Goal: Task Accomplishment & Management: Use online tool/utility

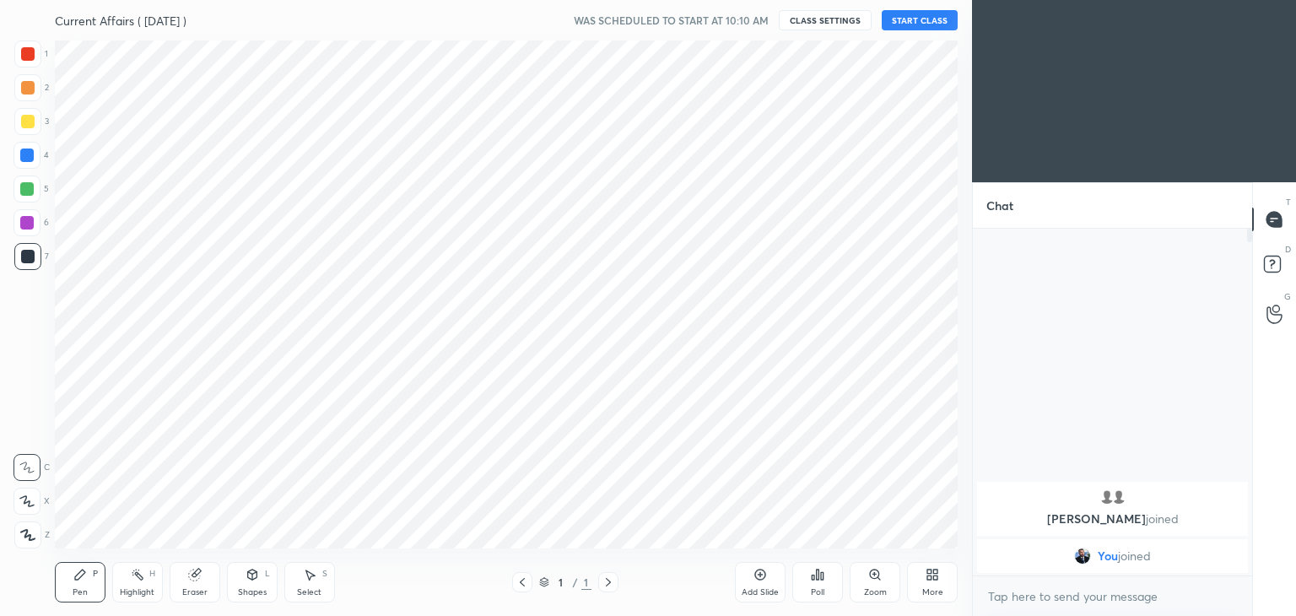
scroll to position [83860, 83465]
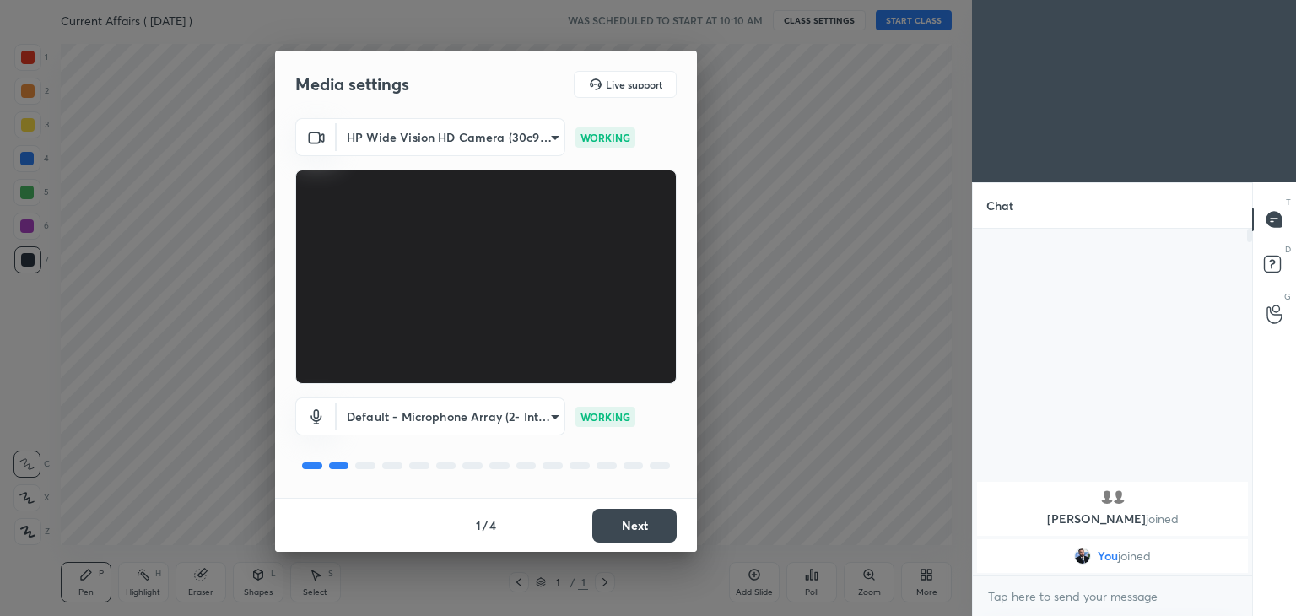
click at [634, 521] on button "Next" at bounding box center [634, 526] width 84 height 34
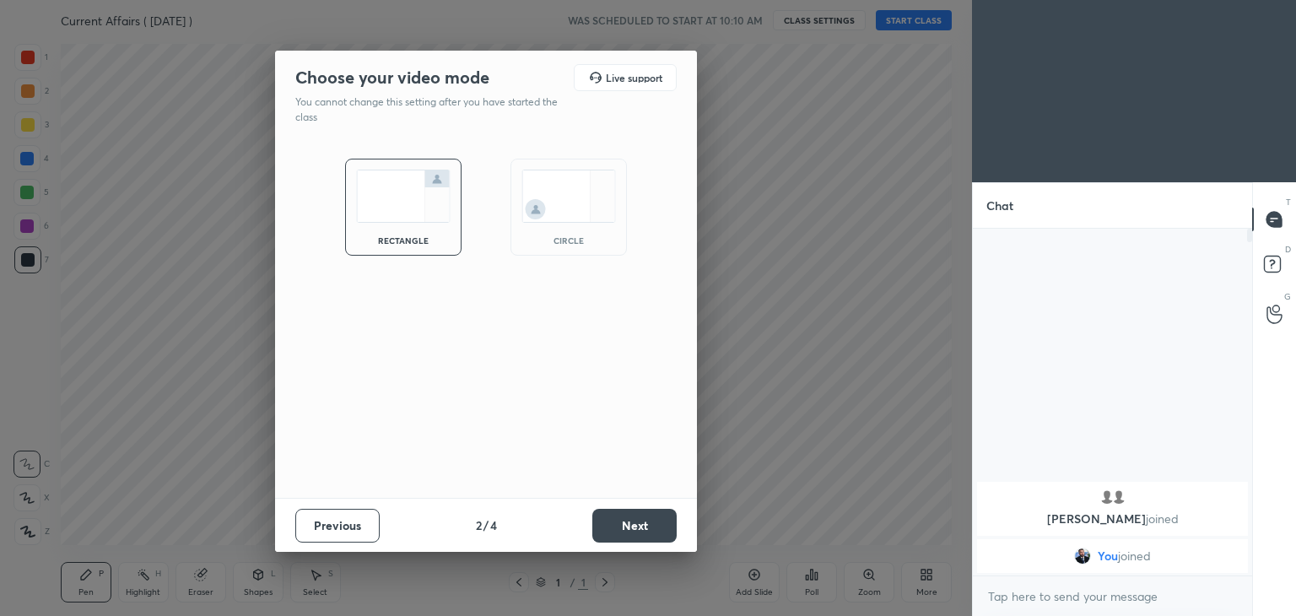
click at [634, 521] on button "Next" at bounding box center [634, 526] width 84 height 34
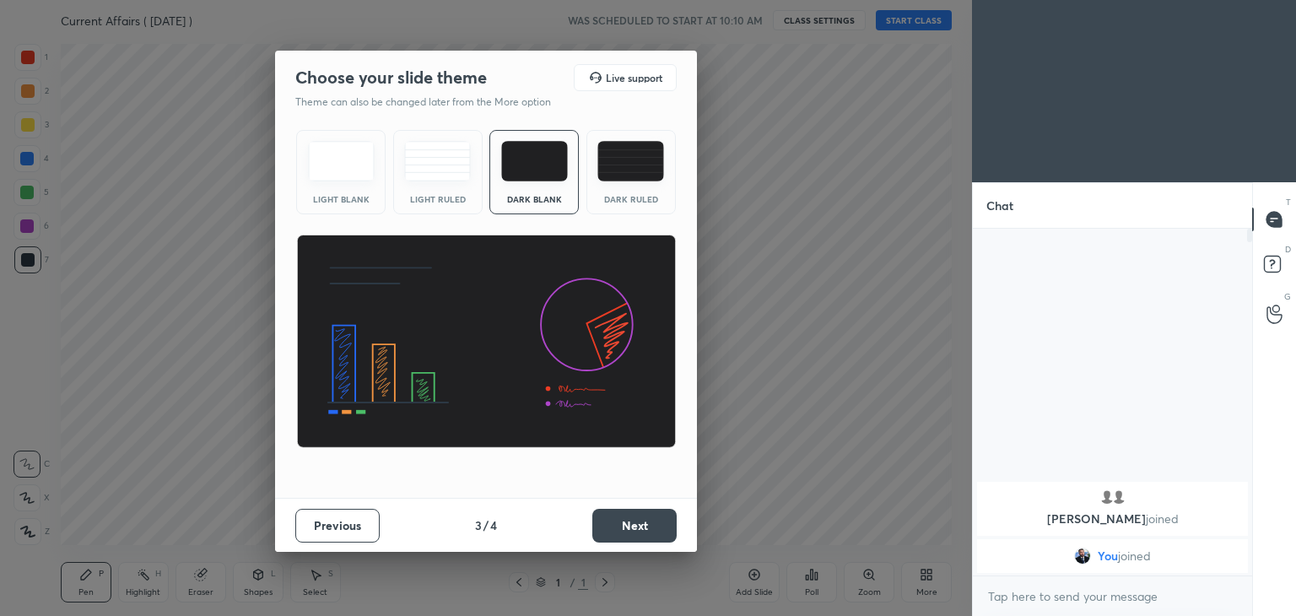
click at [634, 521] on button "Next" at bounding box center [634, 526] width 84 height 34
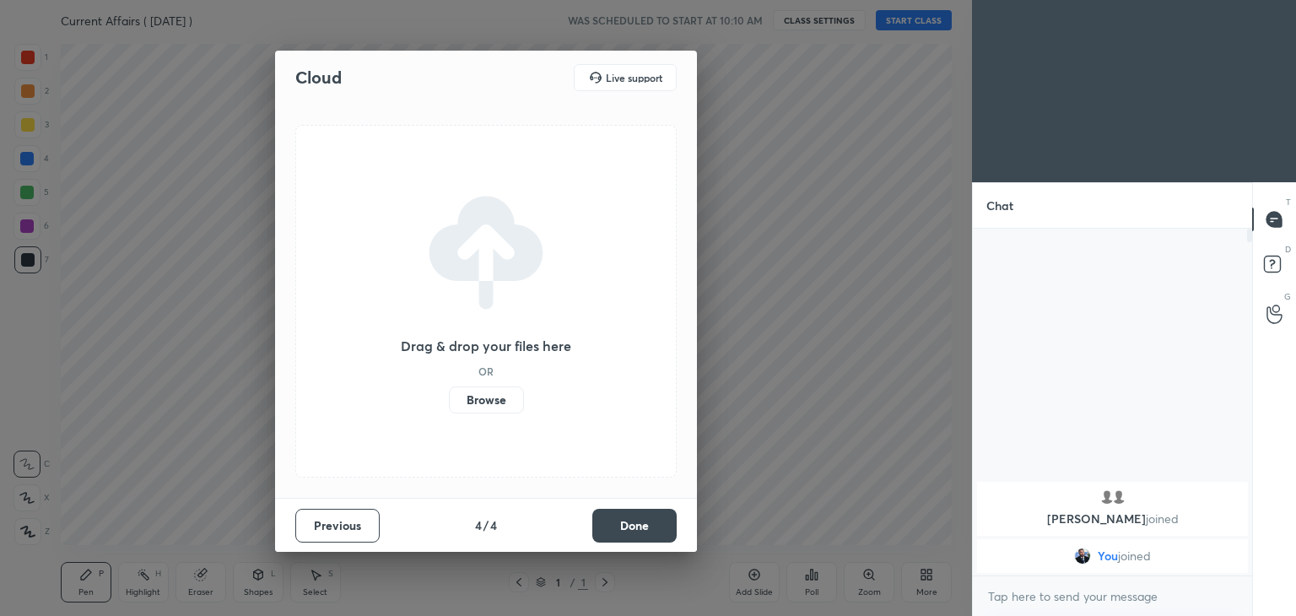
click at [634, 521] on button "Done" at bounding box center [634, 526] width 84 height 34
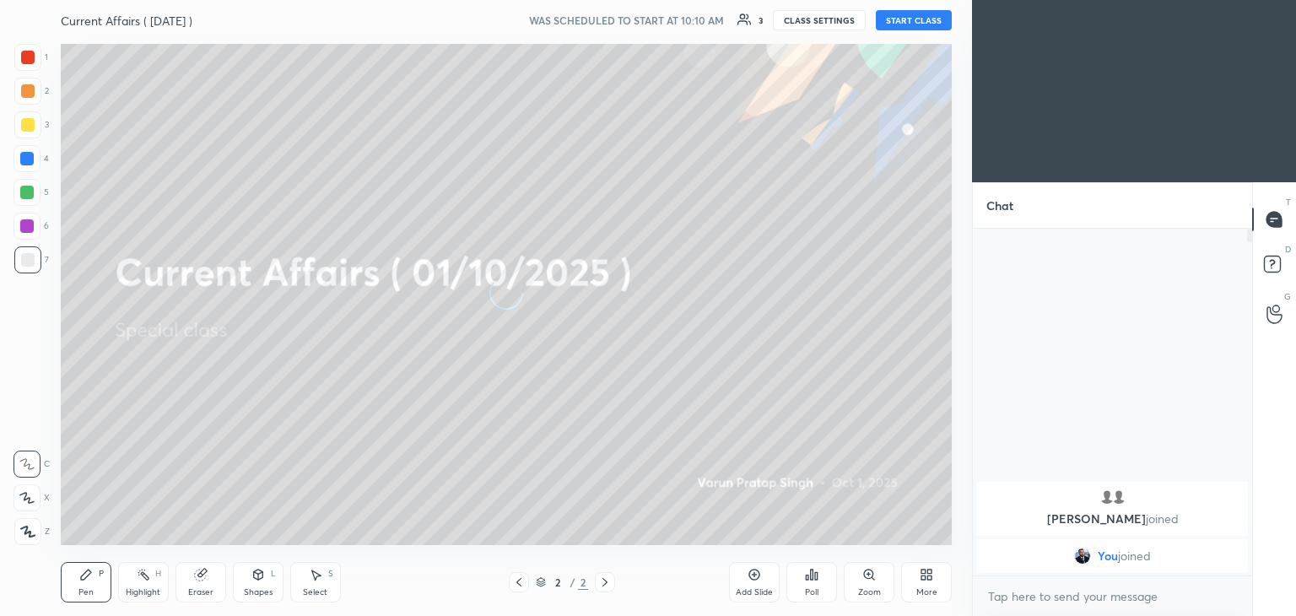
click at [904, 17] on button "START CLASS" at bounding box center [914, 20] width 76 height 20
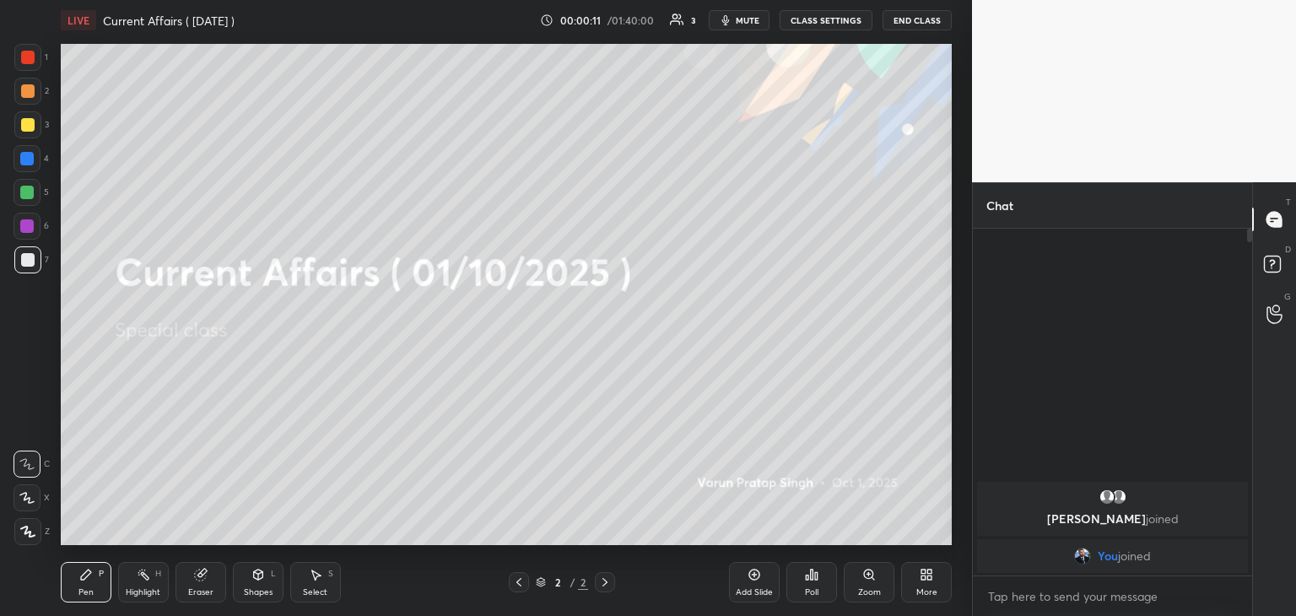
click at [931, 580] on icon at bounding box center [929, 577] width 4 height 4
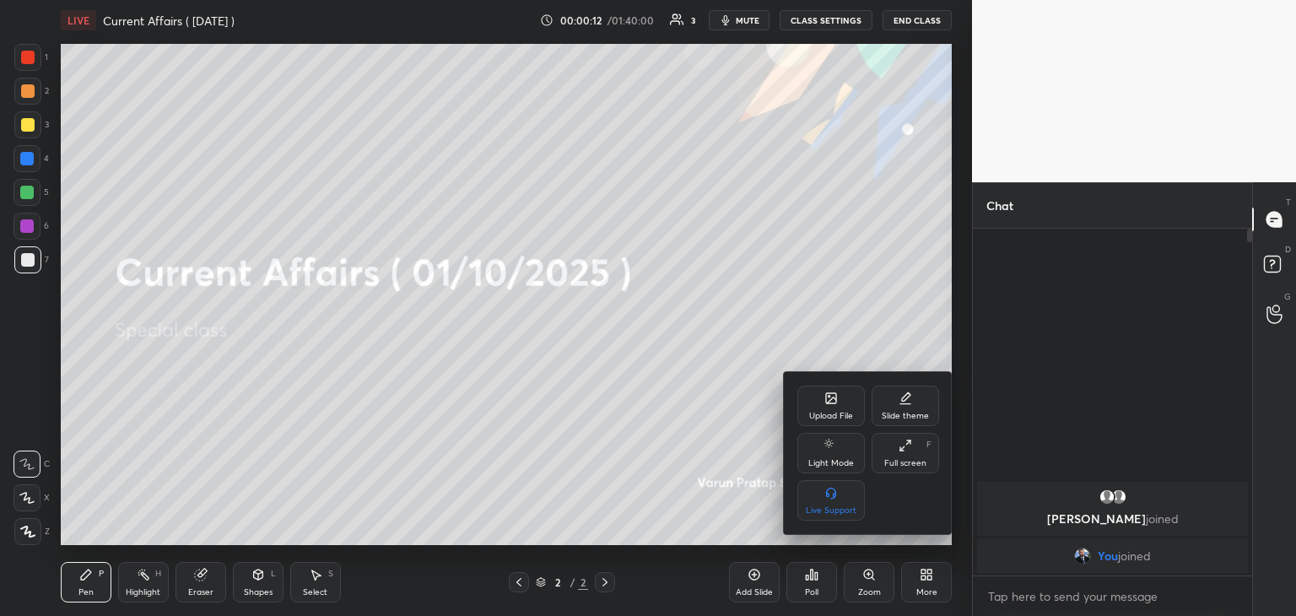
click at [827, 406] on div "Upload File" at bounding box center [830, 406] width 67 height 40
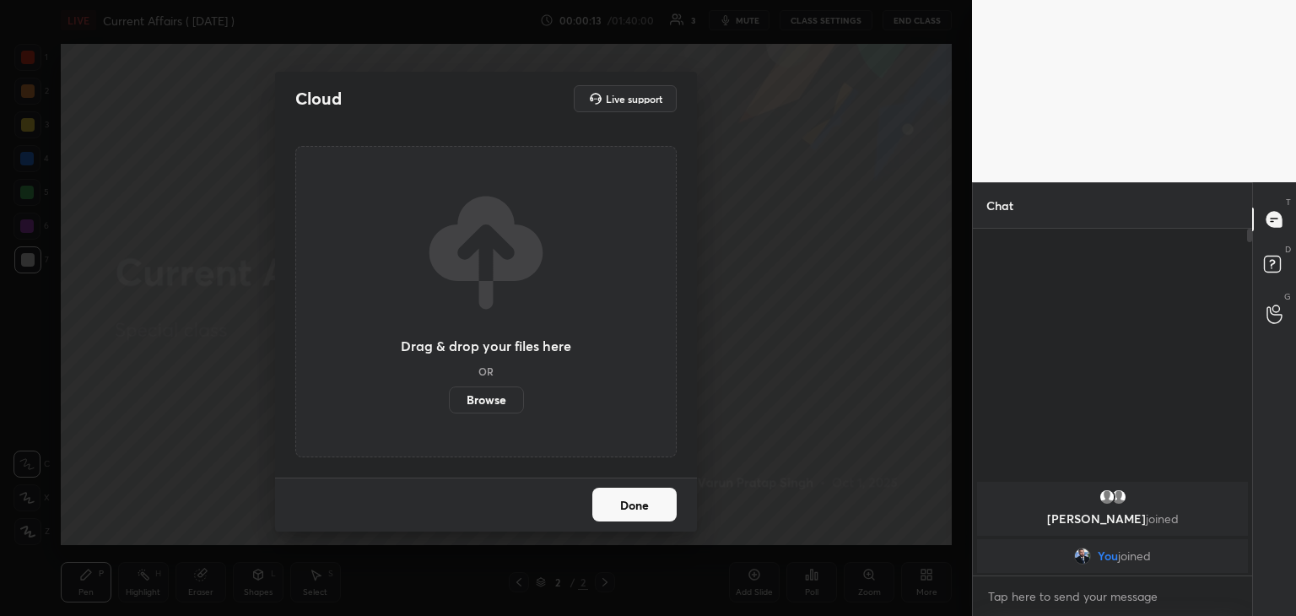
click at [510, 401] on label "Browse" at bounding box center [486, 399] width 75 height 27
click at [449, 401] on input "Browse" at bounding box center [449, 399] width 0 height 27
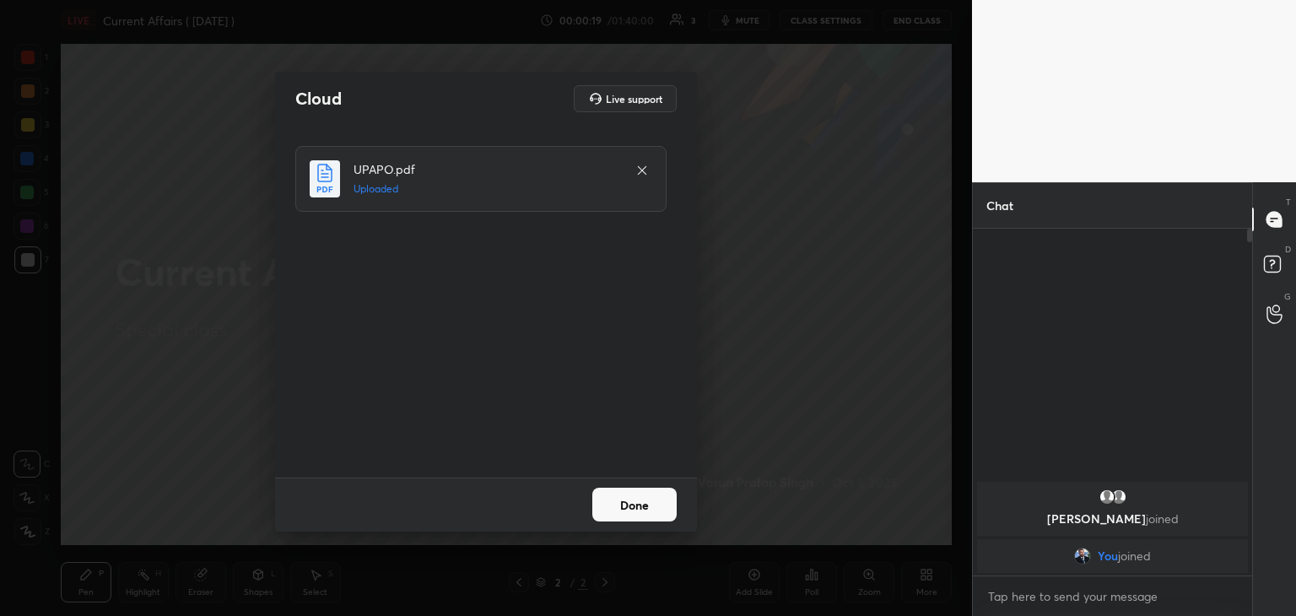
click at [640, 509] on button "Done" at bounding box center [634, 505] width 84 height 34
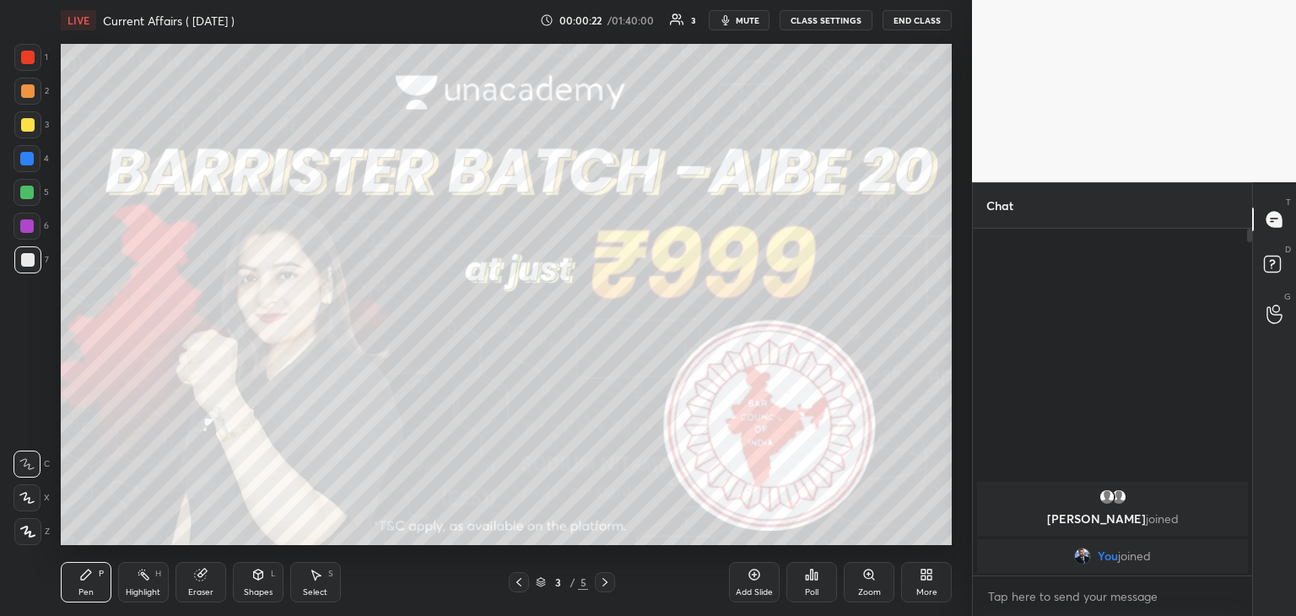
click at [602, 580] on icon at bounding box center [604, 581] width 13 height 13
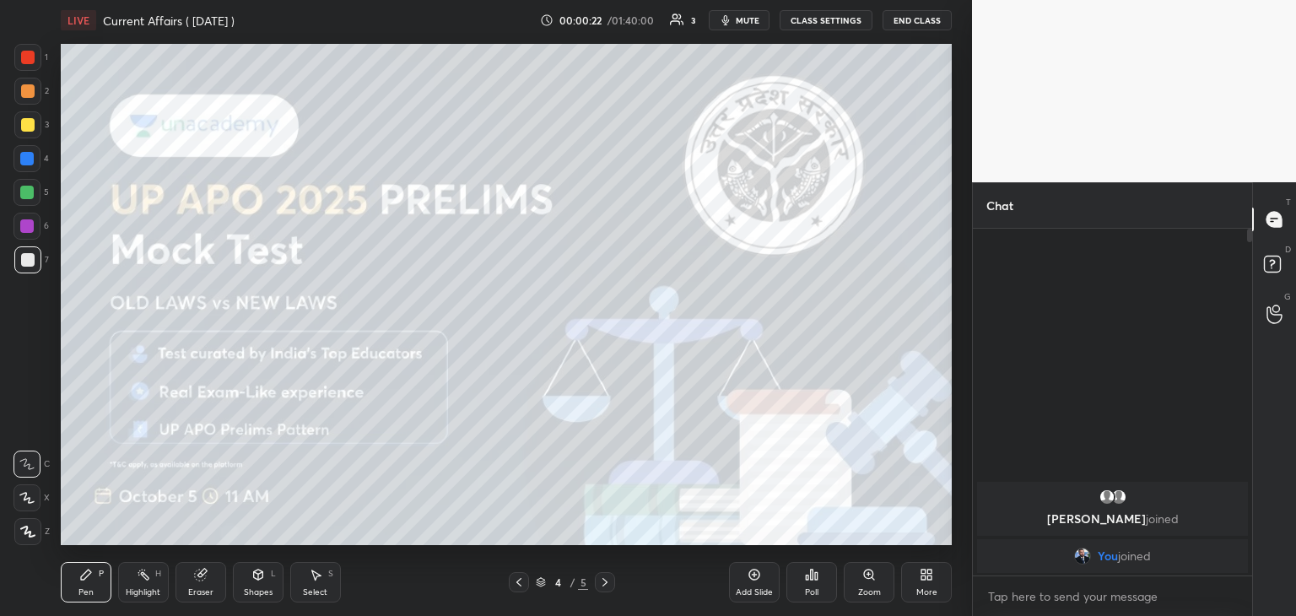
click at [605, 579] on icon at bounding box center [604, 581] width 13 height 13
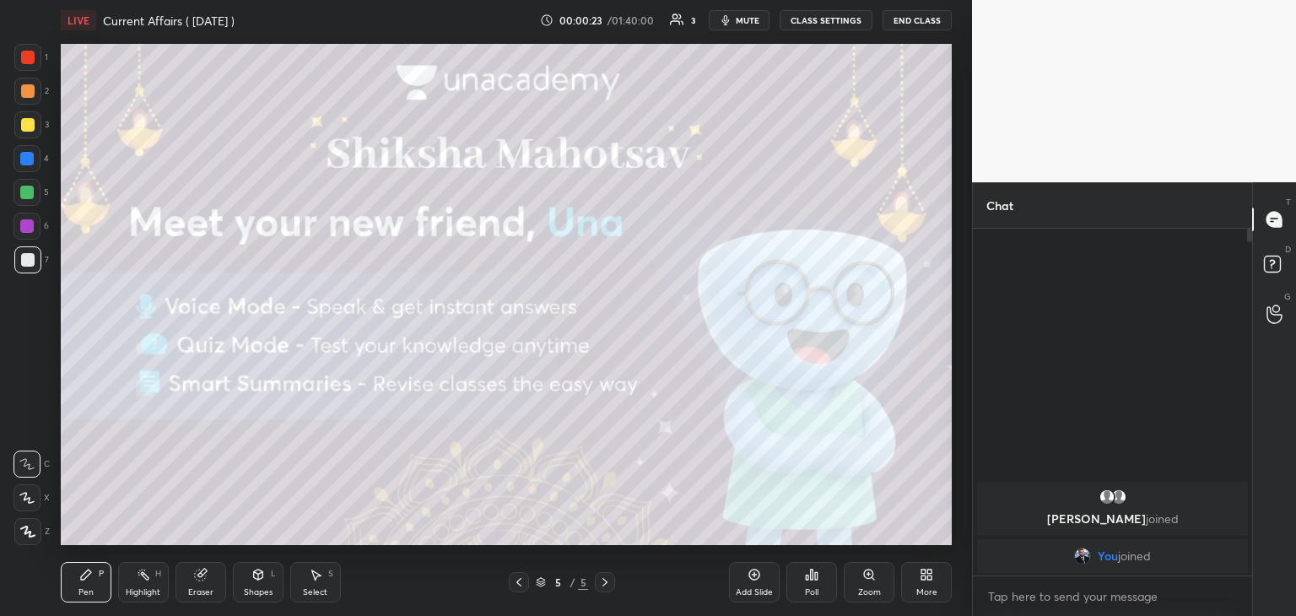
click at [606, 580] on icon at bounding box center [604, 581] width 13 height 13
click at [751, 573] on icon at bounding box center [754, 574] width 13 height 13
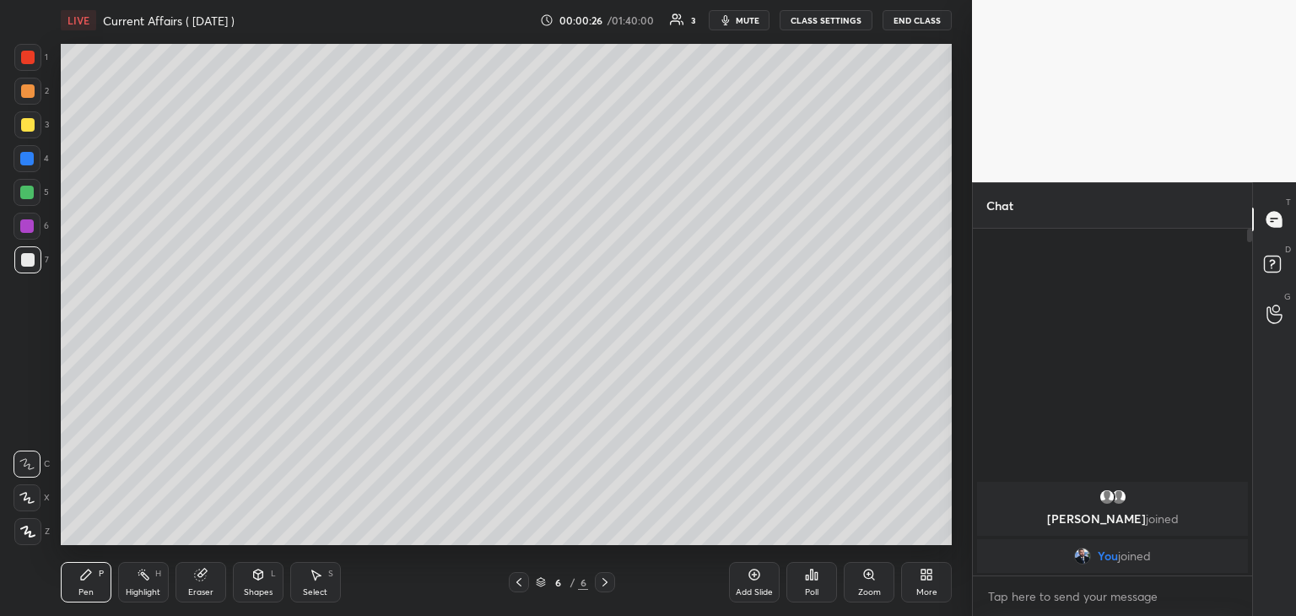
click at [922, 575] on icon at bounding box center [923, 577] width 4 height 4
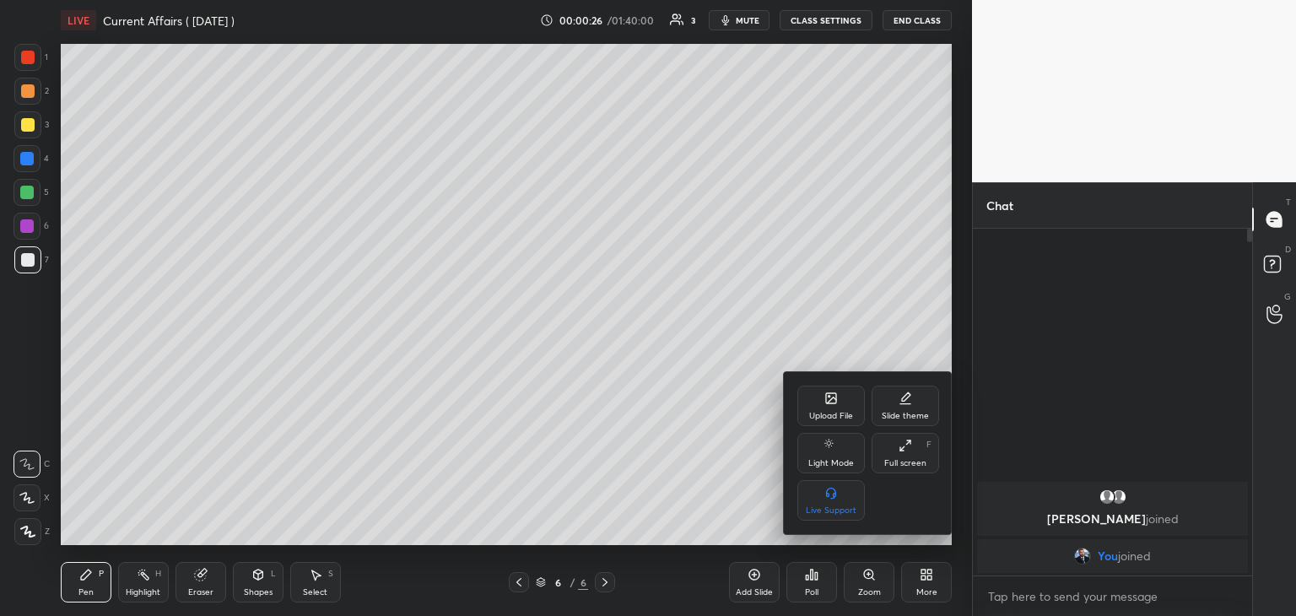
click at [828, 403] on icon at bounding box center [831, 398] width 10 height 10
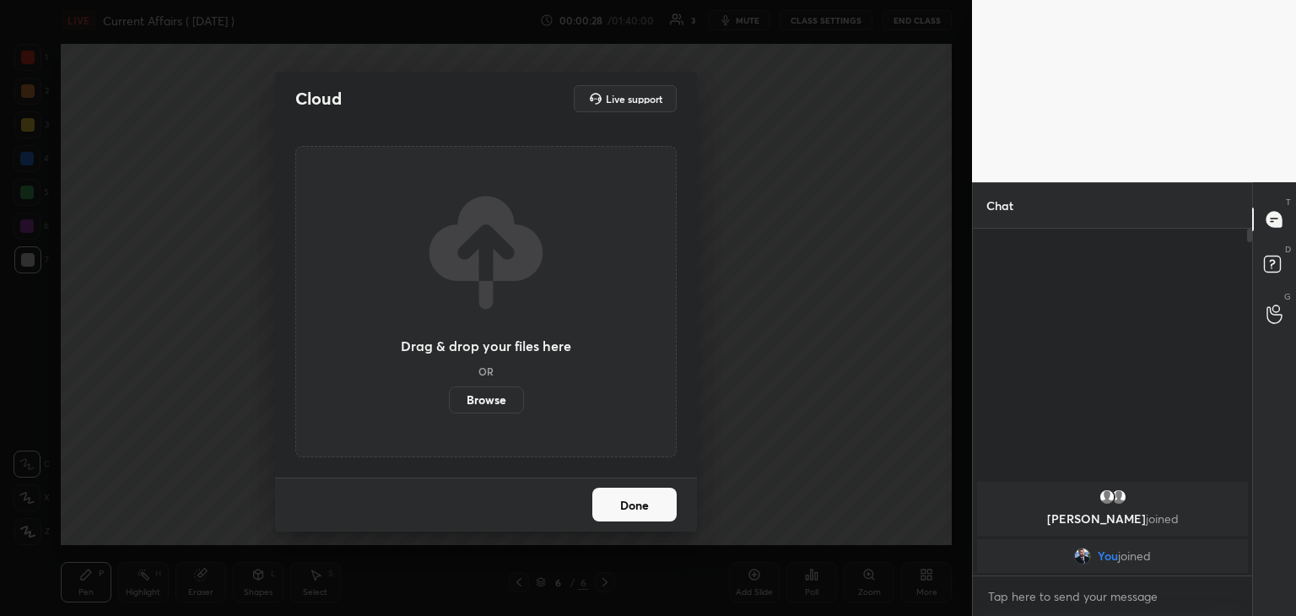
click at [493, 398] on label "Browse" at bounding box center [486, 399] width 75 height 27
click at [449, 398] on input "Browse" at bounding box center [449, 399] width 0 height 27
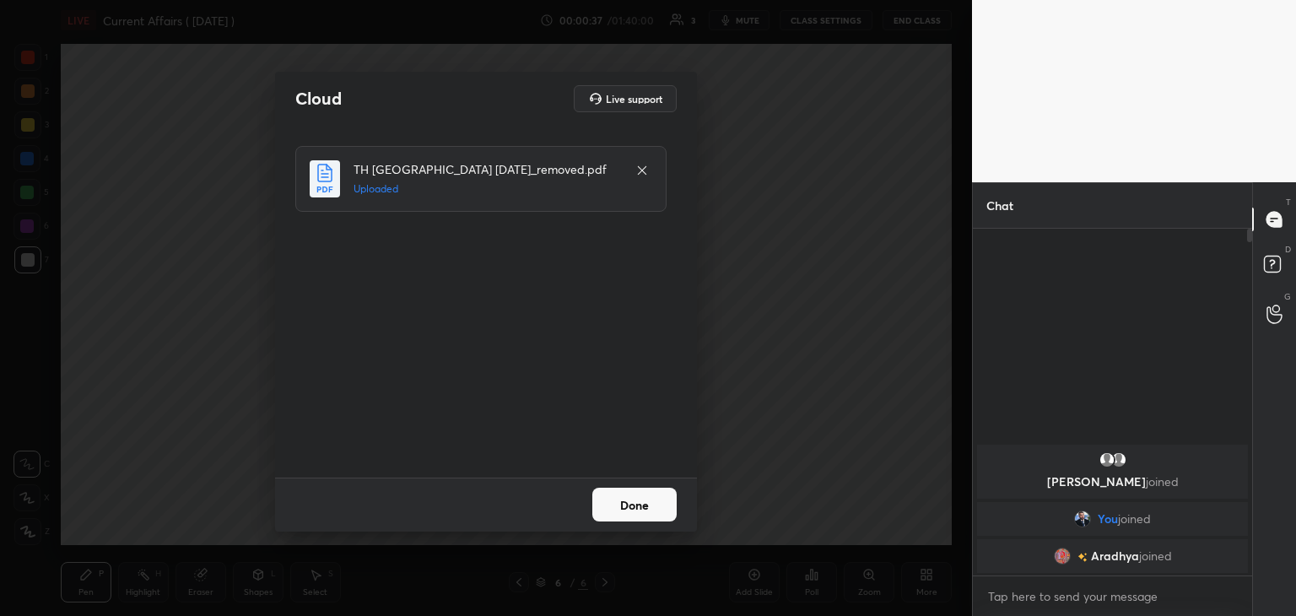
click at [648, 510] on button "Done" at bounding box center [634, 505] width 84 height 34
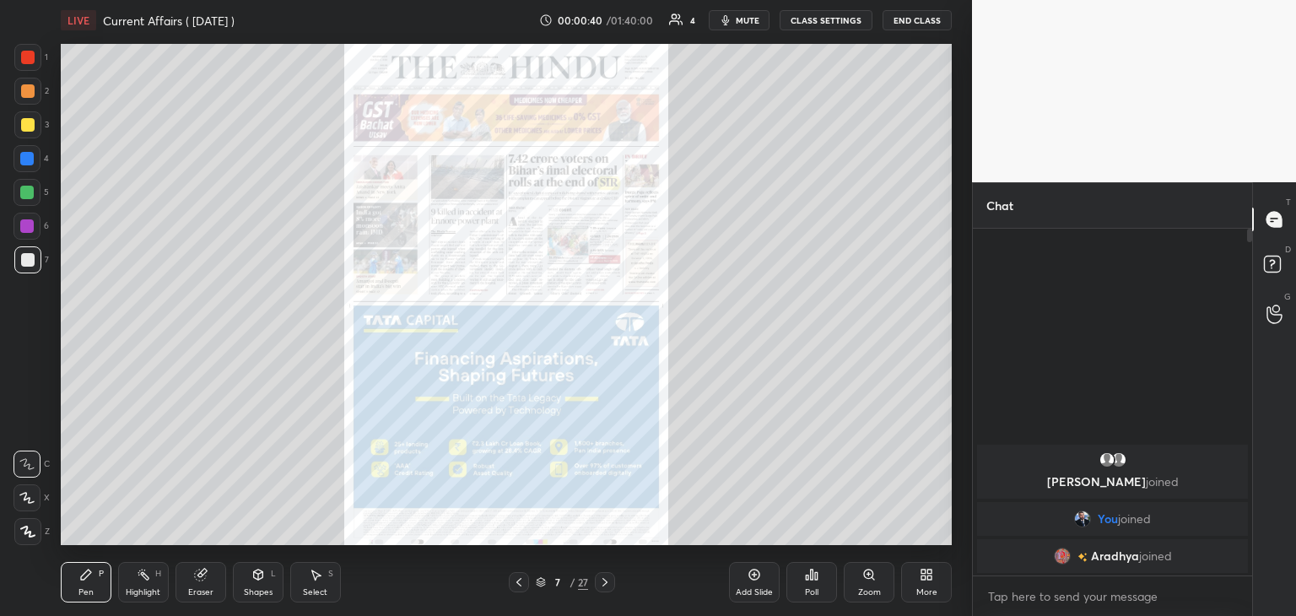
click at [542, 580] on icon at bounding box center [541, 582] width 10 height 10
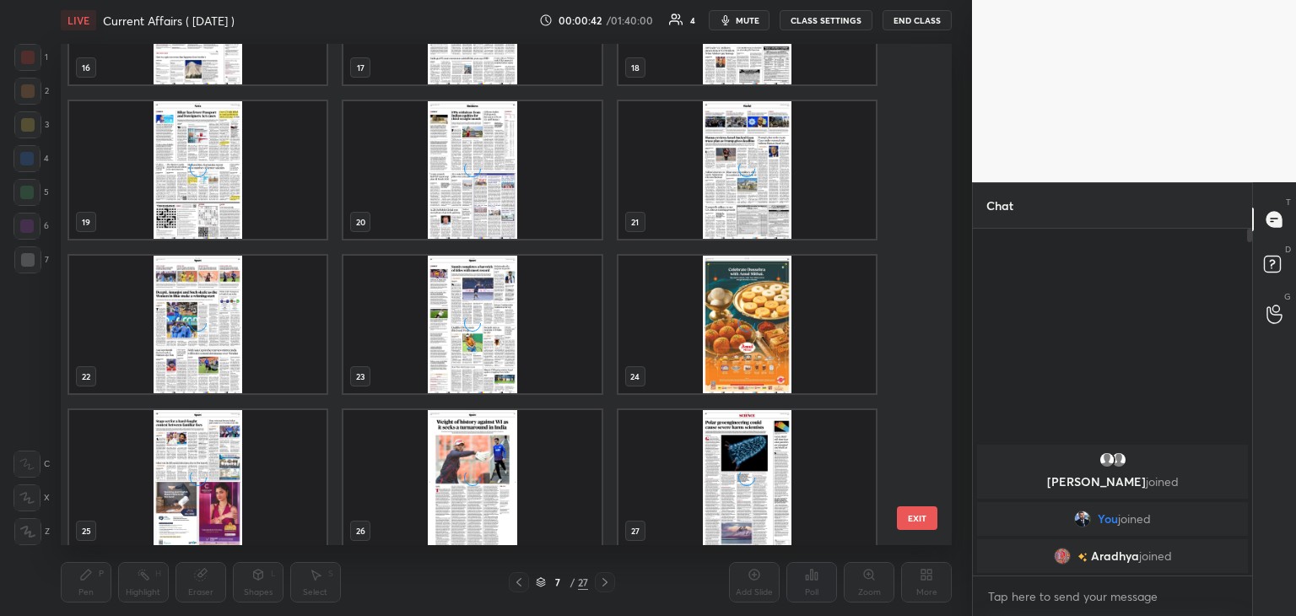
scroll to position [877, 0]
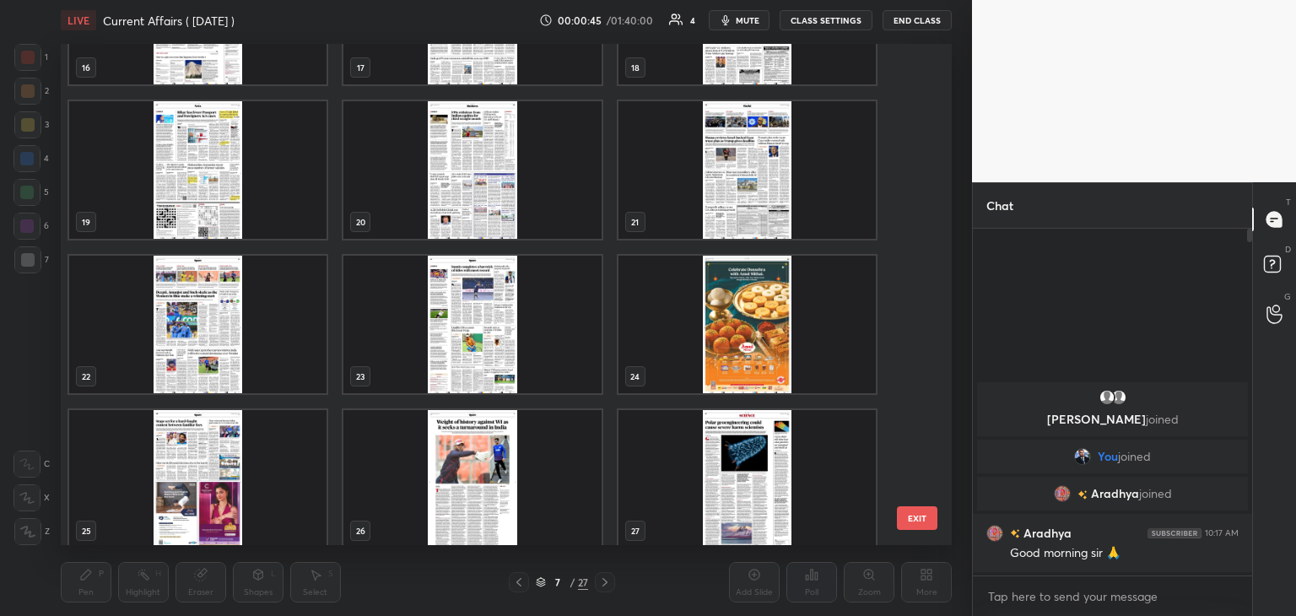
click at [709, 473] on img "grid" at bounding box center [746, 479] width 257 height 138
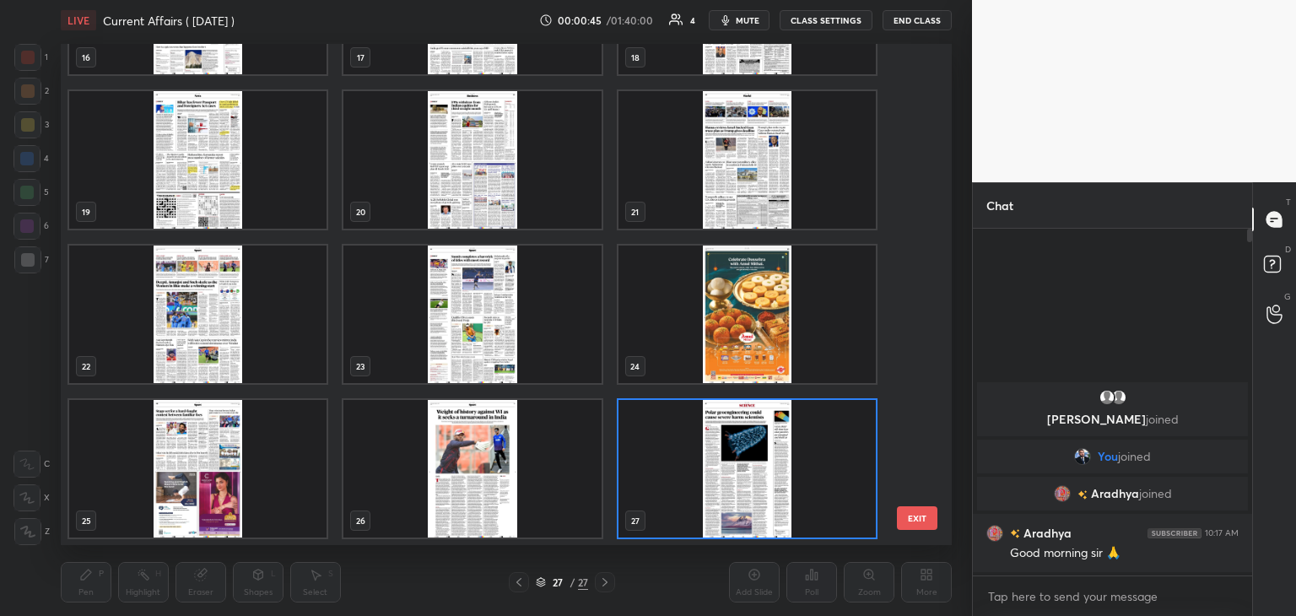
click at [712, 473] on img "grid" at bounding box center [746, 469] width 257 height 138
click at [714, 473] on img "grid" at bounding box center [746, 469] width 257 height 138
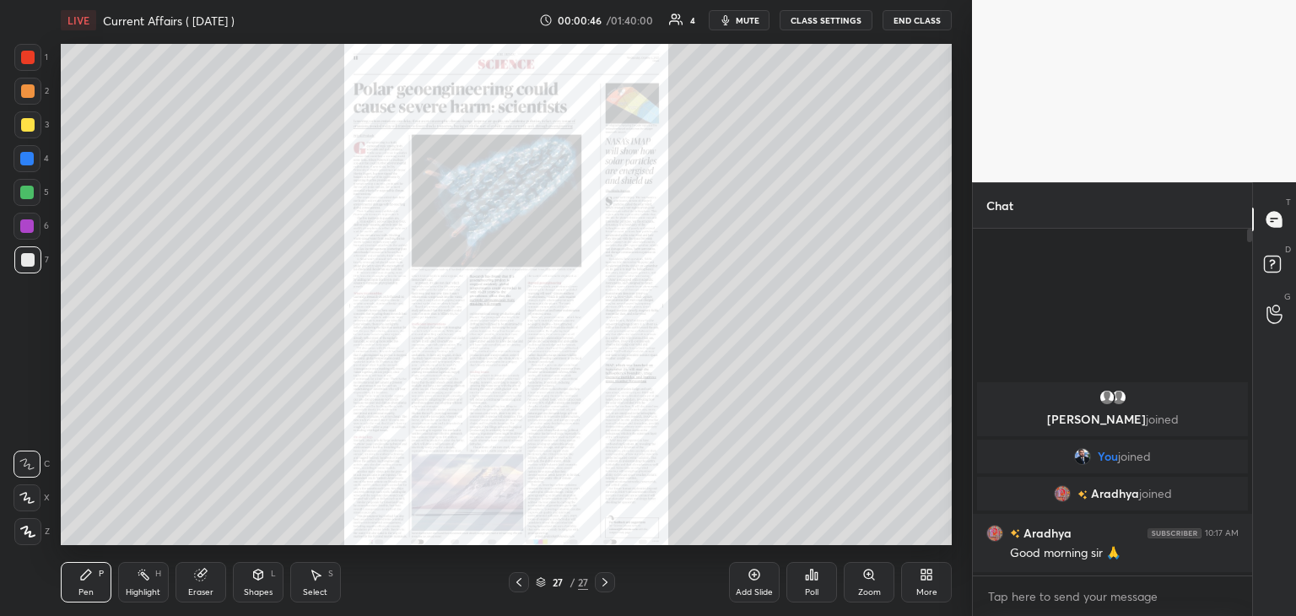
click at [759, 580] on icon at bounding box center [754, 574] width 13 height 13
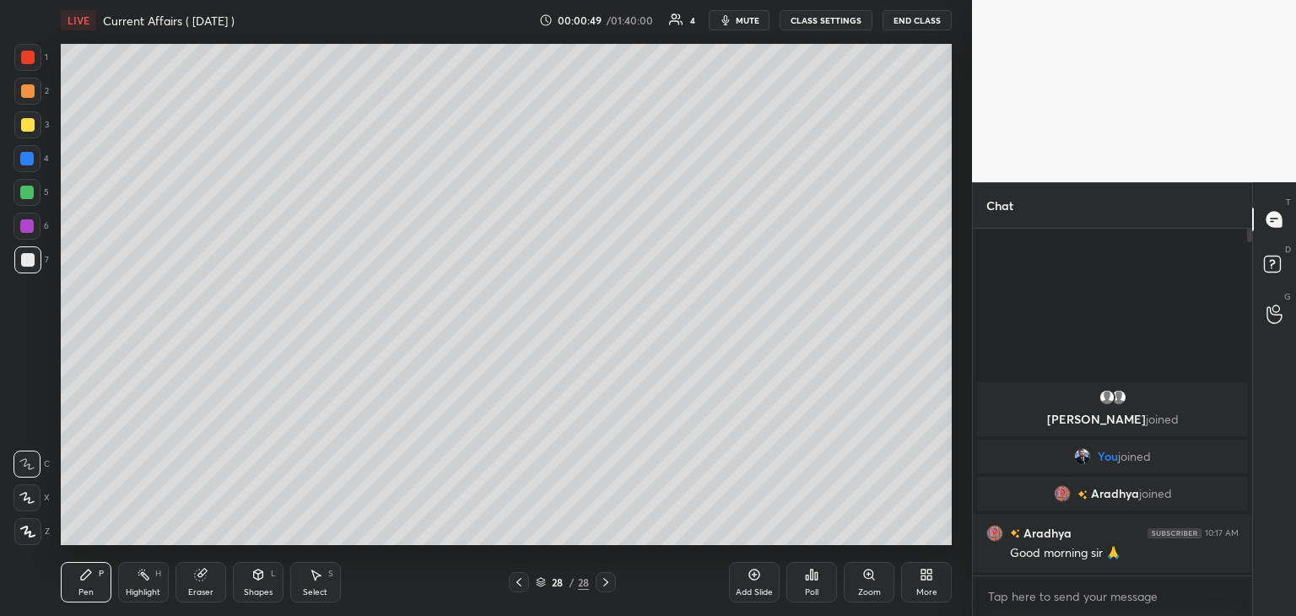
click at [753, 16] on span "mute" at bounding box center [748, 20] width 24 height 12
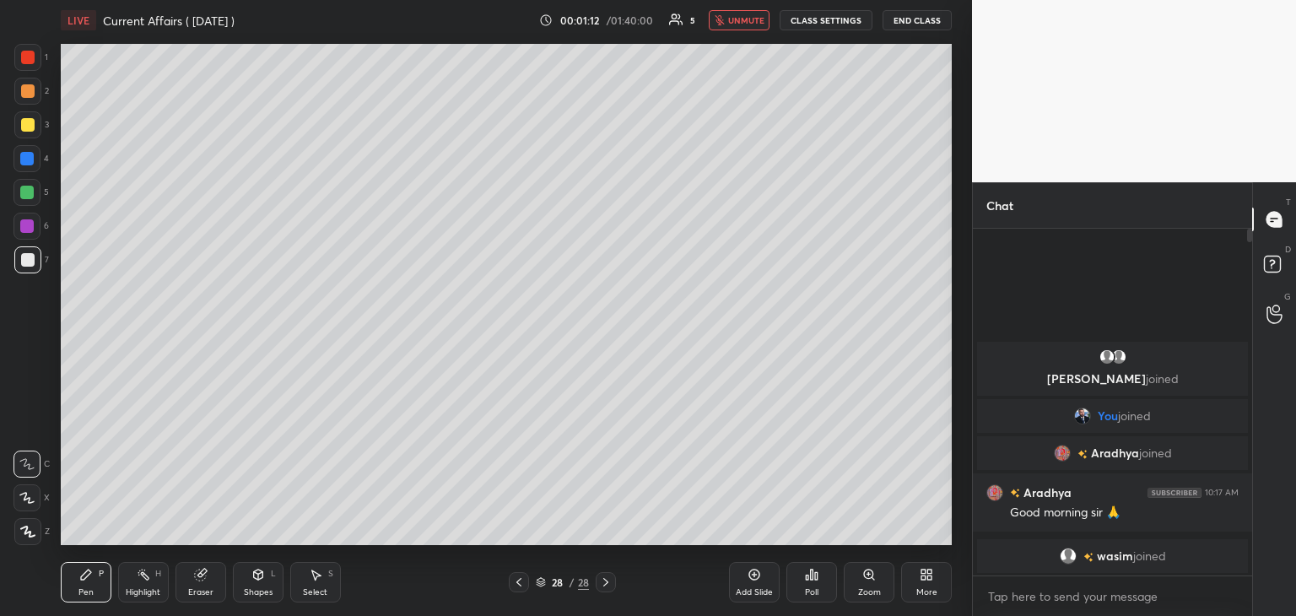
click at [920, 569] on icon at bounding box center [926, 574] width 13 height 13
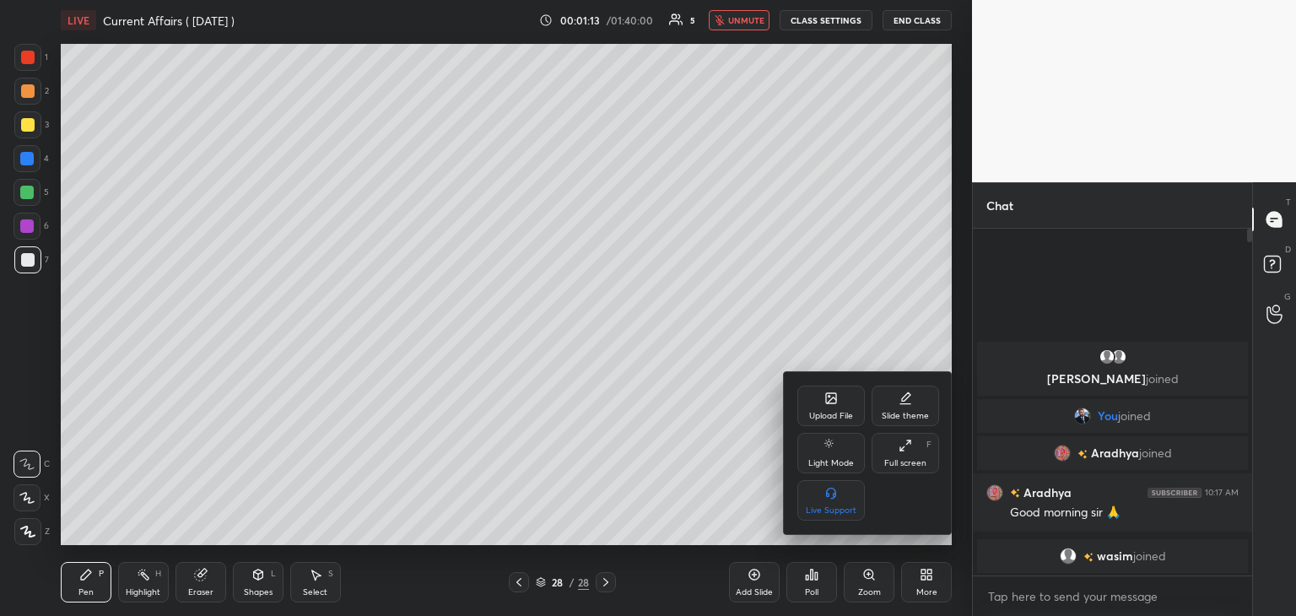
click at [840, 408] on div "Upload File" at bounding box center [830, 406] width 67 height 40
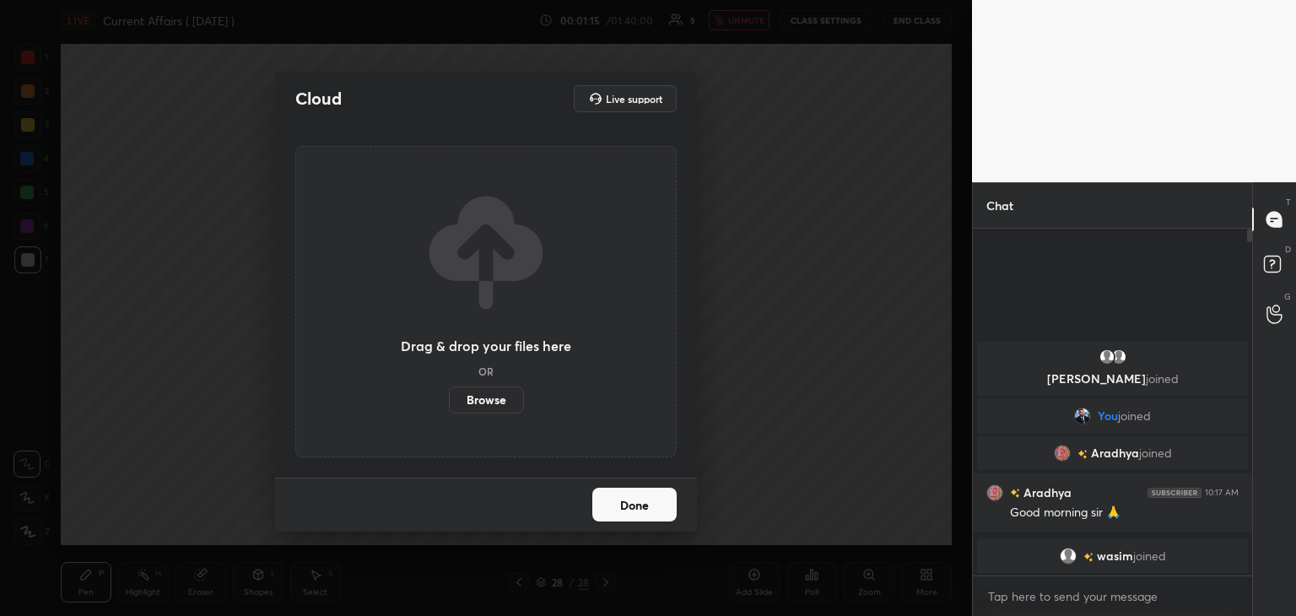
click at [493, 402] on label "Browse" at bounding box center [486, 399] width 75 height 27
click at [449, 402] on input "Browse" at bounding box center [449, 399] width 0 height 27
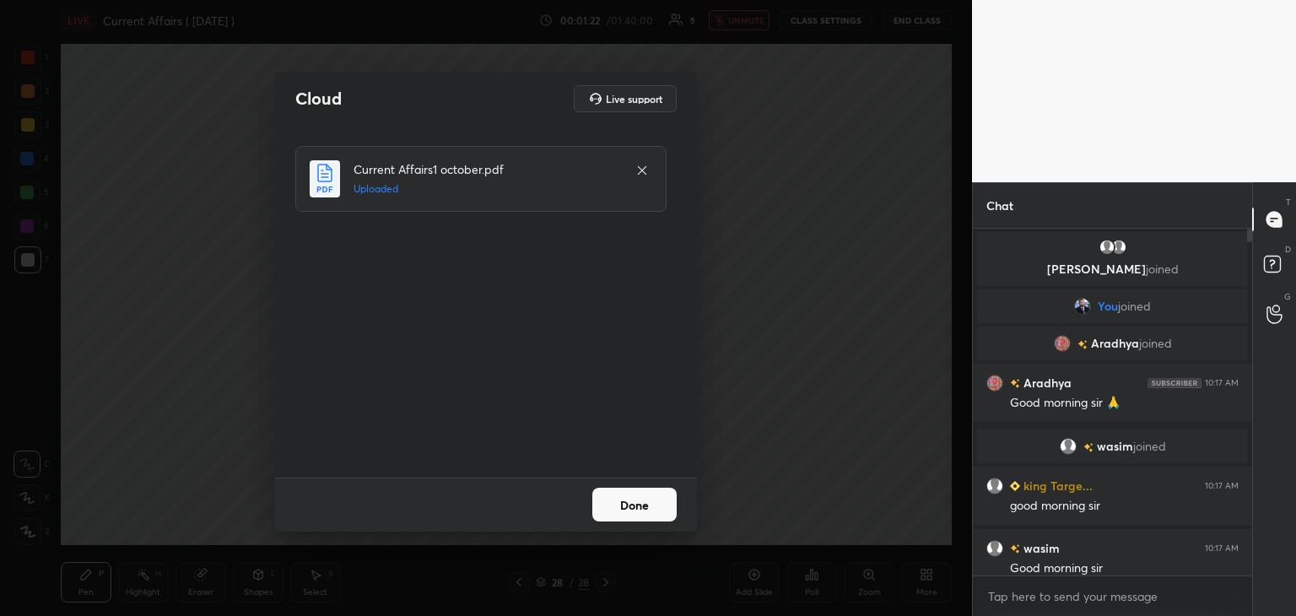
click at [656, 500] on button "Done" at bounding box center [634, 505] width 84 height 34
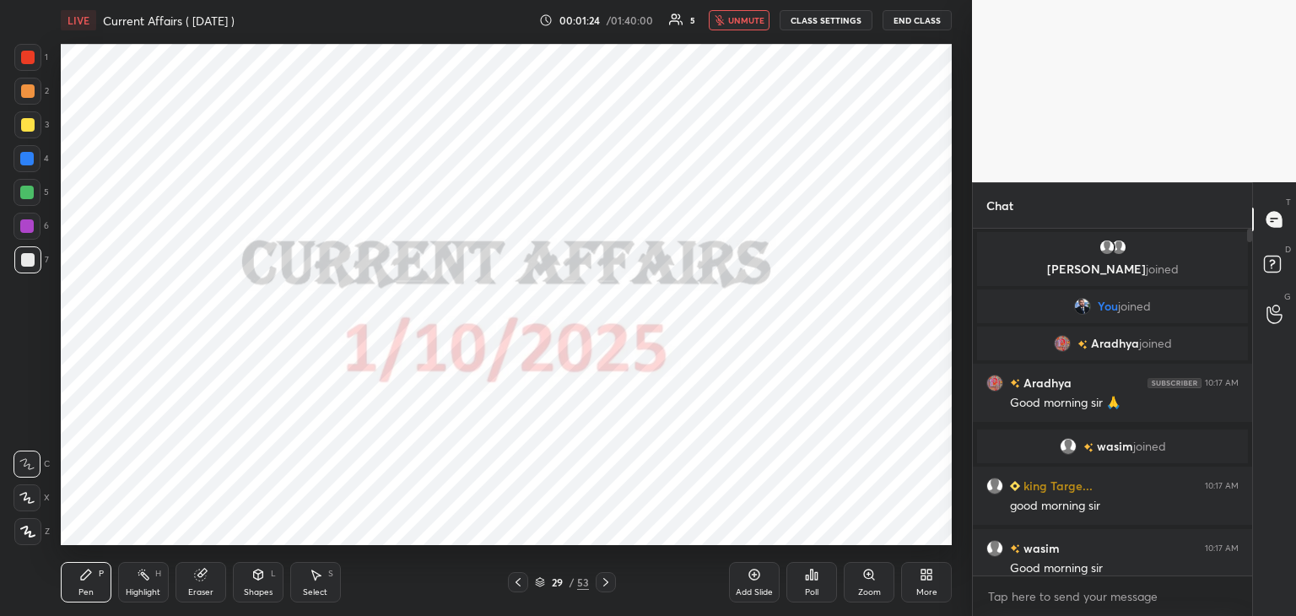
click at [738, 23] on span "unmute" at bounding box center [746, 20] width 36 height 12
click at [537, 583] on icon at bounding box center [540, 583] width 8 height 3
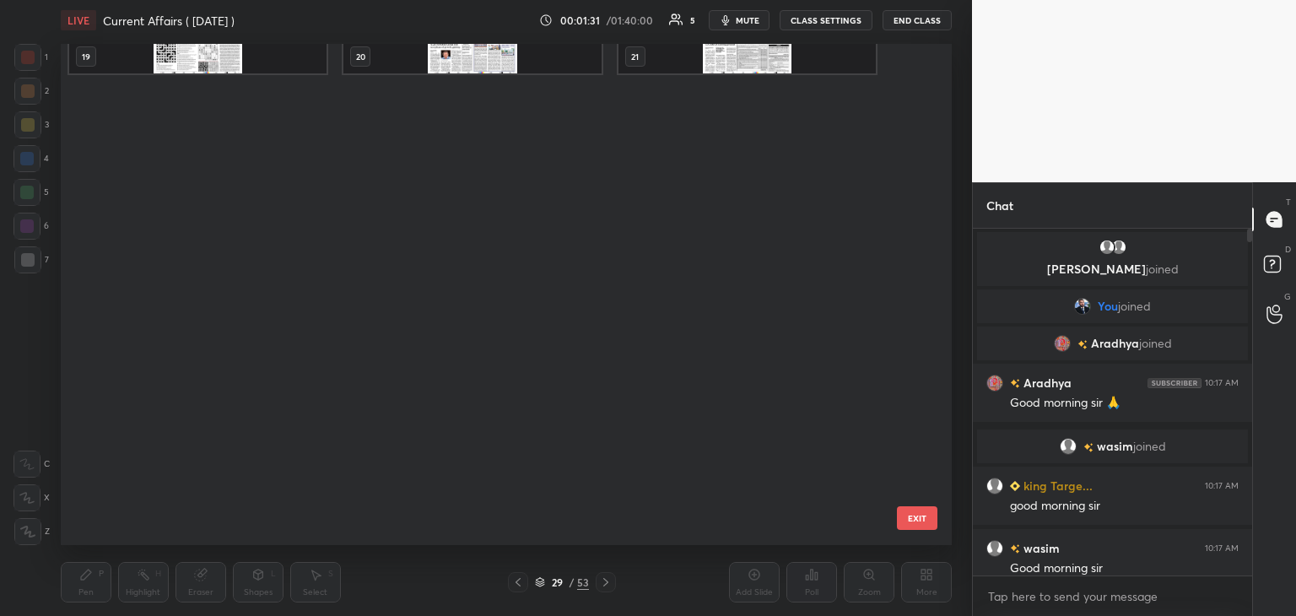
scroll to position [0, 0]
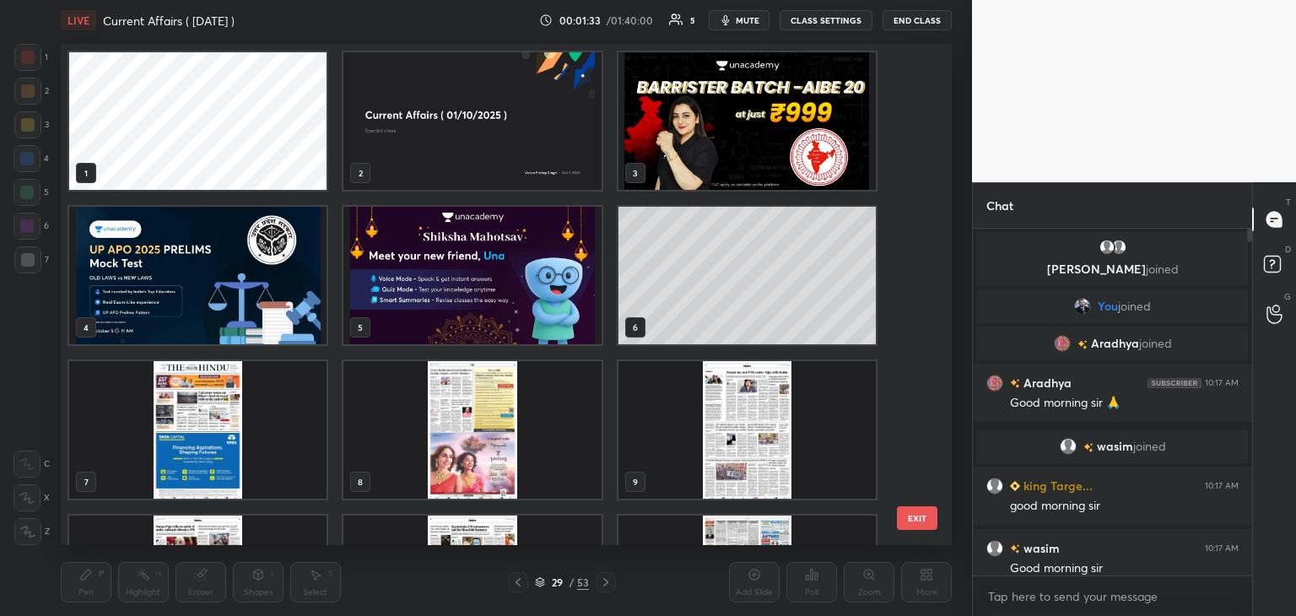
click at [802, 102] on img "grid" at bounding box center [746, 121] width 257 height 138
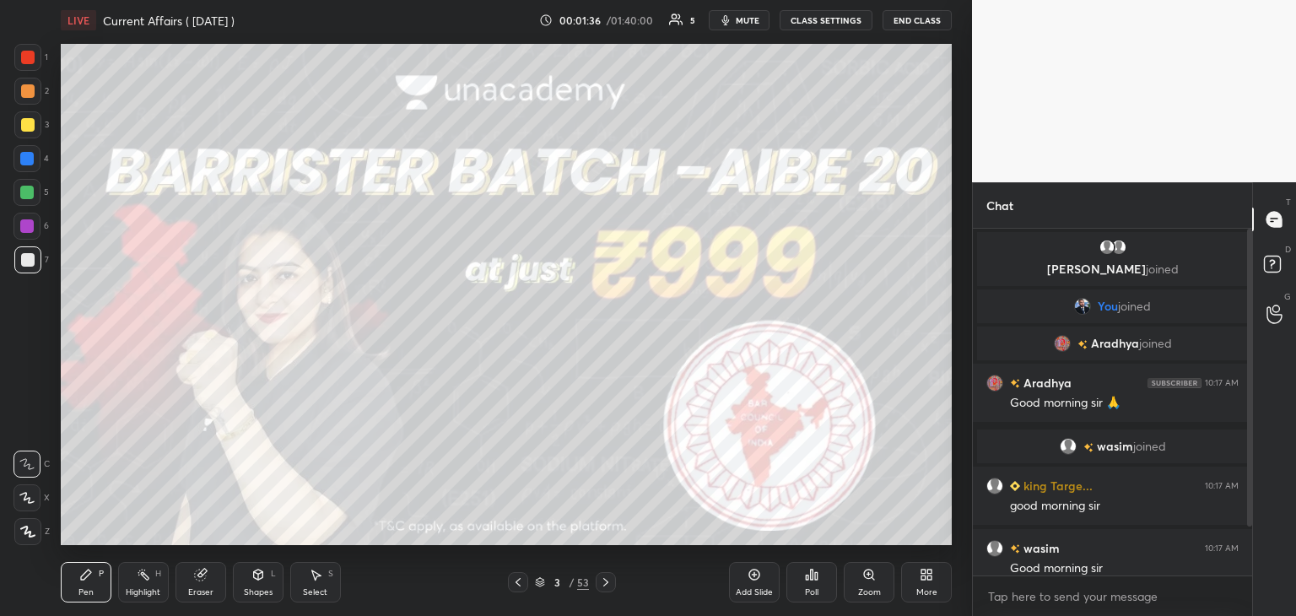
click at [745, 18] on span "mute" at bounding box center [748, 20] width 24 height 12
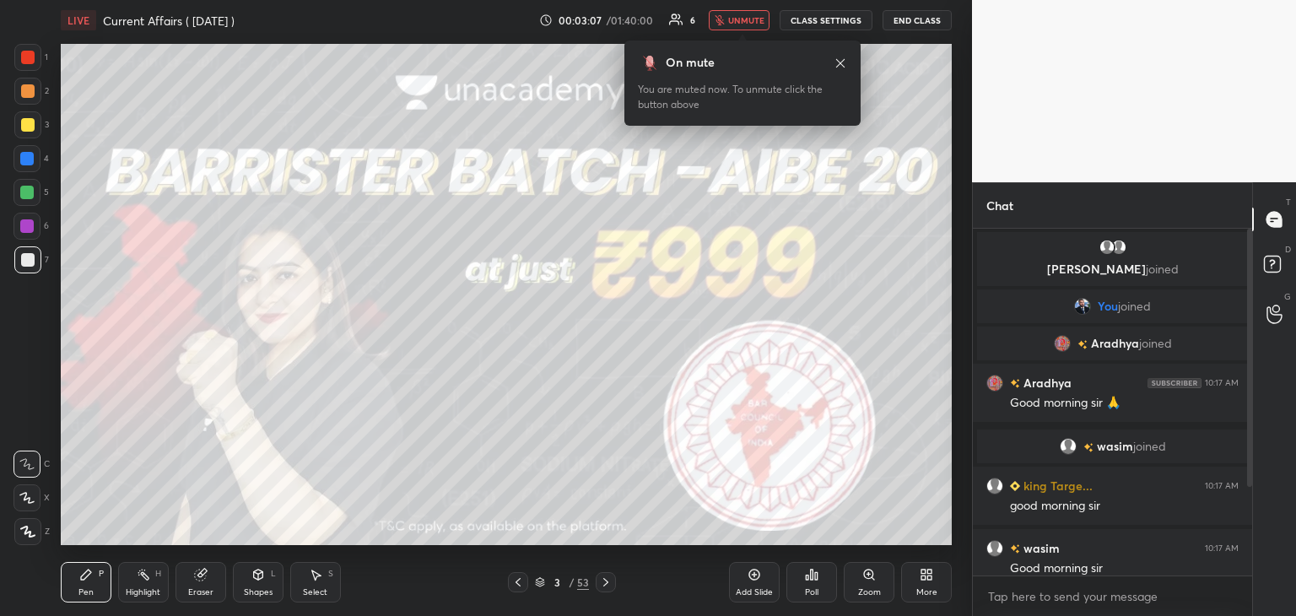
click at [745, 18] on span "unmute" at bounding box center [746, 20] width 36 height 12
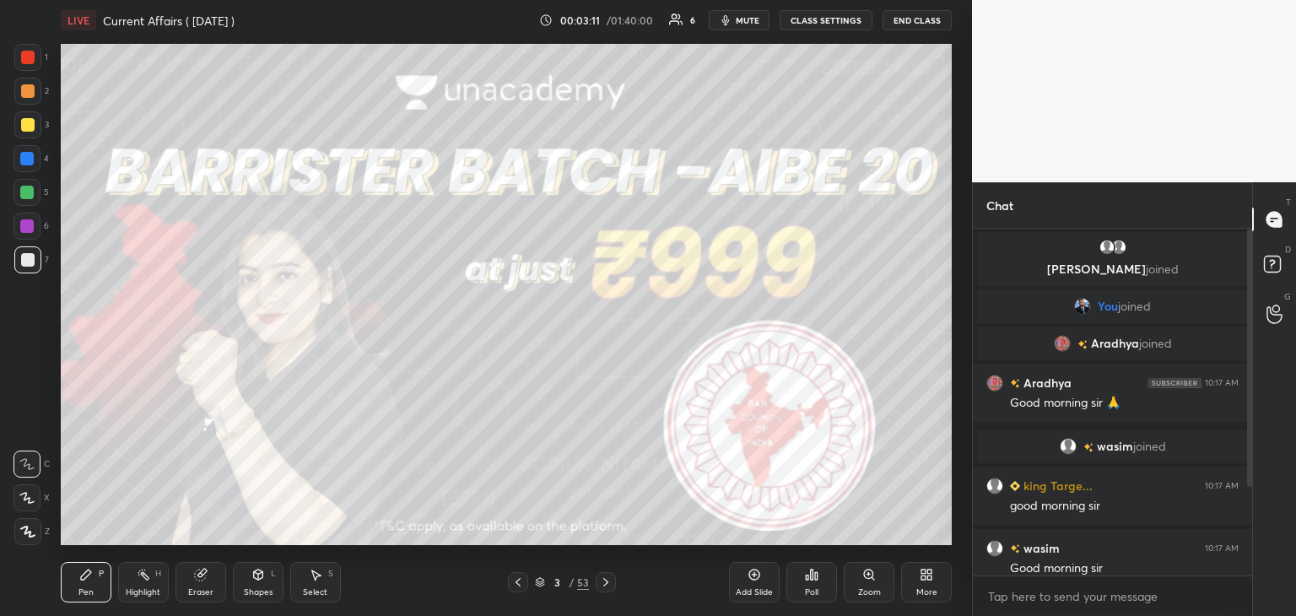
scroll to position [118, 0]
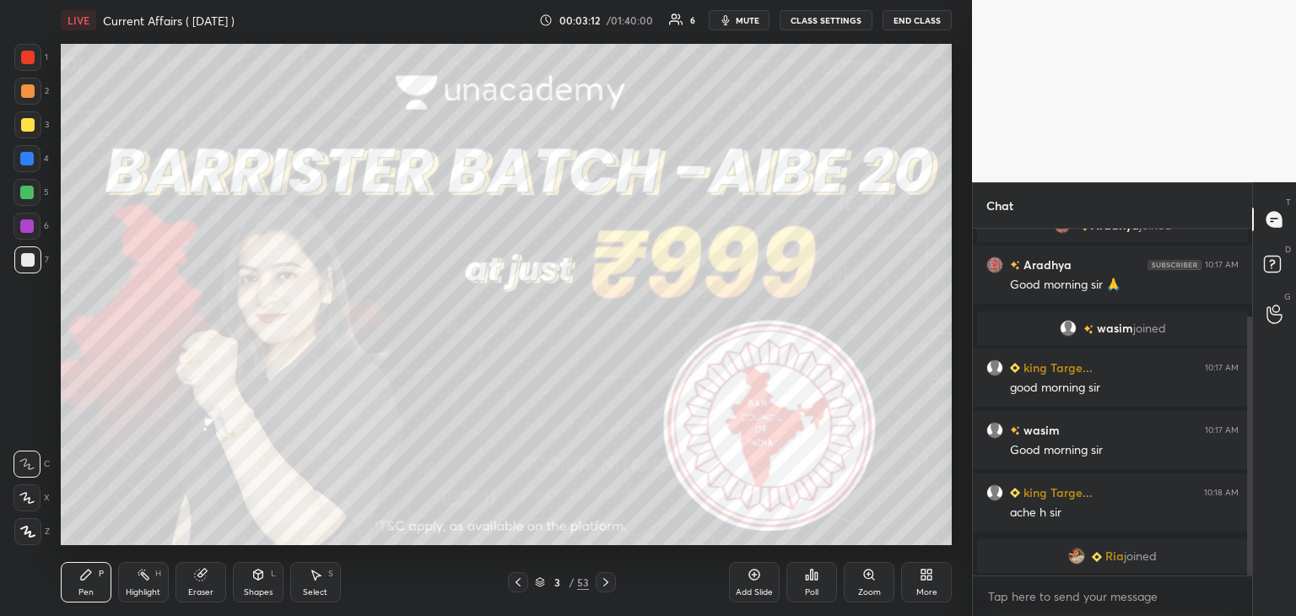
drag, startPoint x: 1249, startPoint y: 440, endPoint x: 1241, endPoint y: 545, distance: 105.7
click at [1242, 545] on div at bounding box center [1247, 402] width 10 height 347
click at [748, 21] on span "mute" at bounding box center [748, 20] width 24 height 12
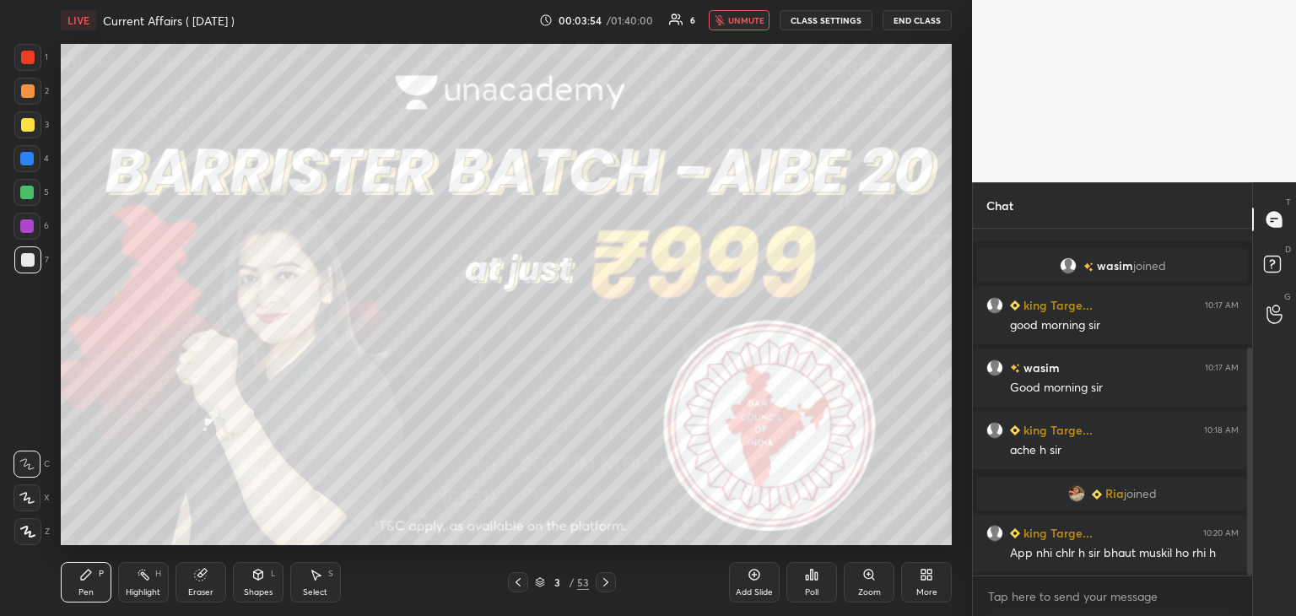
click at [748, 21] on span "unmute" at bounding box center [746, 20] width 36 height 12
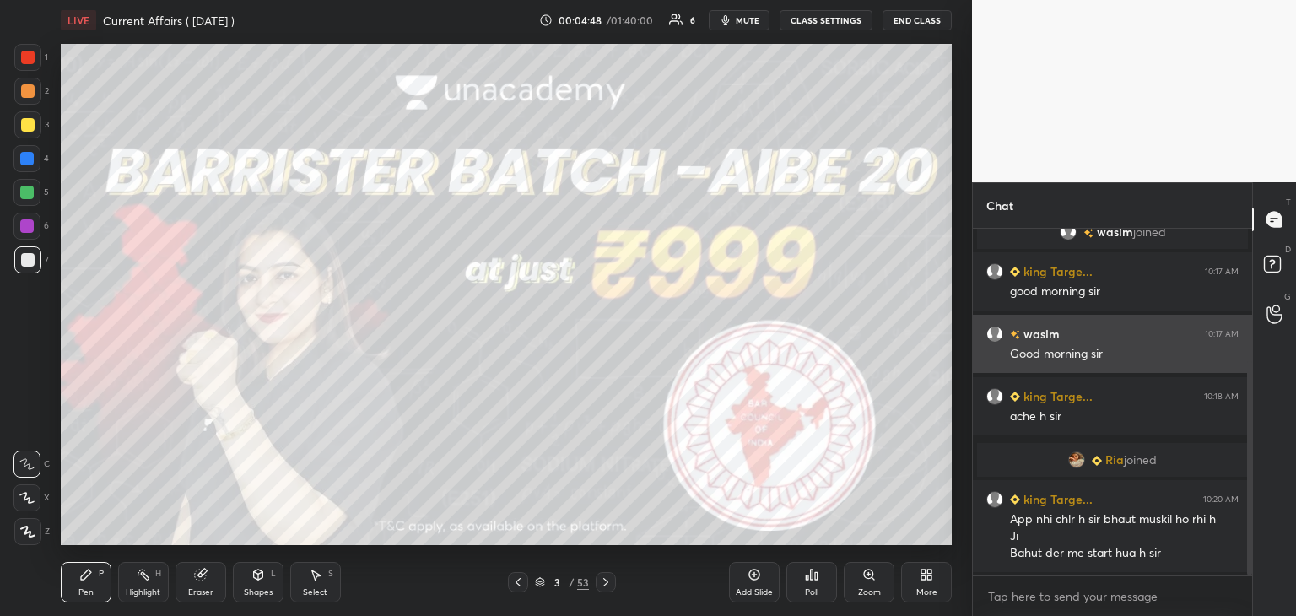
scroll to position [277, 0]
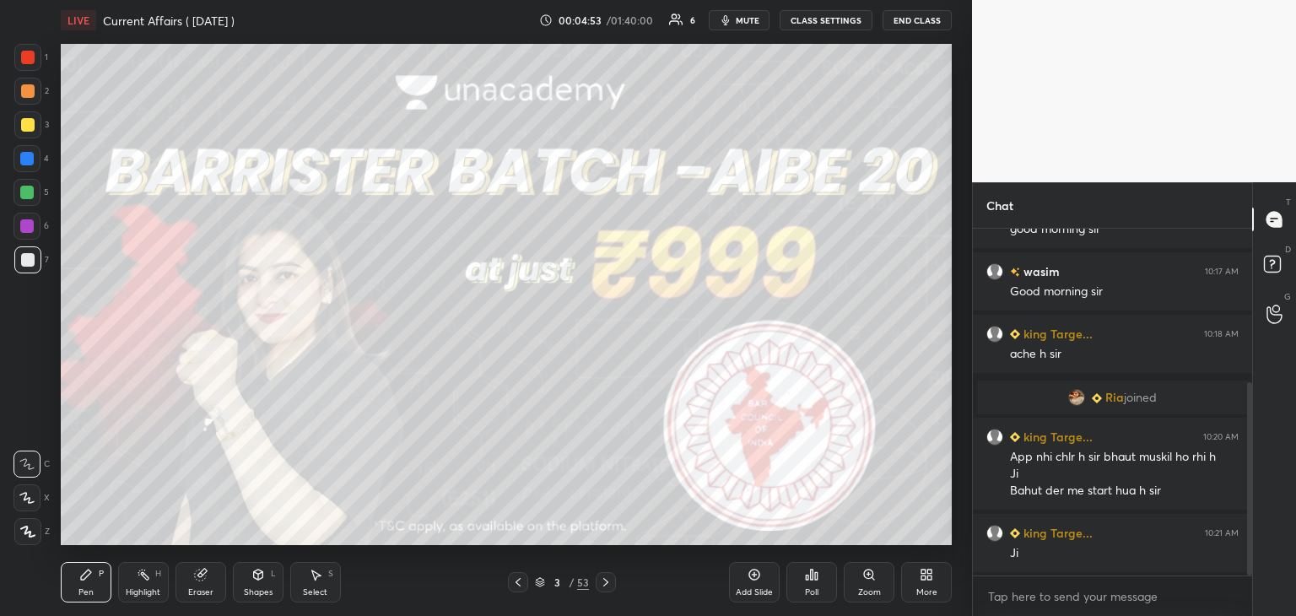
click at [759, 586] on div "Add Slide" at bounding box center [754, 582] width 51 height 40
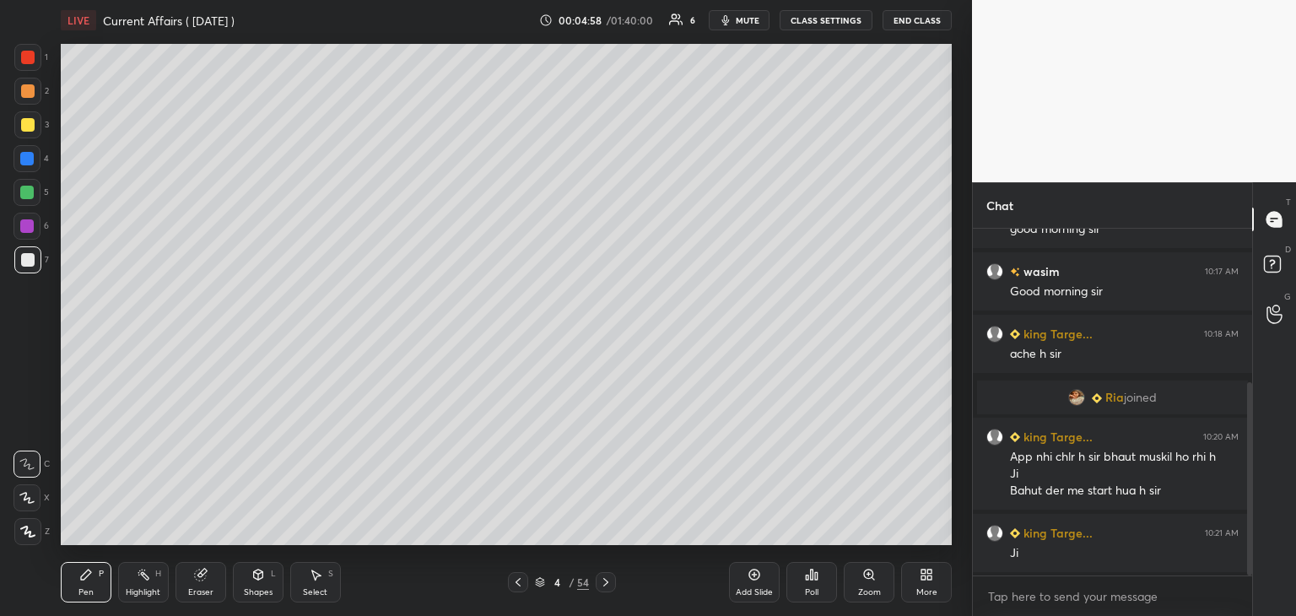
click at [29, 57] on div at bounding box center [27, 57] width 13 height 13
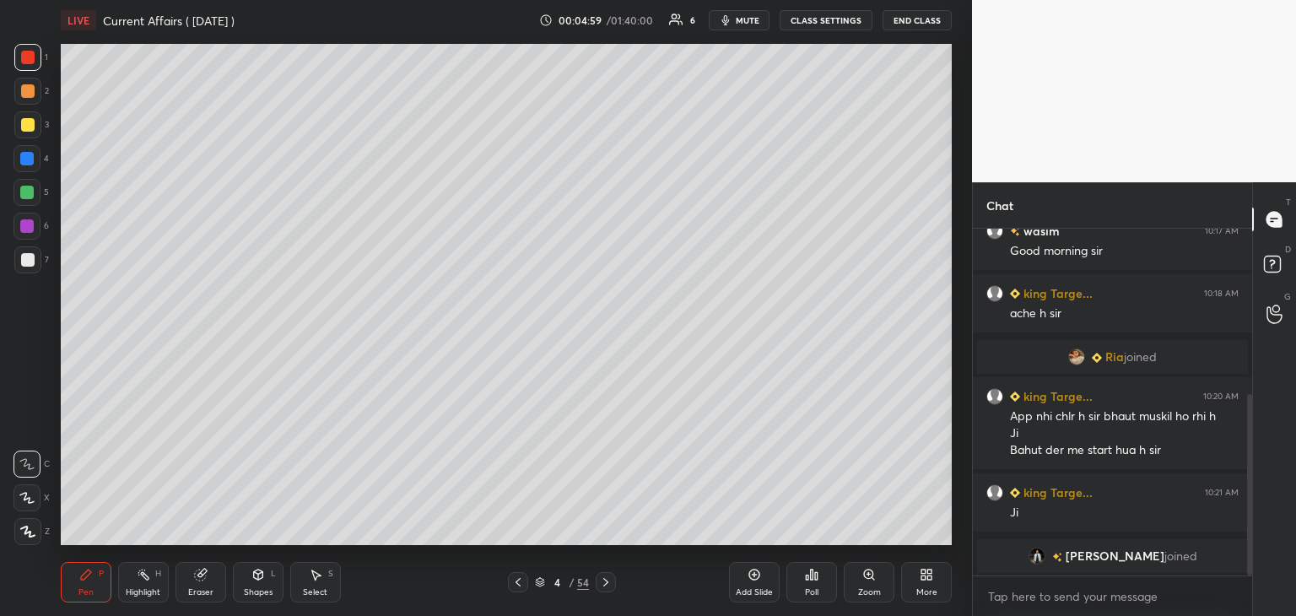
click at [30, 529] on icon at bounding box center [27, 532] width 15 height 12
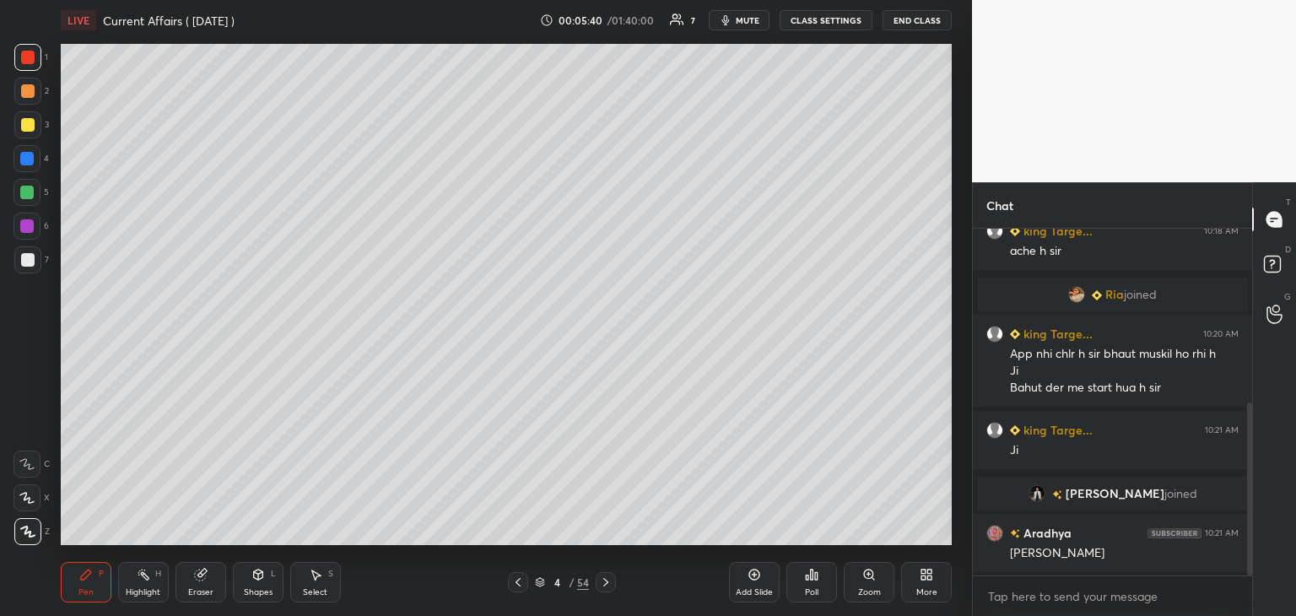
click at [27, 192] on div at bounding box center [26, 192] width 13 height 13
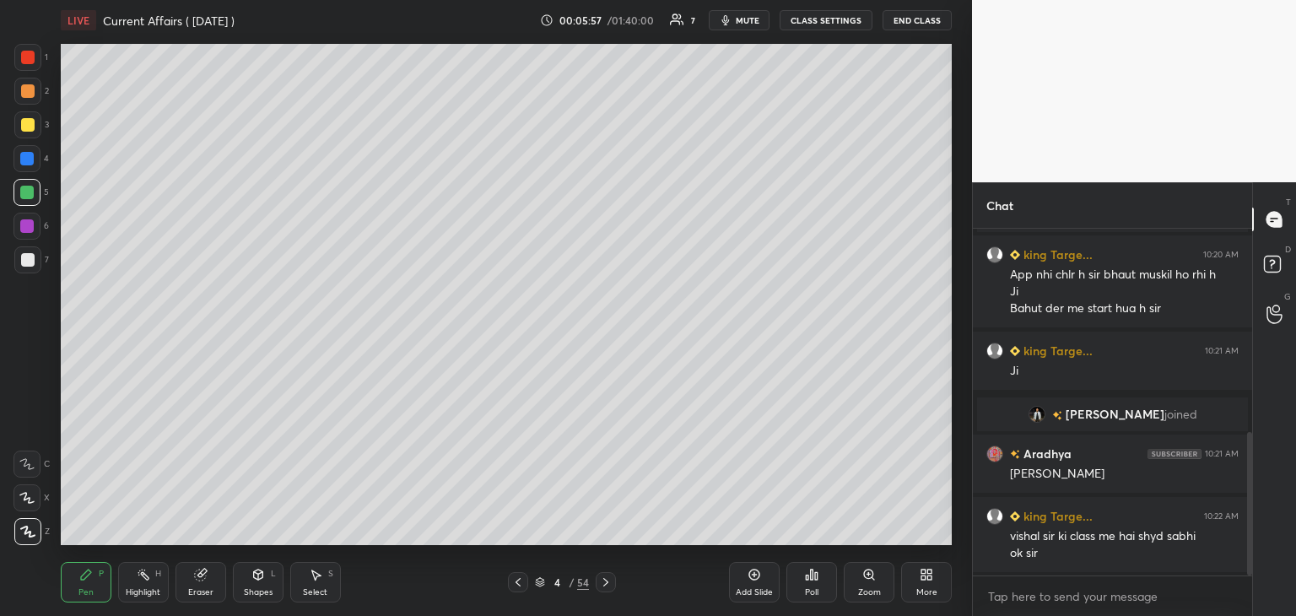
scroll to position [493, 0]
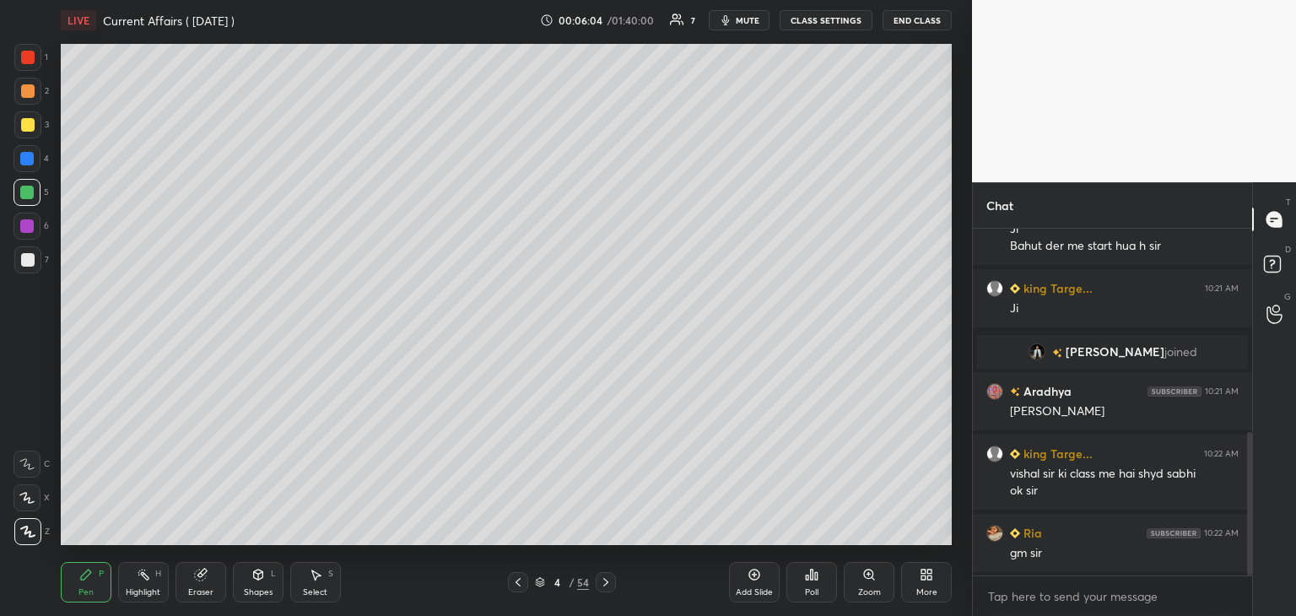
click at [198, 583] on div "Eraser" at bounding box center [200, 582] width 51 height 40
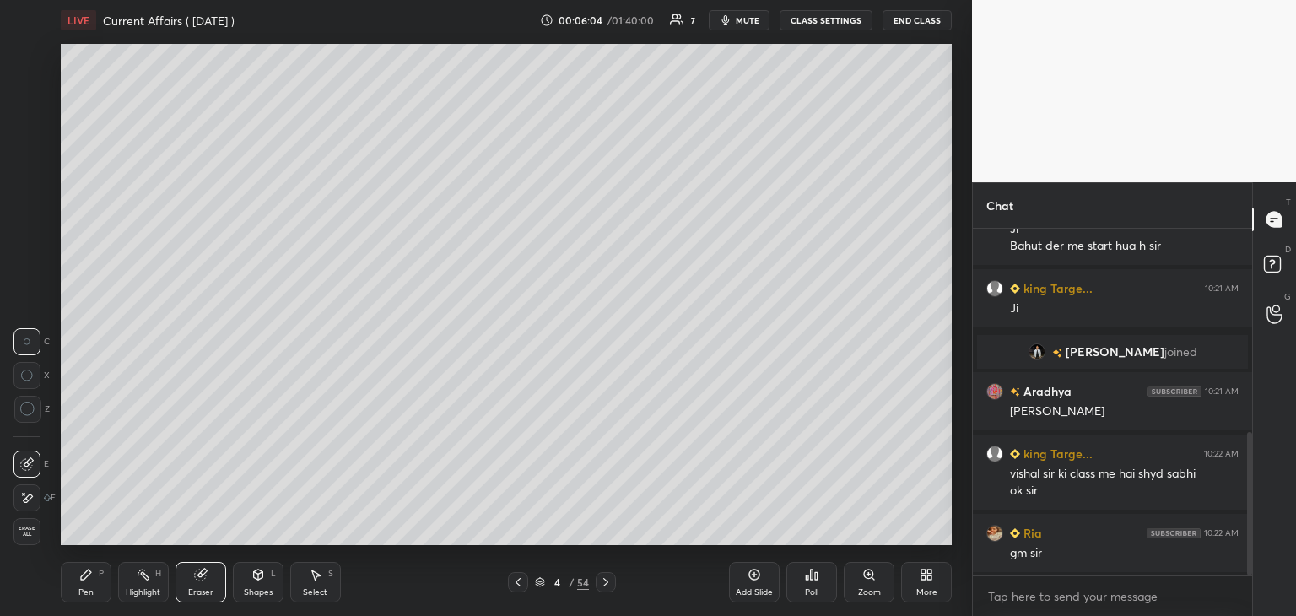
click at [30, 528] on span "Erase all" at bounding box center [26, 532] width 25 height 12
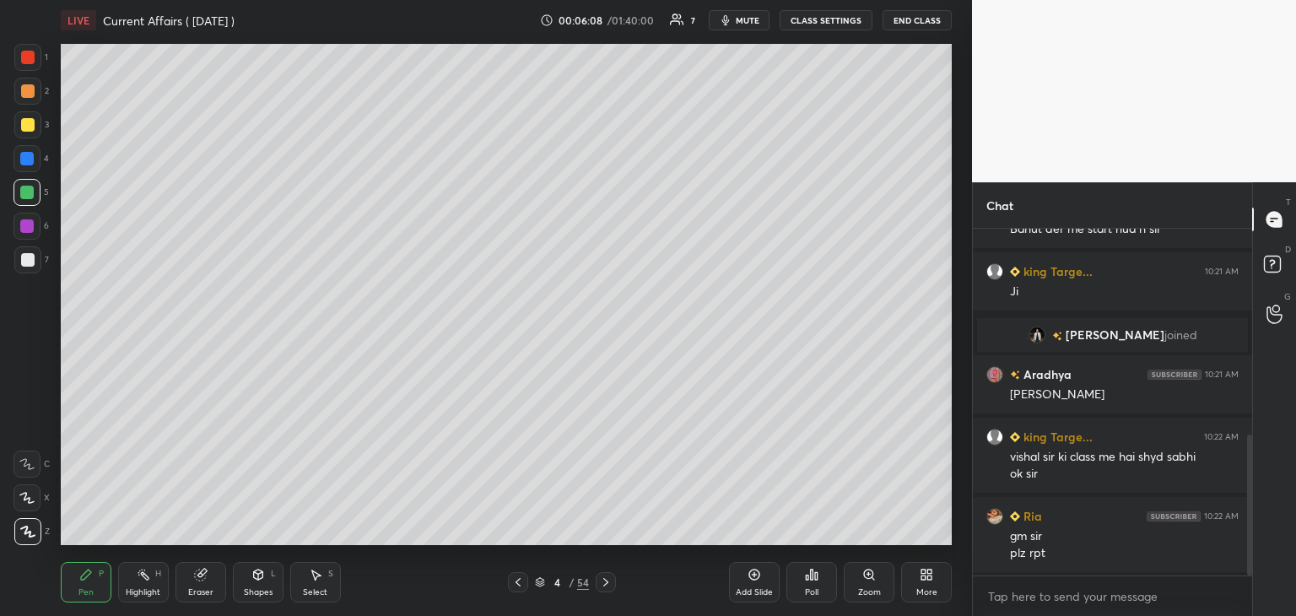
scroll to position [572, 0]
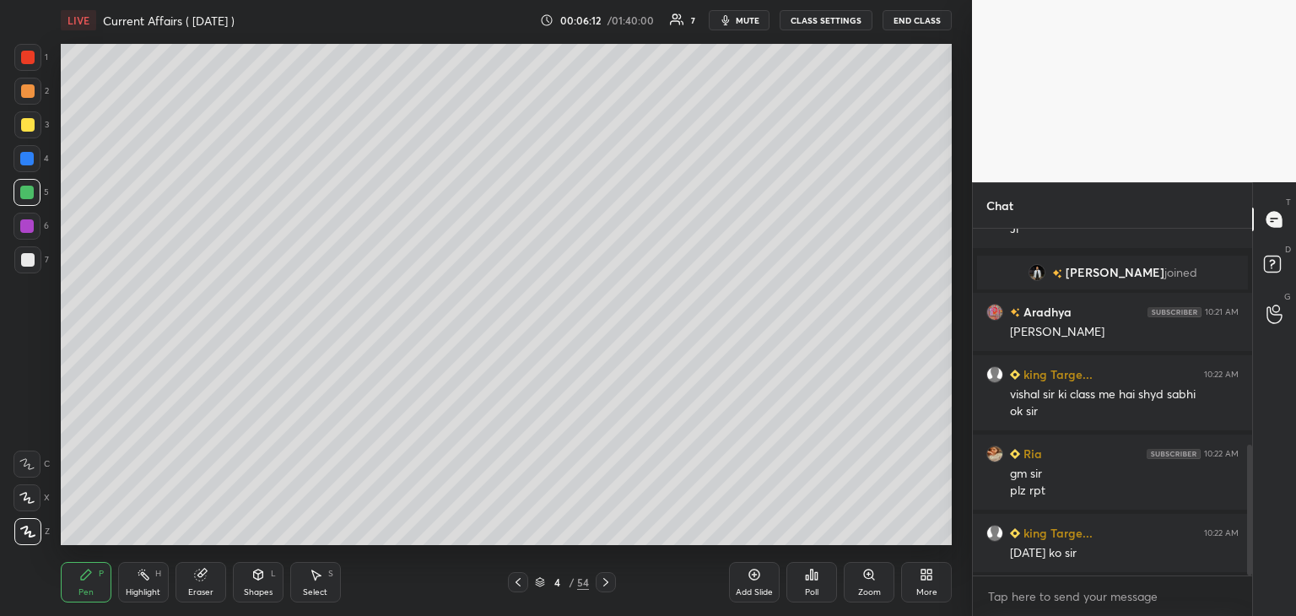
click at [25, 262] on div at bounding box center [27, 259] width 13 height 13
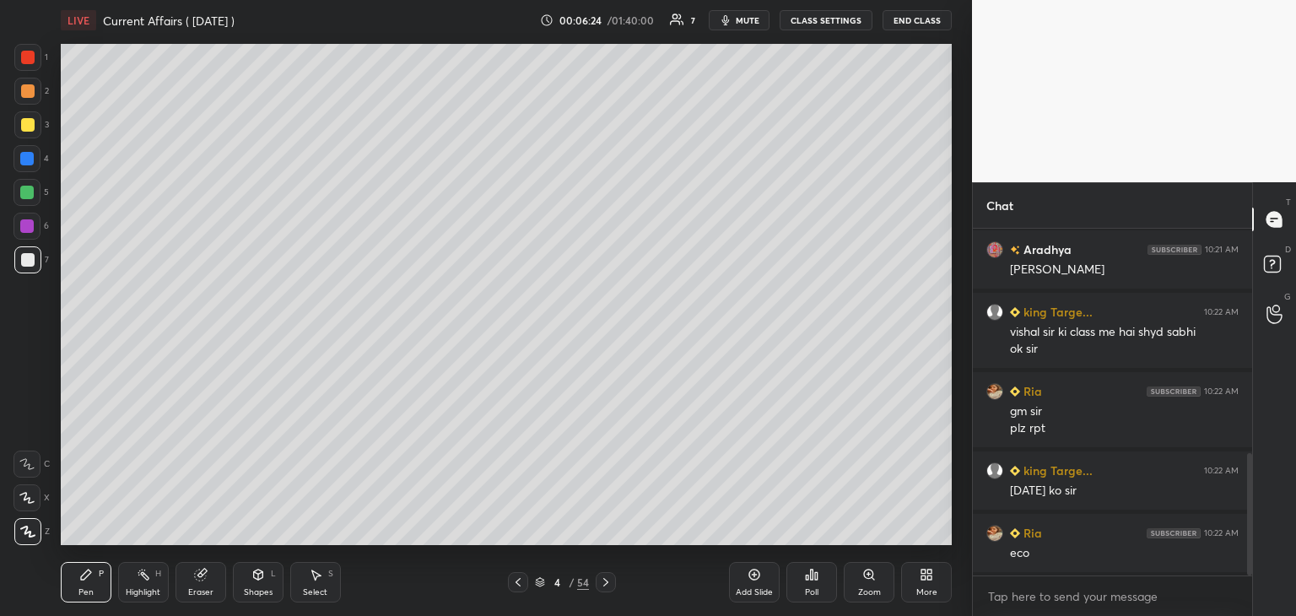
click at [30, 187] on div at bounding box center [26, 192] width 13 height 13
click at [30, 161] on div at bounding box center [26, 158] width 13 height 13
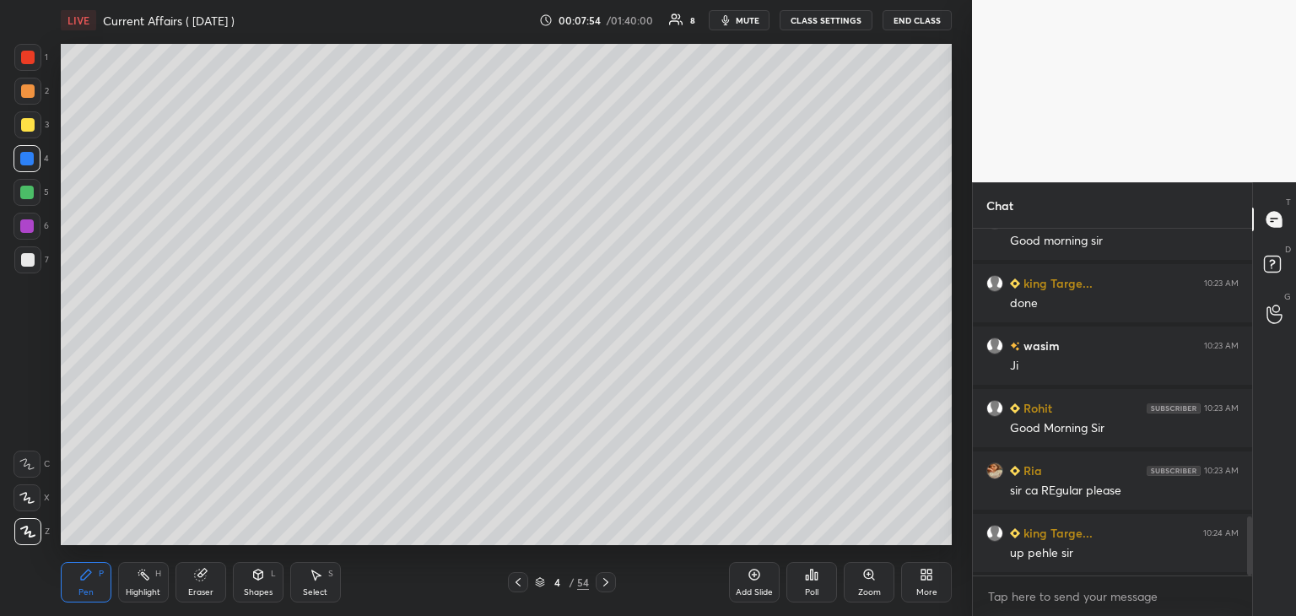
scroll to position [1704, 0]
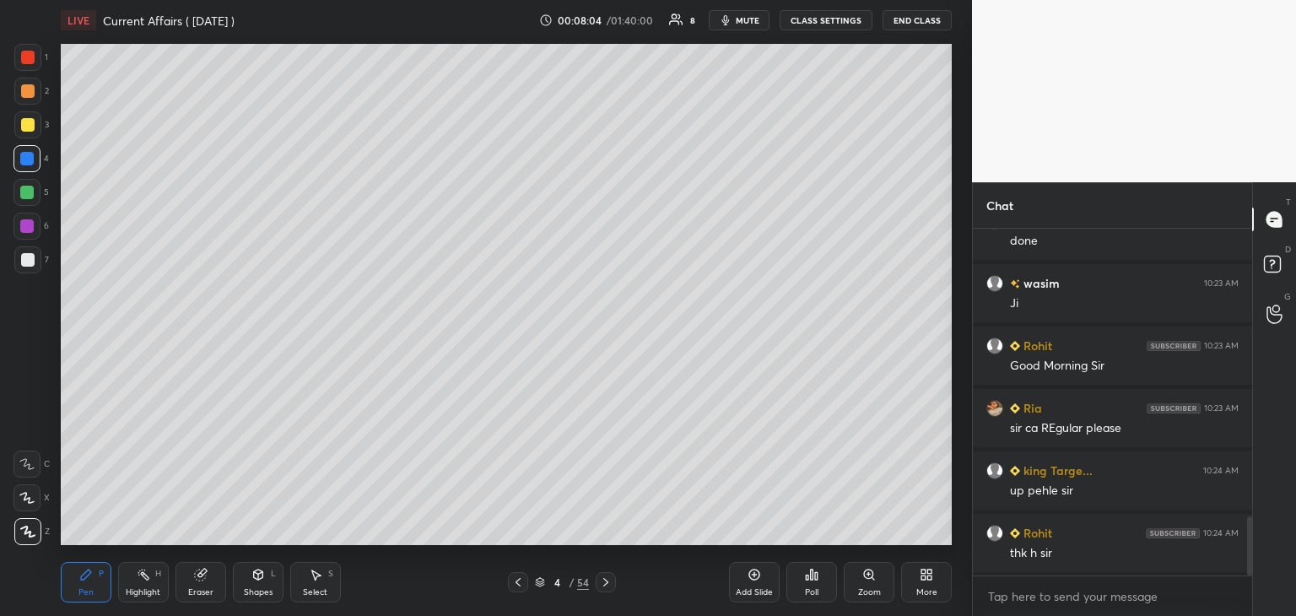
click at [515, 580] on icon at bounding box center [517, 581] width 13 height 13
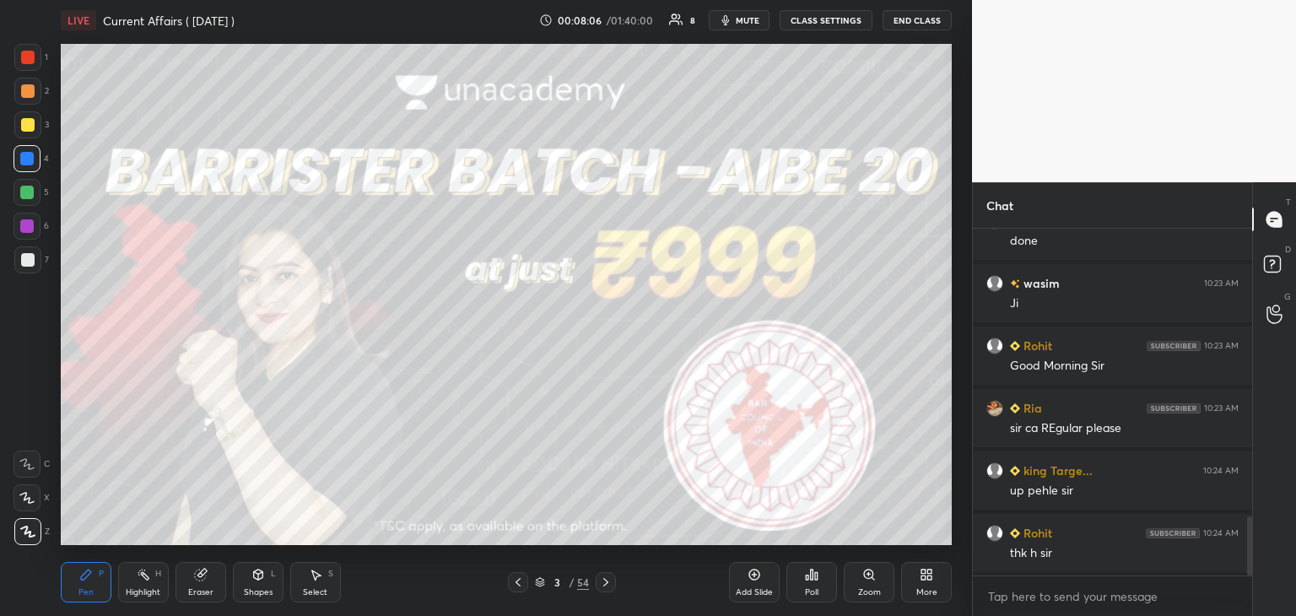
click at [520, 580] on icon at bounding box center [517, 581] width 13 height 13
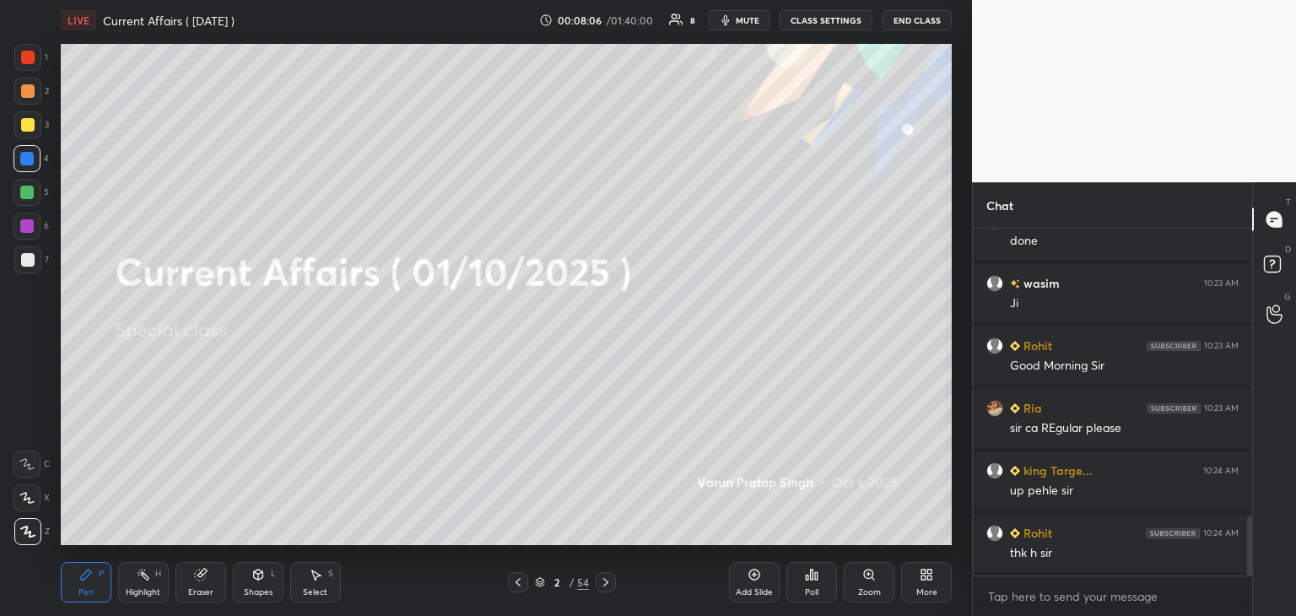
click at [603, 579] on icon at bounding box center [605, 582] width 5 height 8
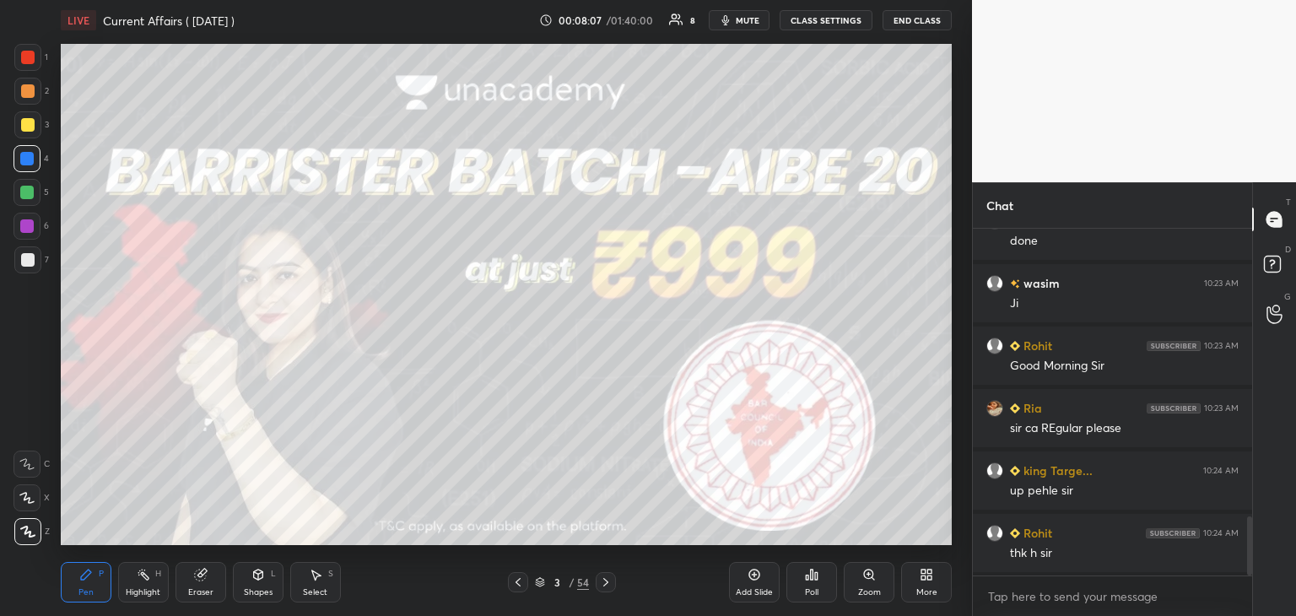
click at [28, 58] on div at bounding box center [27, 57] width 13 height 13
click at [607, 578] on icon at bounding box center [605, 581] width 13 height 13
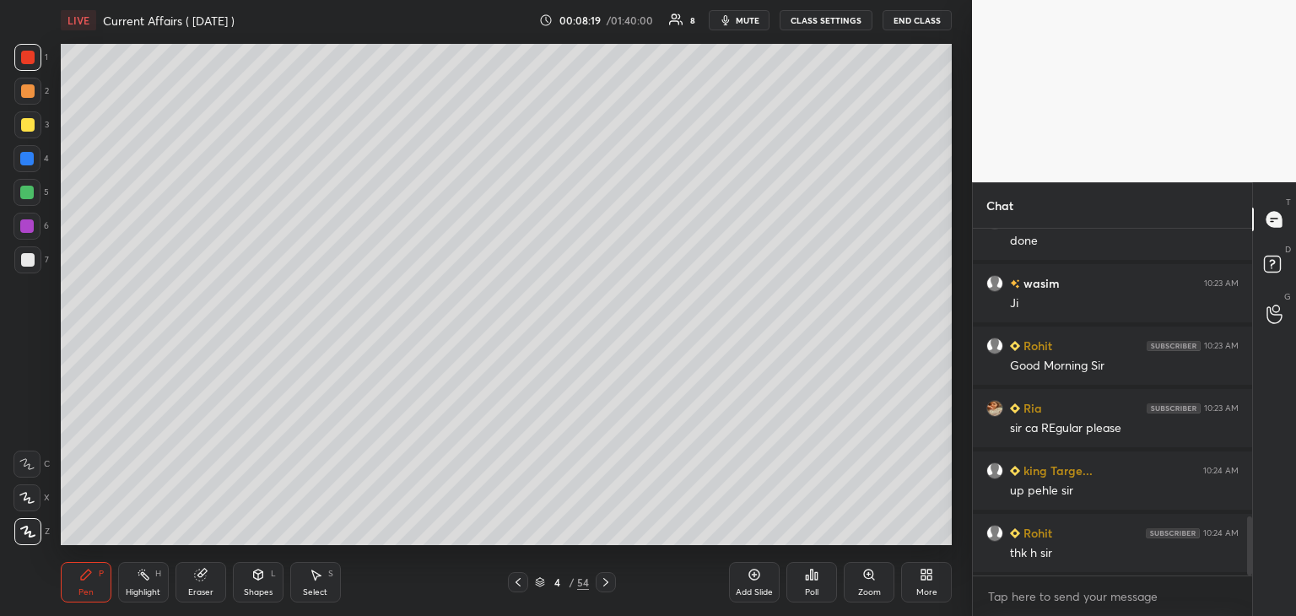
click at [607, 580] on icon at bounding box center [605, 581] width 13 height 13
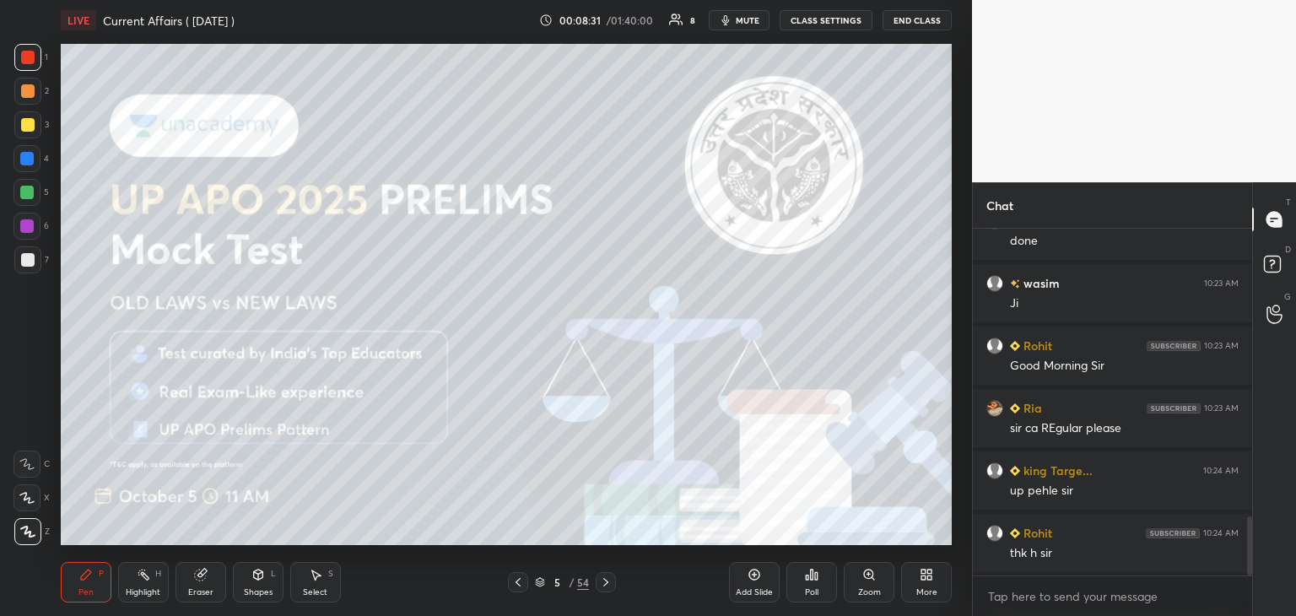
click at [607, 584] on icon at bounding box center [605, 581] width 13 height 13
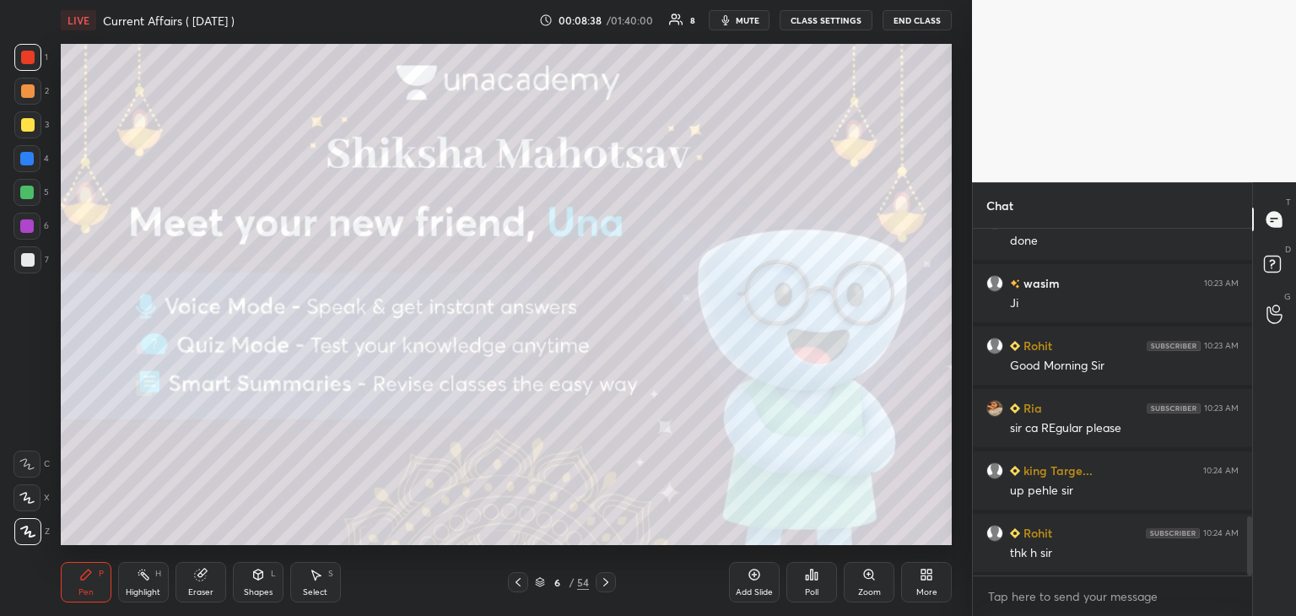
click at [605, 580] on icon at bounding box center [605, 582] width 5 height 8
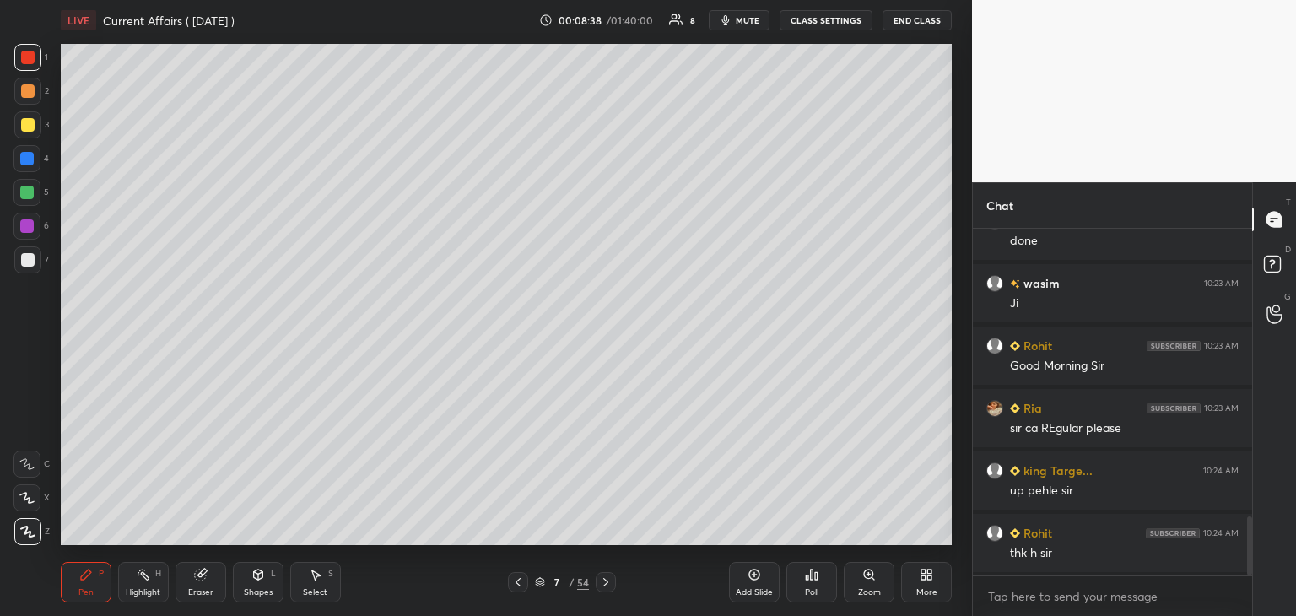
click at [607, 578] on icon at bounding box center [605, 581] width 13 height 13
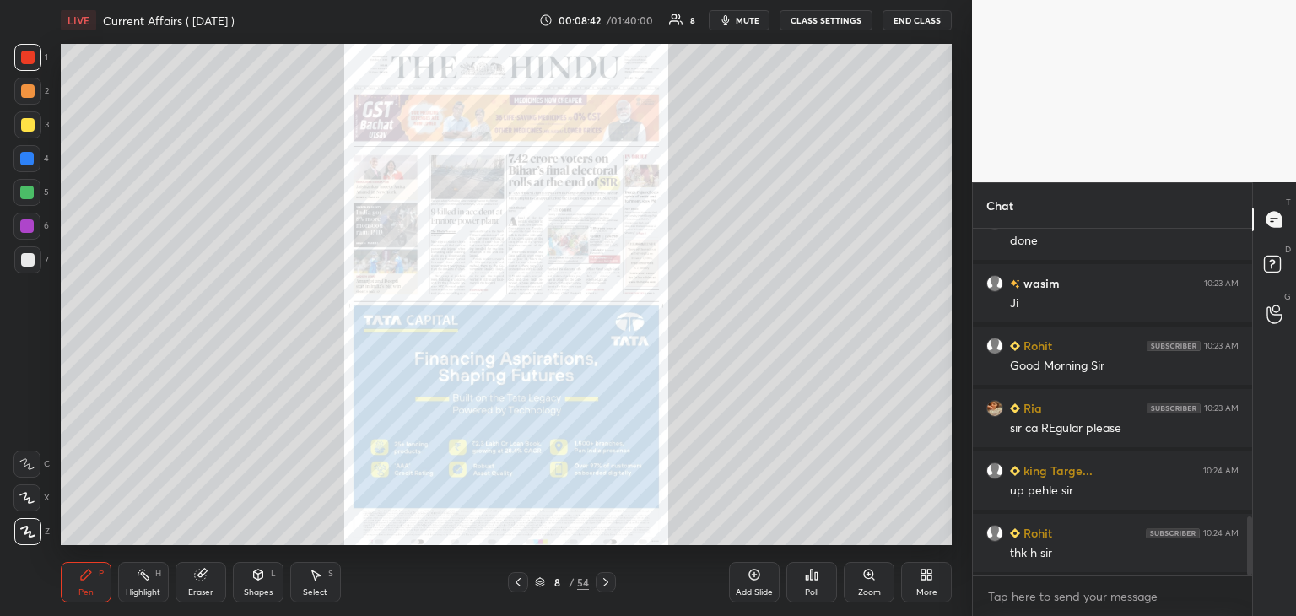
click at [30, 156] on div at bounding box center [26, 158] width 13 height 13
click at [873, 581] on div "Zoom" at bounding box center [869, 582] width 51 height 40
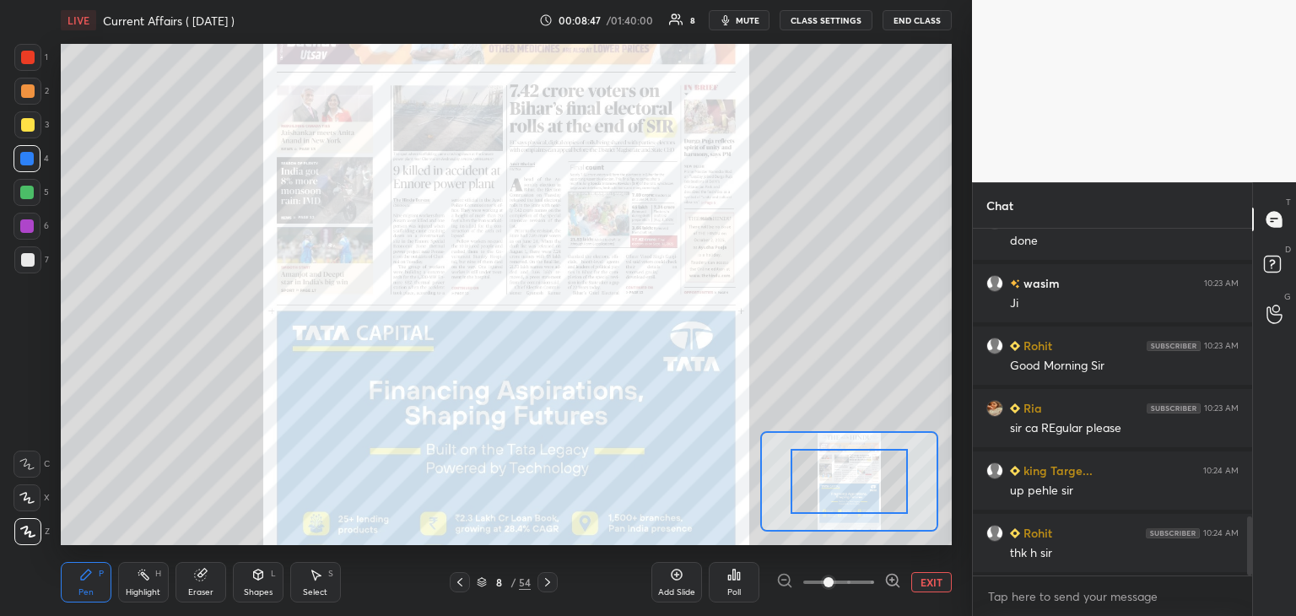
click at [893, 576] on icon at bounding box center [892, 580] width 17 height 17
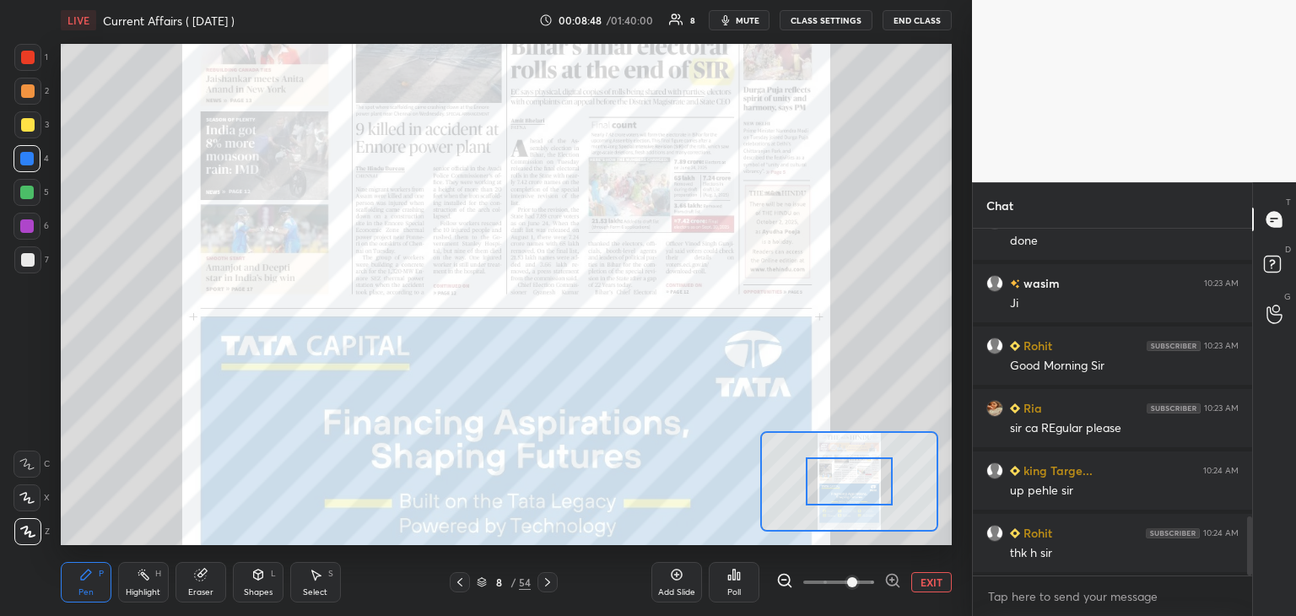
click at [892, 578] on icon at bounding box center [892, 580] width 0 height 4
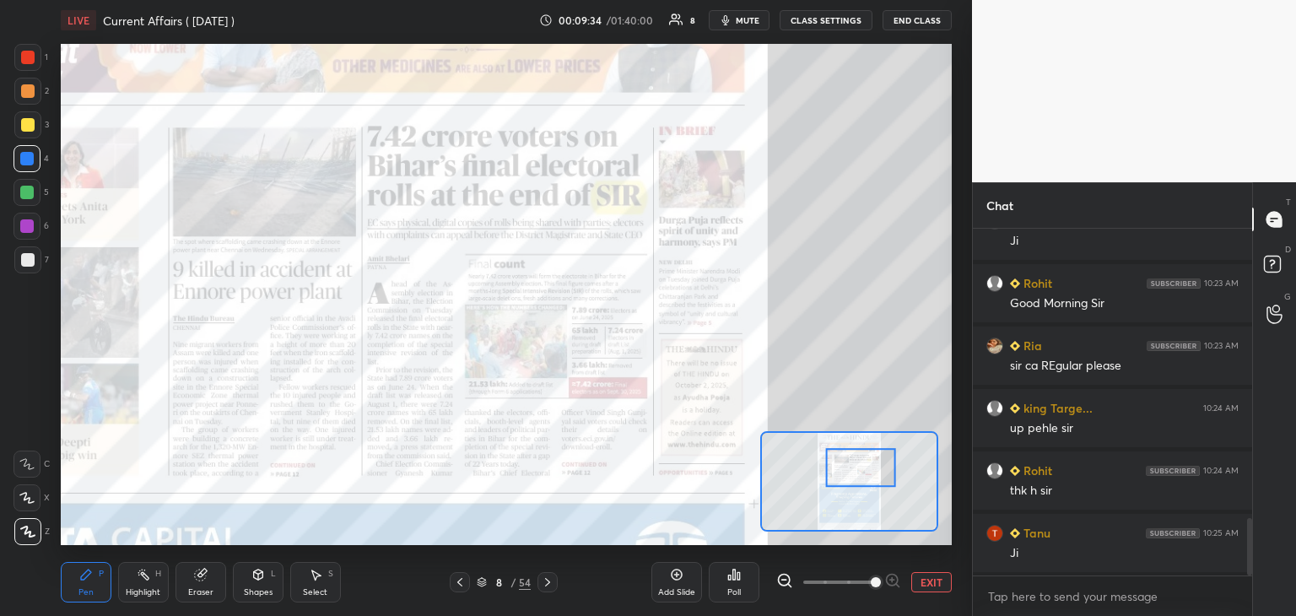
scroll to position [1807, 0]
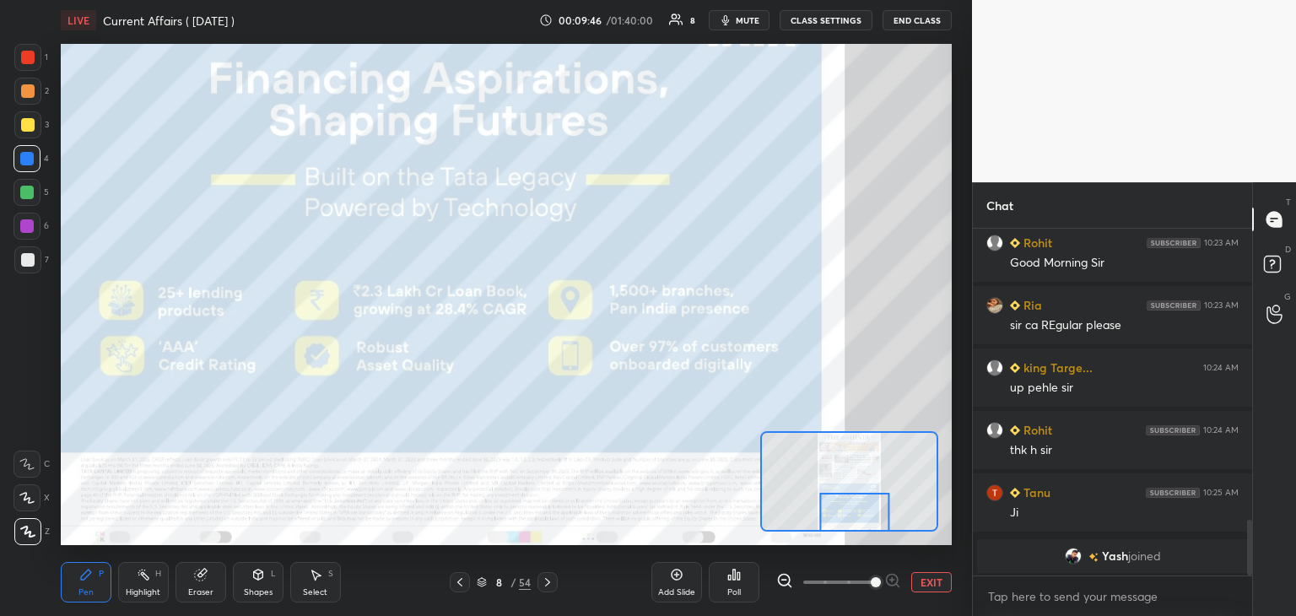
click at [547, 580] on icon at bounding box center [547, 582] width 5 height 8
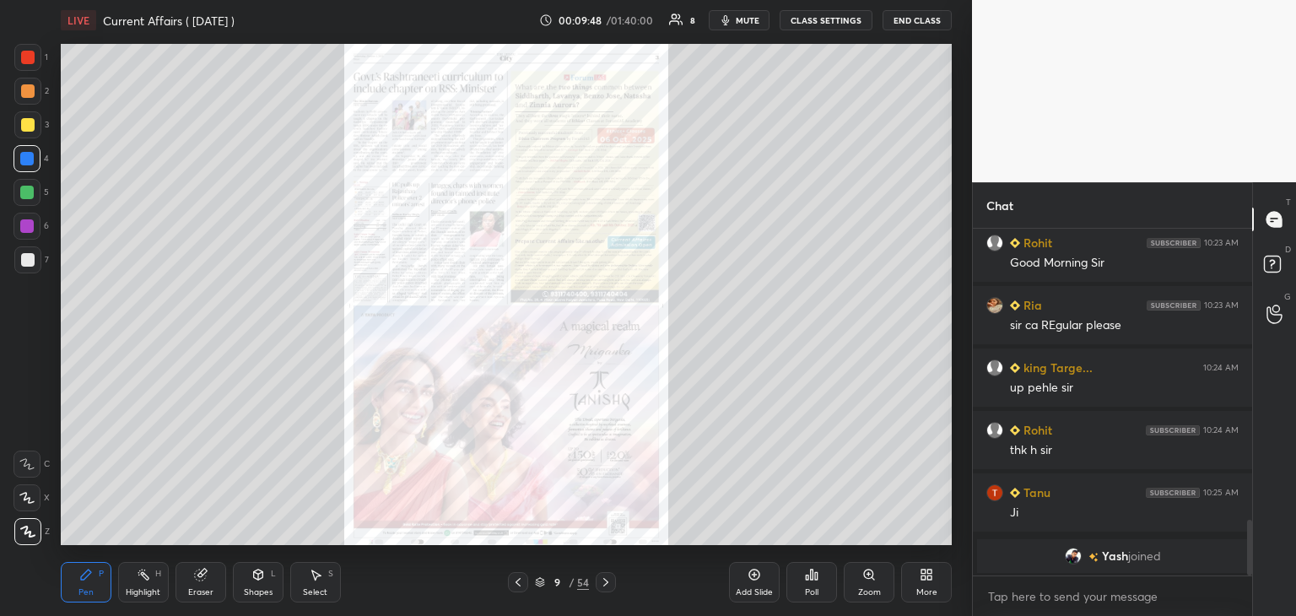
click at [607, 580] on icon at bounding box center [605, 581] width 13 height 13
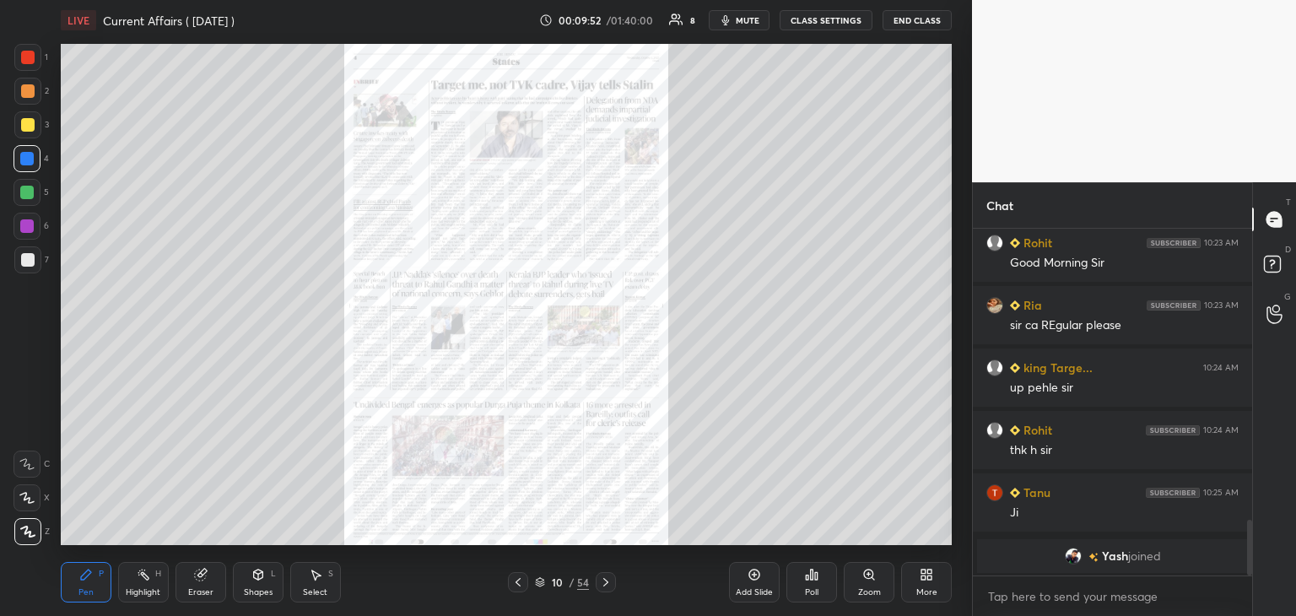
click at [611, 578] on icon at bounding box center [605, 581] width 13 height 13
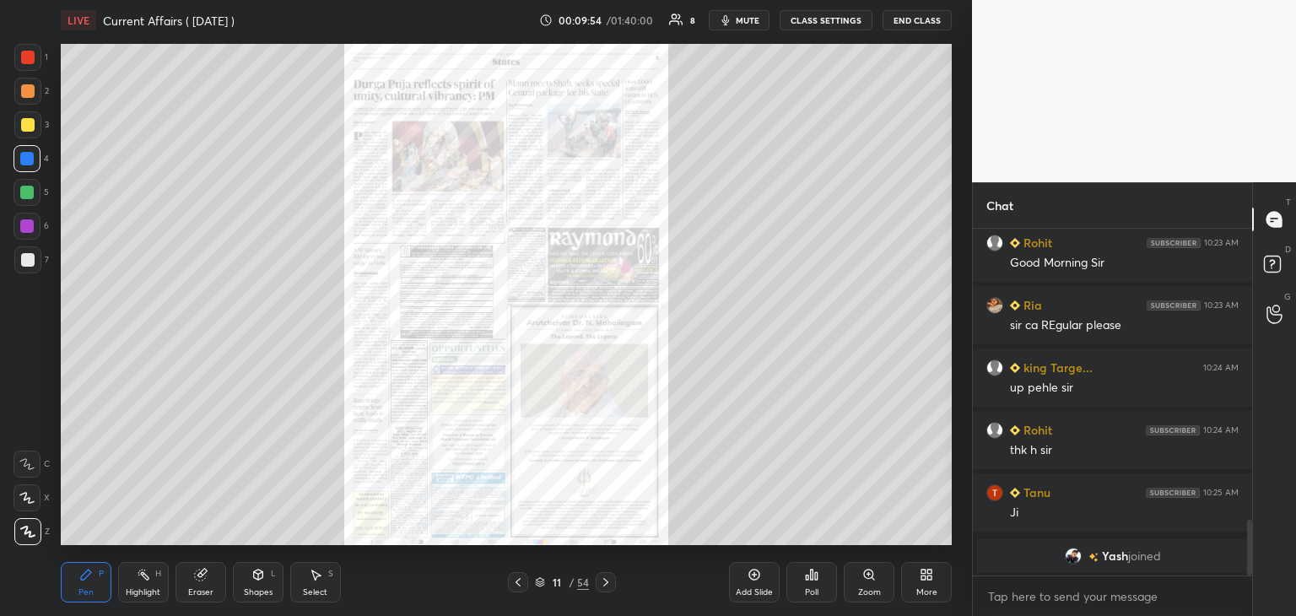
click at [607, 580] on icon at bounding box center [605, 581] width 13 height 13
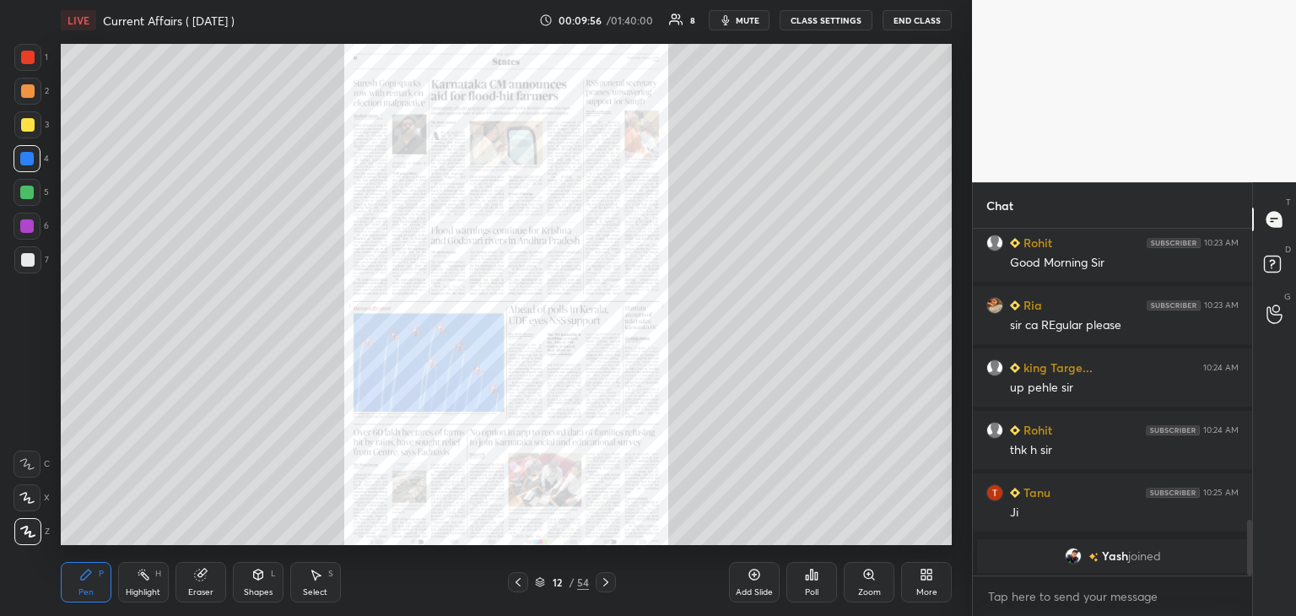
click at [607, 577] on icon at bounding box center [605, 581] width 13 height 13
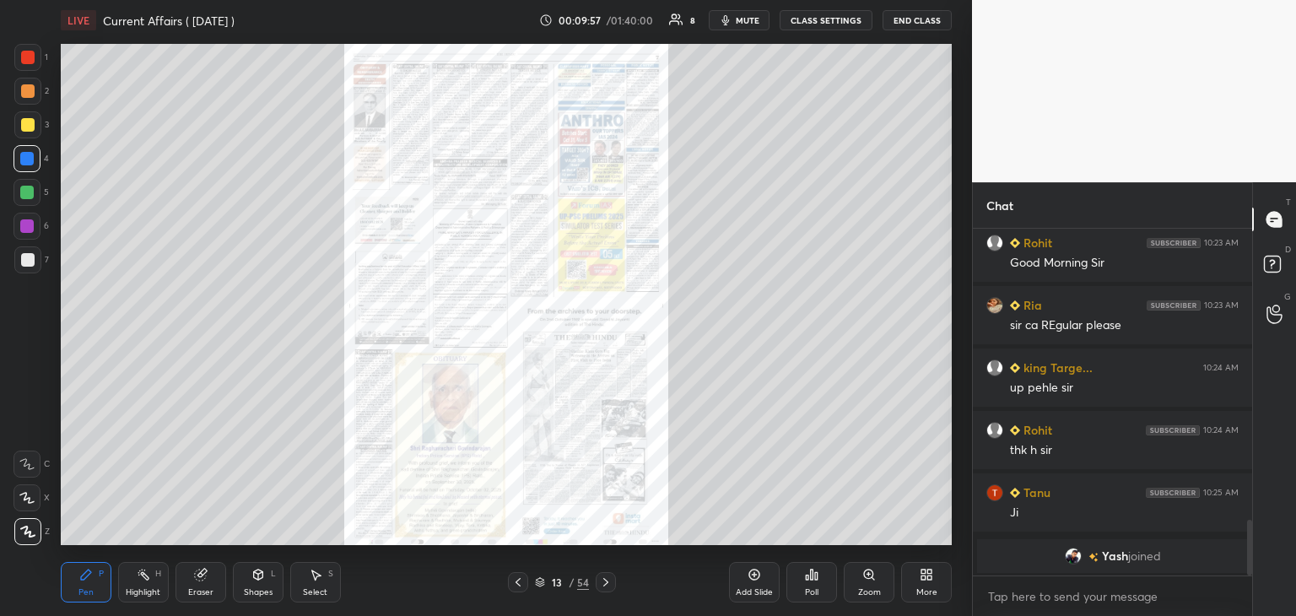
click at [609, 578] on icon at bounding box center [605, 581] width 13 height 13
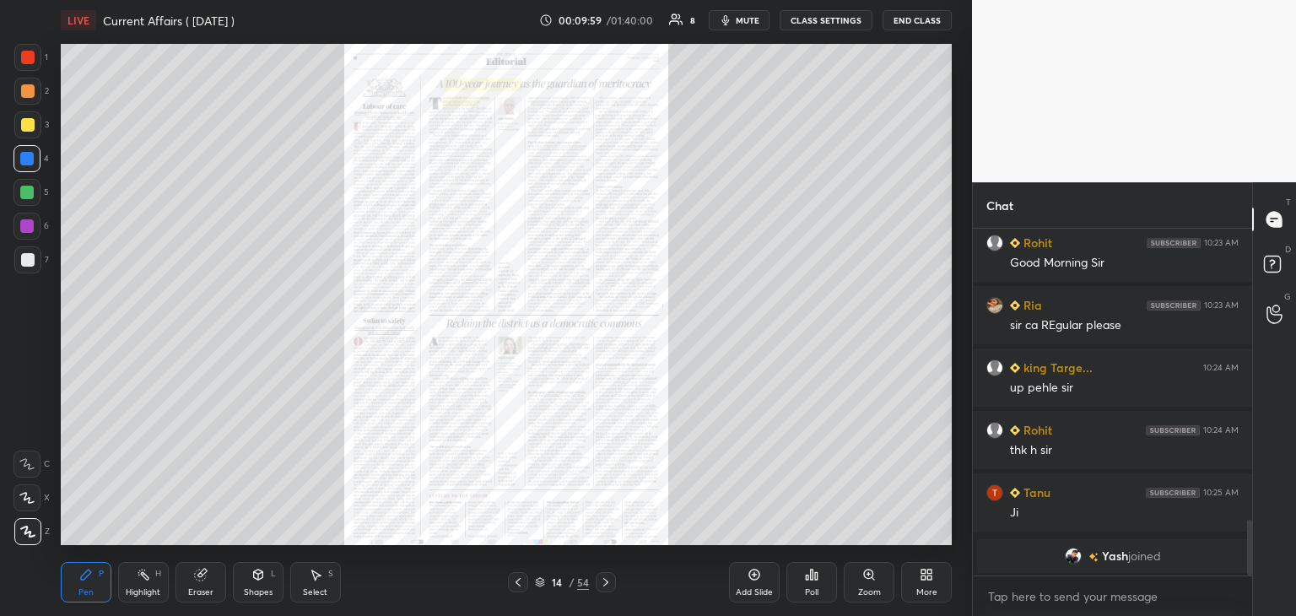
click at [869, 580] on icon at bounding box center [868, 574] width 13 height 13
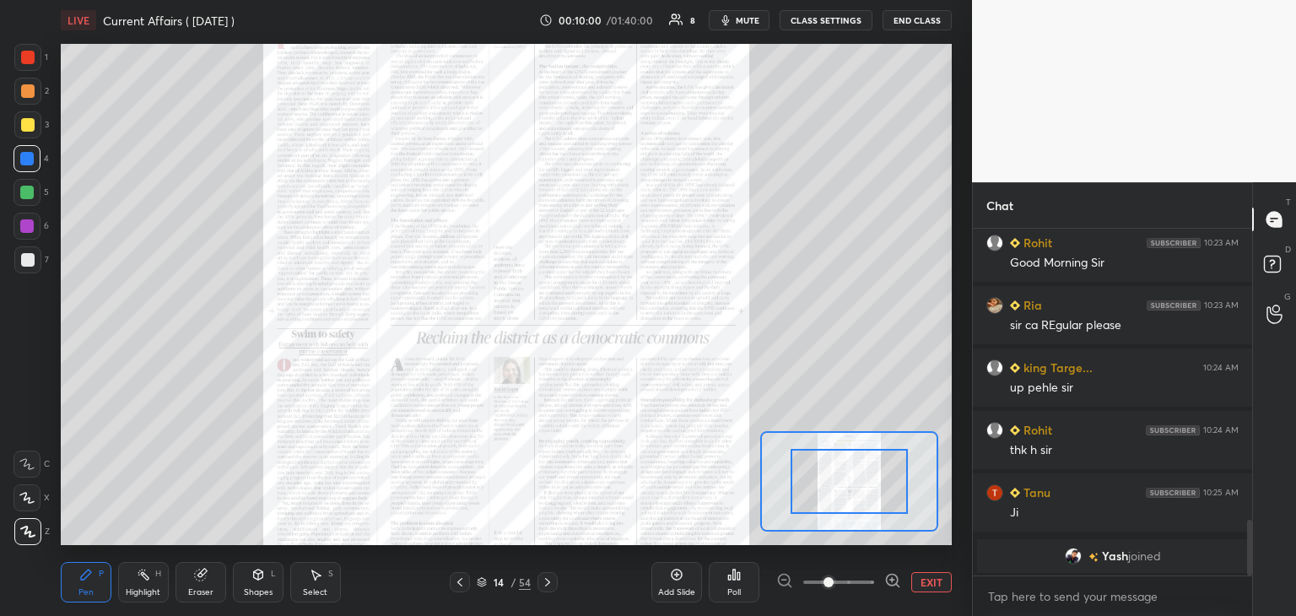
click at [894, 577] on icon at bounding box center [892, 580] width 17 height 17
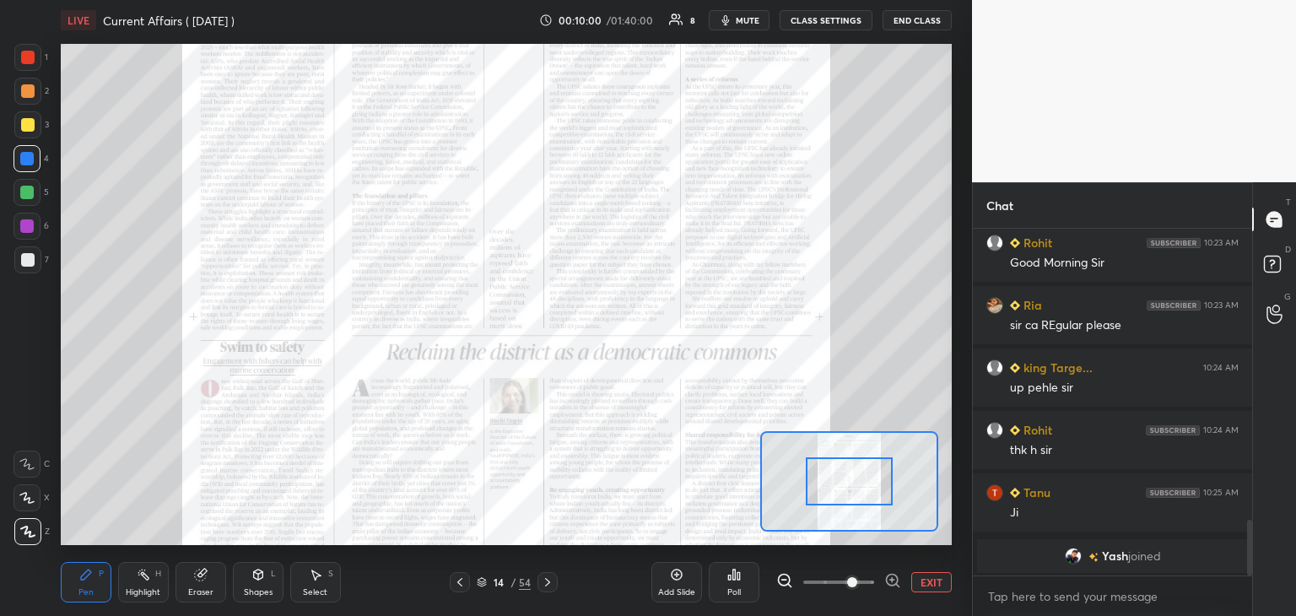
click at [895, 577] on icon at bounding box center [892, 580] width 17 height 17
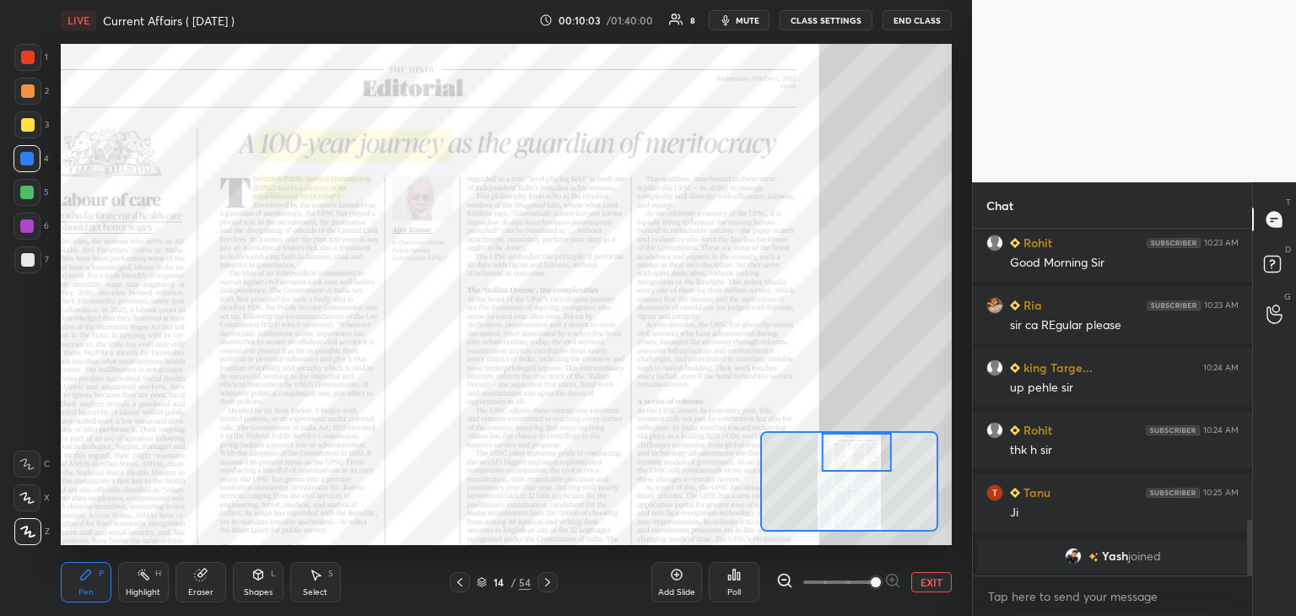
click at [29, 55] on div at bounding box center [27, 57] width 13 height 13
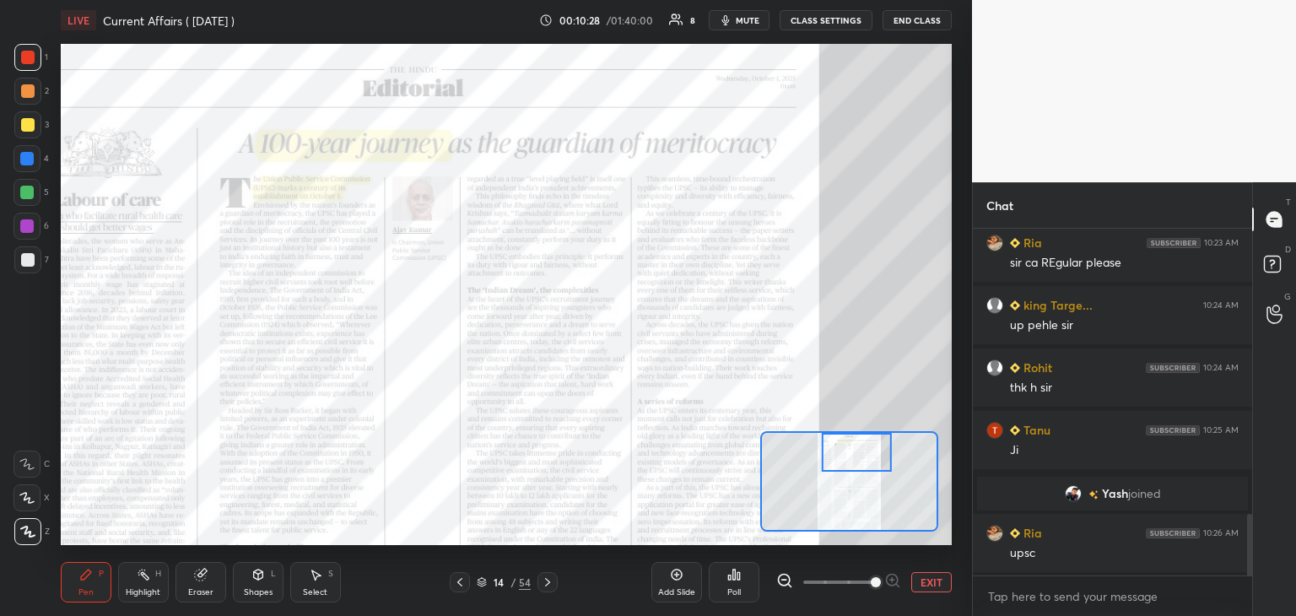
scroll to position [1669, 0]
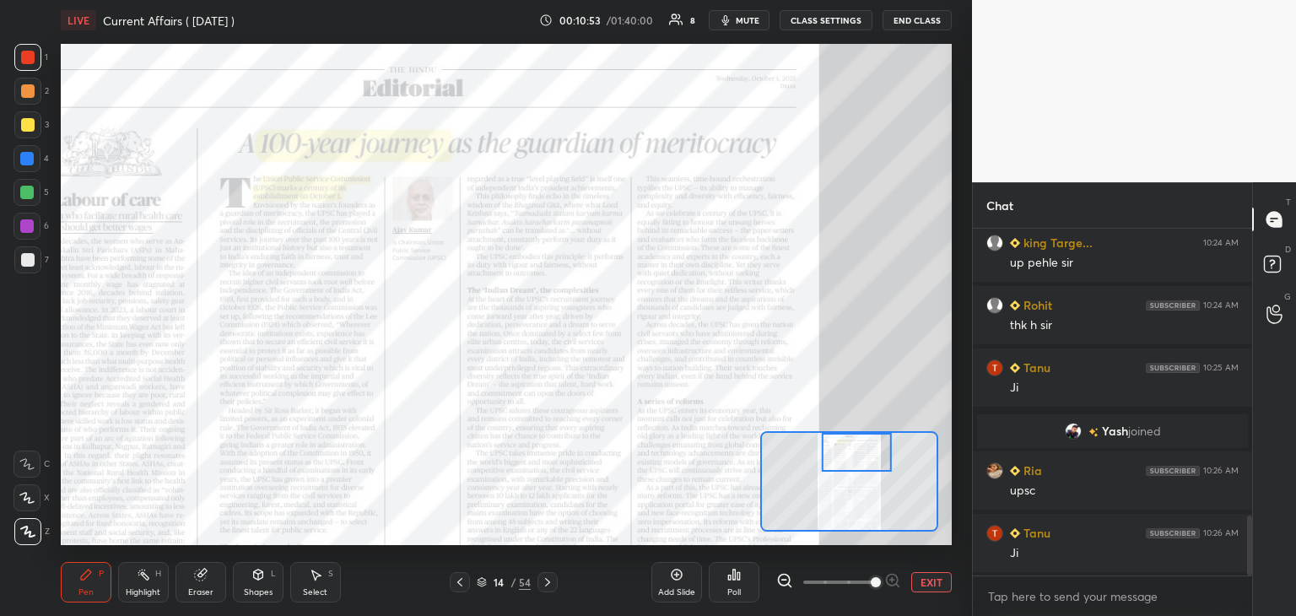
click at [483, 581] on icon at bounding box center [482, 580] width 8 height 4
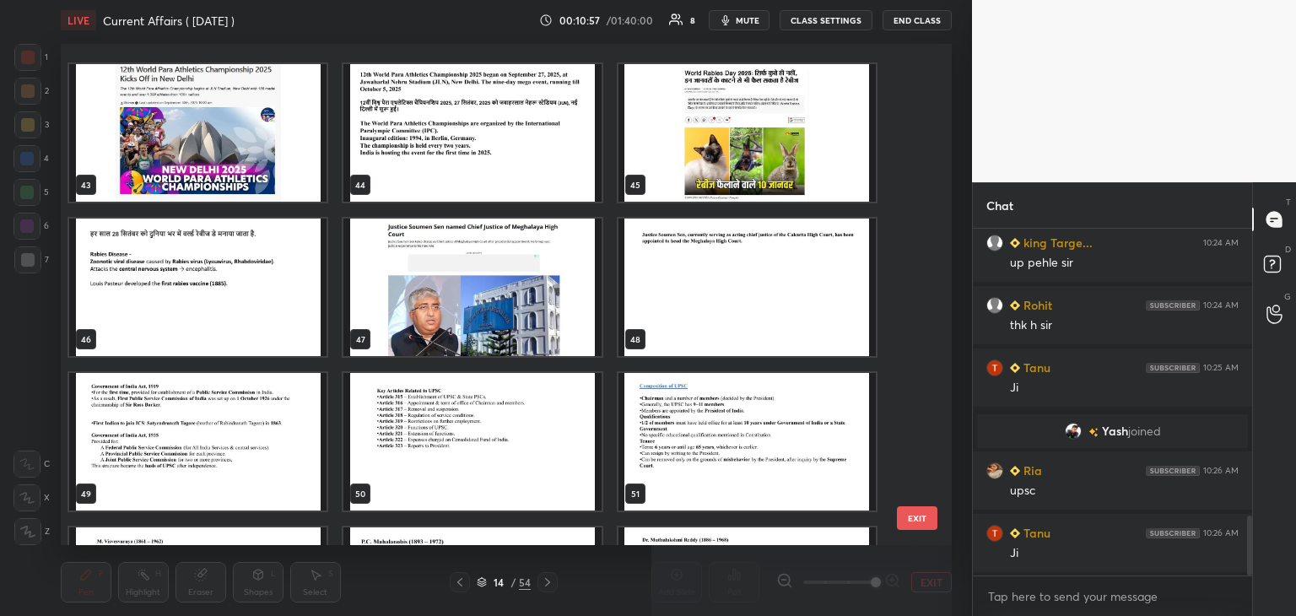
scroll to position [2278, 0]
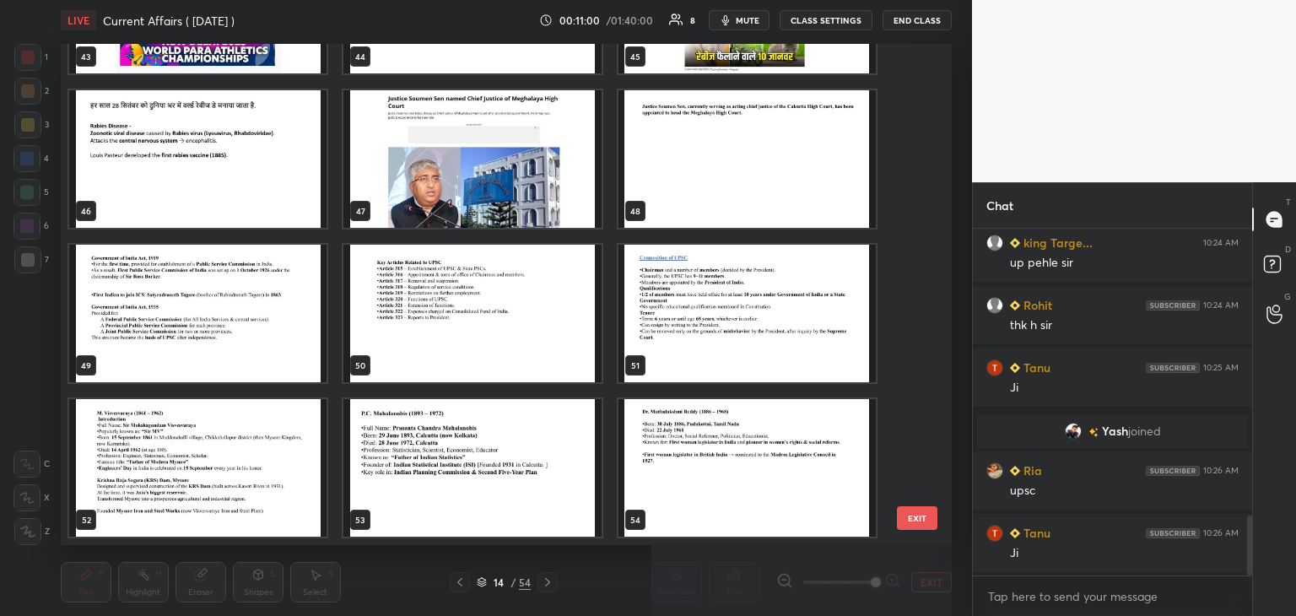
click at [678, 153] on img "grid" at bounding box center [746, 159] width 257 height 138
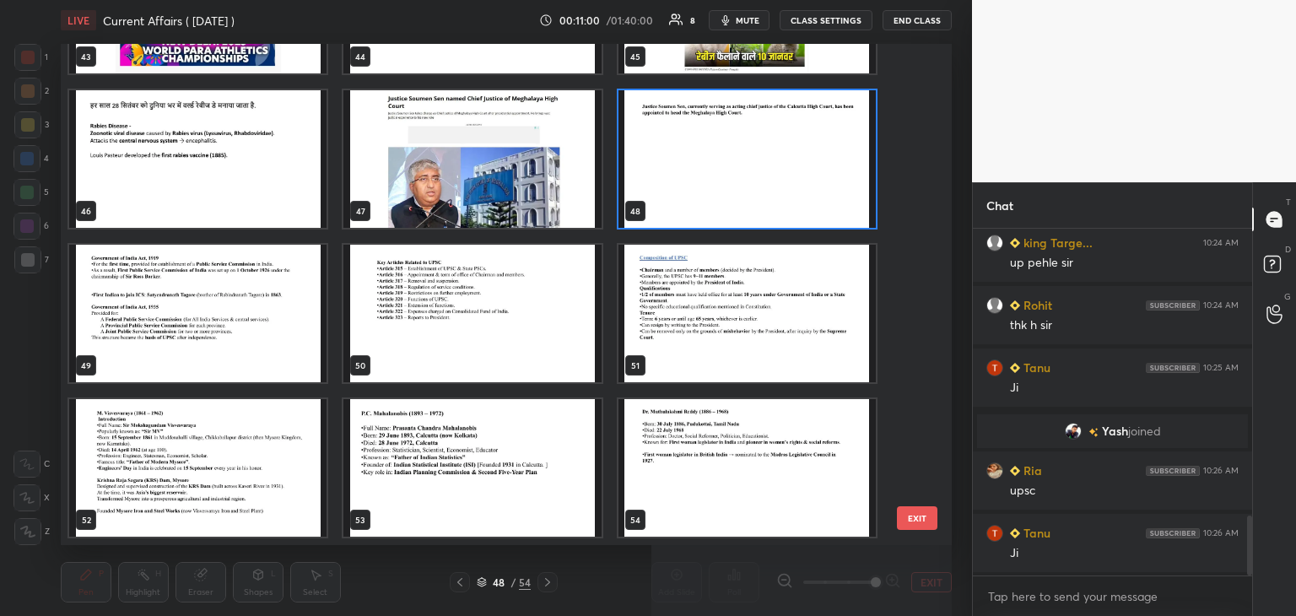
click at [687, 153] on img "grid" at bounding box center [746, 159] width 257 height 138
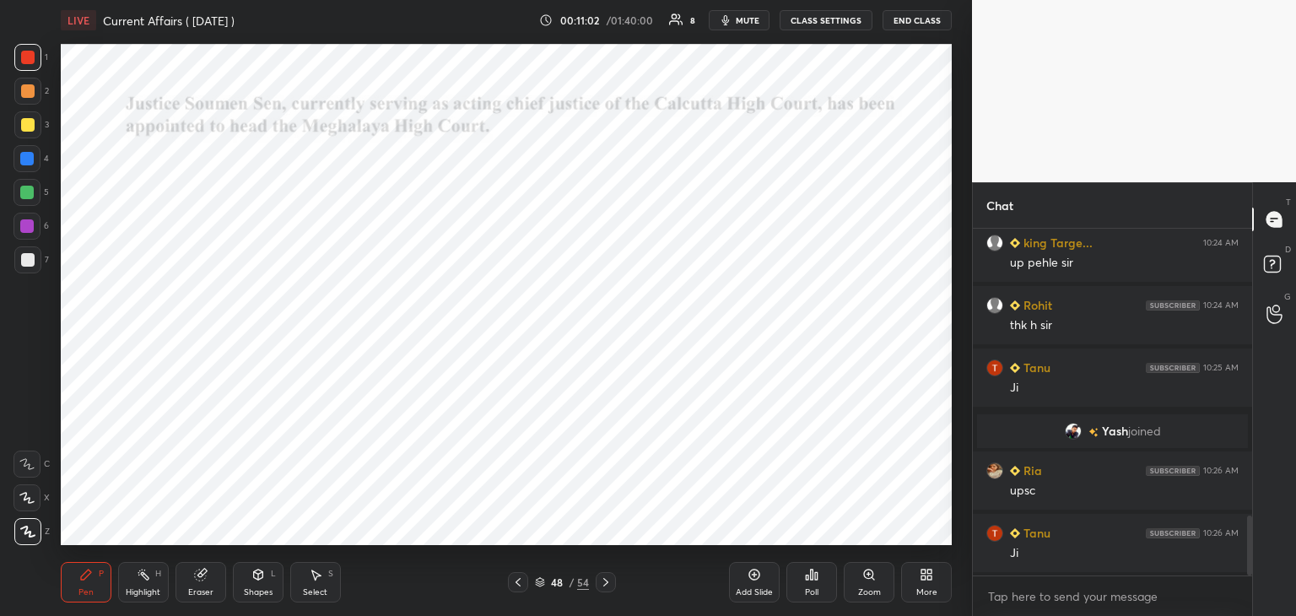
click at [607, 578] on icon at bounding box center [605, 581] width 13 height 13
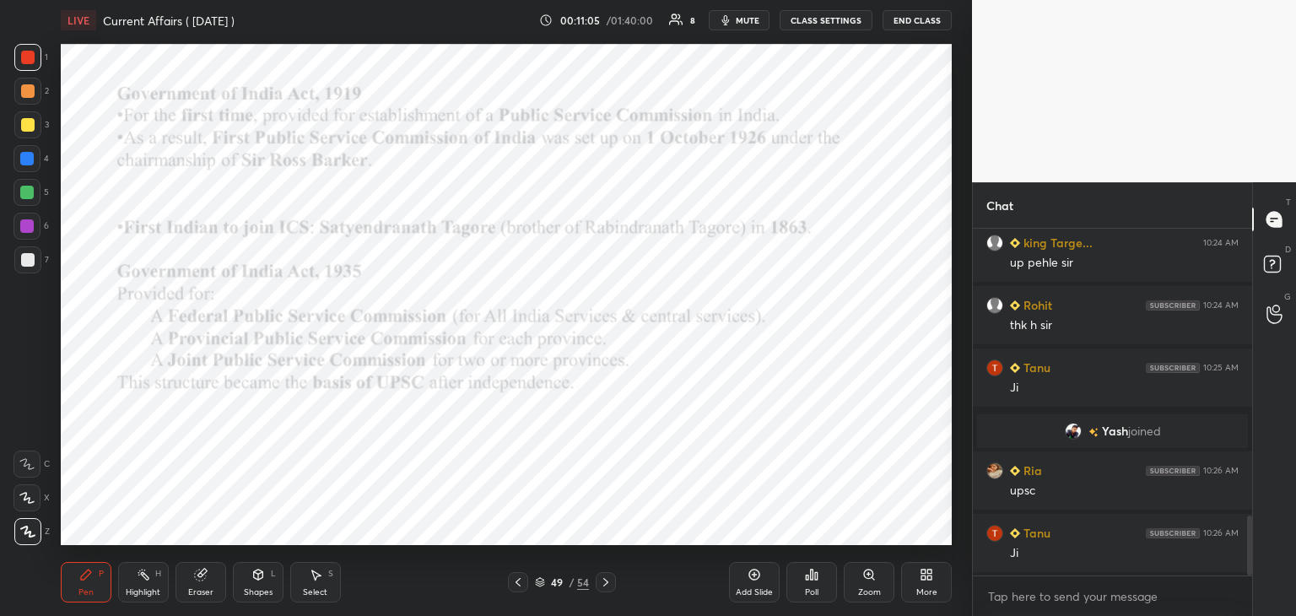
click at [30, 59] on div at bounding box center [27, 57] width 13 height 13
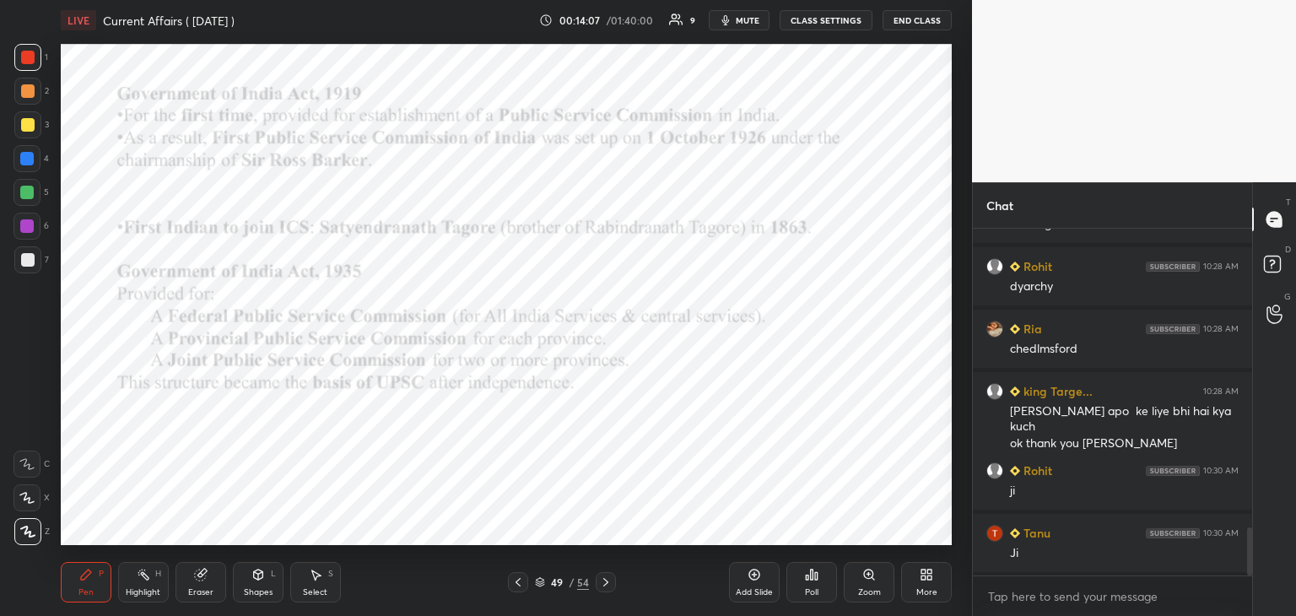
scroll to position [2163, 0]
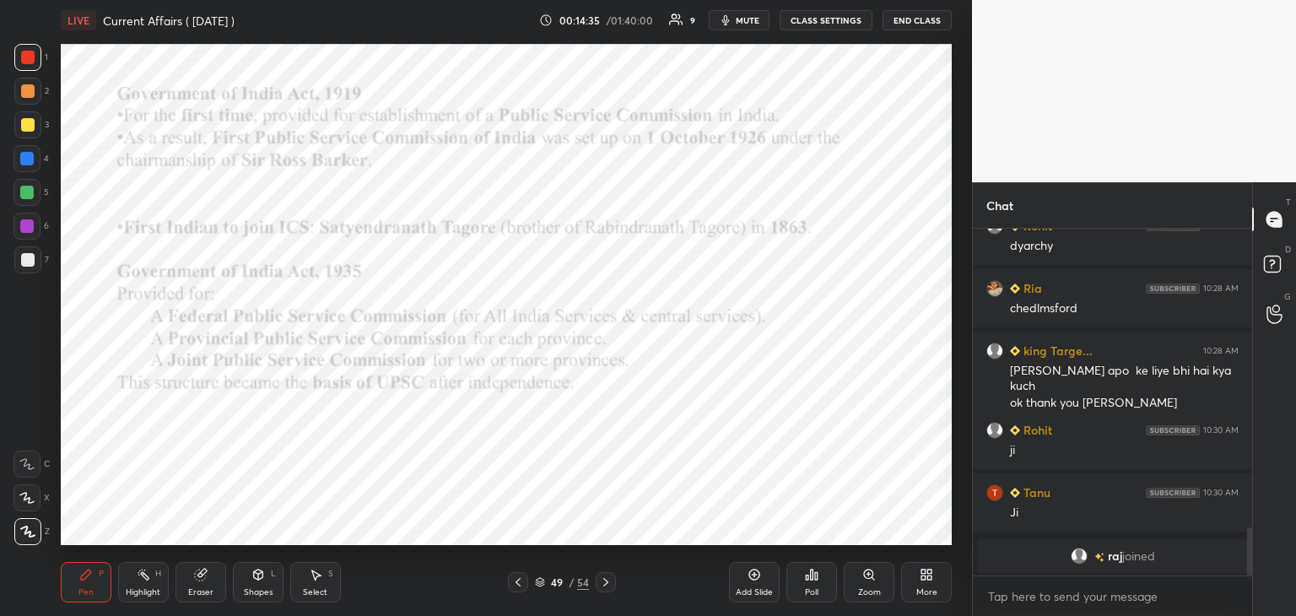
click at [33, 153] on div at bounding box center [26, 158] width 13 height 13
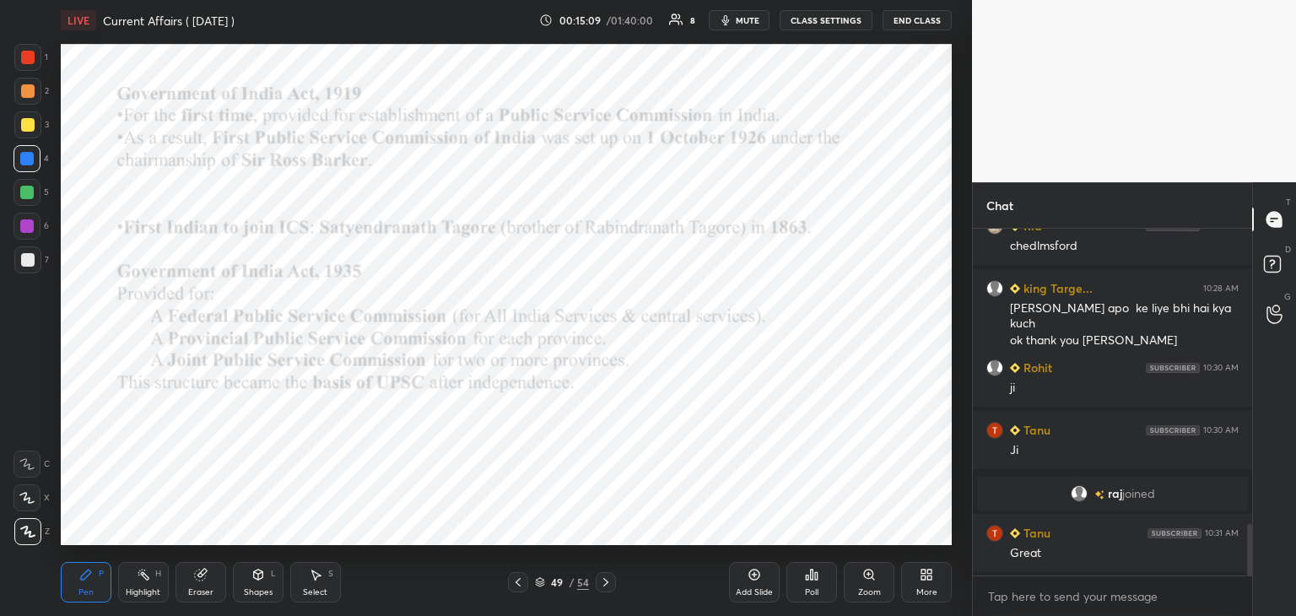
scroll to position [1993, 0]
click at [607, 581] on icon at bounding box center [605, 581] width 13 height 13
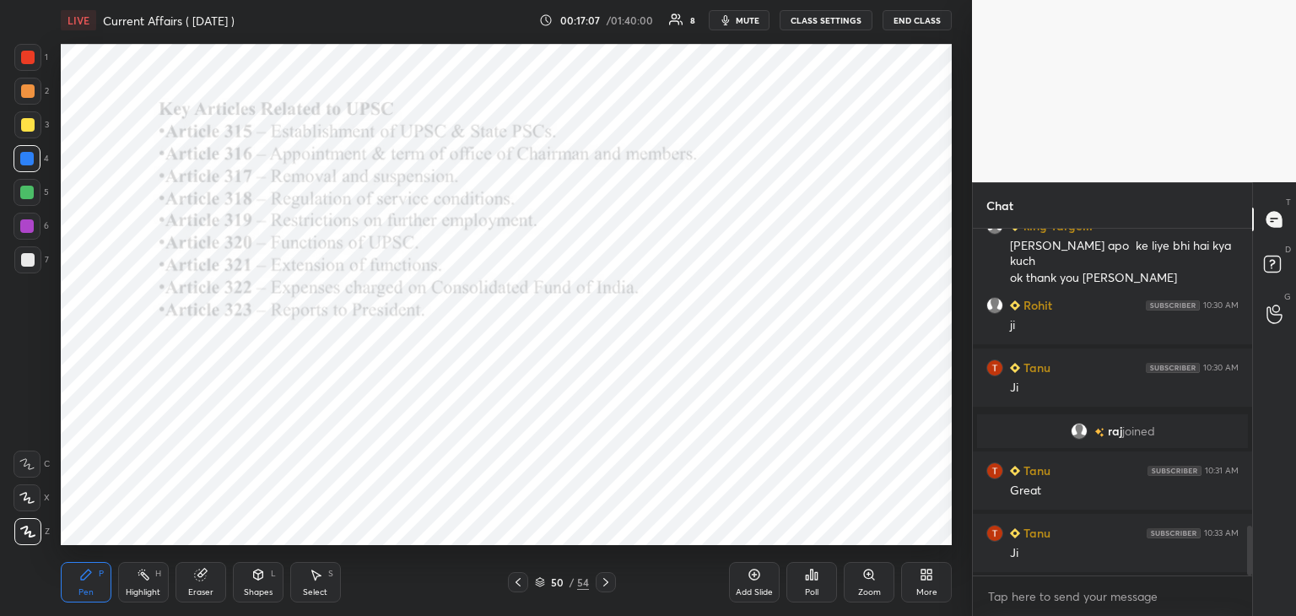
scroll to position [2118, 0]
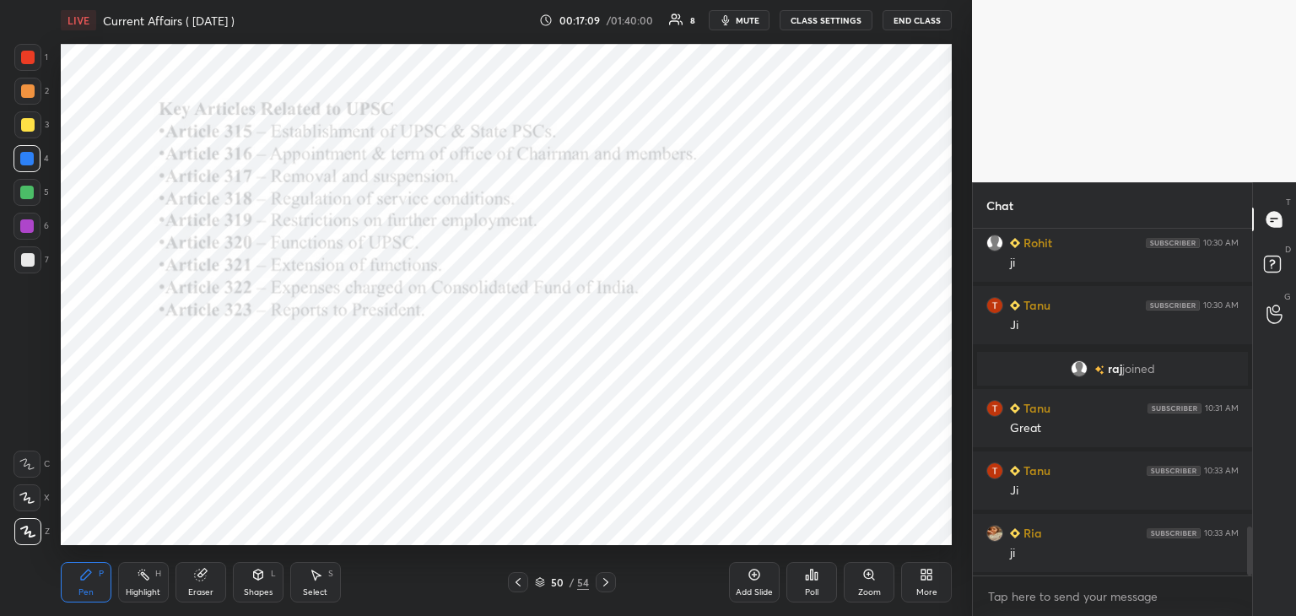
click at [607, 584] on icon at bounding box center [605, 581] width 13 height 13
click at [30, 55] on div at bounding box center [27, 57] width 13 height 13
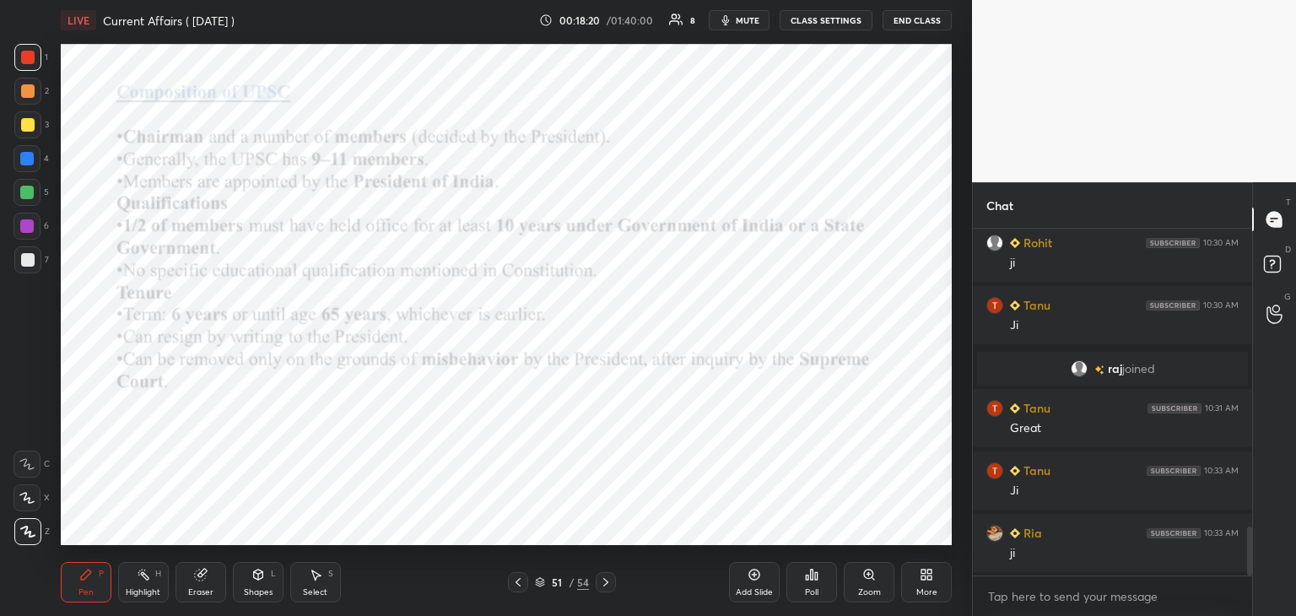
click at [605, 582] on icon at bounding box center [605, 581] width 13 height 13
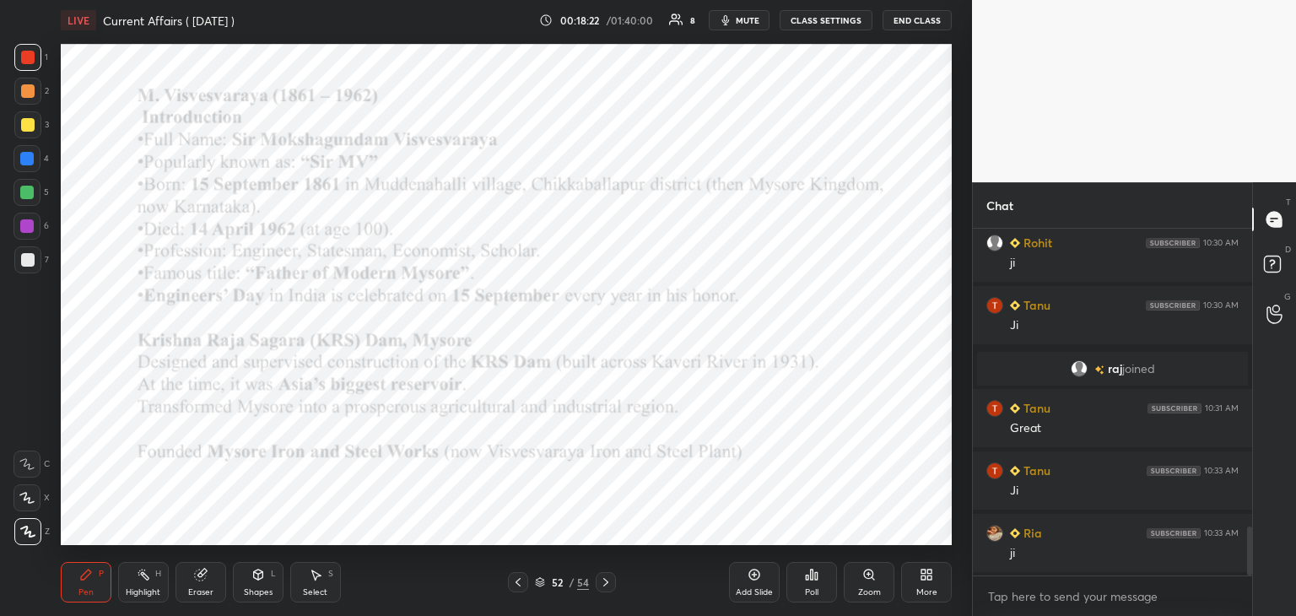
click at [517, 583] on icon at bounding box center [517, 582] width 5 height 8
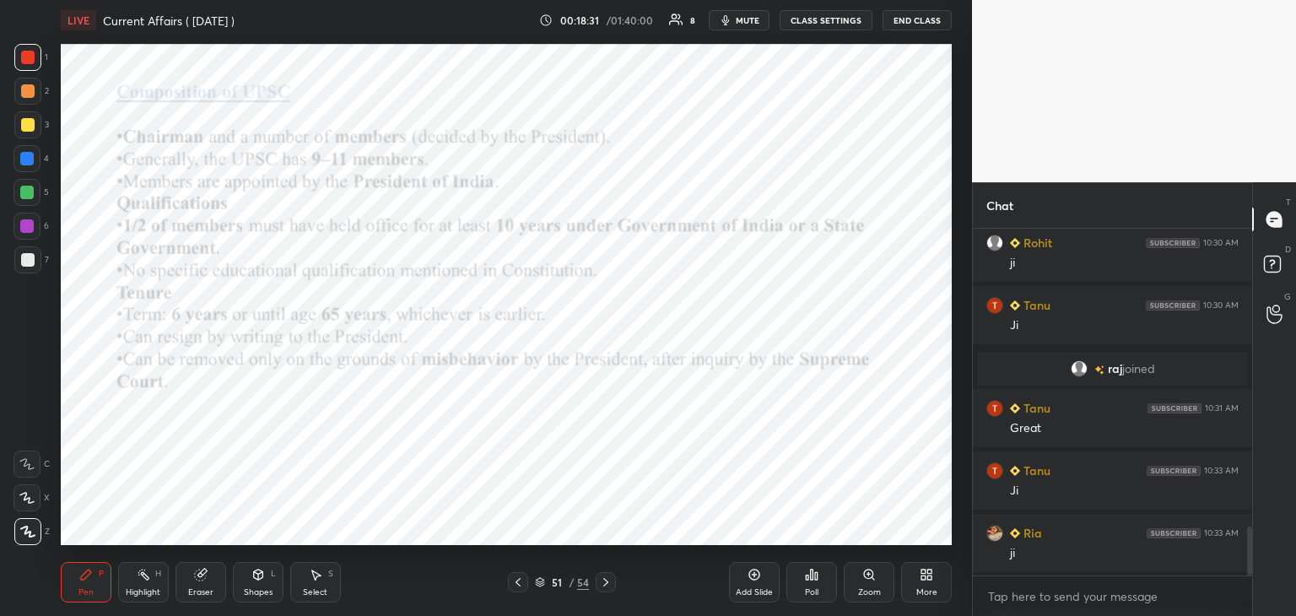
scroll to position [2180, 0]
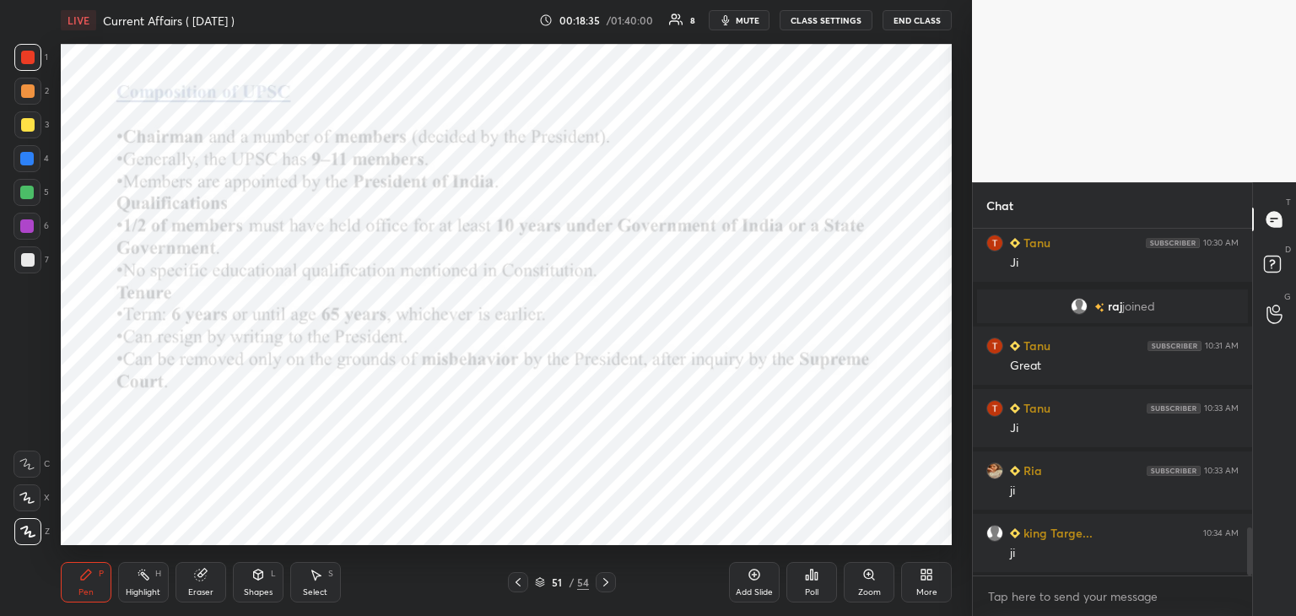
click at [540, 580] on icon at bounding box center [540, 582] width 10 height 10
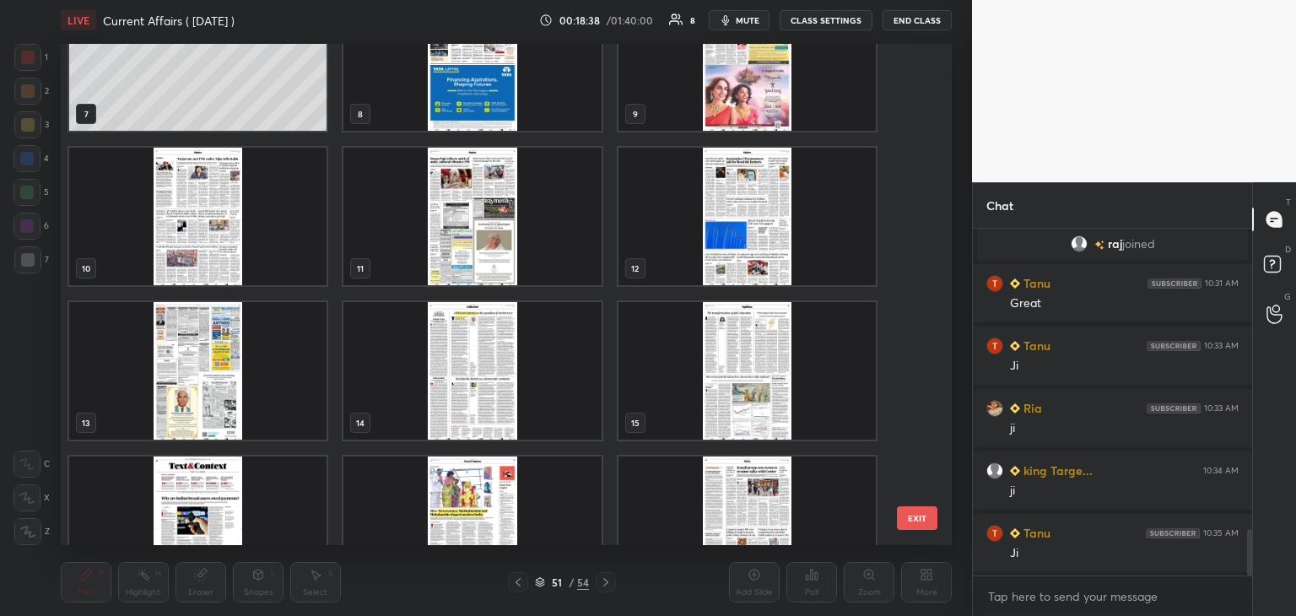
scroll to position [0, 0]
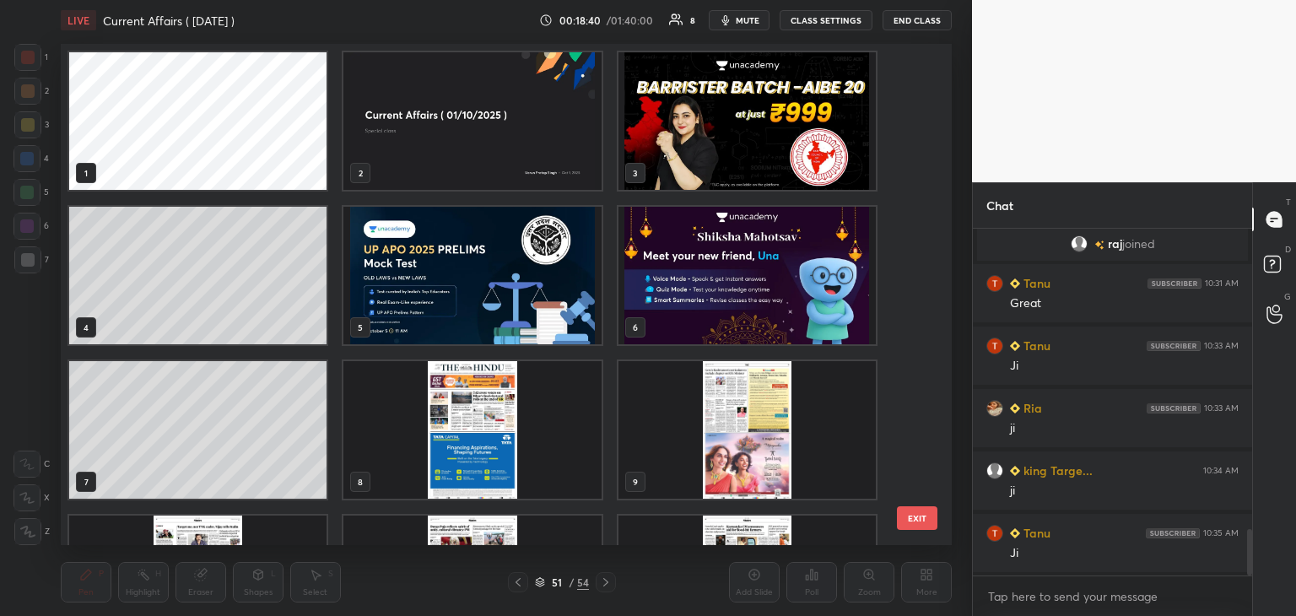
click at [478, 425] on img "grid" at bounding box center [471, 430] width 257 height 138
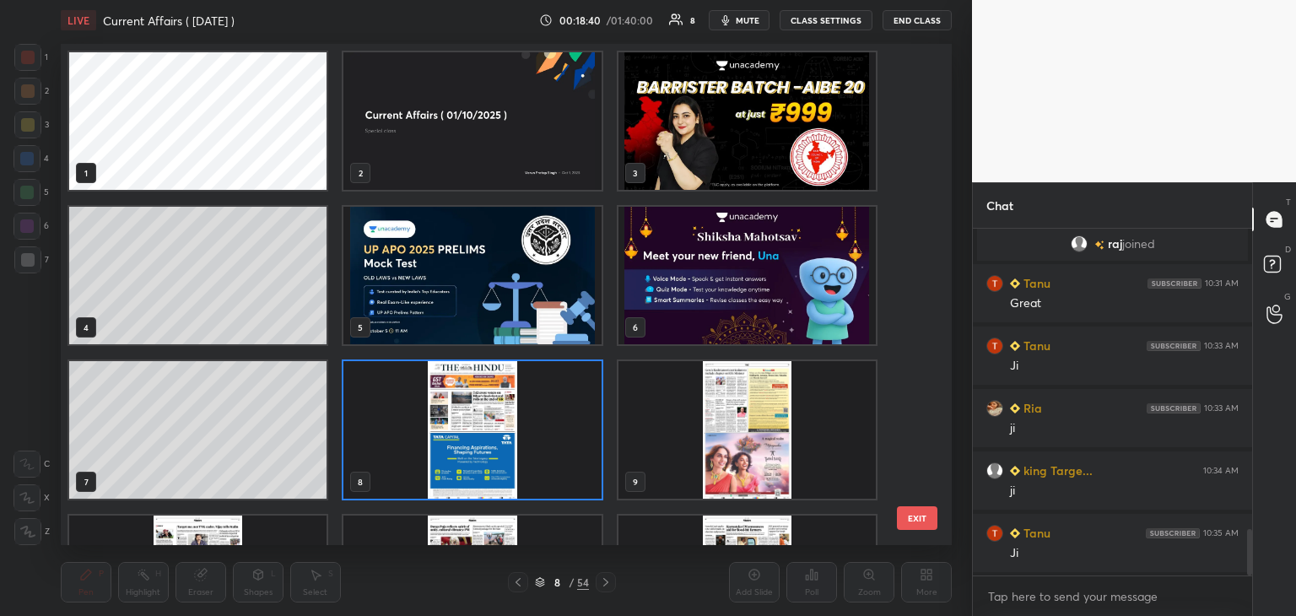
click at [488, 424] on img "grid" at bounding box center [471, 430] width 257 height 138
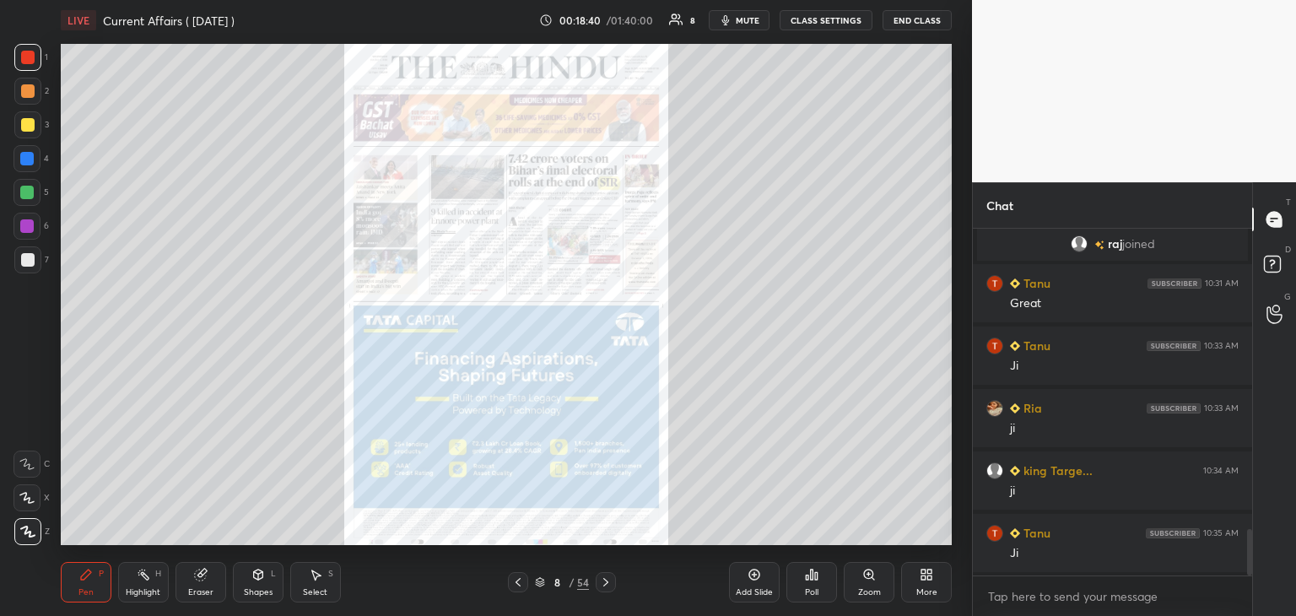
click at [496, 424] on img "grid" at bounding box center [471, 430] width 257 height 138
click at [607, 580] on icon at bounding box center [605, 581] width 13 height 13
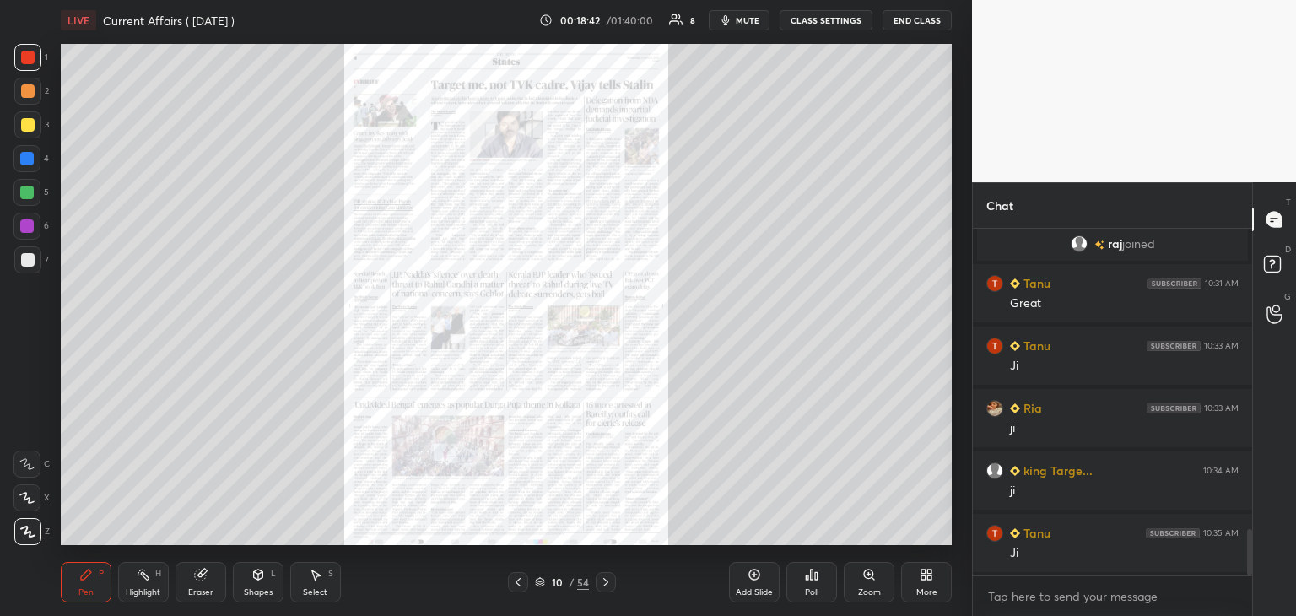
click at [607, 579] on icon at bounding box center [605, 581] width 13 height 13
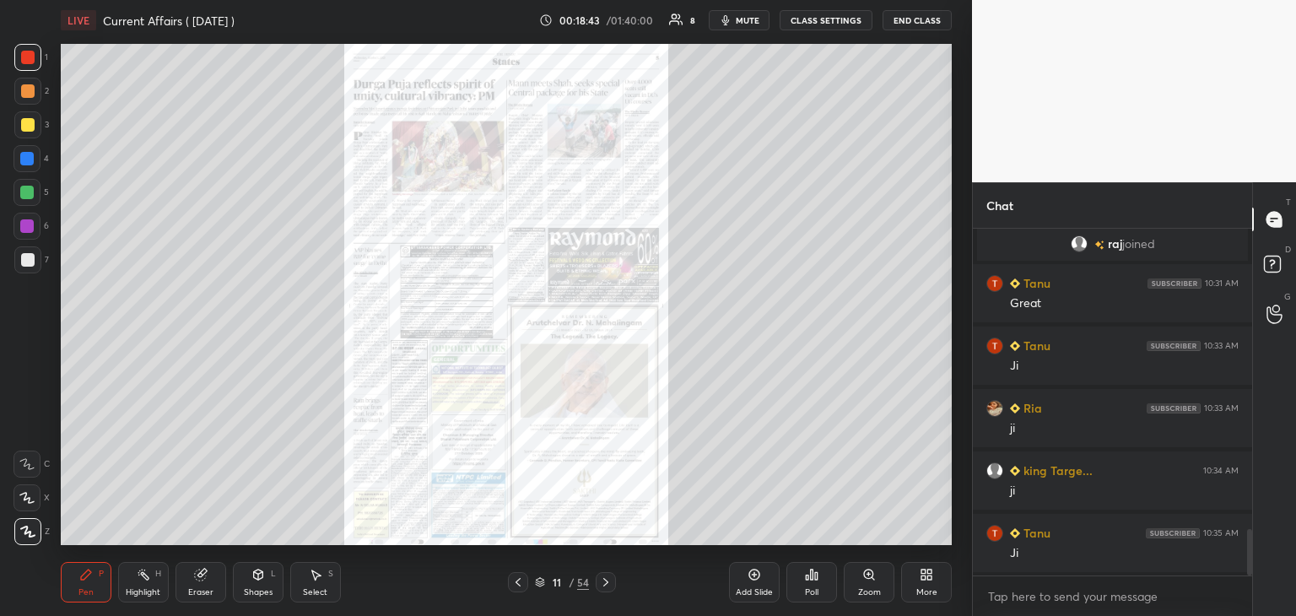
click at [607, 579] on icon at bounding box center [605, 581] width 13 height 13
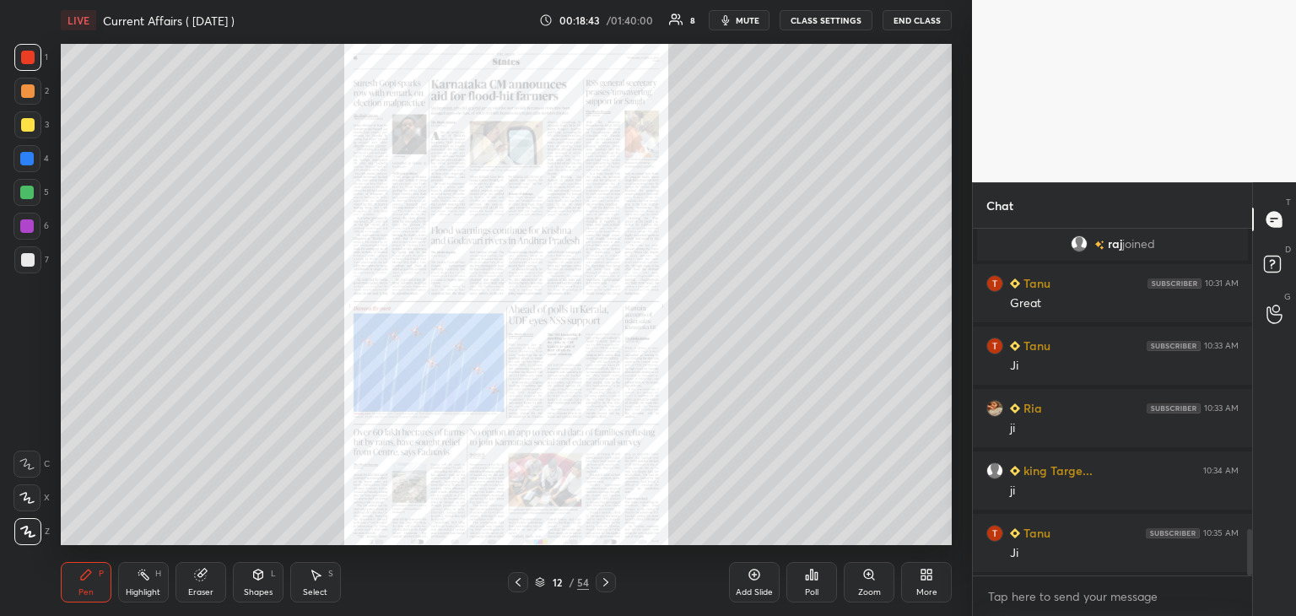
click at [607, 580] on icon at bounding box center [605, 581] width 13 height 13
click at [607, 578] on icon at bounding box center [605, 581] width 13 height 13
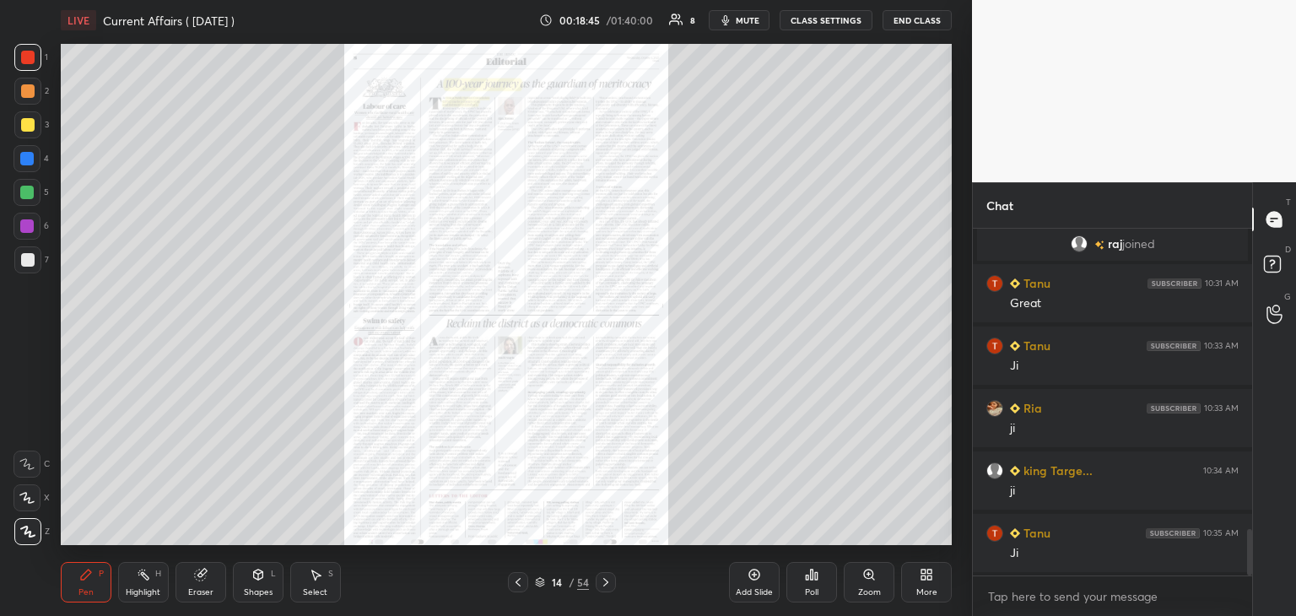
click at [605, 584] on icon at bounding box center [605, 581] width 13 height 13
click at [604, 578] on icon at bounding box center [605, 581] width 13 height 13
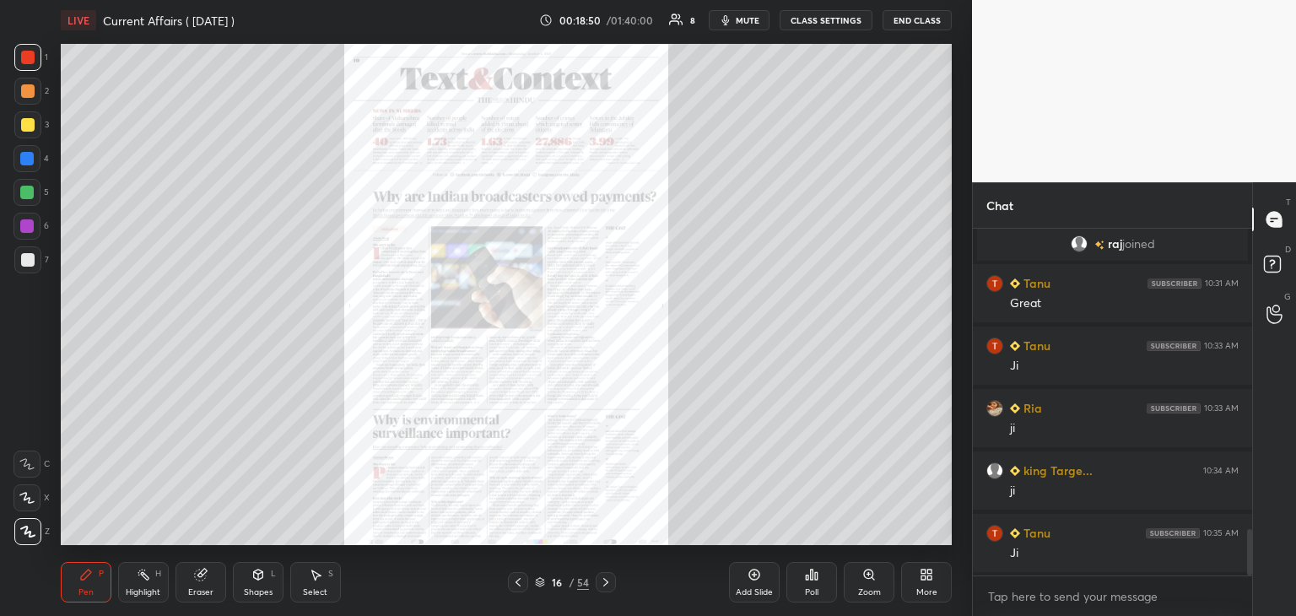
click at [607, 580] on icon at bounding box center [605, 581] width 13 height 13
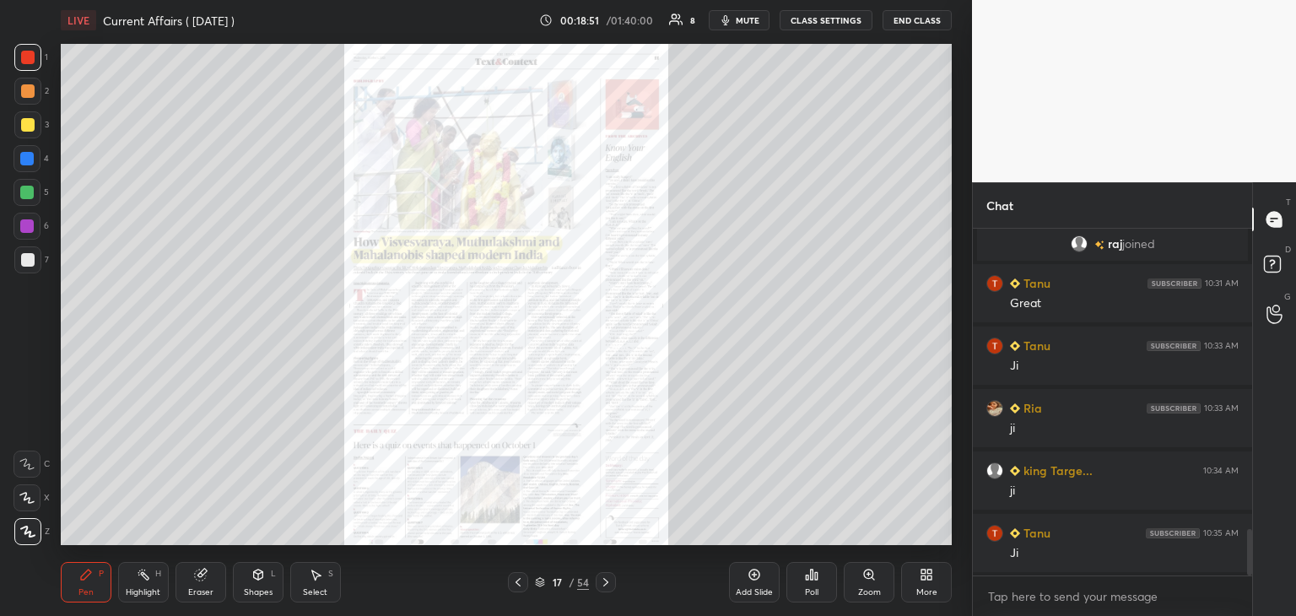
click at [865, 581] on div "Zoom" at bounding box center [869, 582] width 51 height 40
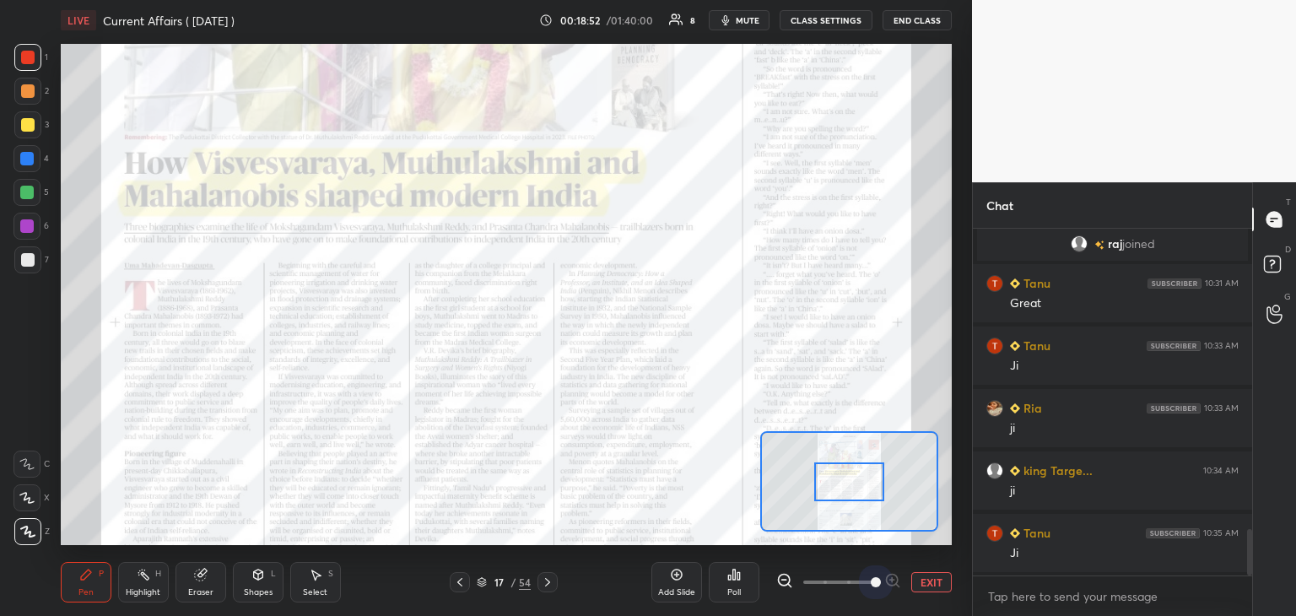
click at [894, 578] on div at bounding box center [838, 582] width 125 height 20
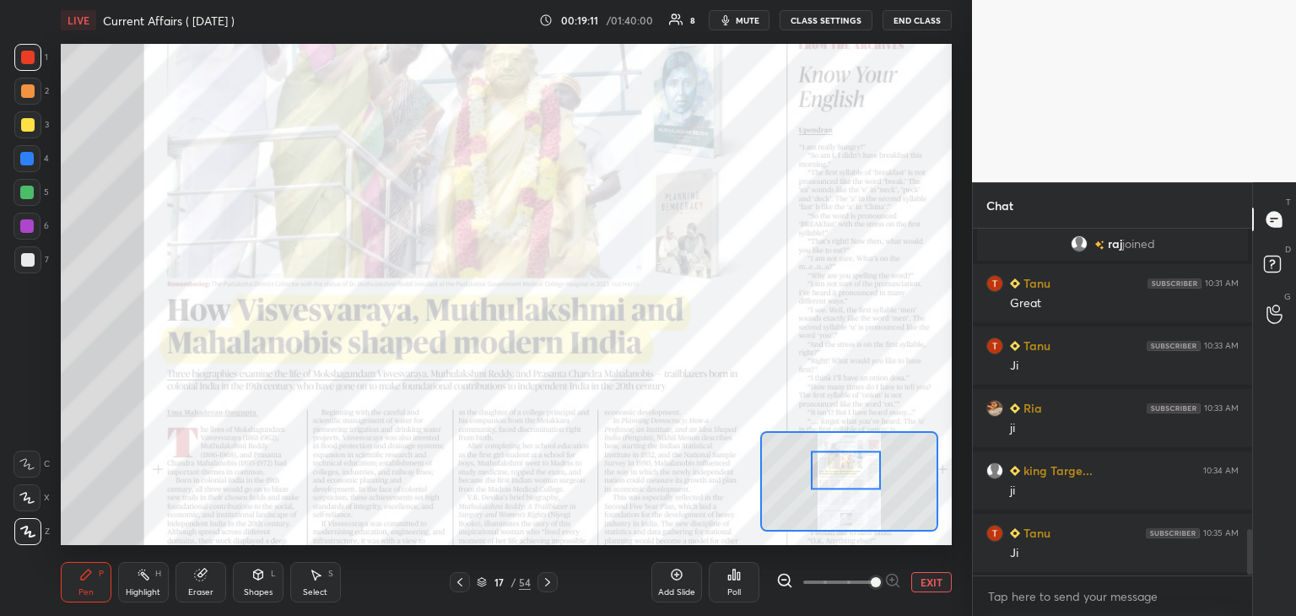
scroll to position [2283, 0]
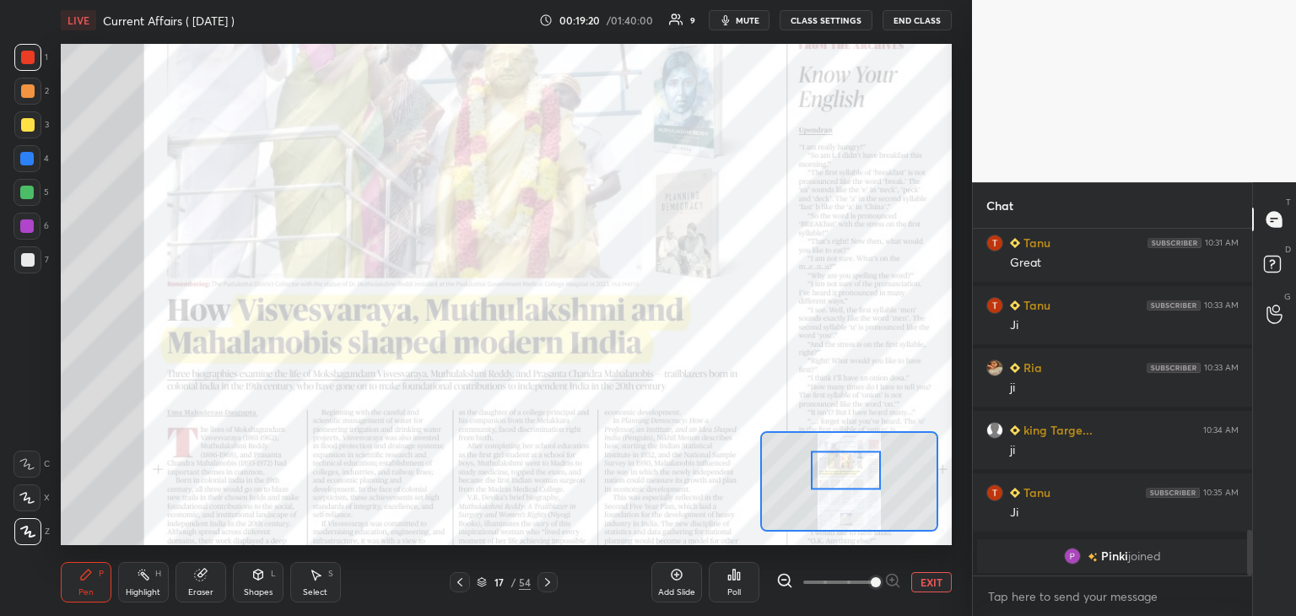
click at [487, 580] on div "17 / 54" at bounding box center [504, 582] width 54 height 15
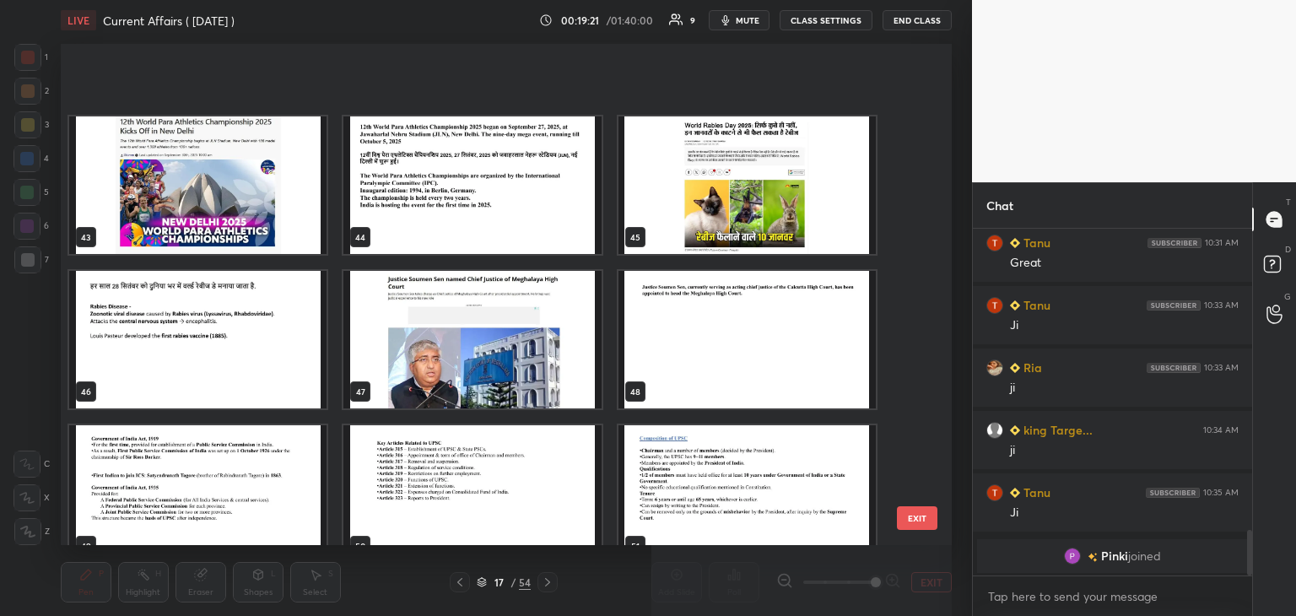
scroll to position [2180, 0]
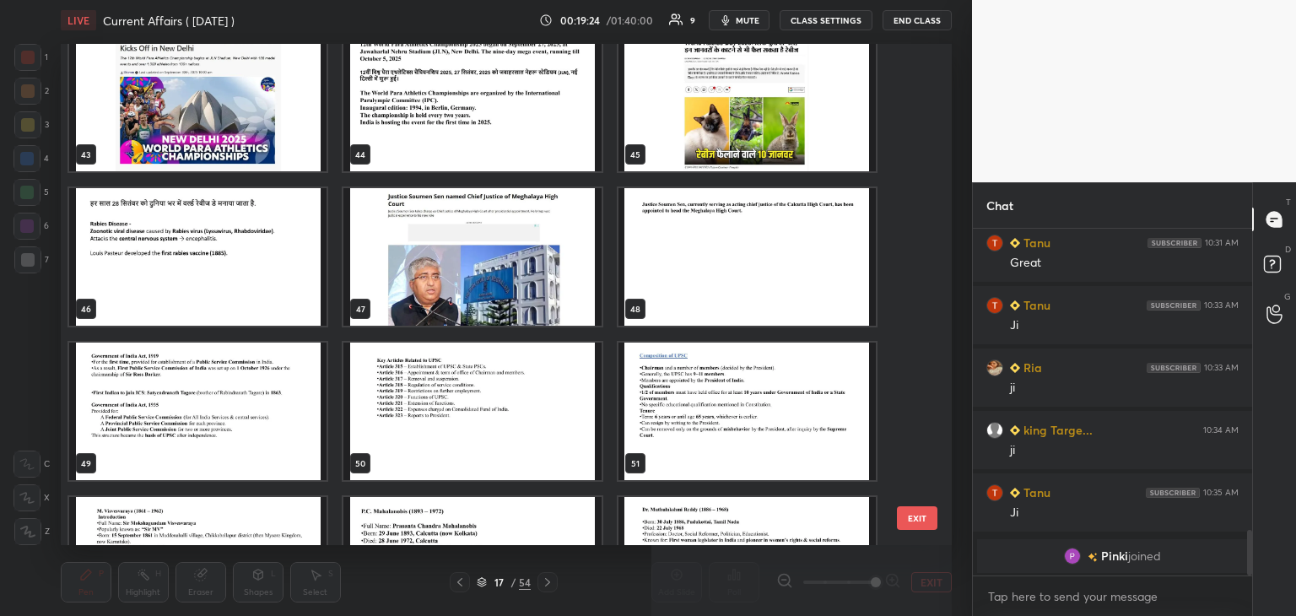
click at [807, 403] on img "grid" at bounding box center [746, 412] width 257 height 138
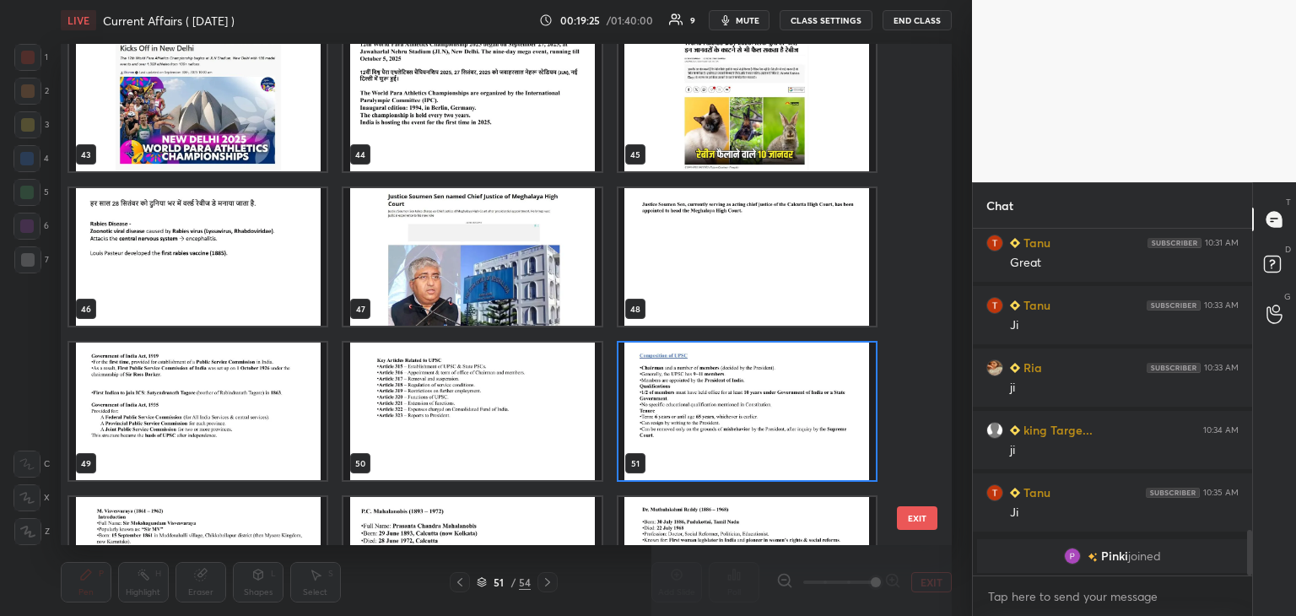
click at [807, 408] on img "grid" at bounding box center [746, 412] width 257 height 138
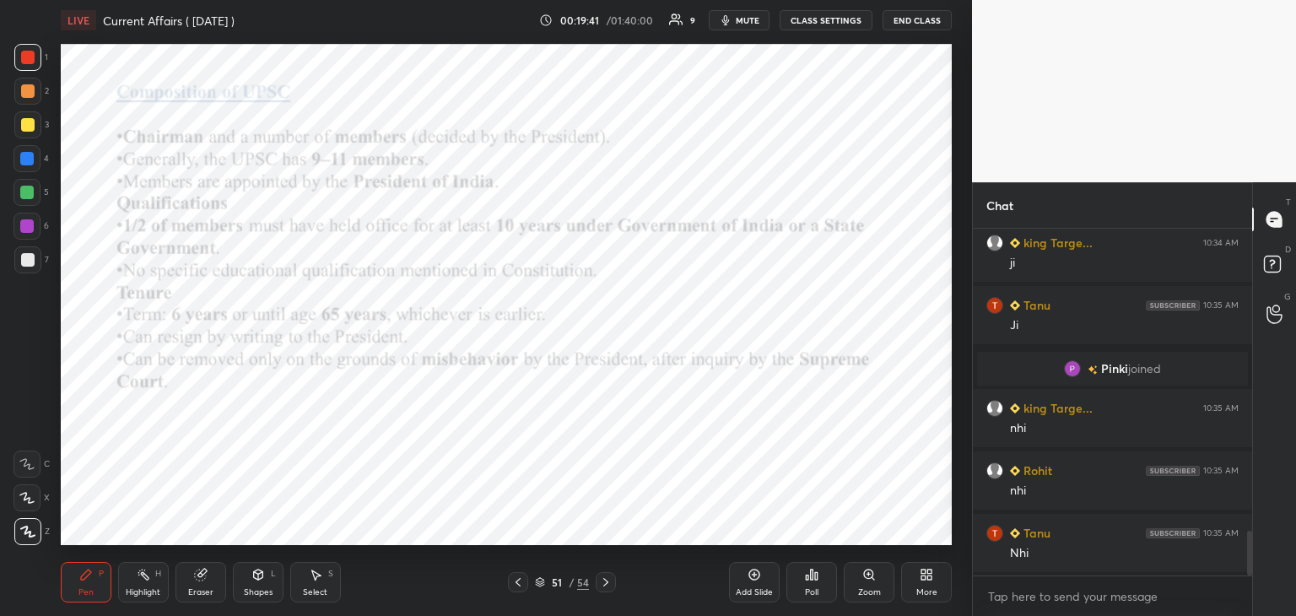
scroll to position [2391, 0]
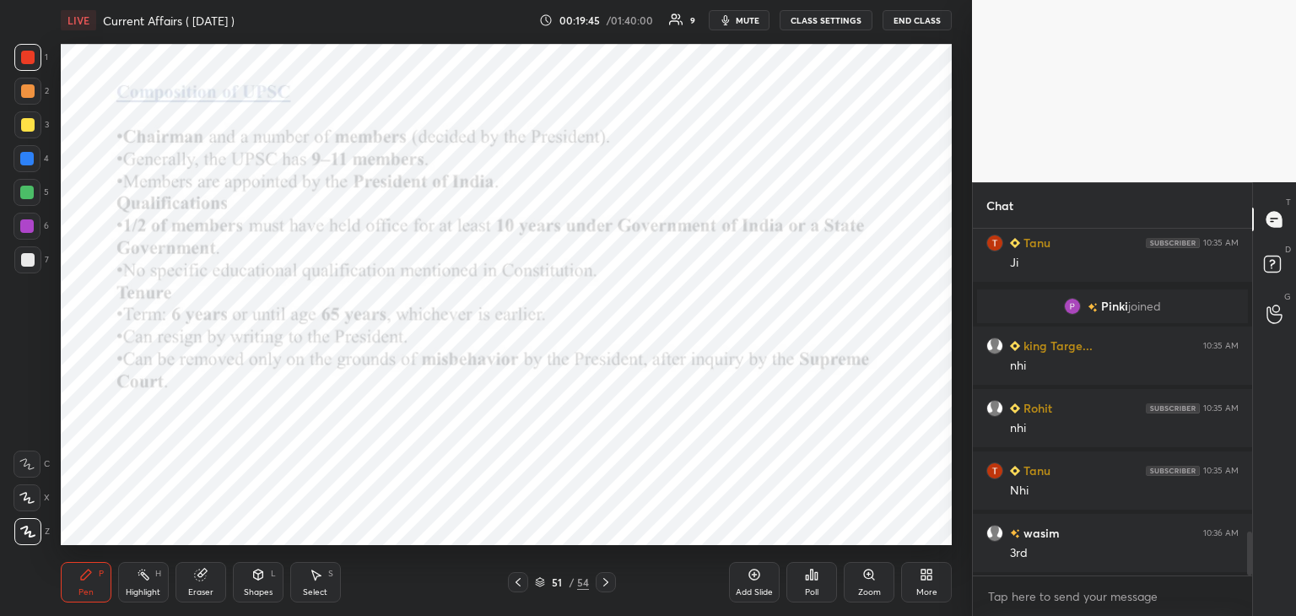
click at [542, 581] on icon at bounding box center [540, 580] width 8 height 4
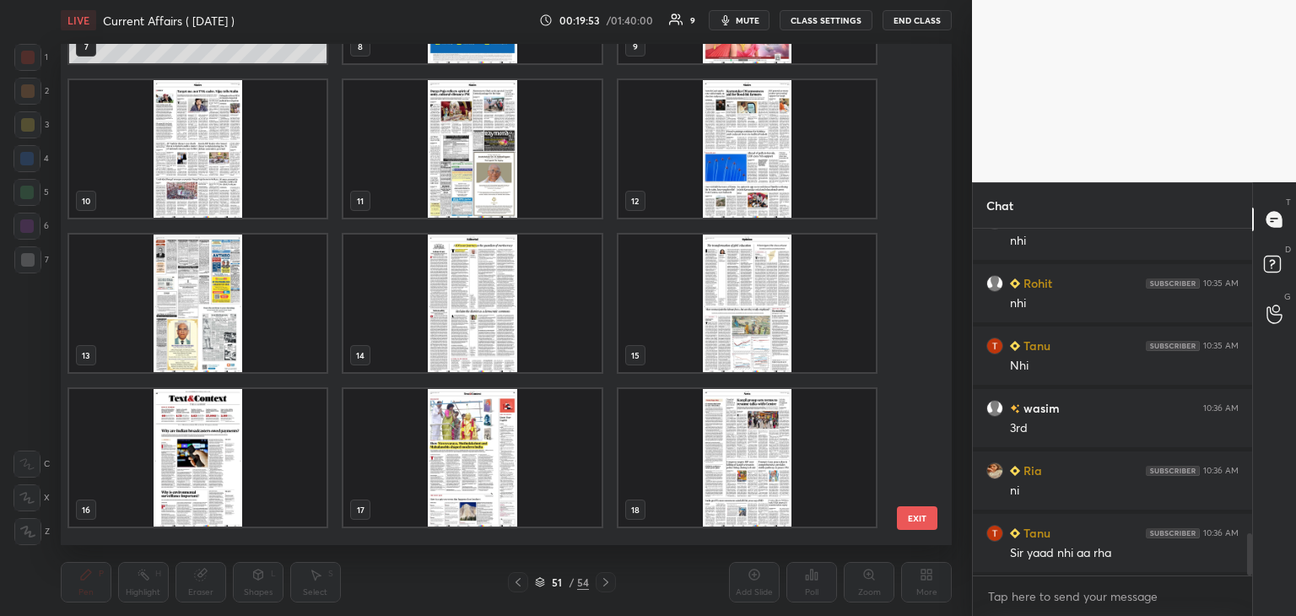
scroll to position [357, 0]
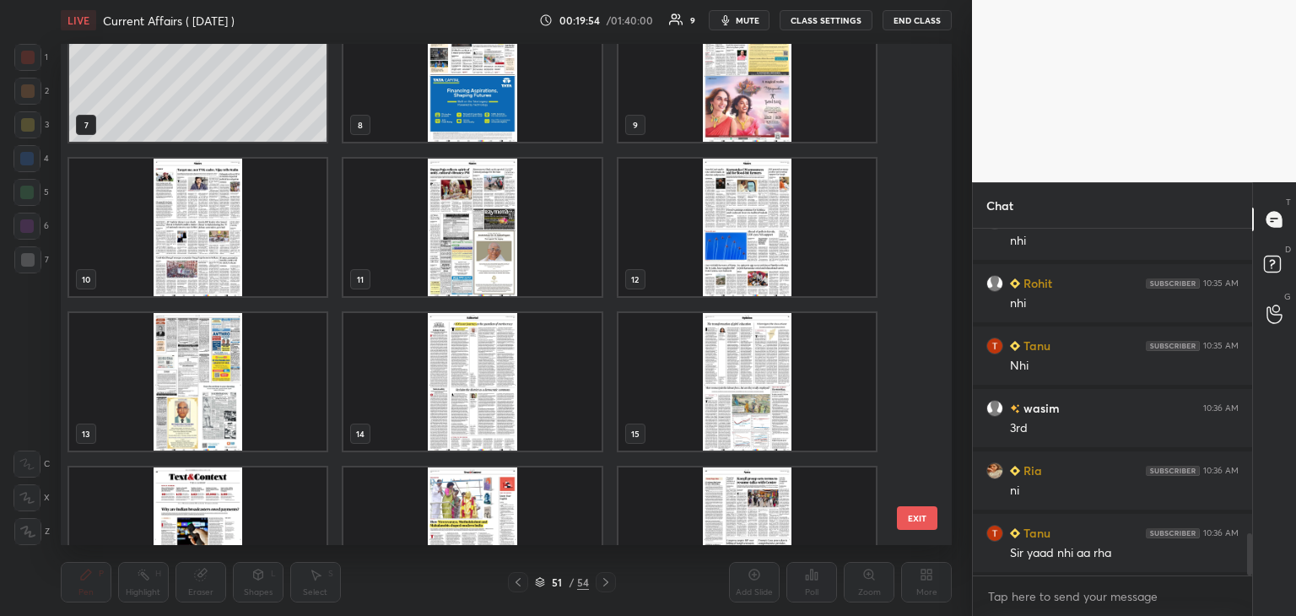
click at [908, 78] on div "4 5 6 7 8 9 10 11 12 13 14 15 16 17 18" at bounding box center [491, 294] width 861 height 501
click at [489, 497] on img "grid" at bounding box center [471, 536] width 257 height 138
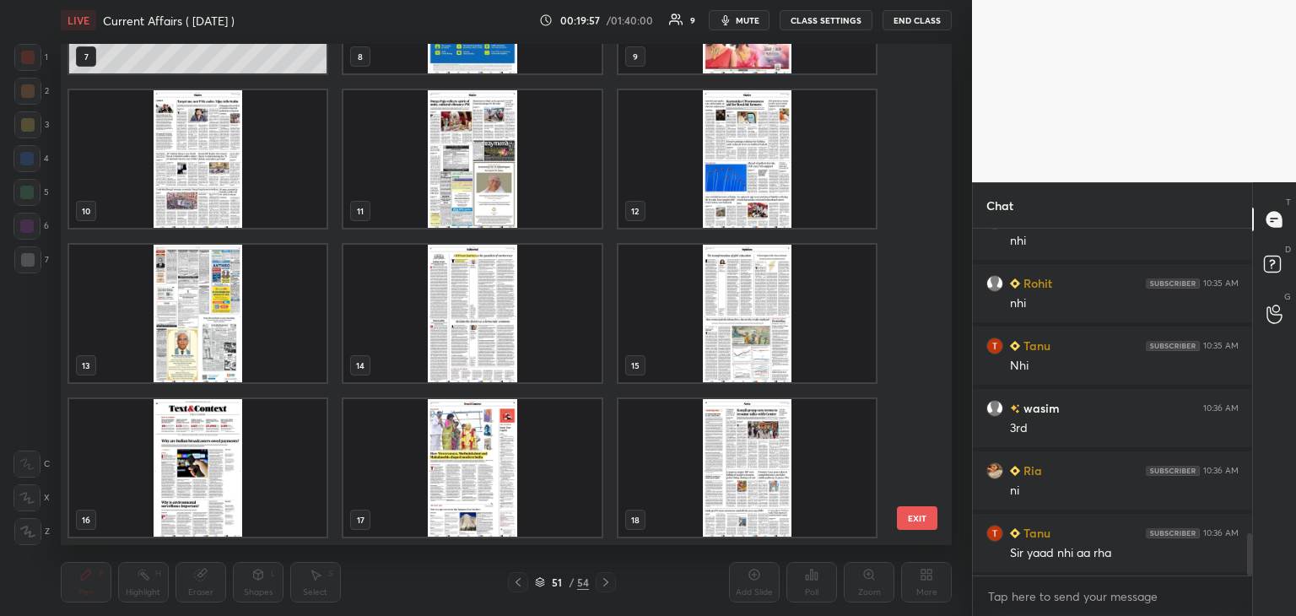
click at [492, 495] on img "grid" at bounding box center [471, 468] width 257 height 138
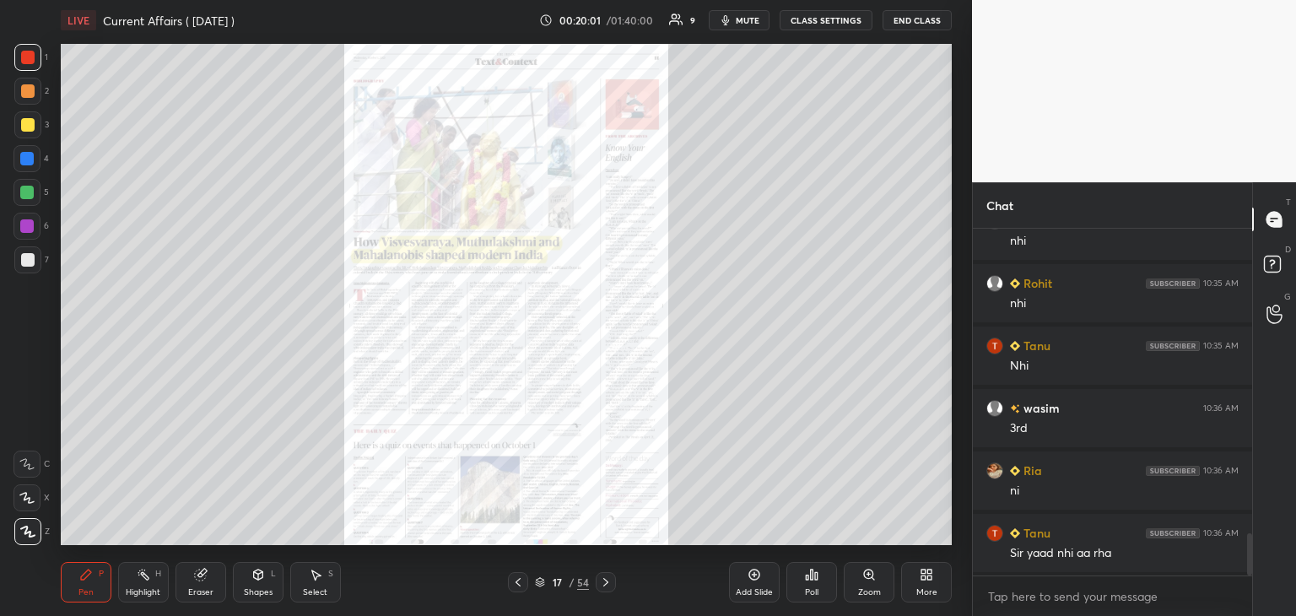
click at [542, 581] on icon at bounding box center [540, 580] width 8 height 4
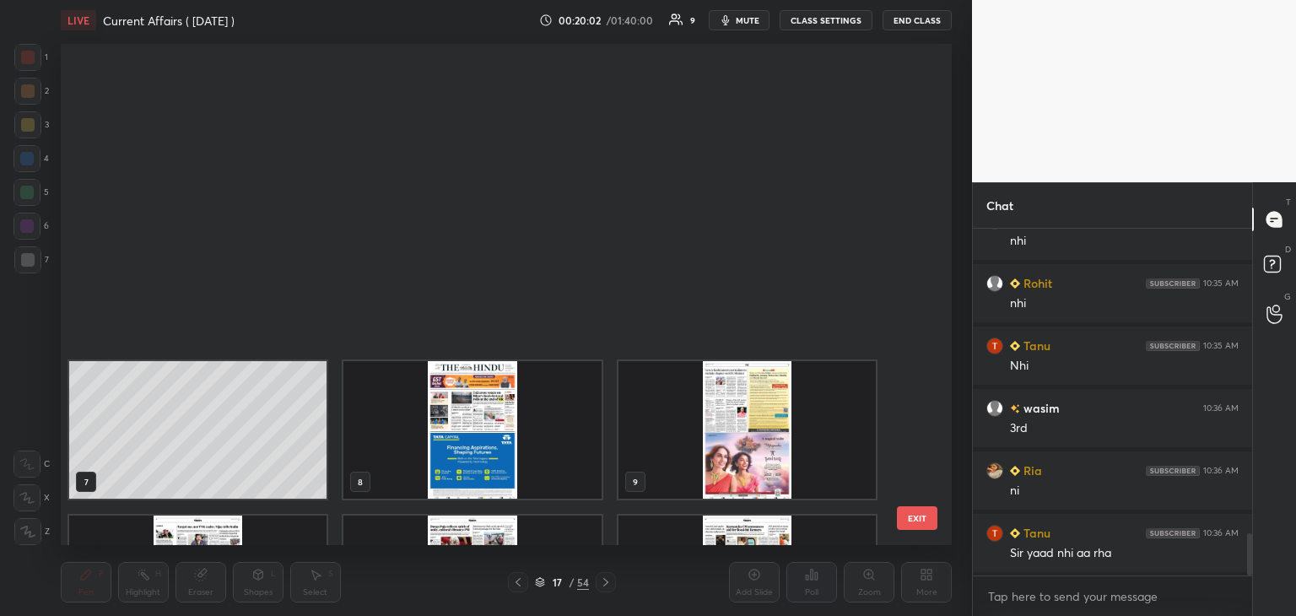
scroll to position [496, 883]
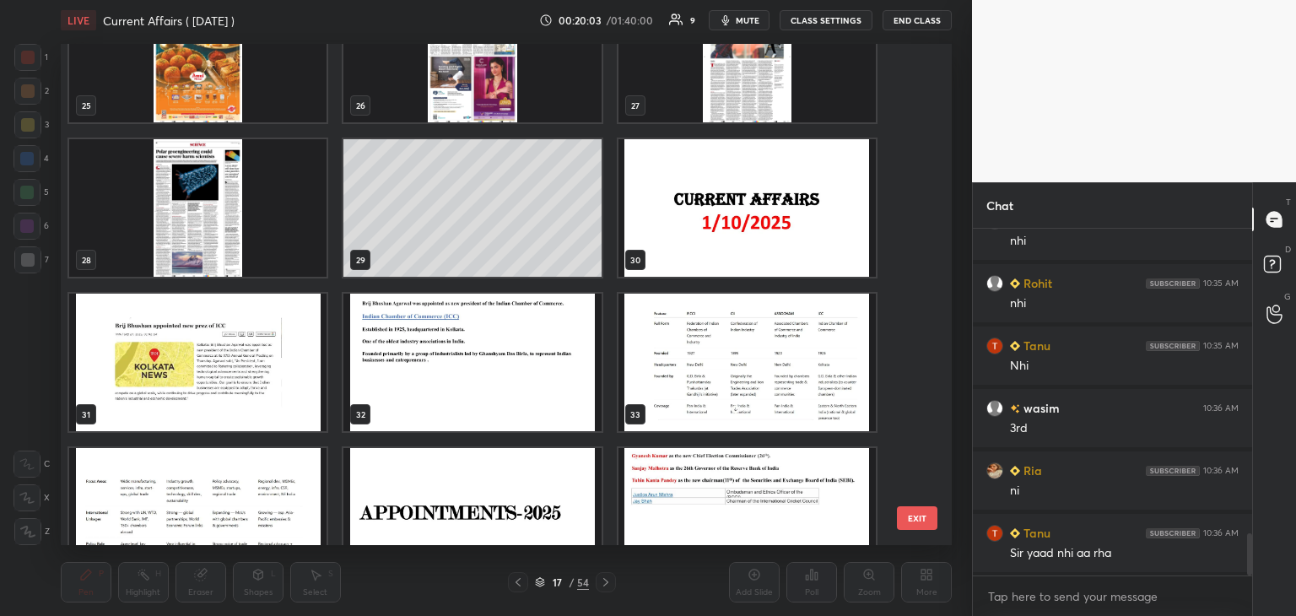
click at [921, 473] on div "25 26 27 28 29 30 31 32 33 34 35 36 37 38 39" at bounding box center [491, 294] width 861 height 501
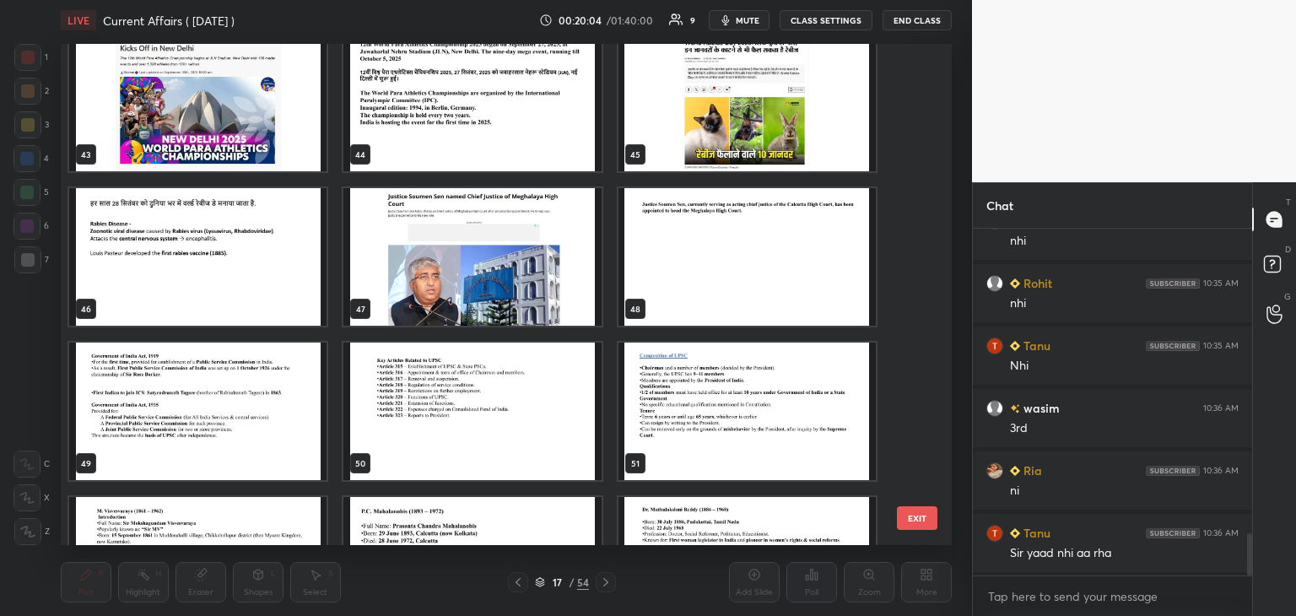
scroll to position [2183, 0]
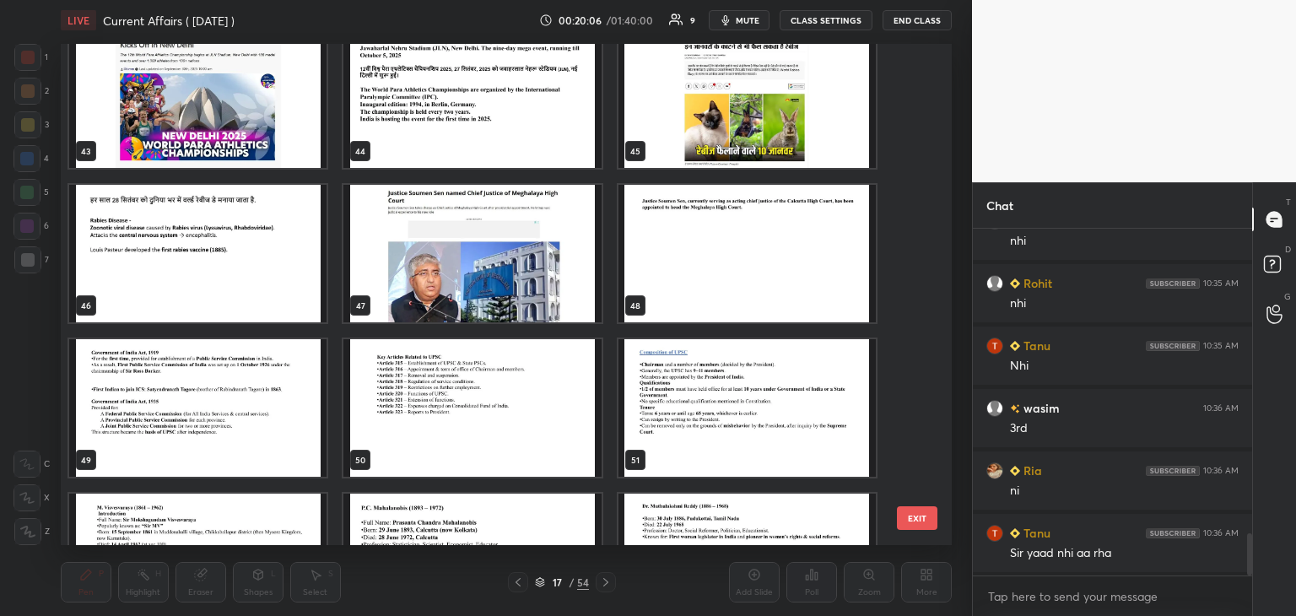
click at [634, 422] on img "grid" at bounding box center [746, 408] width 257 height 138
click at [650, 424] on img "grid" at bounding box center [746, 408] width 257 height 138
click at [652, 429] on img "grid" at bounding box center [746, 408] width 257 height 138
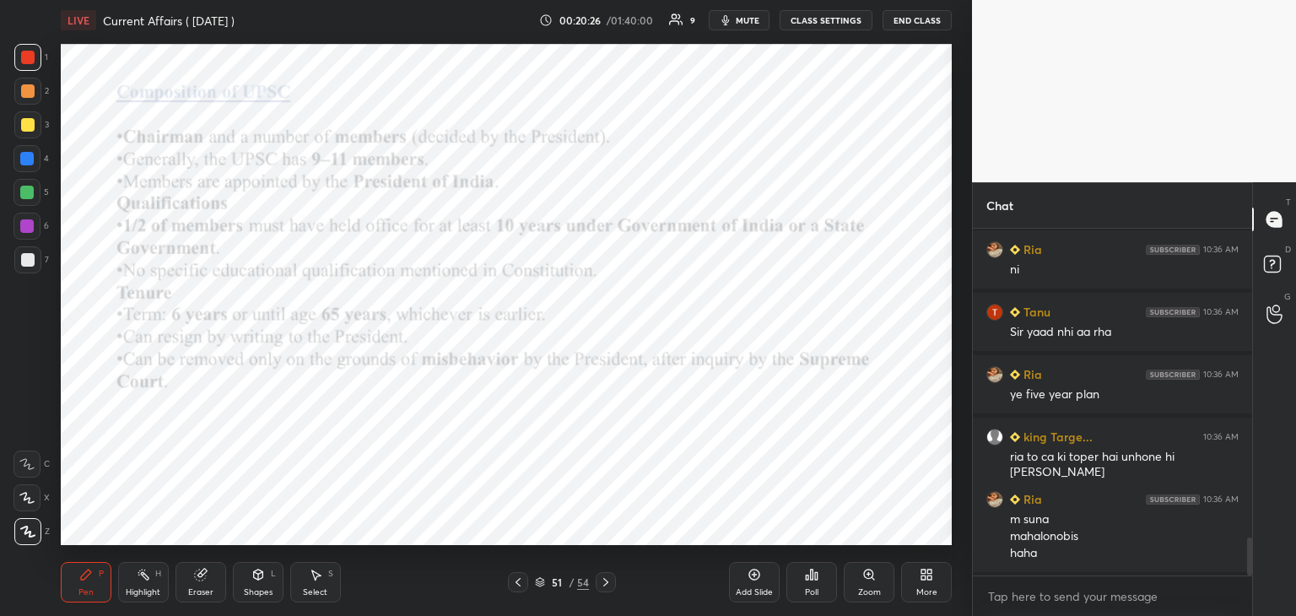
scroll to position [2799, 0]
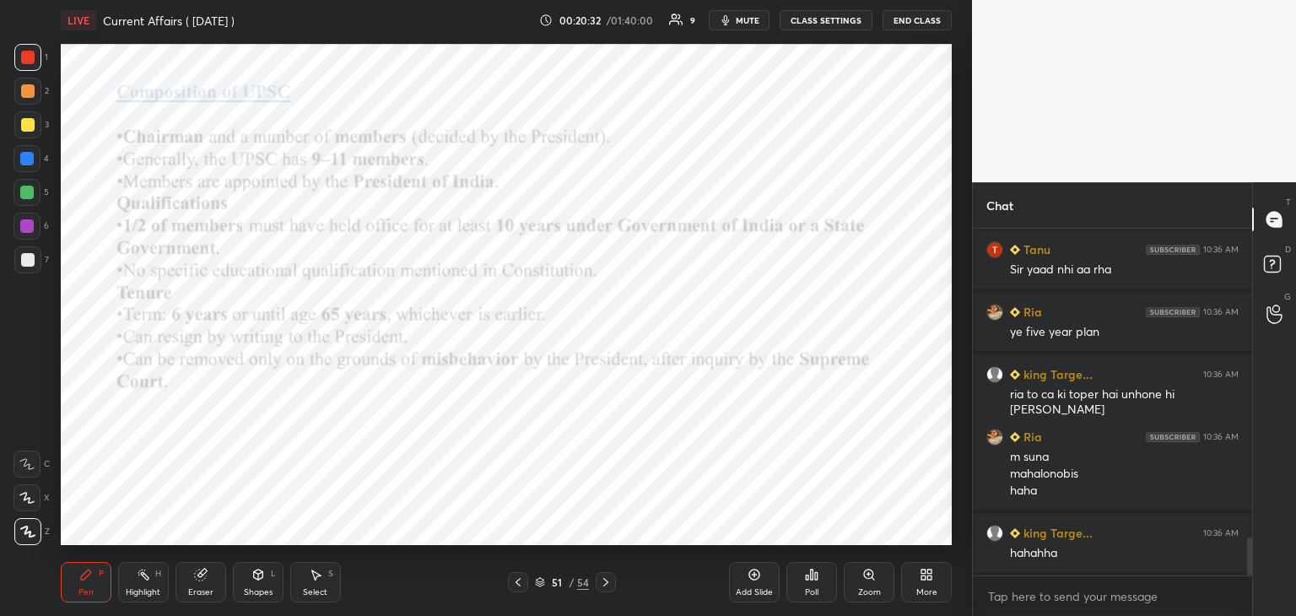
click at [607, 580] on icon at bounding box center [605, 581] width 13 height 13
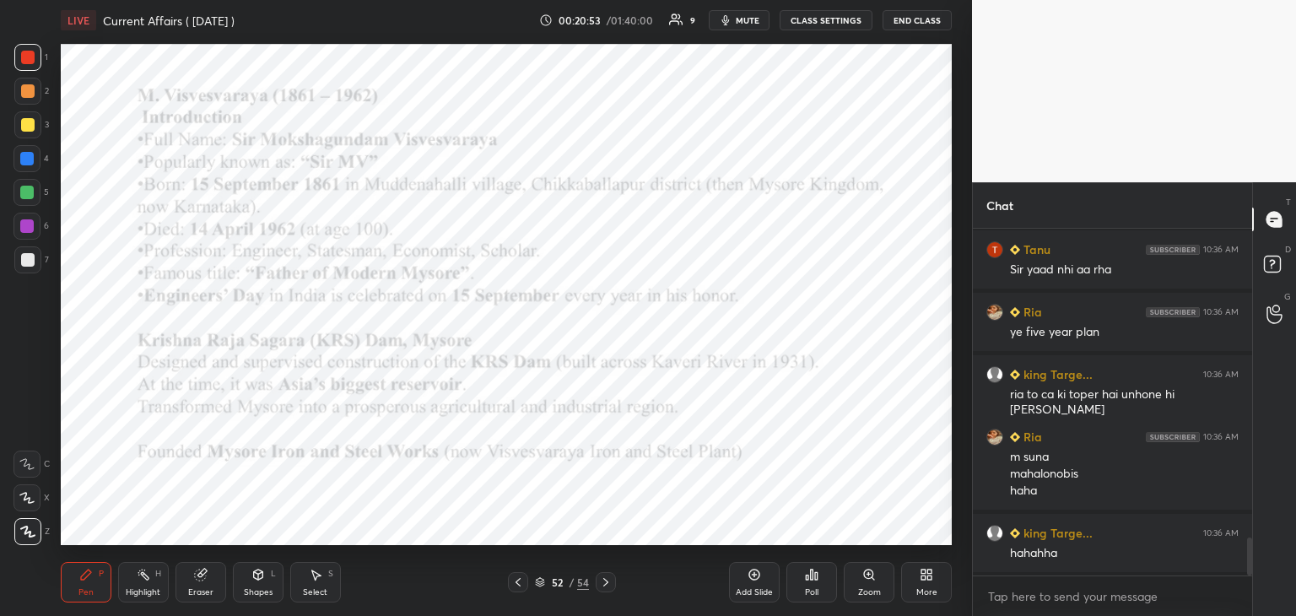
click at [29, 154] on div at bounding box center [26, 158] width 13 height 13
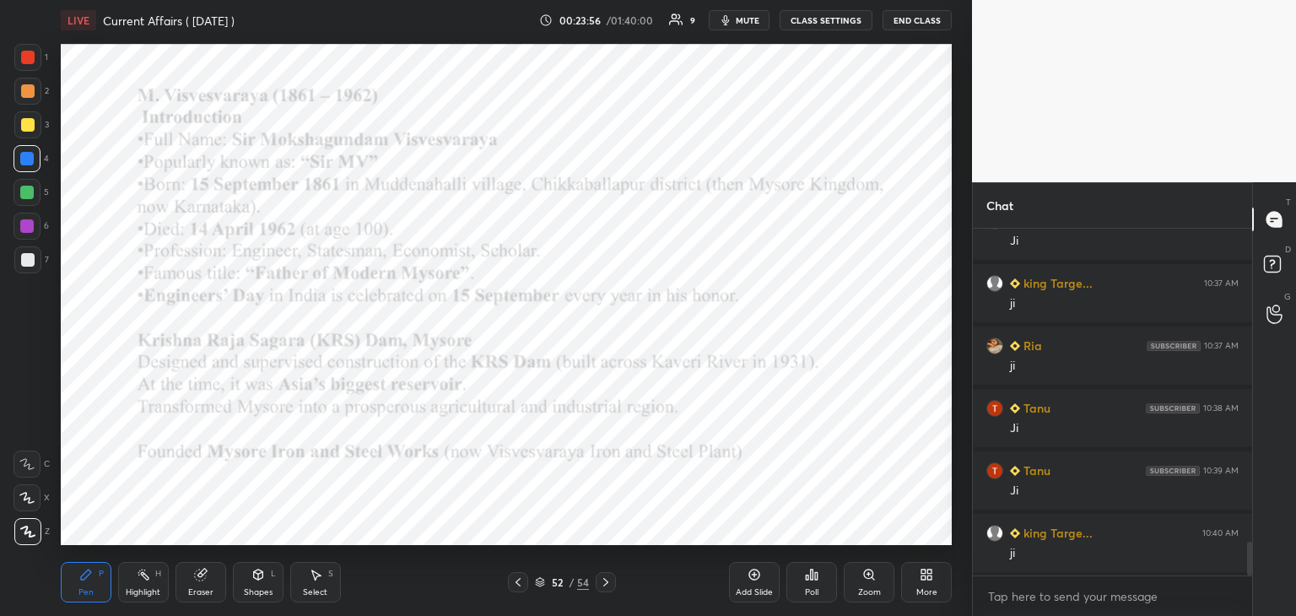
scroll to position [3236, 0]
click at [1029, 591] on body "1 2 3 4 5 6 7 C X Z C X Z E E Erase all H H LIVE Current Affairs ( [DATE] ) 00:…" at bounding box center [648, 308] width 1296 height 616
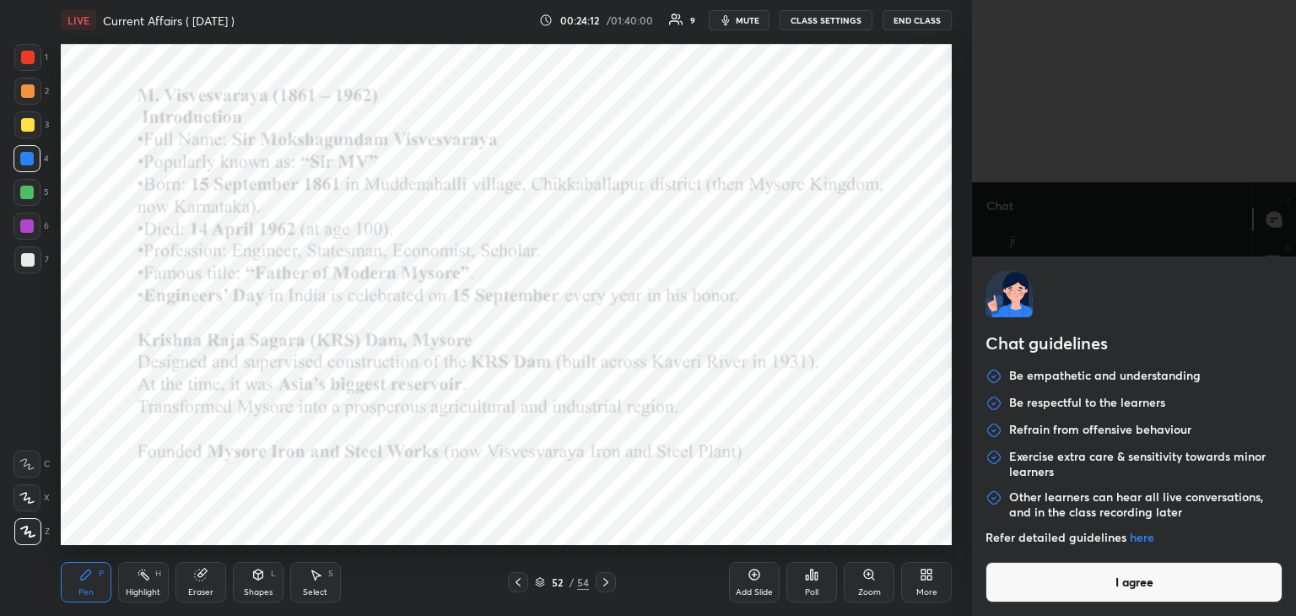
click at [1029, 591] on button "I agree" at bounding box center [1133, 582] width 297 height 40
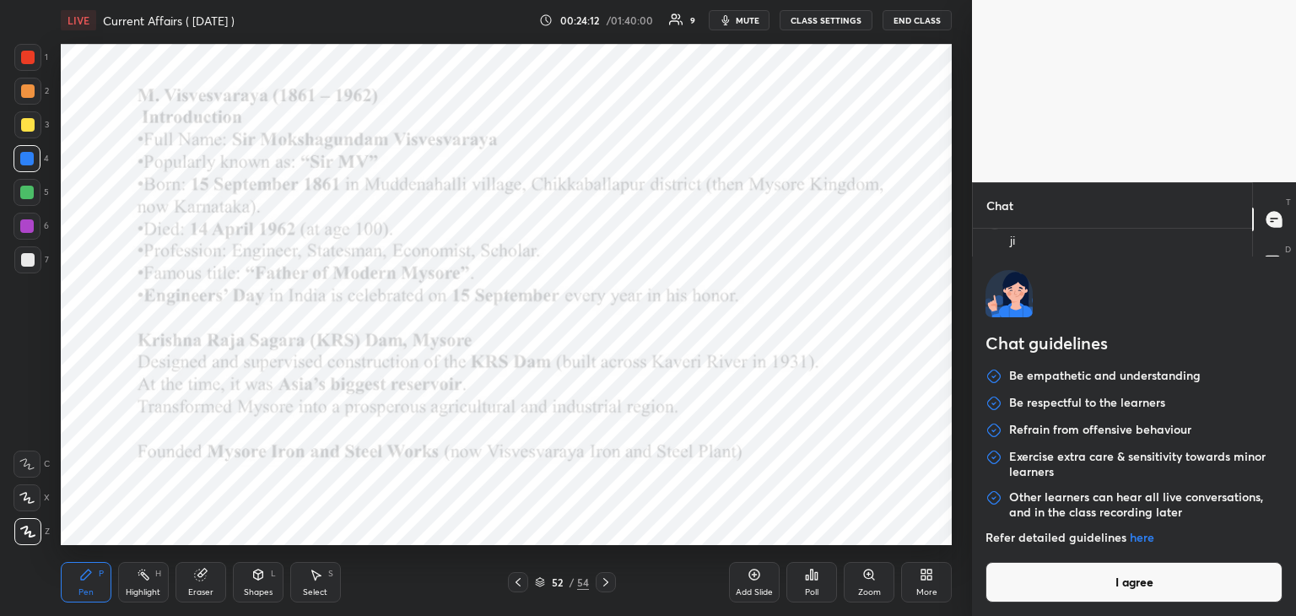
type textarea "x"
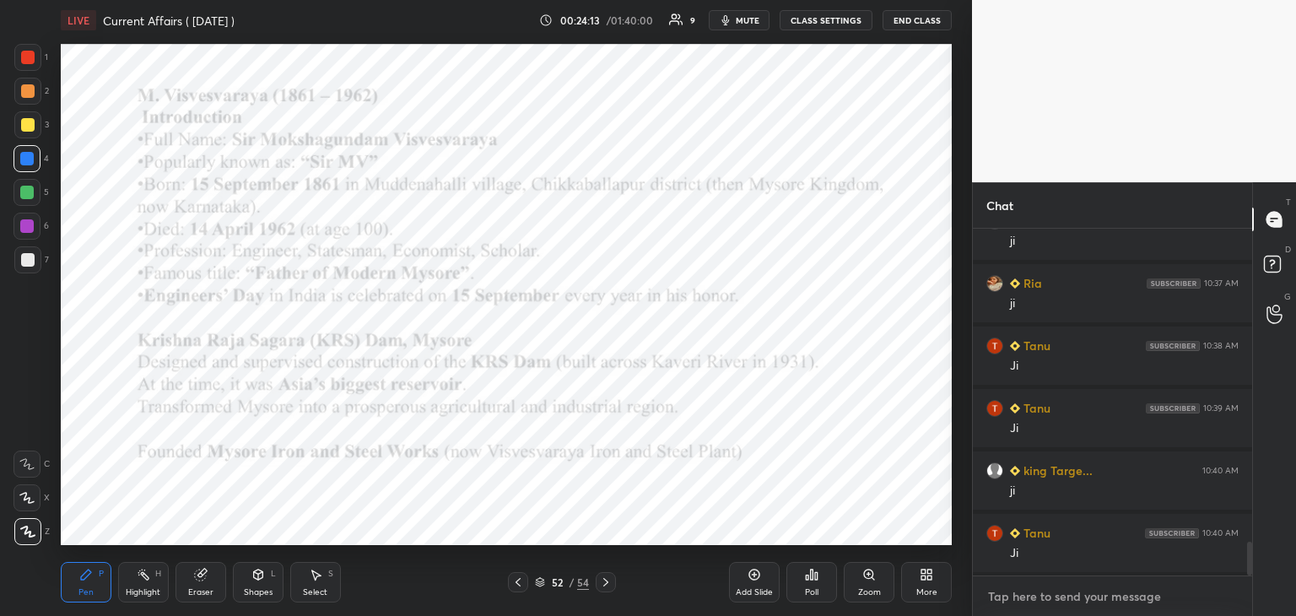
click at [1026, 593] on textarea at bounding box center [1112, 596] width 252 height 27
paste textarea "[URL][DOMAIN_NAME]"
type textarea "[URL][DOMAIN_NAME]"
type textarea "x"
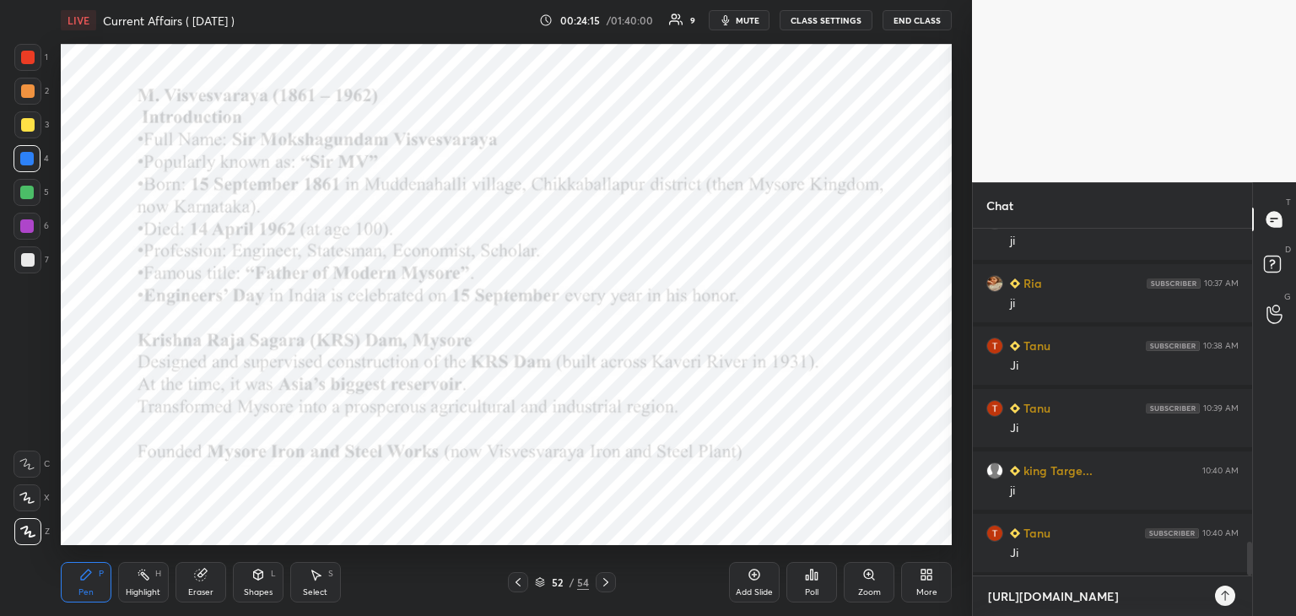
type textarea "[URL][DOMAIN_NAME]"
type textarea "x"
click at [1223, 600] on icon at bounding box center [1224, 595] width 13 height 13
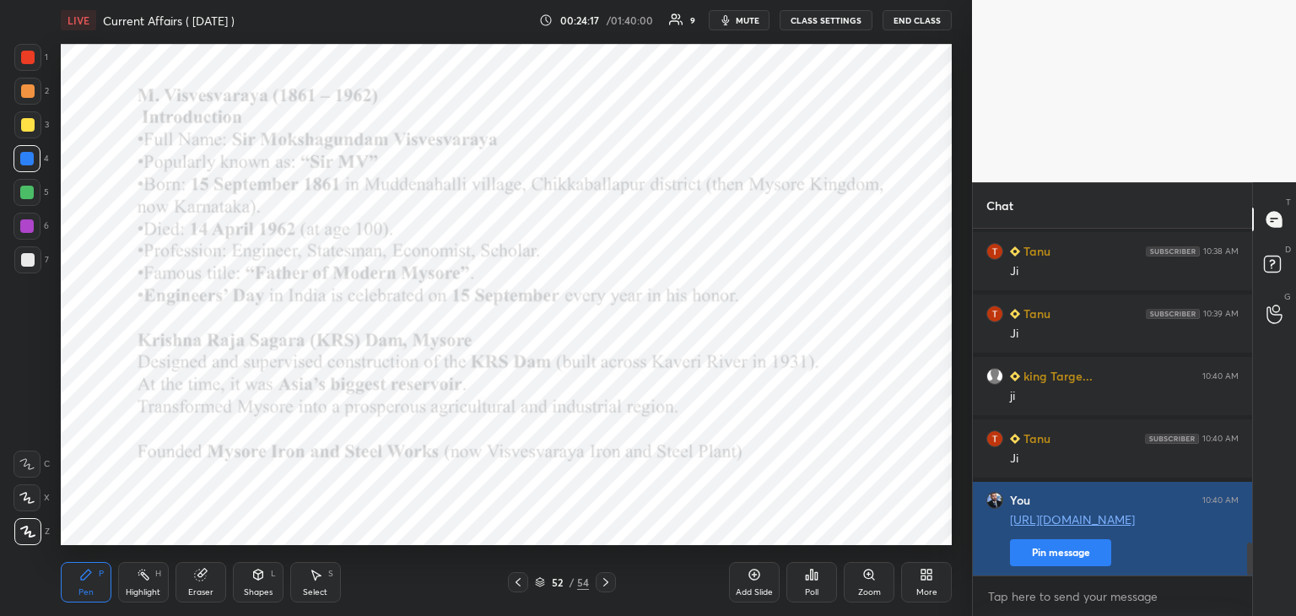
click at [1100, 554] on button "Pin message" at bounding box center [1060, 552] width 101 height 27
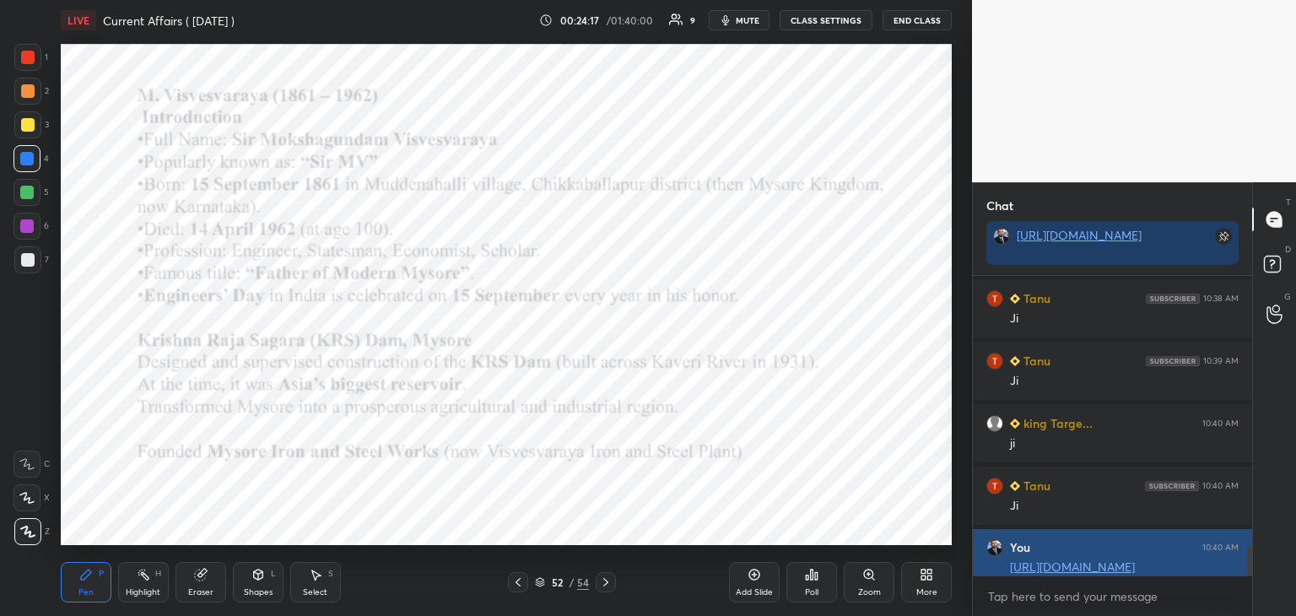
scroll to position [154, 274]
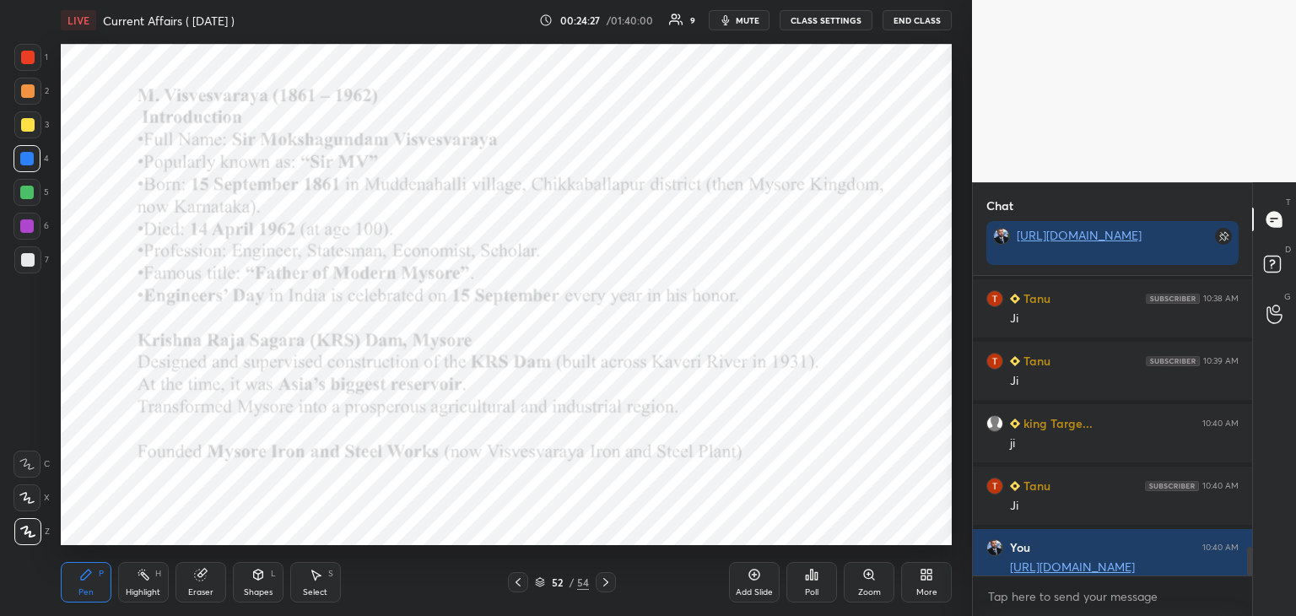
click at [606, 580] on icon at bounding box center [605, 581] width 13 height 13
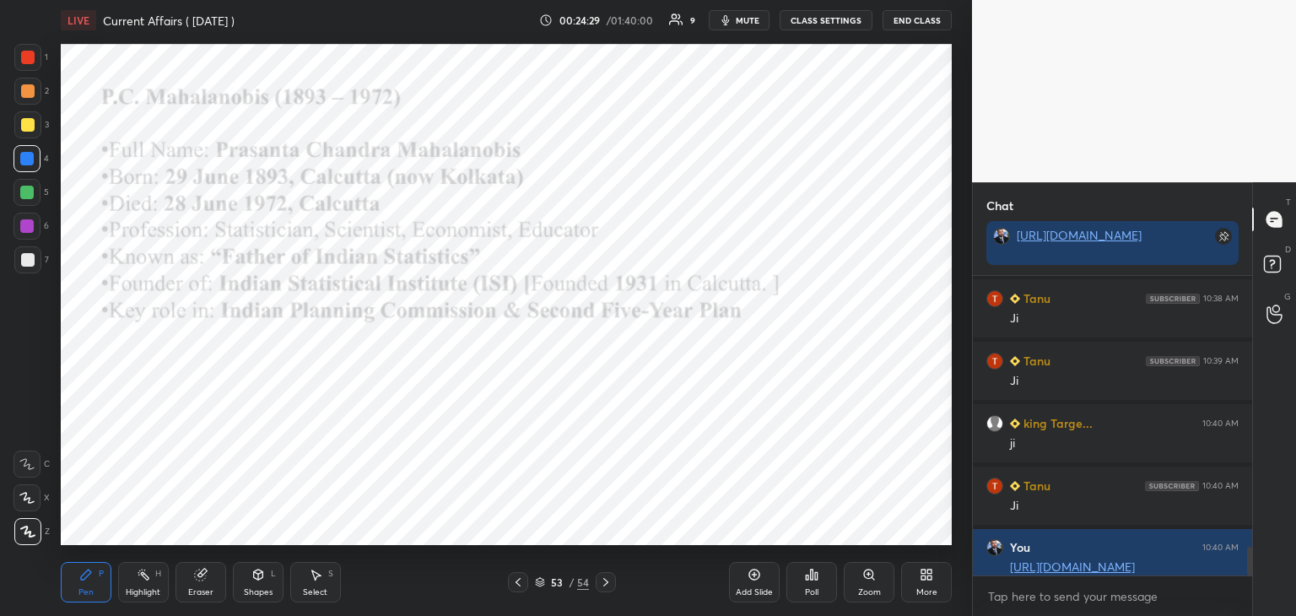
click at [29, 54] on div at bounding box center [27, 57] width 13 height 13
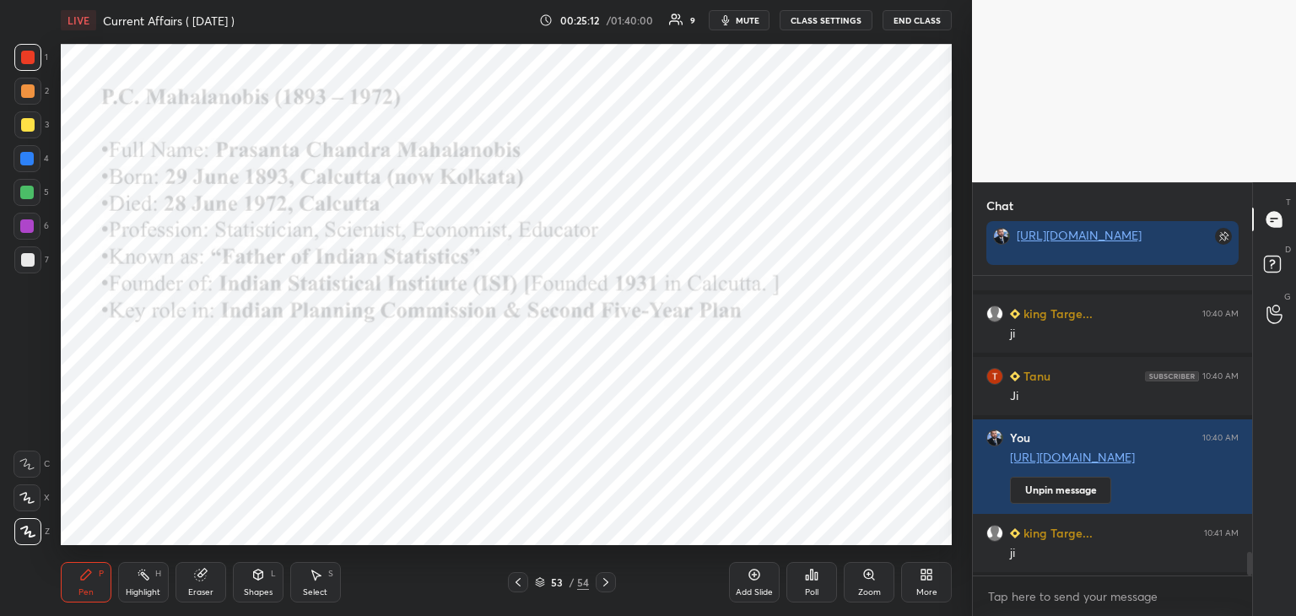
click at [30, 160] on div at bounding box center [26, 158] width 13 height 13
click at [24, 55] on div at bounding box center [27, 57] width 13 height 13
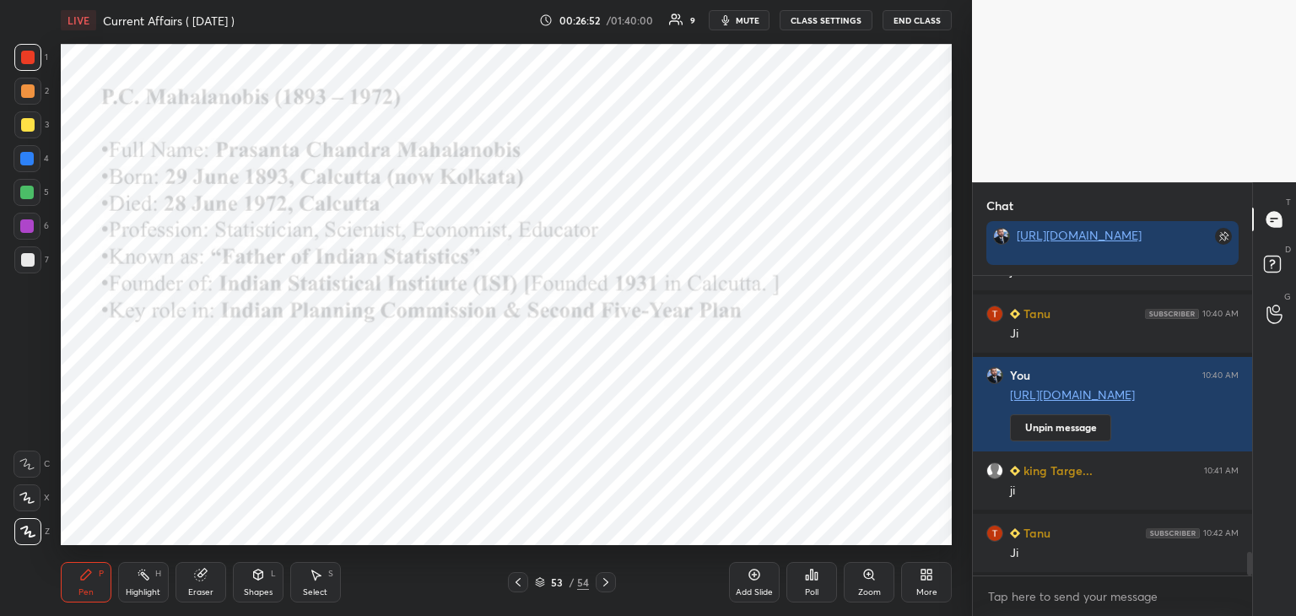
click at [754, 580] on icon at bounding box center [754, 574] width 11 height 11
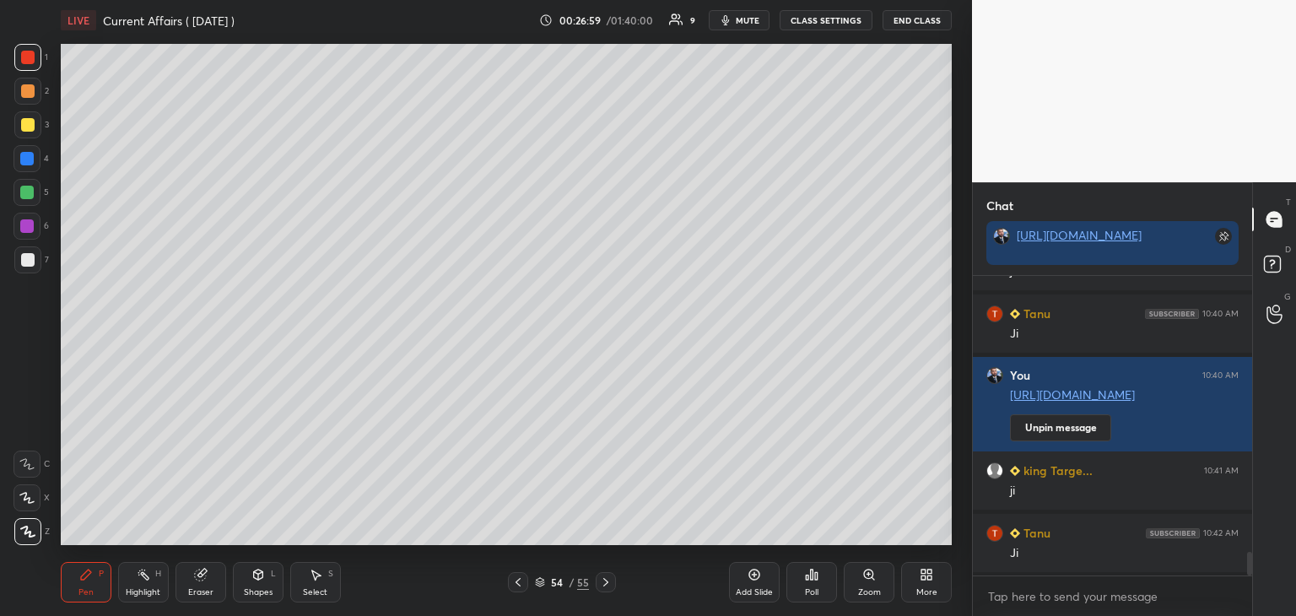
click at [195, 581] on icon at bounding box center [200, 574] width 13 height 13
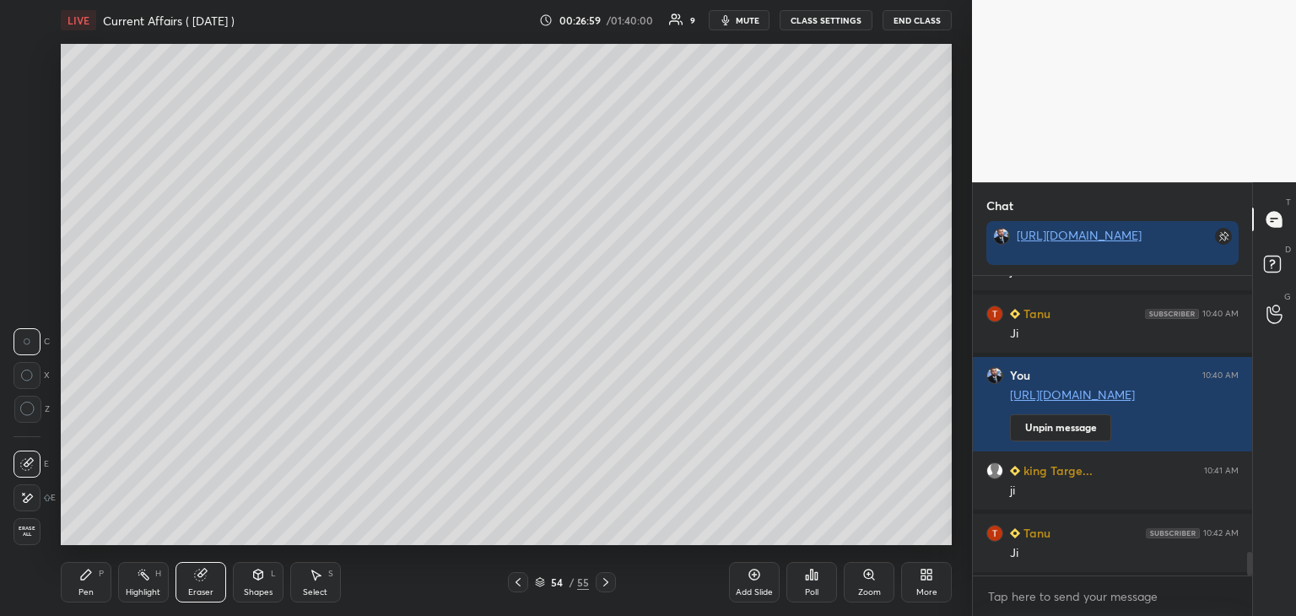
click at [30, 519] on div "Erase all" at bounding box center [26, 531] width 27 height 27
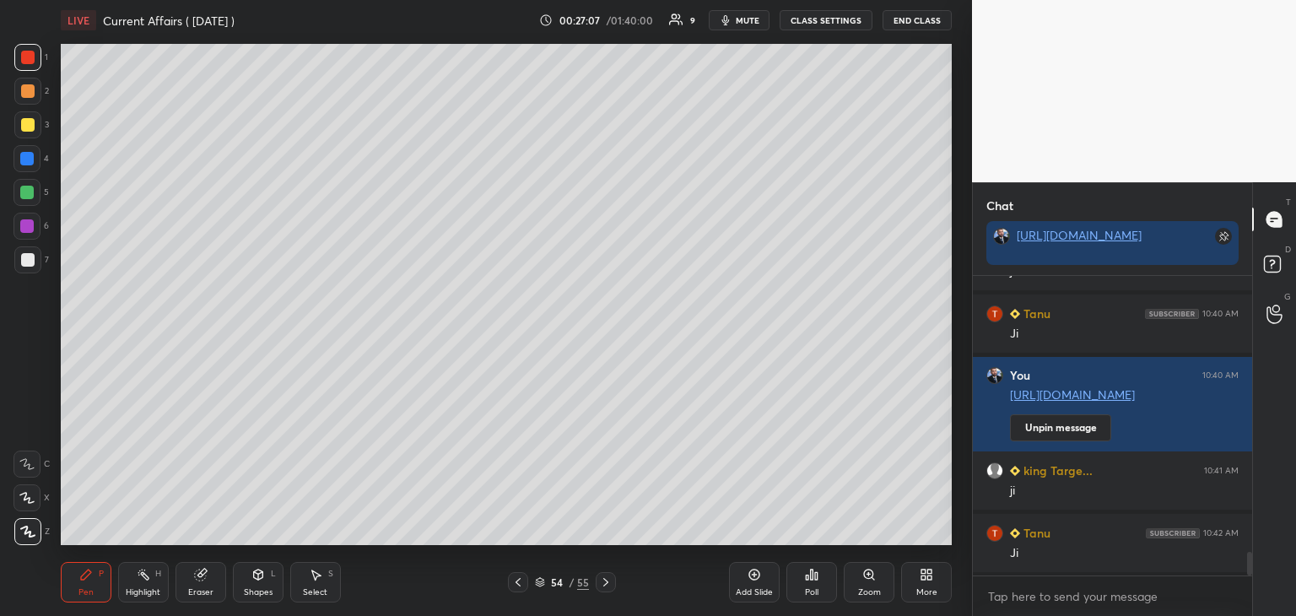
click at [29, 258] on div at bounding box center [27, 259] width 13 height 13
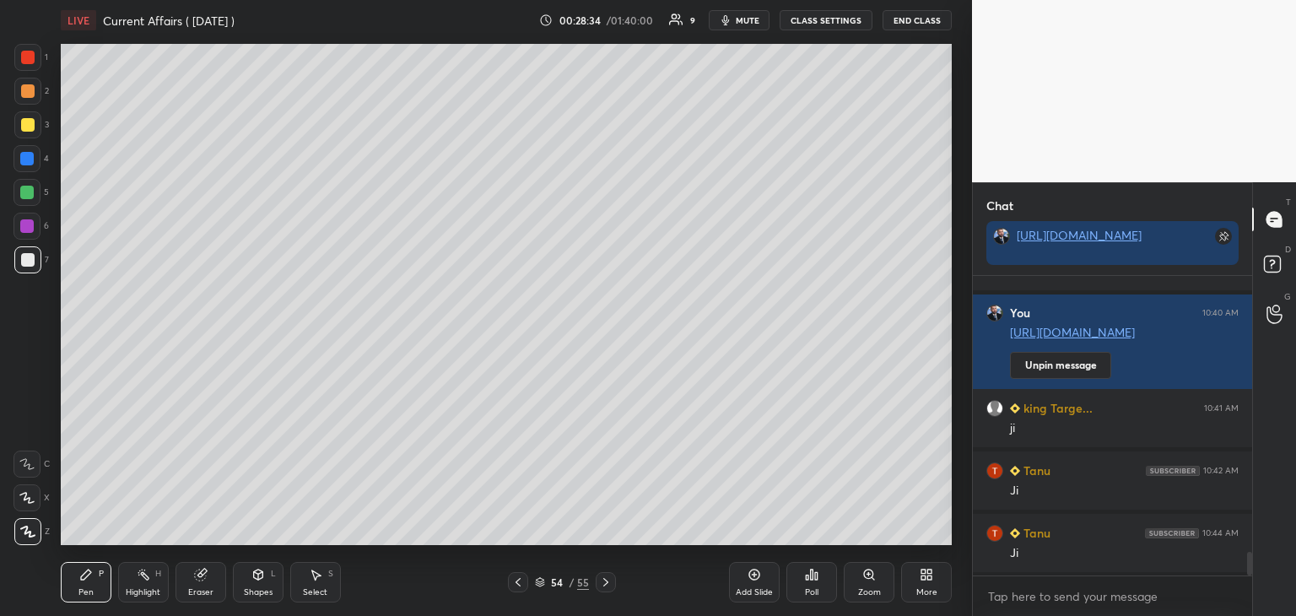
click at [756, 592] on div "Add Slide" at bounding box center [754, 592] width 37 height 8
click at [519, 575] on icon at bounding box center [517, 581] width 13 height 13
click at [521, 581] on icon at bounding box center [517, 581] width 13 height 13
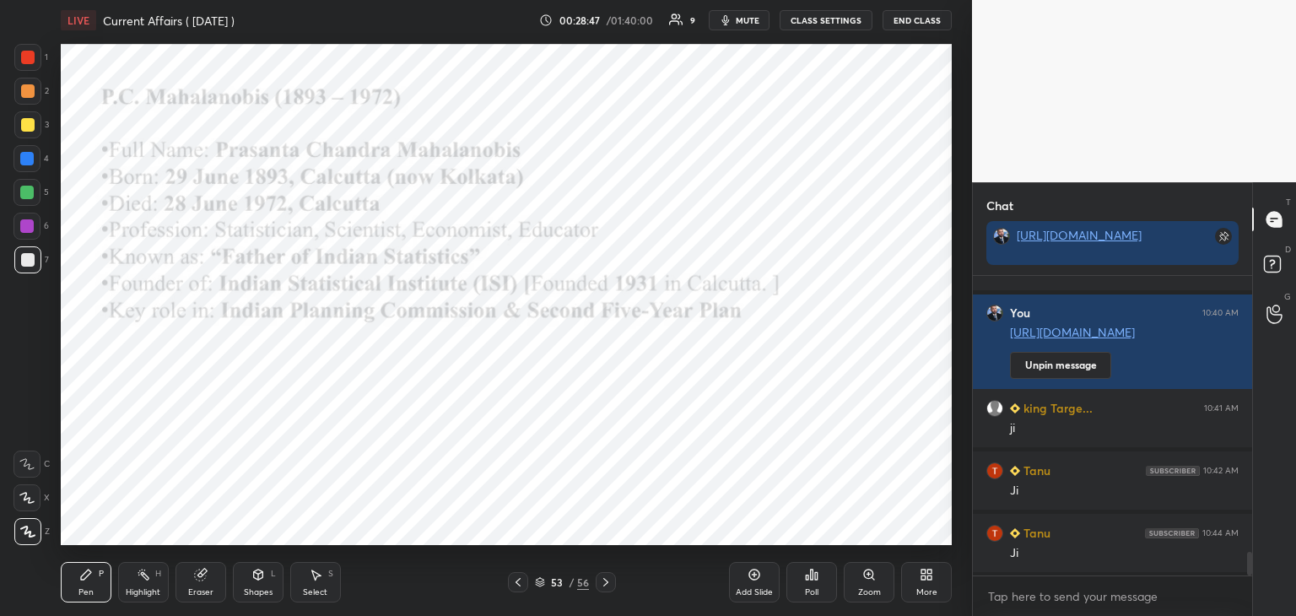
click at [23, 159] on div at bounding box center [26, 158] width 13 height 13
click at [25, 190] on div at bounding box center [26, 192] width 13 height 13
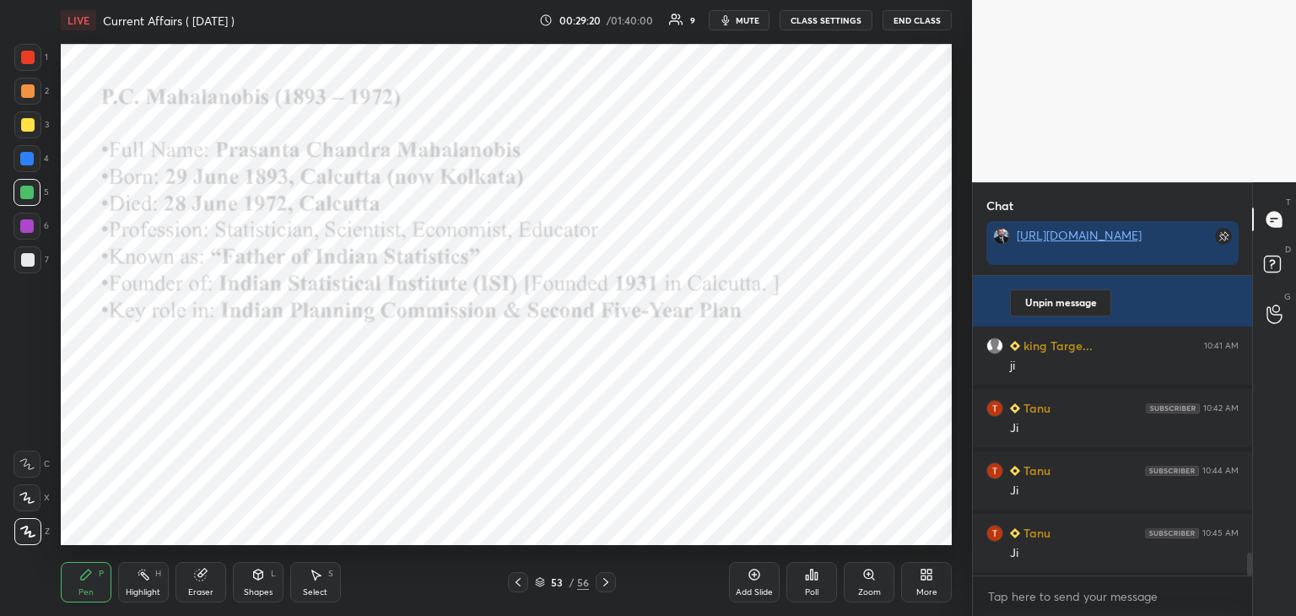
scroll to position [3690, 0]
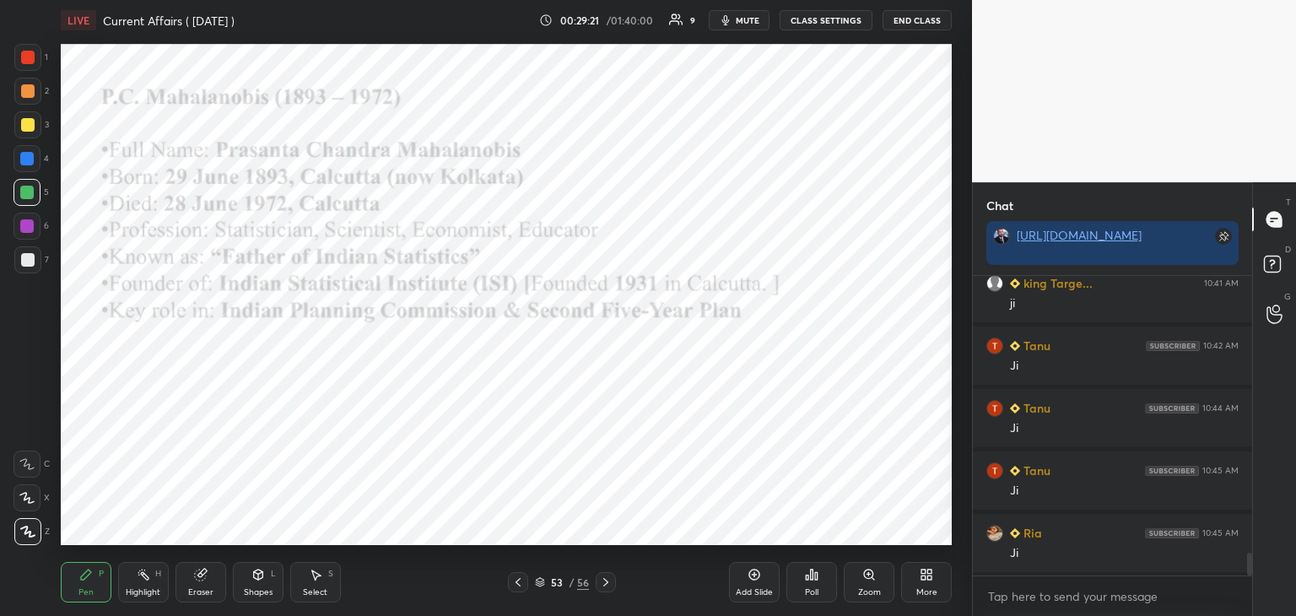
click at [607, 583] on icon at bounding box center [605, 582] width 5 height 8
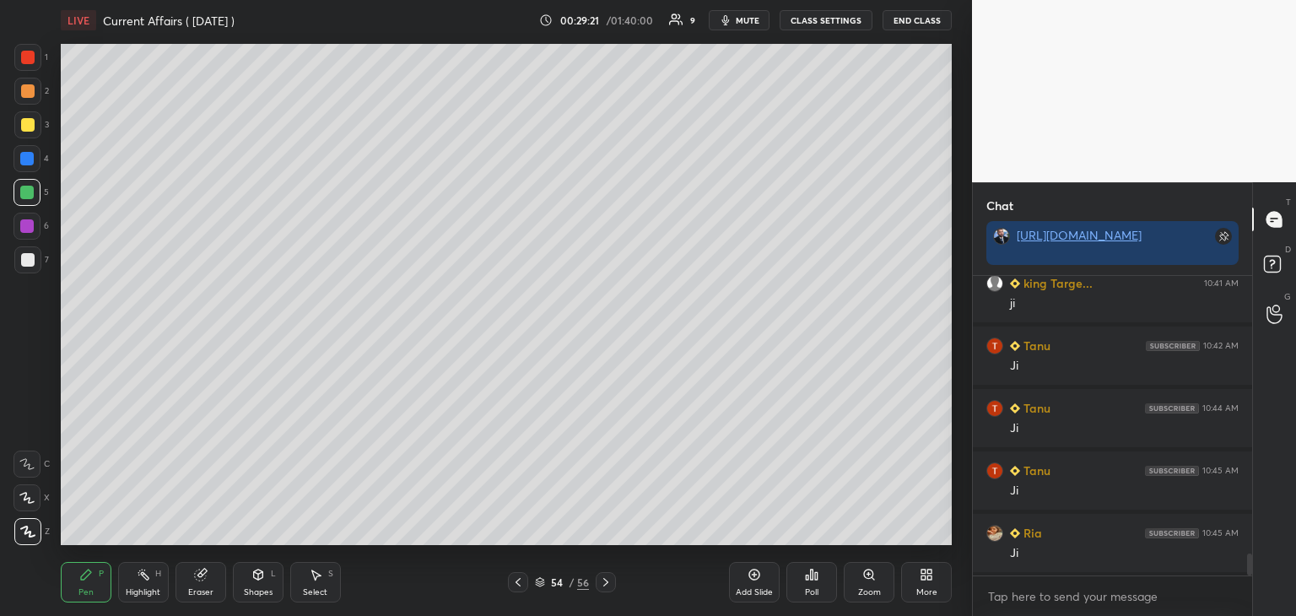
scroll to position [3753, 0]
click at [604, 579] on icon at bounding box center [605, 582] width 5 height 8
click at [604, 580] on icon at bounding box center [605, 581] width 13 height 13
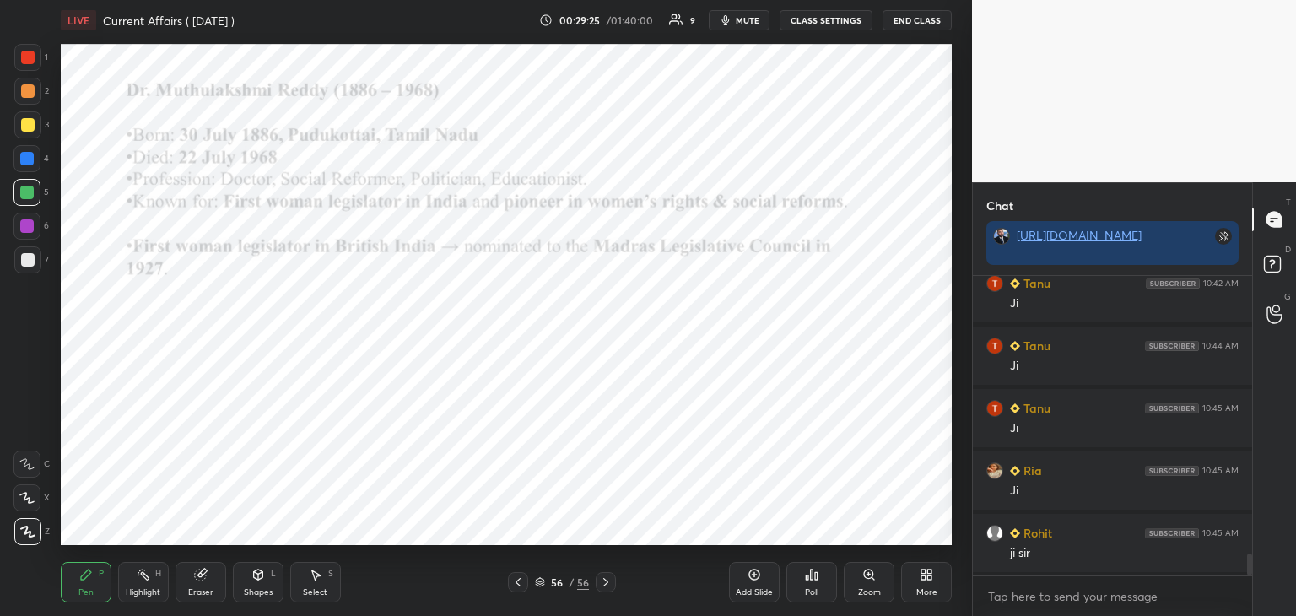
click at [27, 57] on div at bounding box center [27, 57] width 13 height 13
click at [542, 582] on icon at bounding box center [540, 582] width 10 height 10
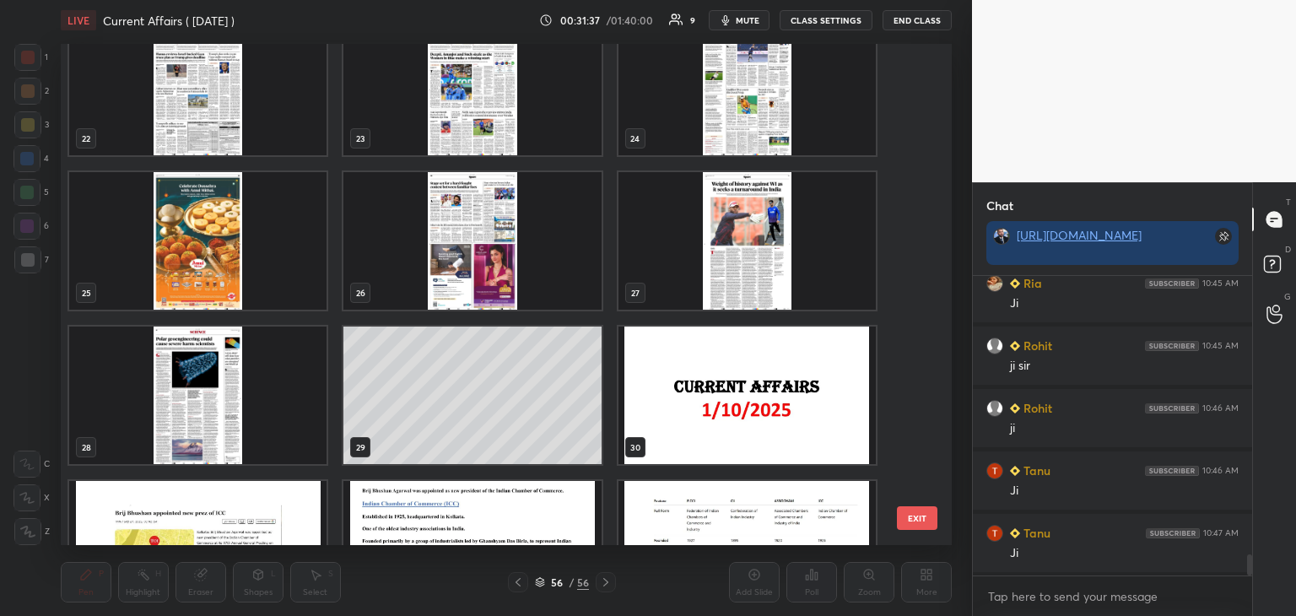
scroll to position [677, 0]
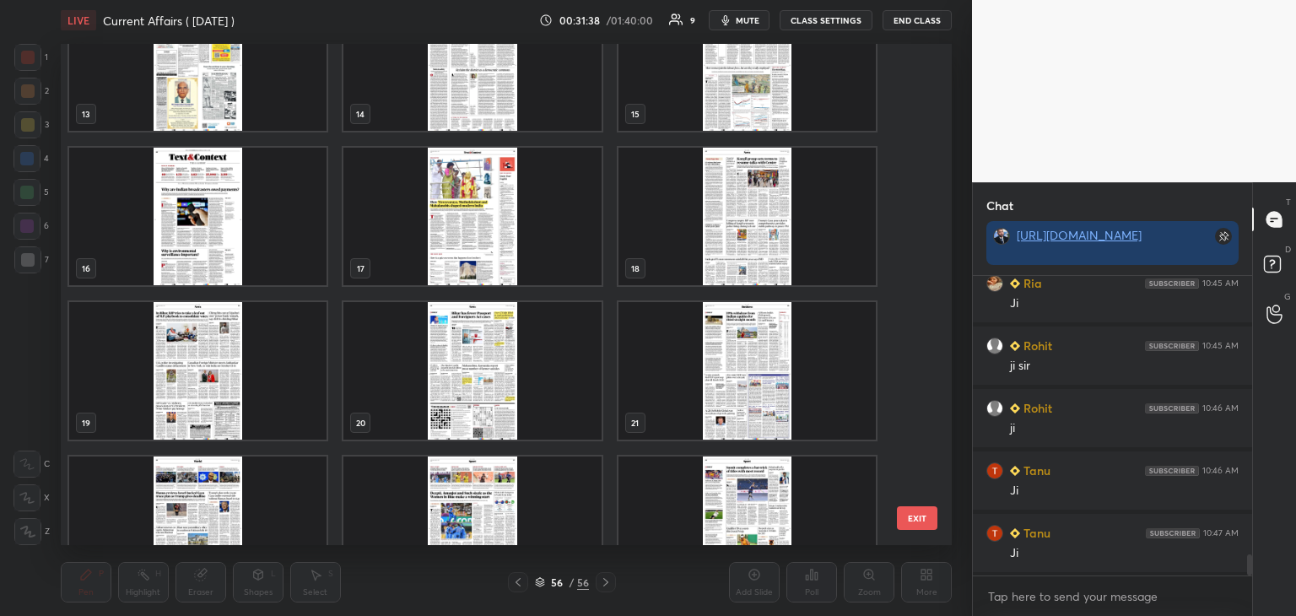
click at [540, 211] on img "grid" at bounding box center [471, 217] width 257 height 138
click at [542, 213] on img "grid" at bounding box center [471, 217] width 257 height 138
click at [543, 213] on img "grid" at bounding box center [471, 217] width 257 height 138
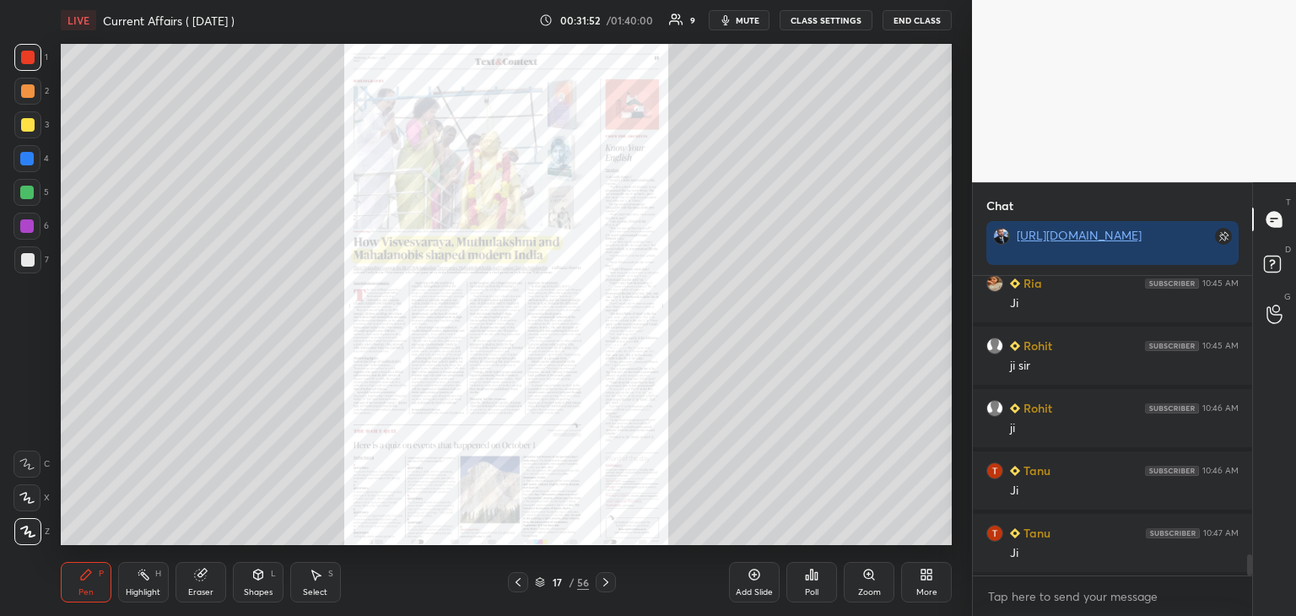
click at [608, 582] on icon at bounding box center [605, 581] width 13 height 13
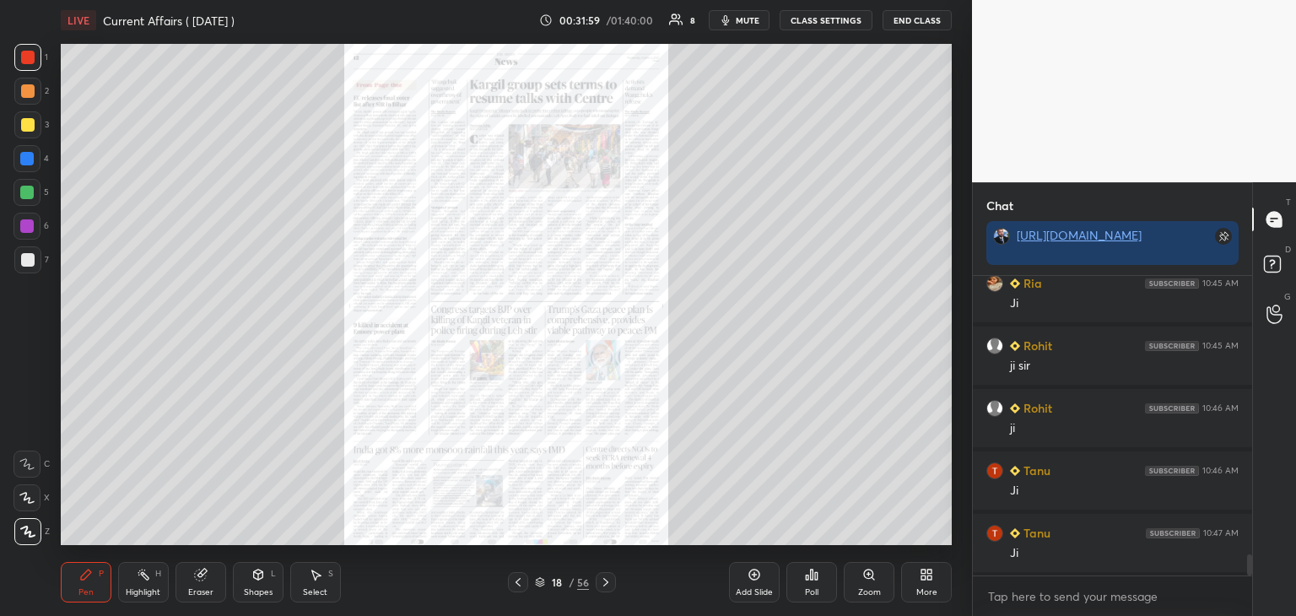
click at [606, 579] on icon at bounding box center [605, 581] width 13 height 13
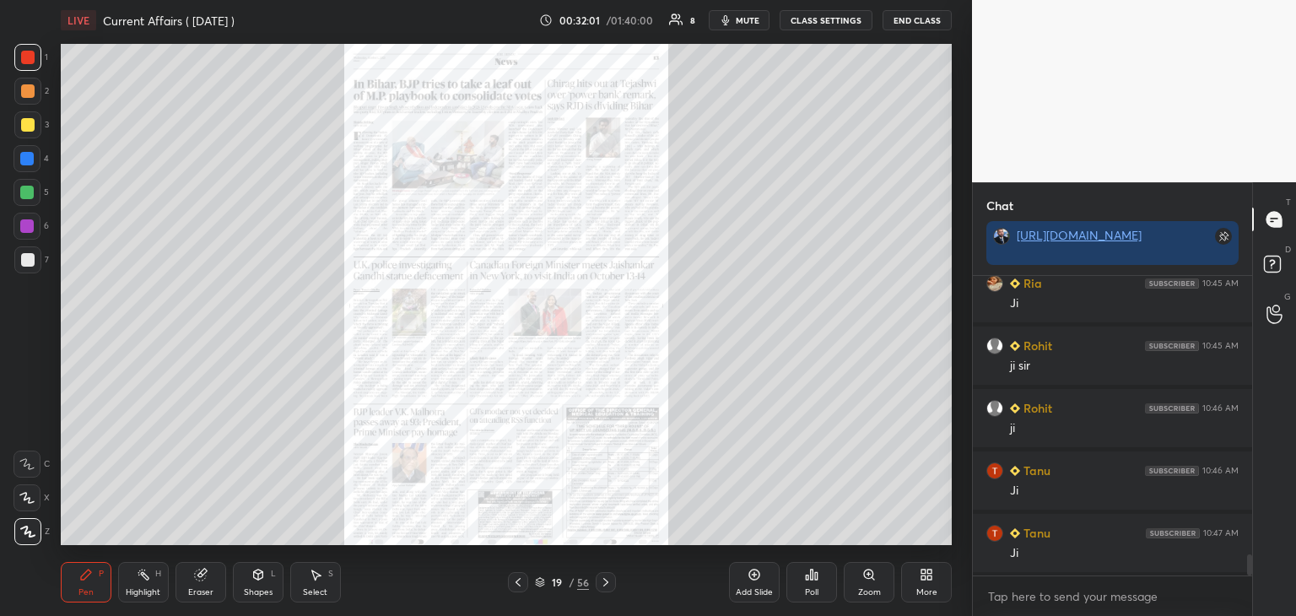
click at [607, 578] on icon at bounding box center [605, 581] width 13 height 13
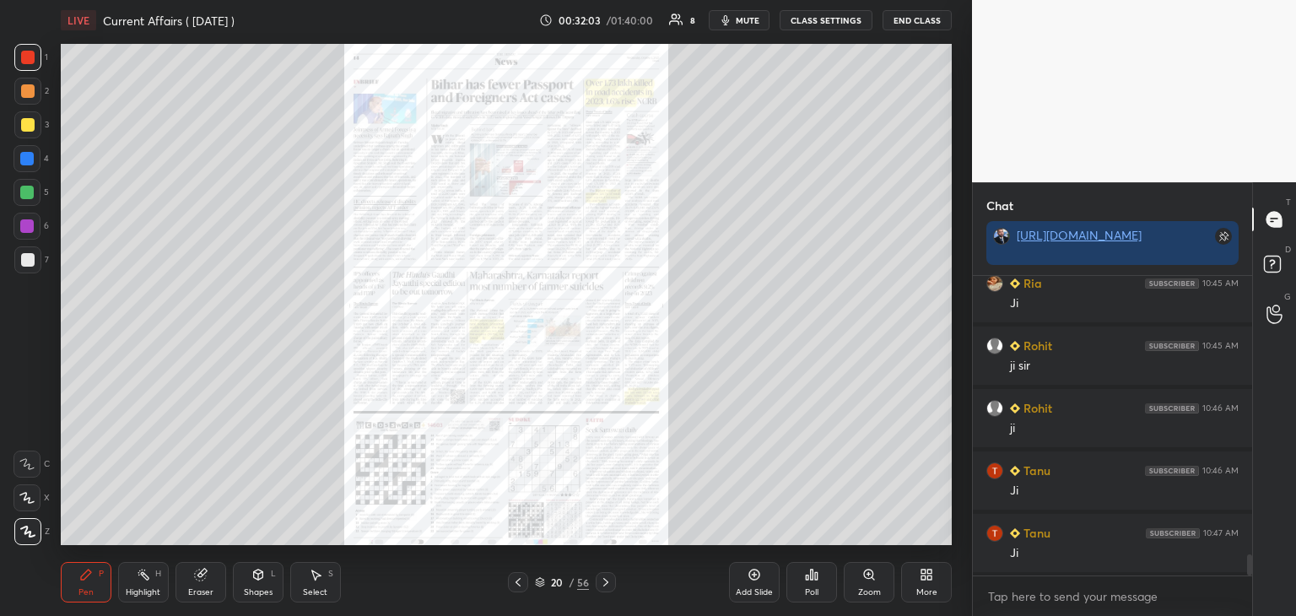
click at [868, 586] on div "Zoom" at bounding box center [869, 582] width 51 height 40
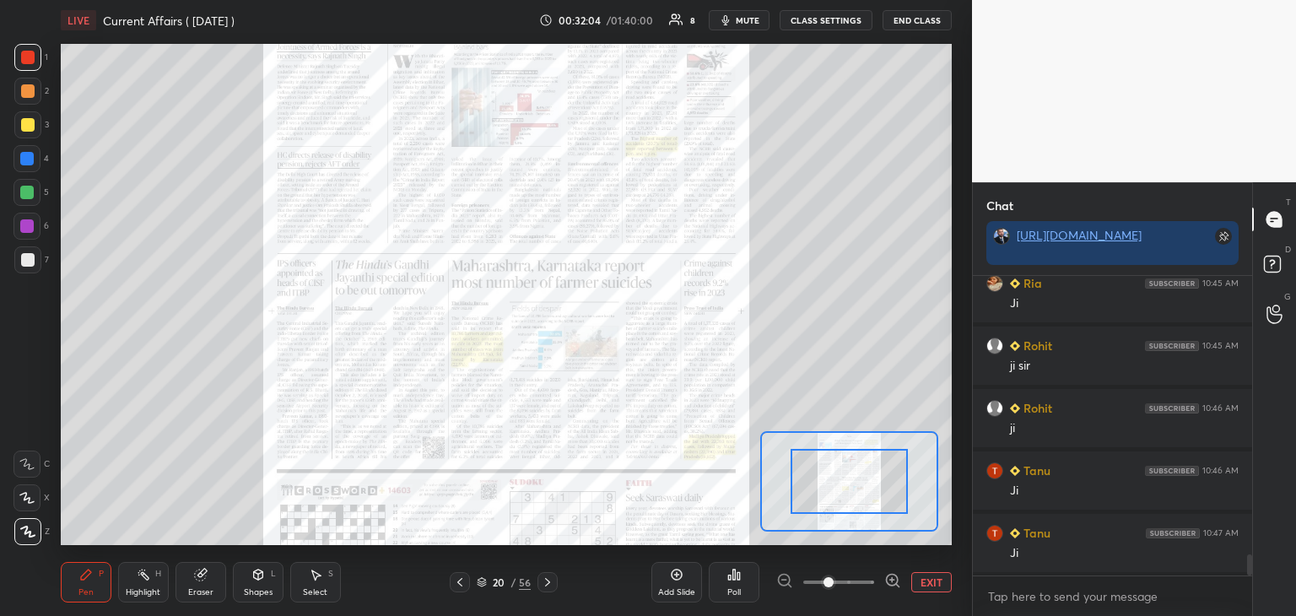
click at [889, 581] on icon at bounding box center [892, 580] width 17 height 17
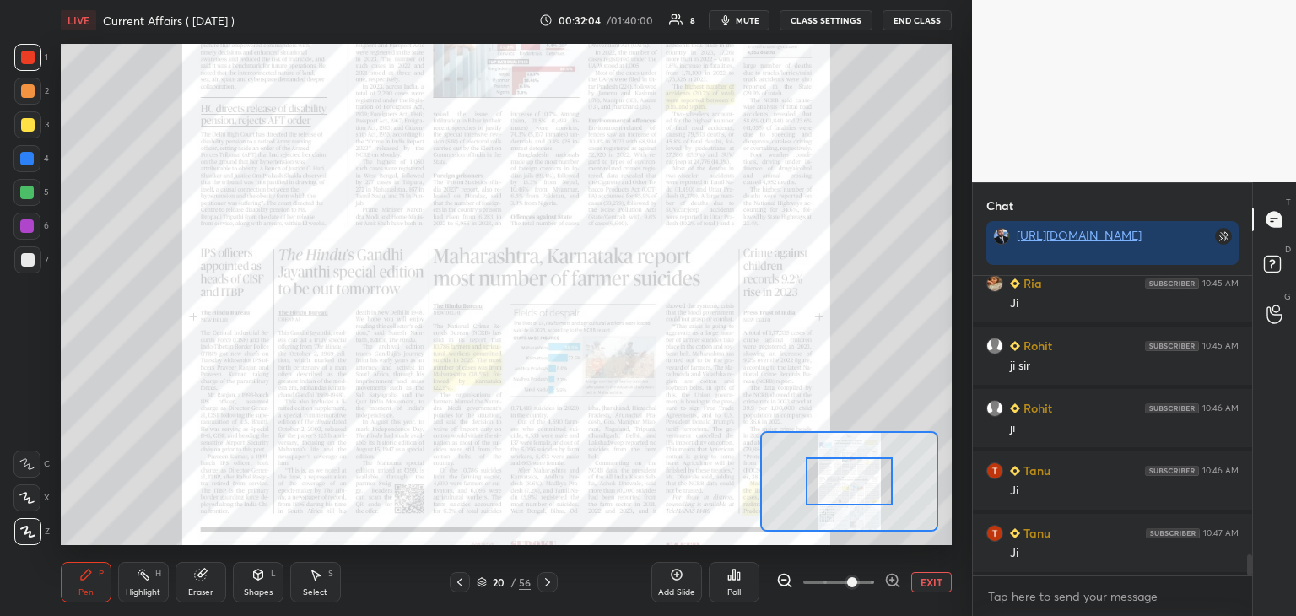
click at [894, 581] on icon at bounding box center [892, 580] width 17 height 17
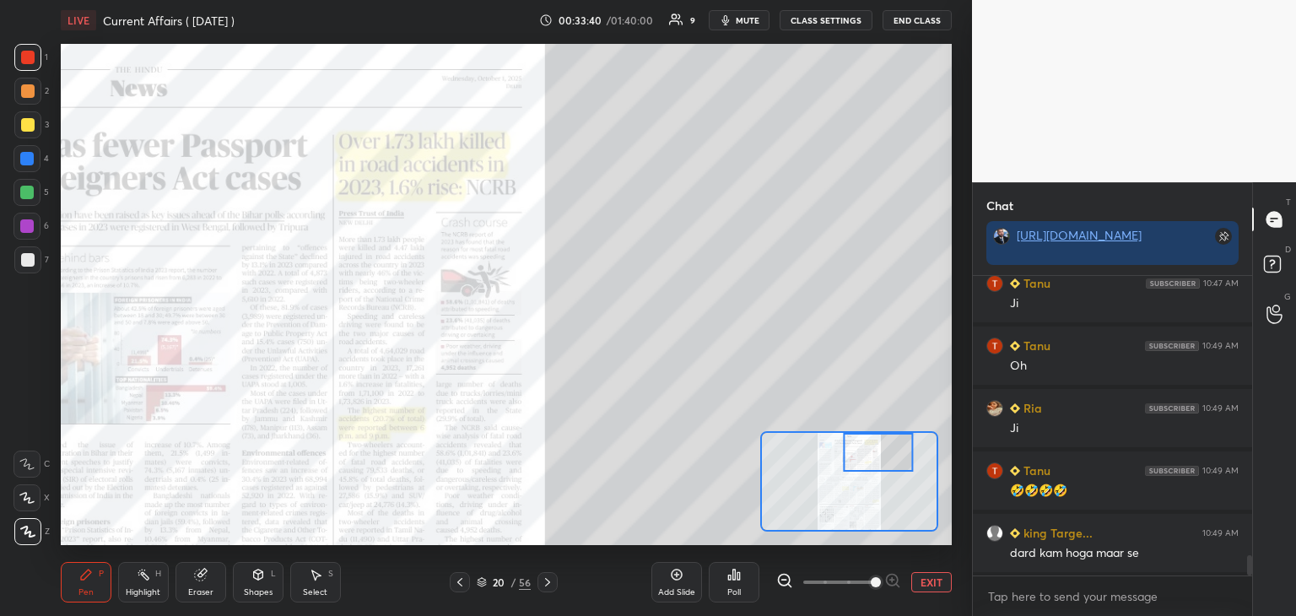
scroll to position [4252, 0]
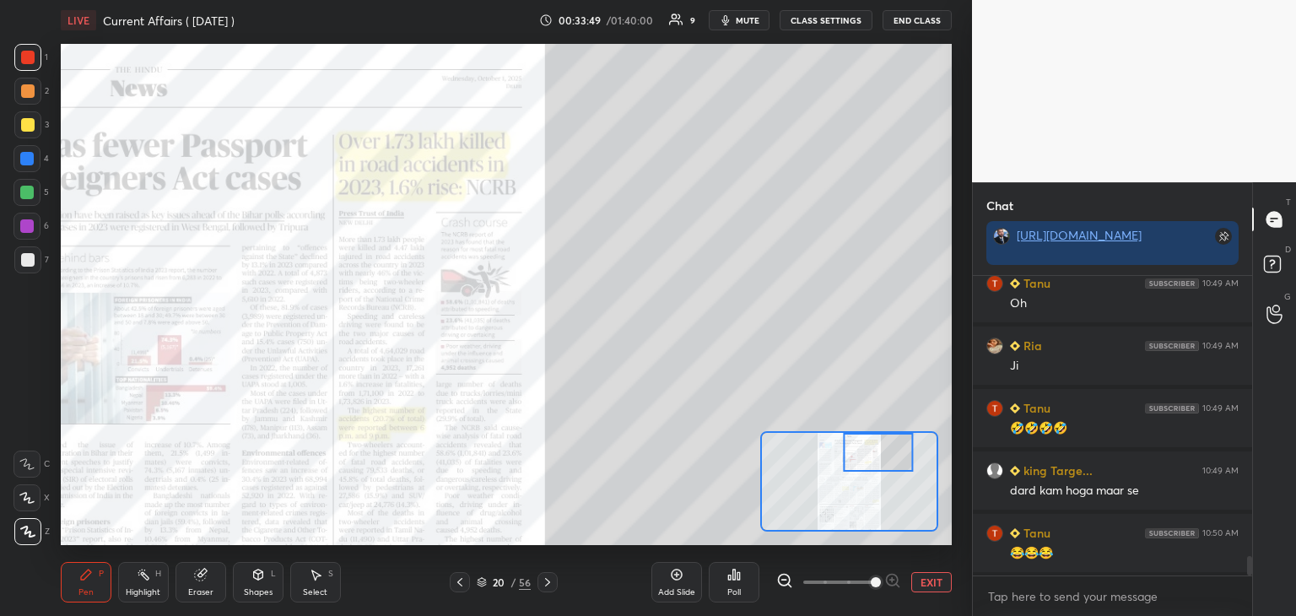
click at [678, 581] on icon at bounding box center [676, 574] width 13 height 13
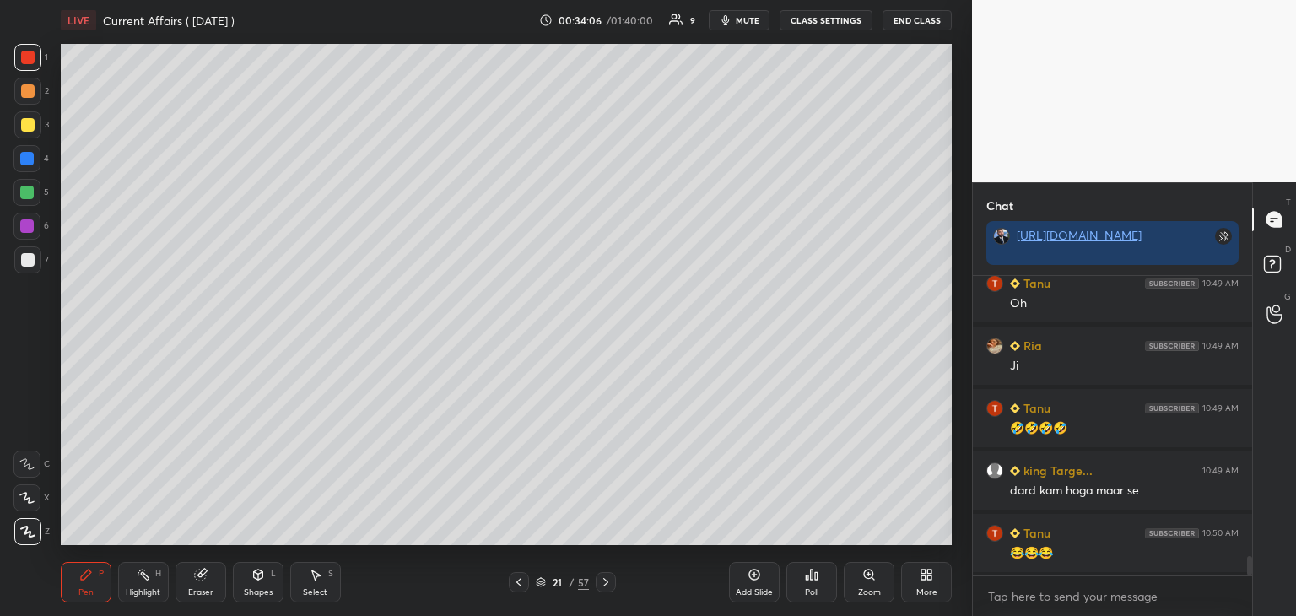
click at [30, 185] on div at bounding box center [26, 192] width 27 height 27
click at [516, 582] on icon at bounding box center [518, 582] width 5 height 8
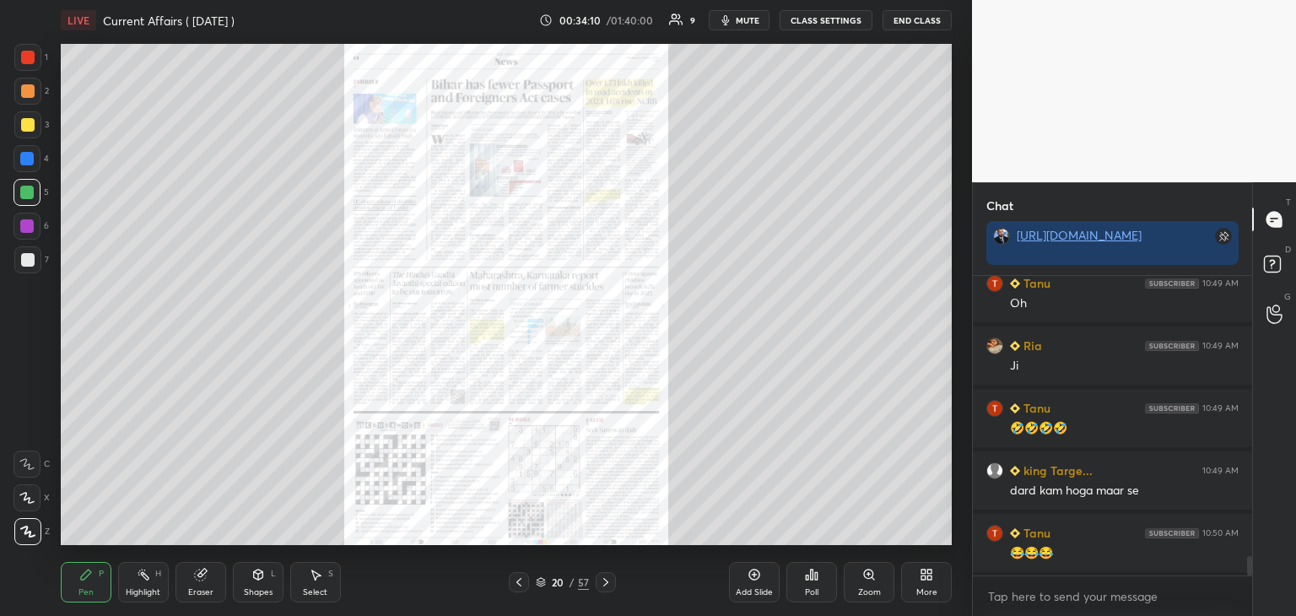
click at [861, 585] on div "Zoom" at bounding box center [869, 582] width 51 height 40
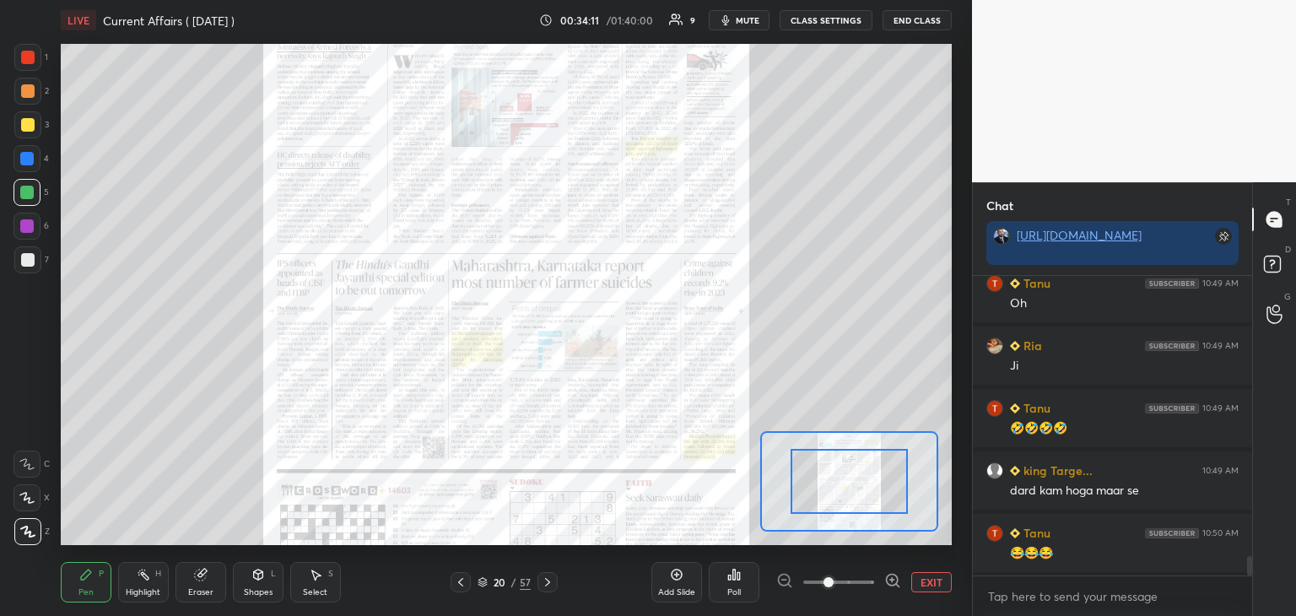
click at [894, 583] on icon at bounding box center [892, 580] width 17 height 17
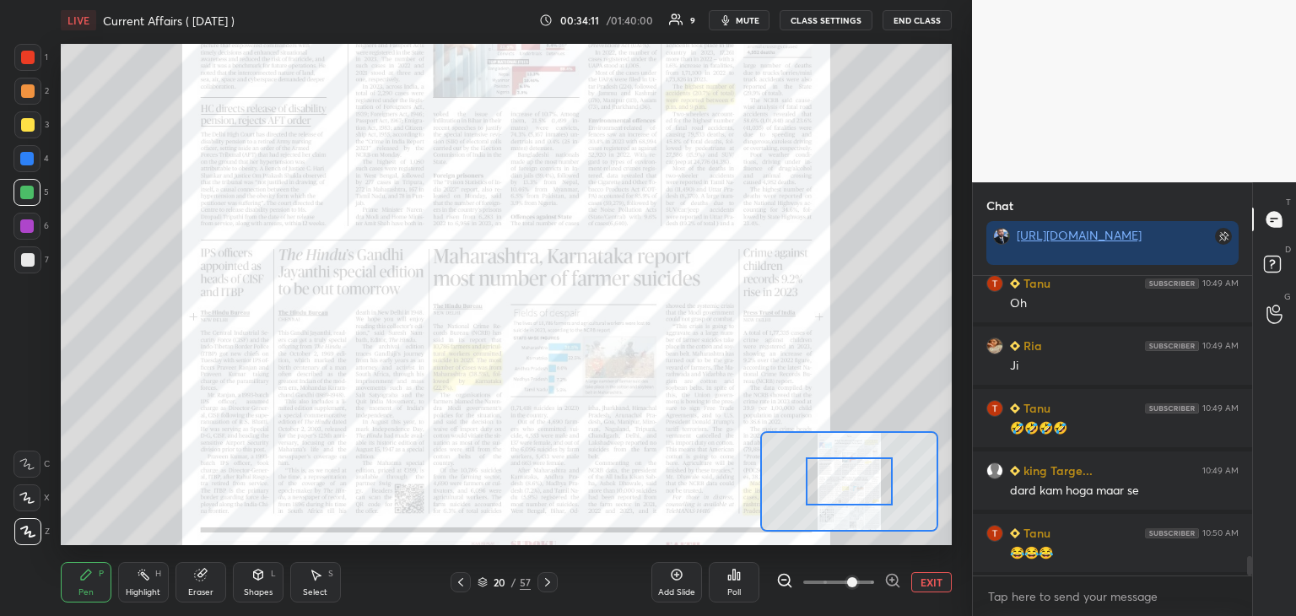
click at [897, 580] on icon at bounding box center [892, 580] width 11 height 11
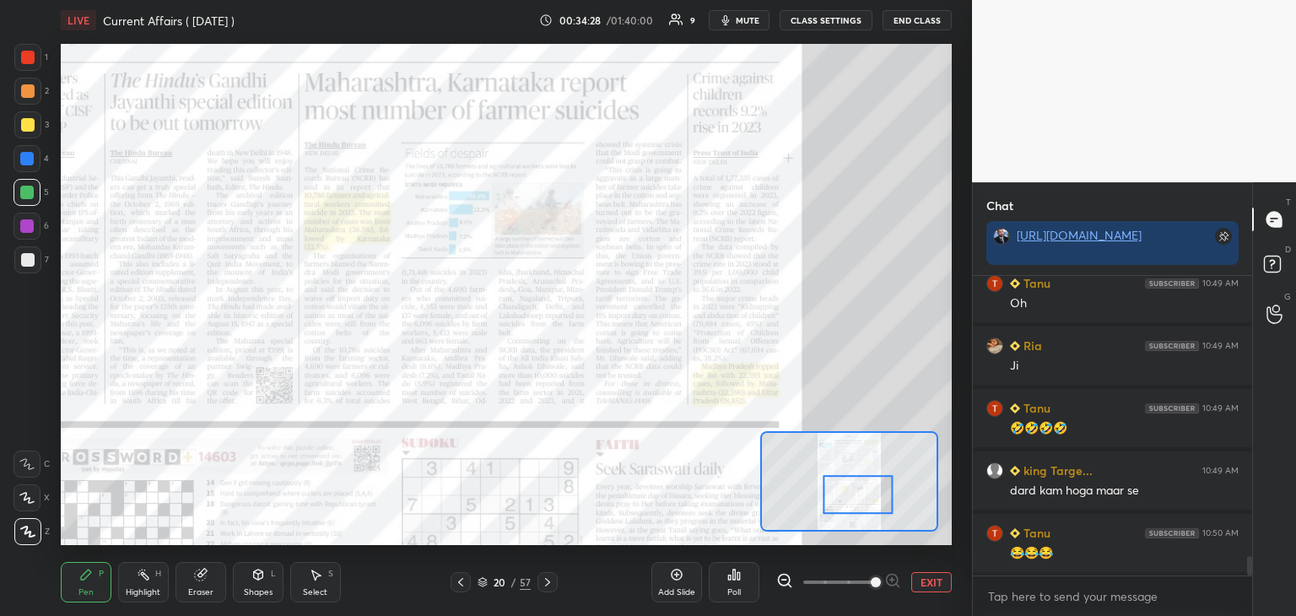
scroll to position [4315, 0]
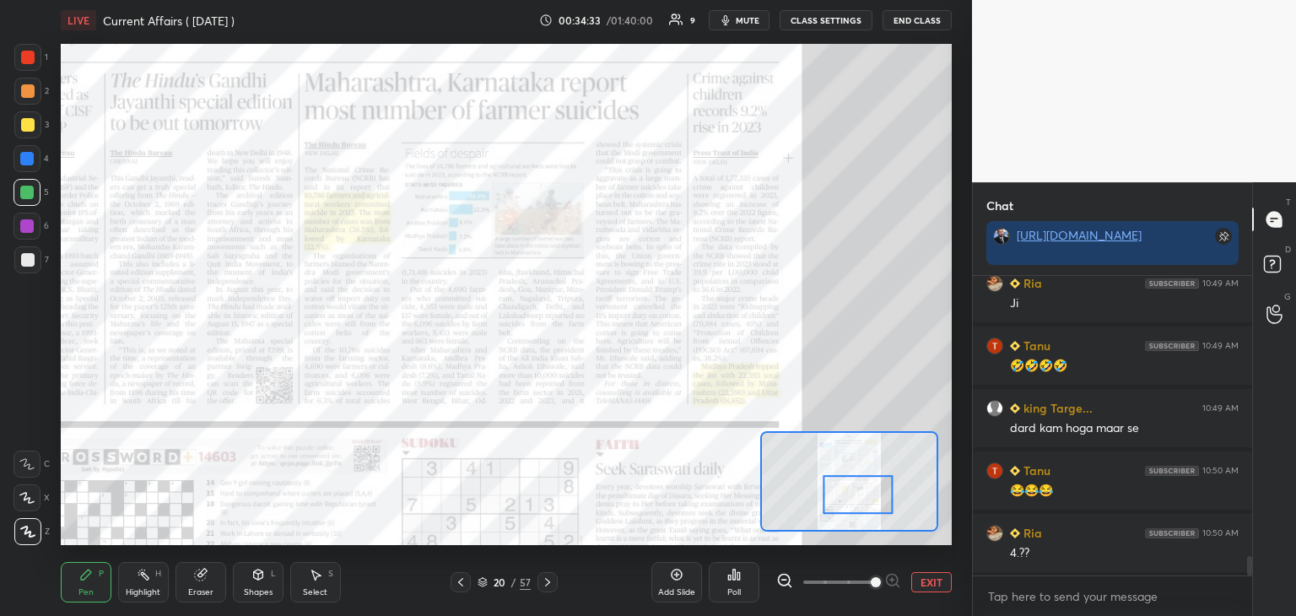
click at [545, 580] on icon at bounding box center [547, 581] width 13 height 13
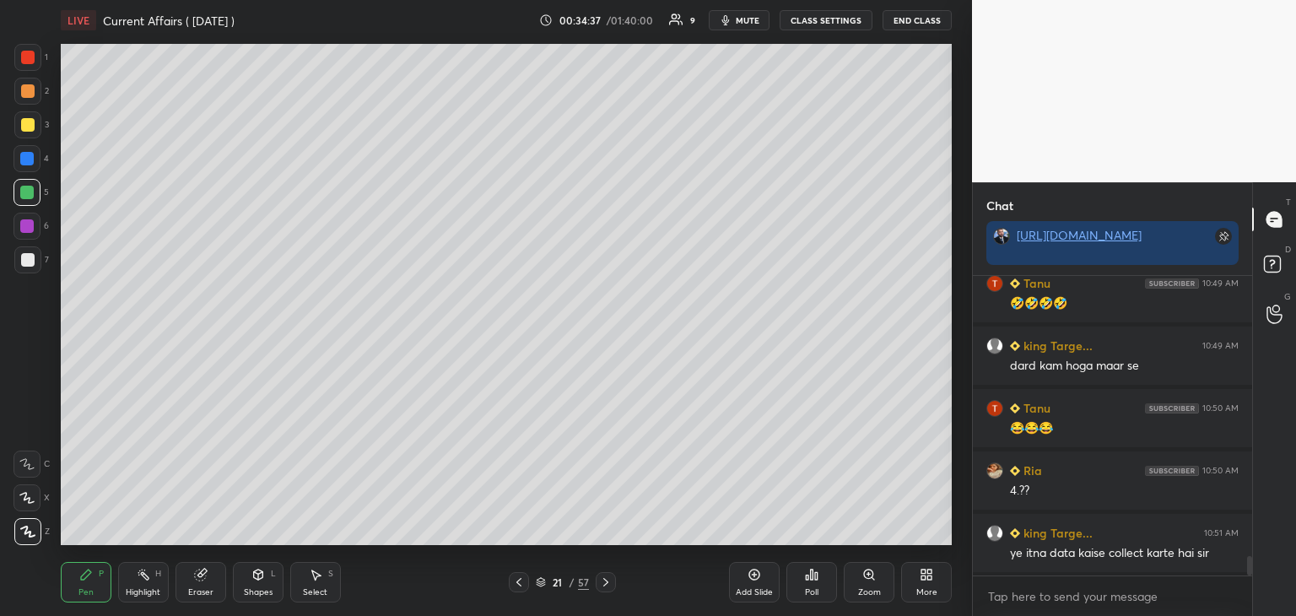
scroll to position [4440, 0]
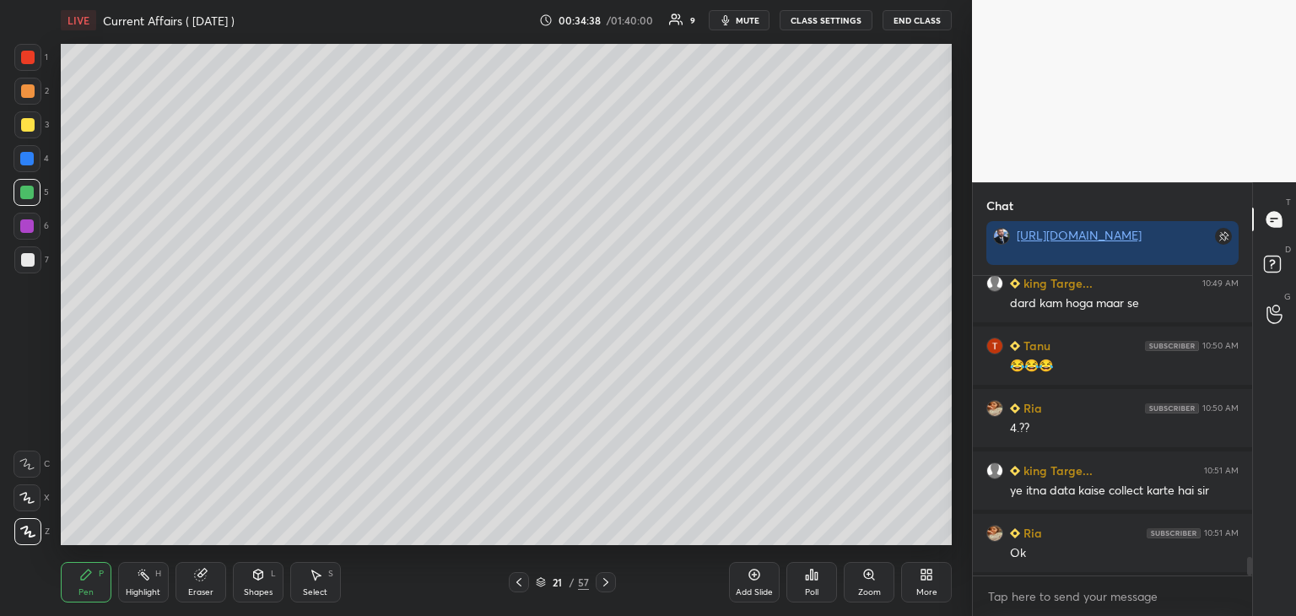
click at [523, 580] on icon at bounding box center [518, 581] width 13 height 13
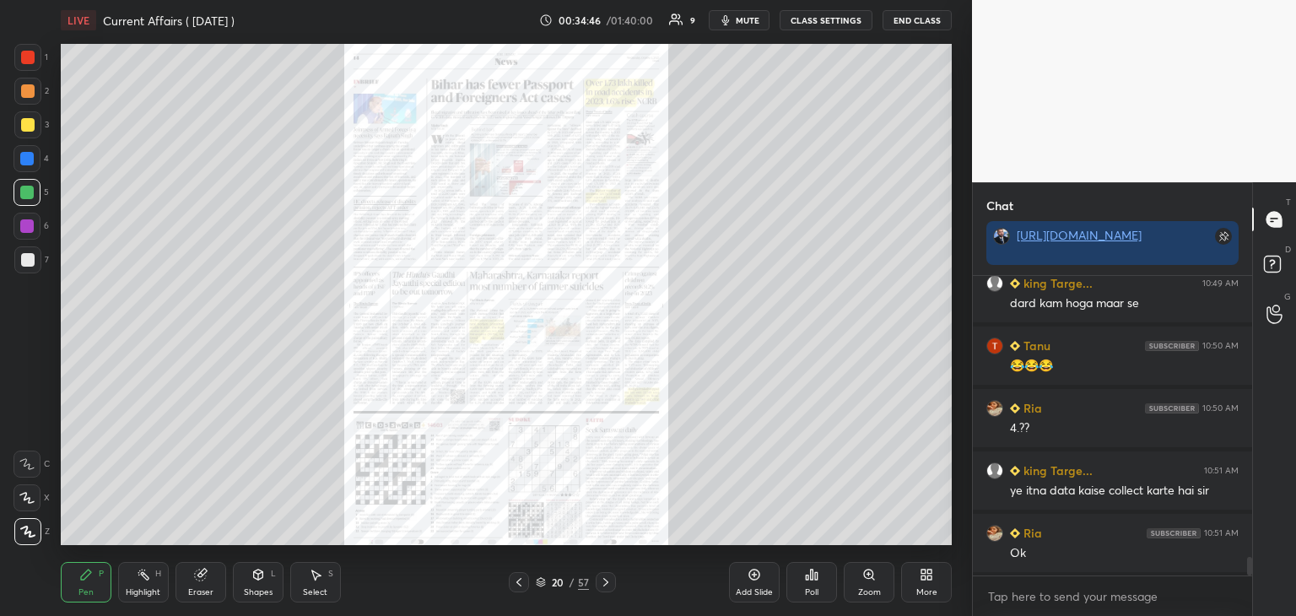
click at [607, 580] on icon at bounding box center [605, 581] width 13 height 13
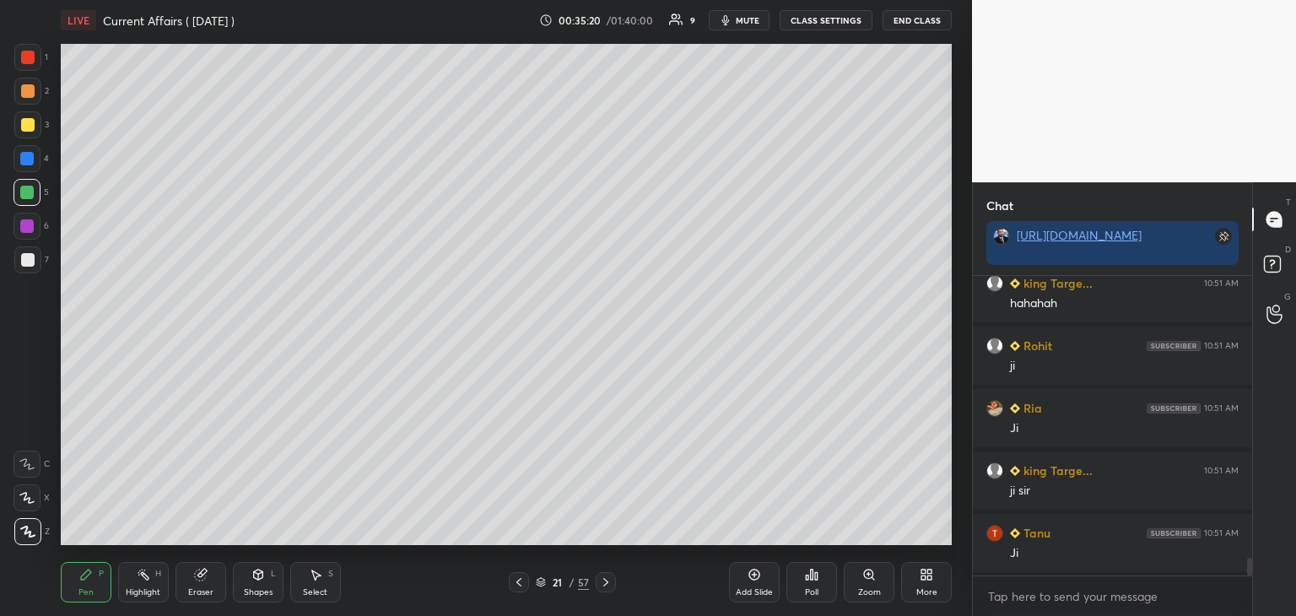
scroll to position [4814, 0]
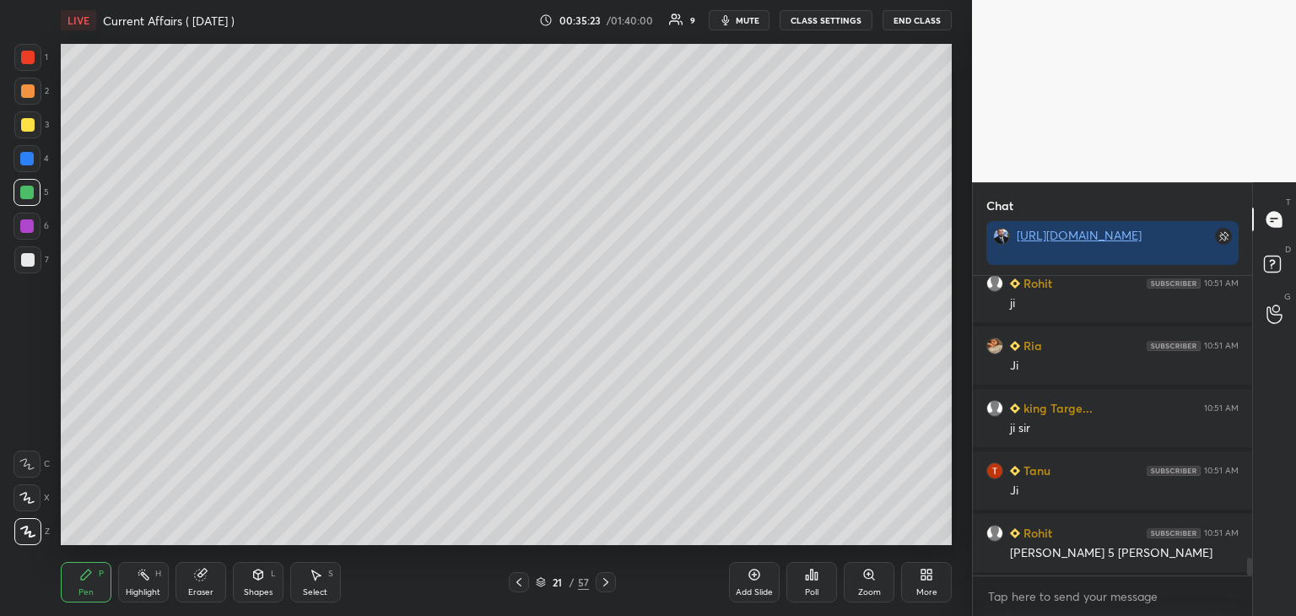
click at [521, 581] on icon at bounding box center [518, 581] width 13 height 13
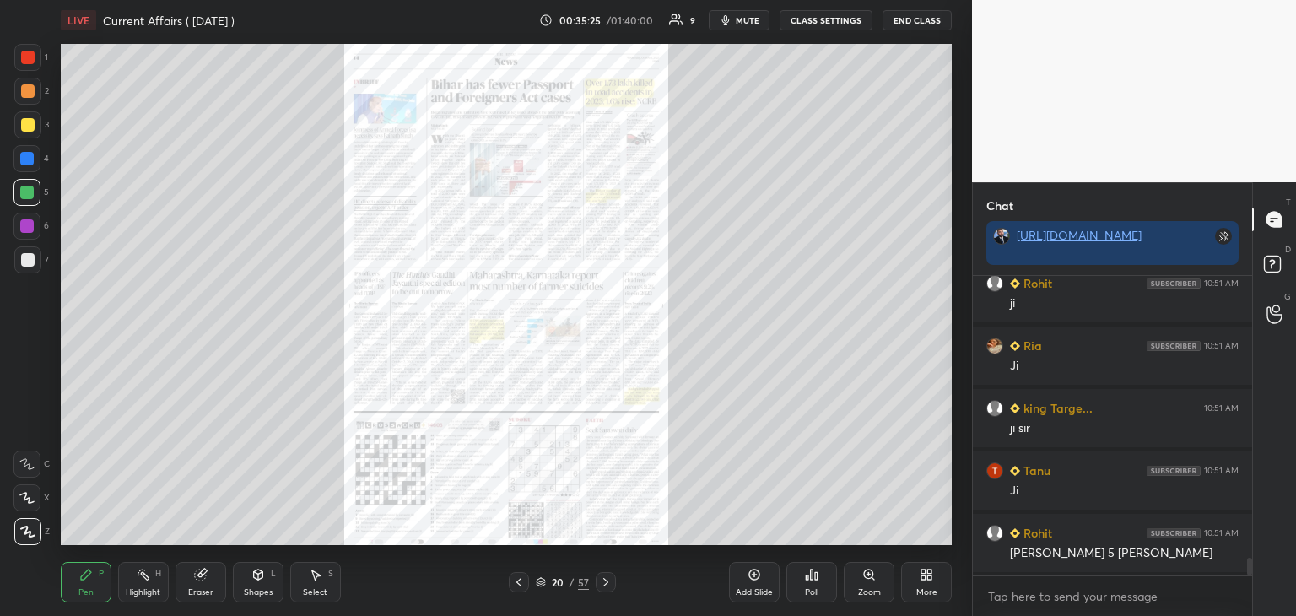
click at [867, 588] on div "Zoom" at bounding box center [869, 592] width 23 height 8
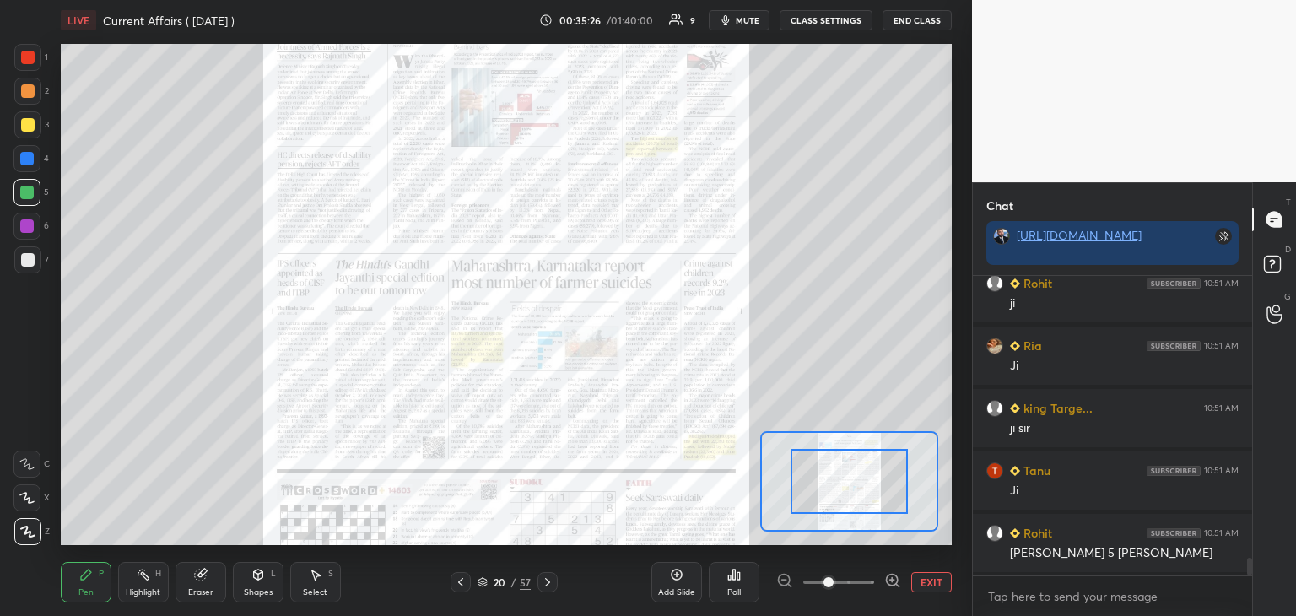
click at [889, 575] on icon at bounding box center [892, 580] width 17 height 17
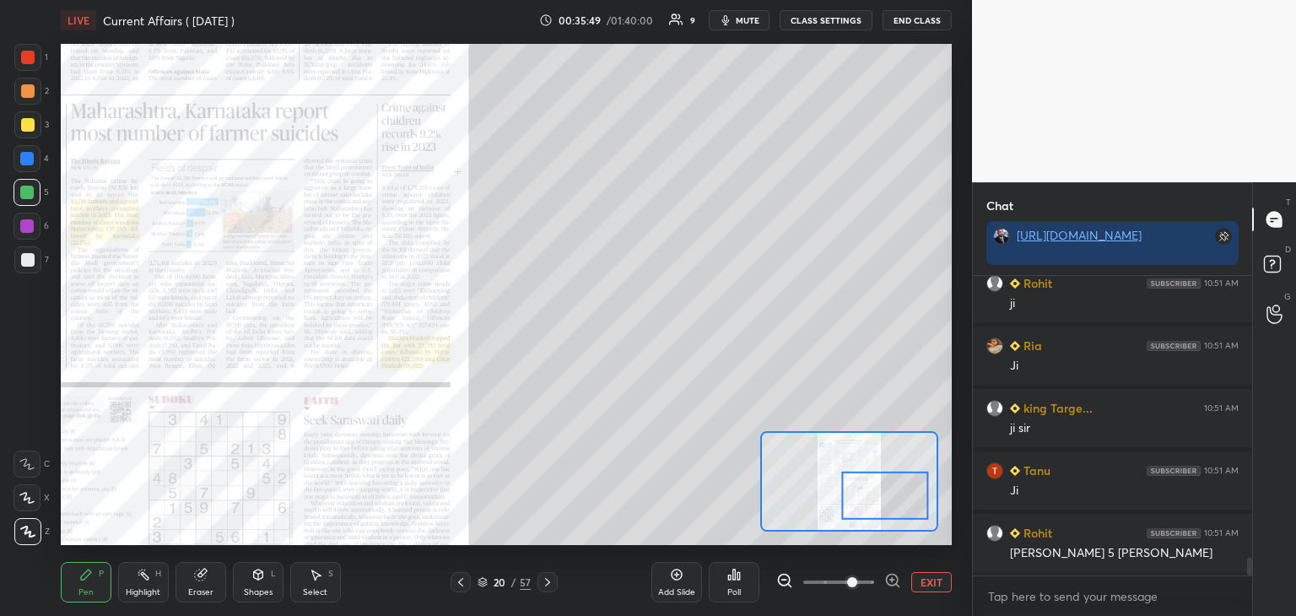
click at [891, 580] on icon at bounding box center [892, 580] width 17 height 17
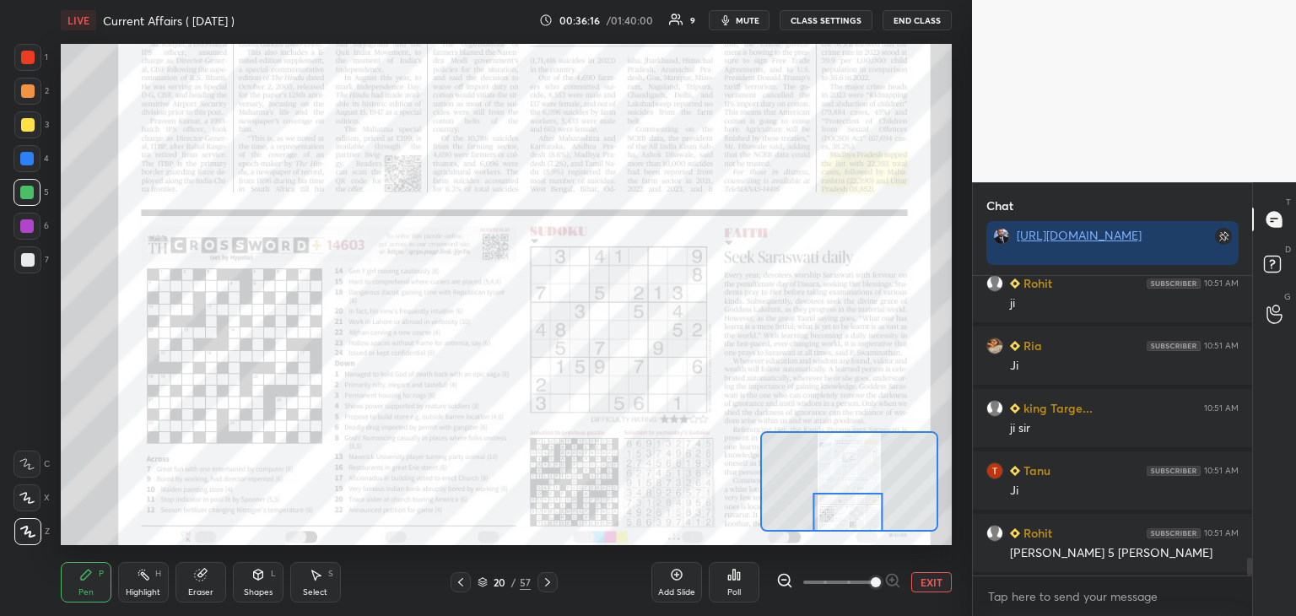
click at [545, 581] on icon at bounding box center [547, 581] width 13 height 13
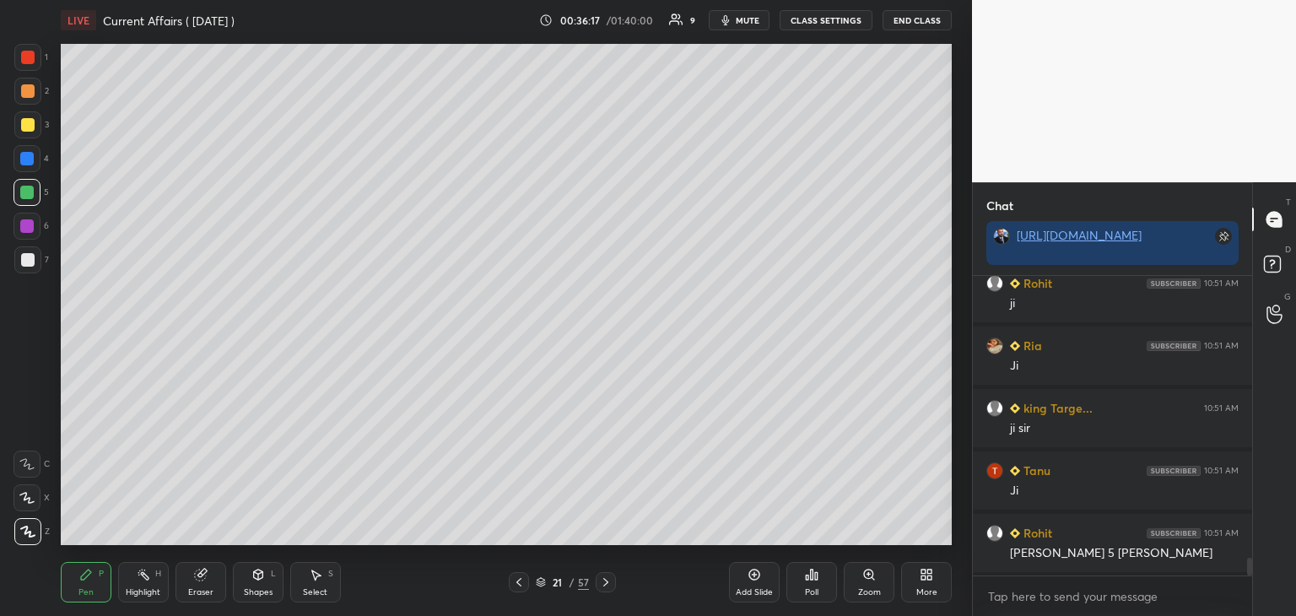
click at [606, 584] on icon at bounding box center [605, 582] width 5 height 8
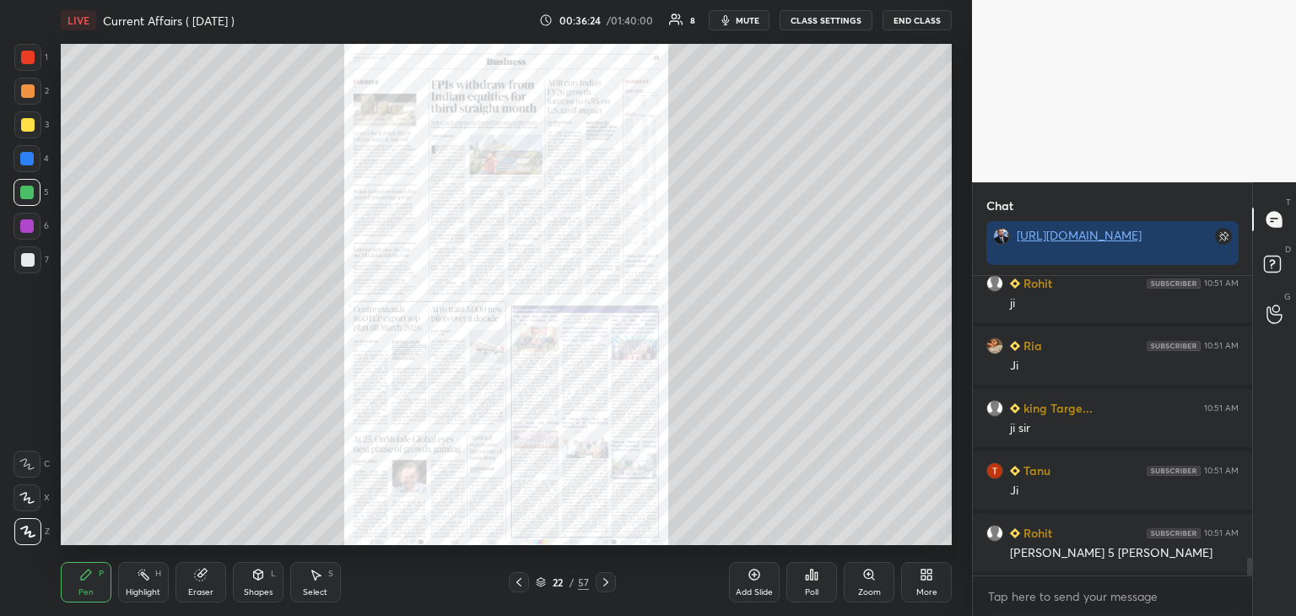
click at [607, 581] on icon at bounding box center [605, 581] width 13 height 13
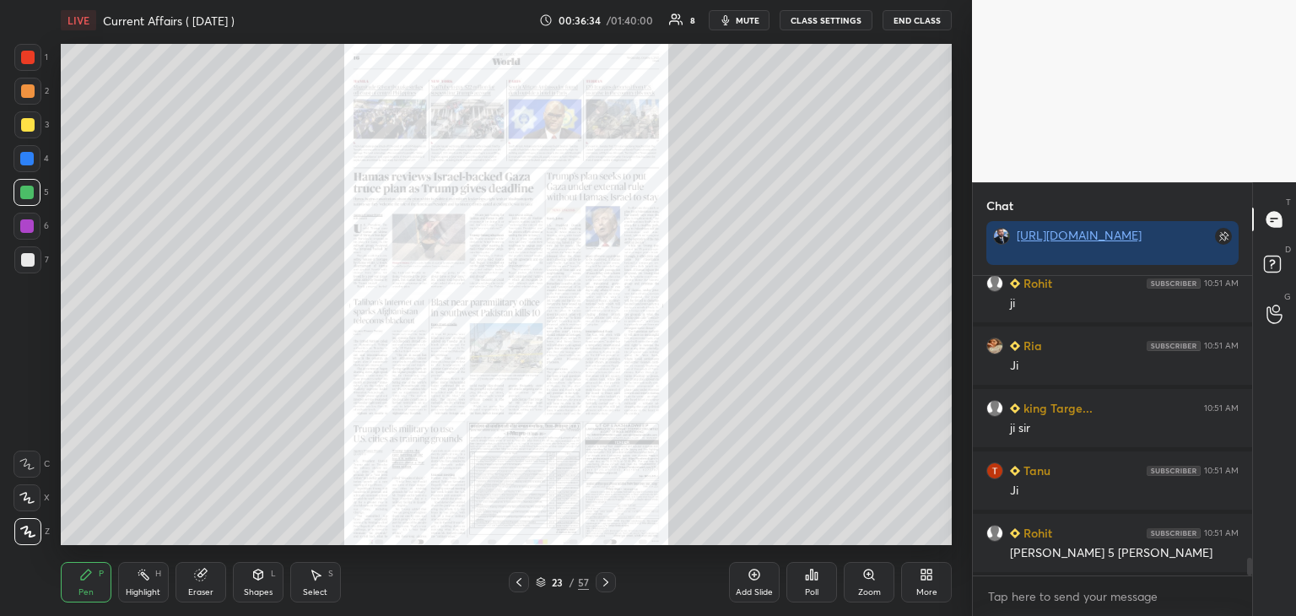
click at [602, 581] on icon at bounding box center [605, 581] width 13 height 13
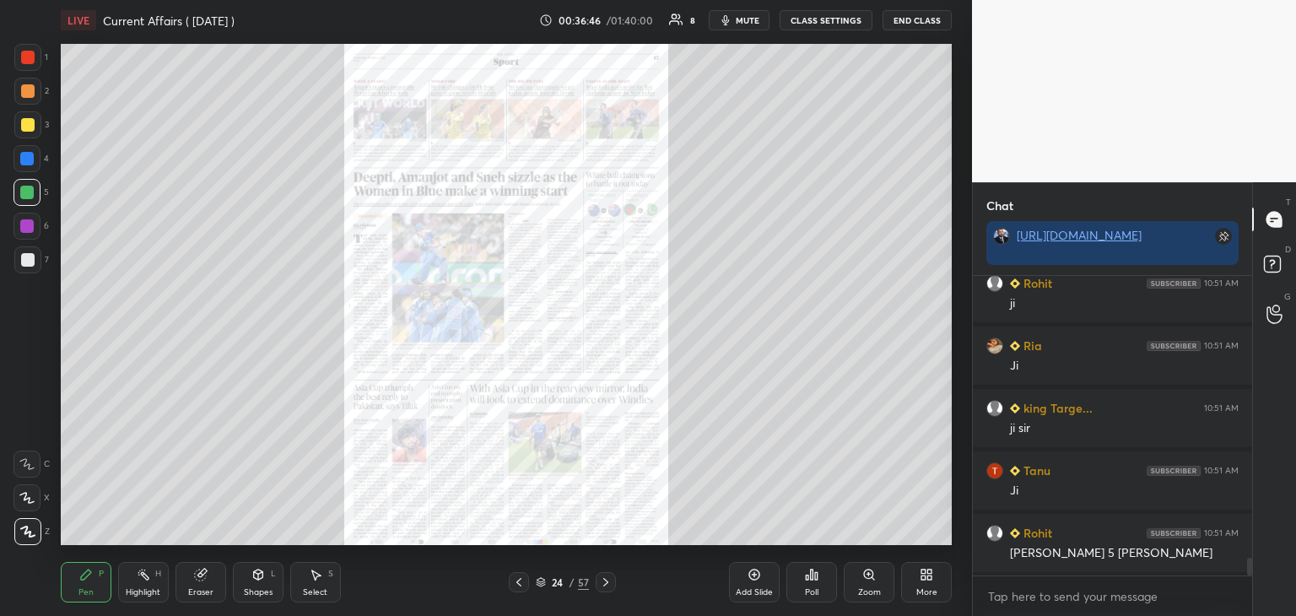
click at [605, 581] on icon at bounding box center [605, 582] width 5 height 8
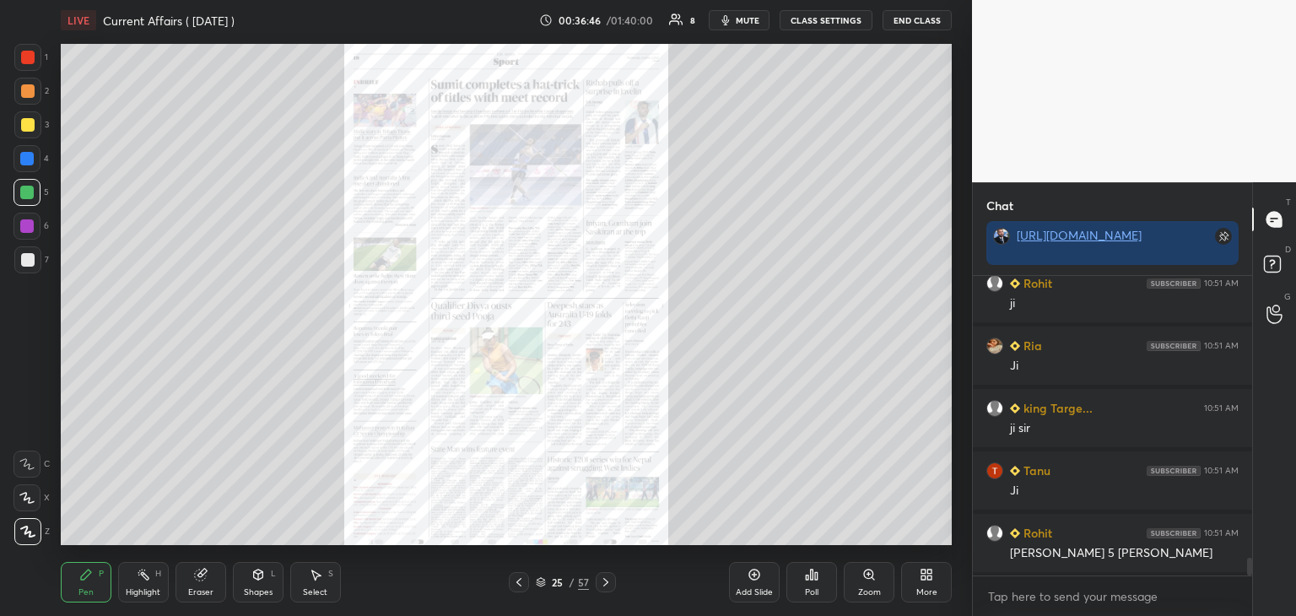
scroll to position [4877, 0]
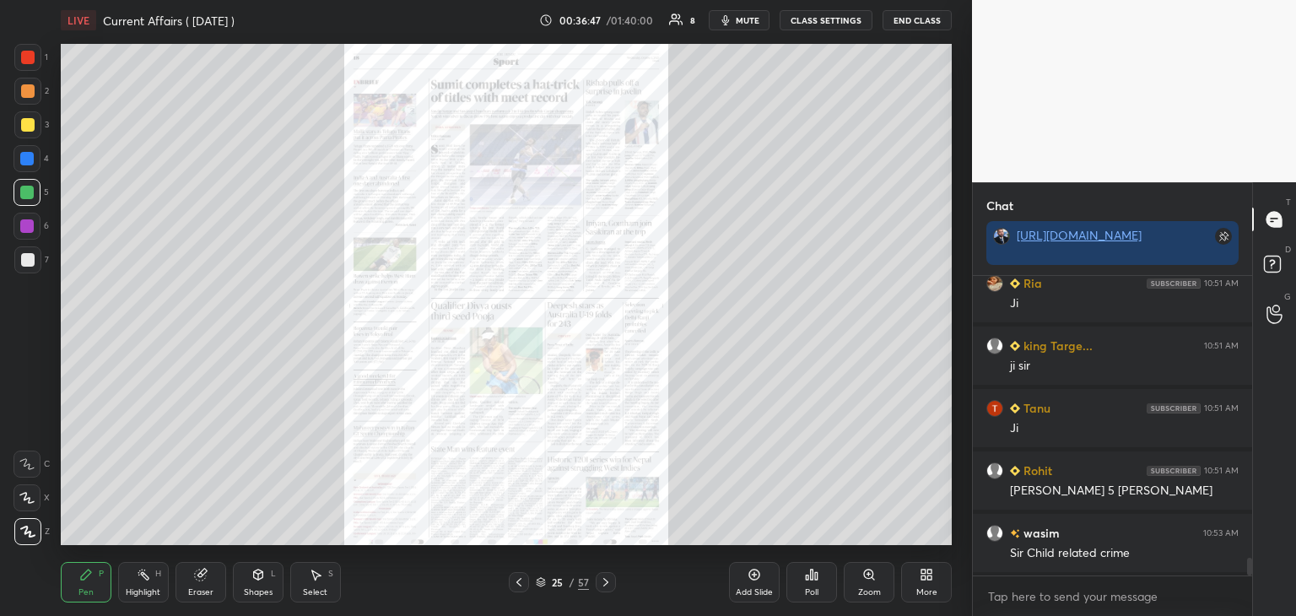
click at [606, 587] on icon at bounding box center [605, 581] width 13 height 13
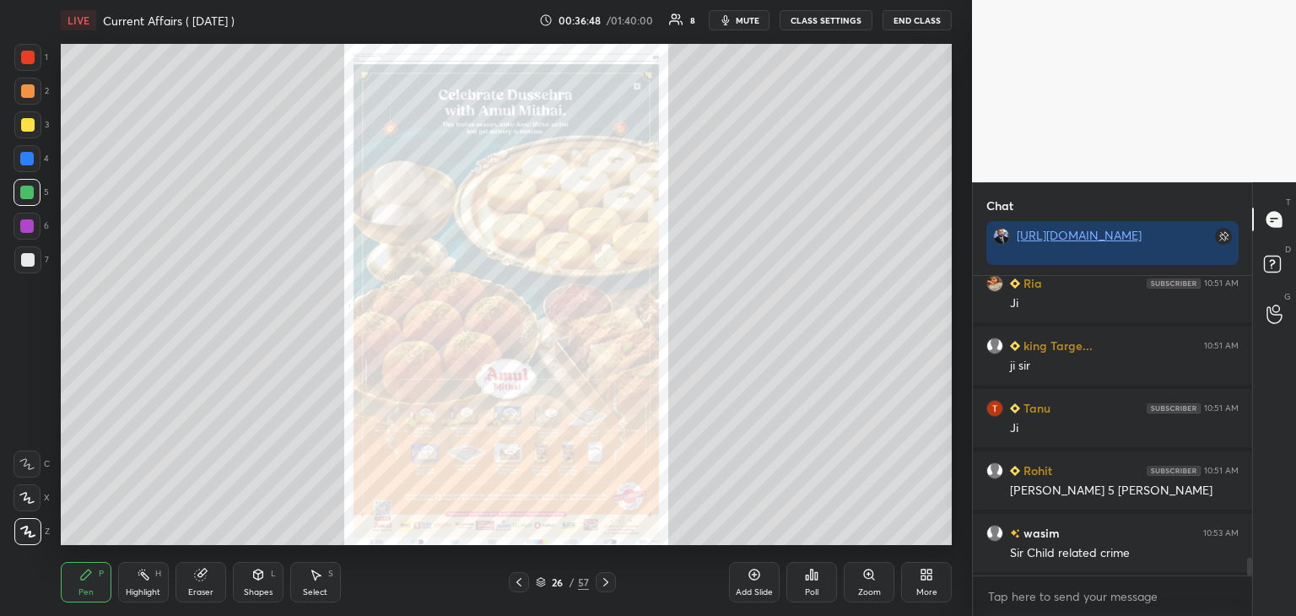
click at [606, 587] on icon at bounding box center [605, 581] width 13 height 13
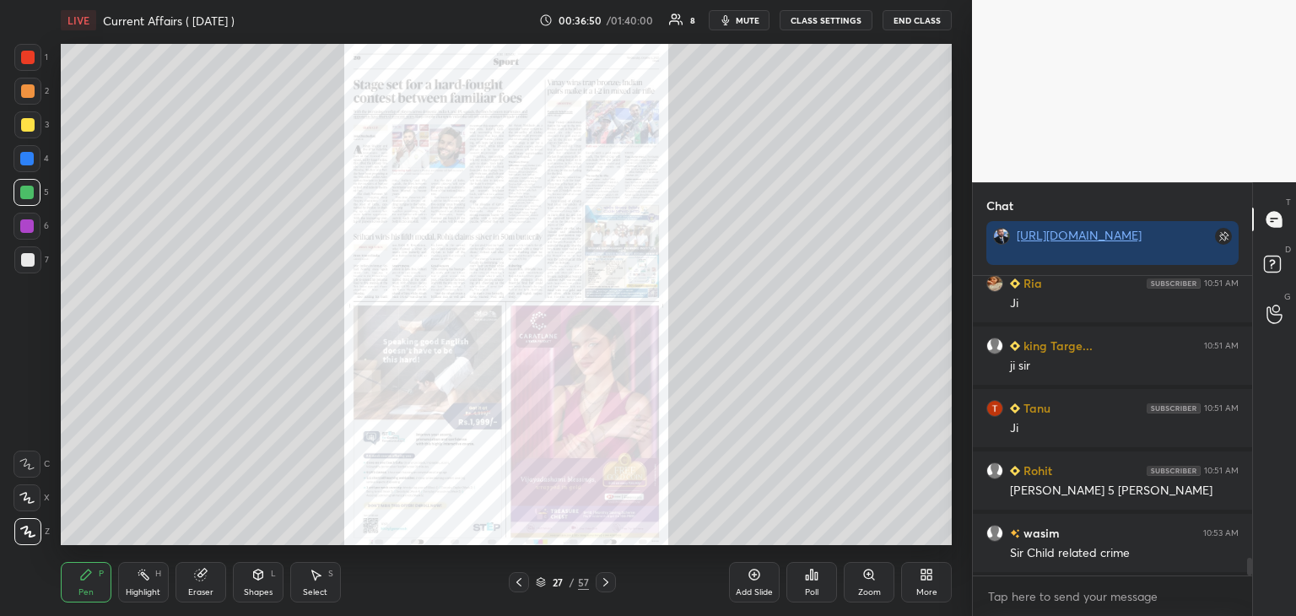
click at [607, 587] on icon at bounding box center [605, 581] width 13 height 13
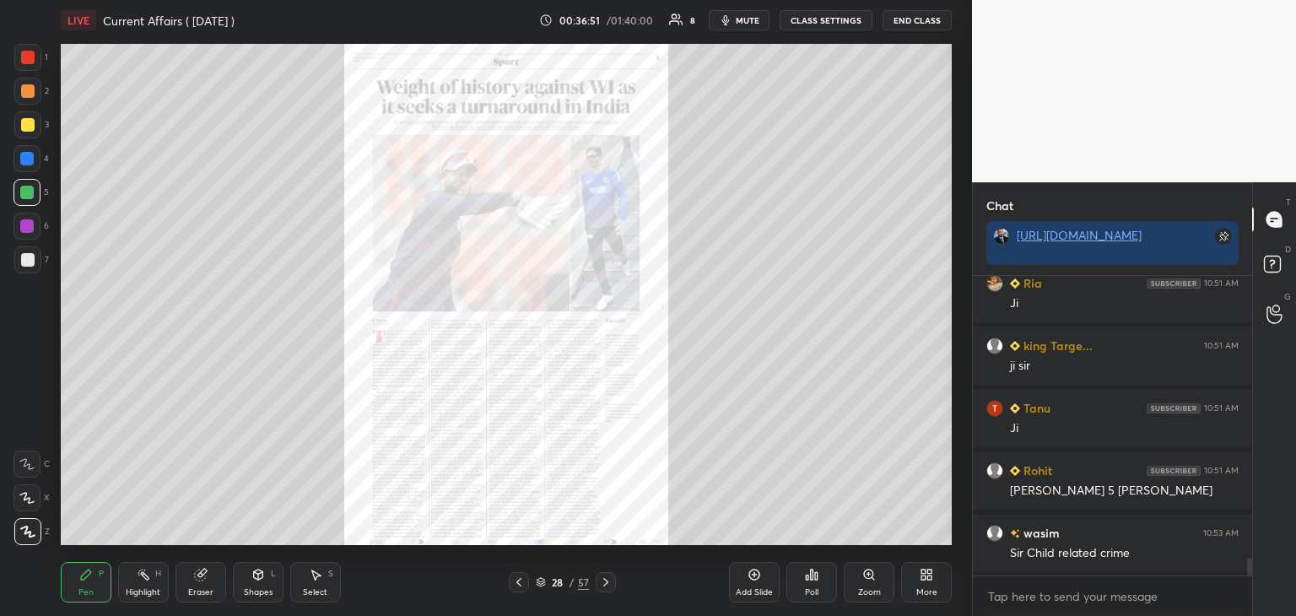
click at [607, 588] on icon at bounding box center [605, 581] width 13 height 13
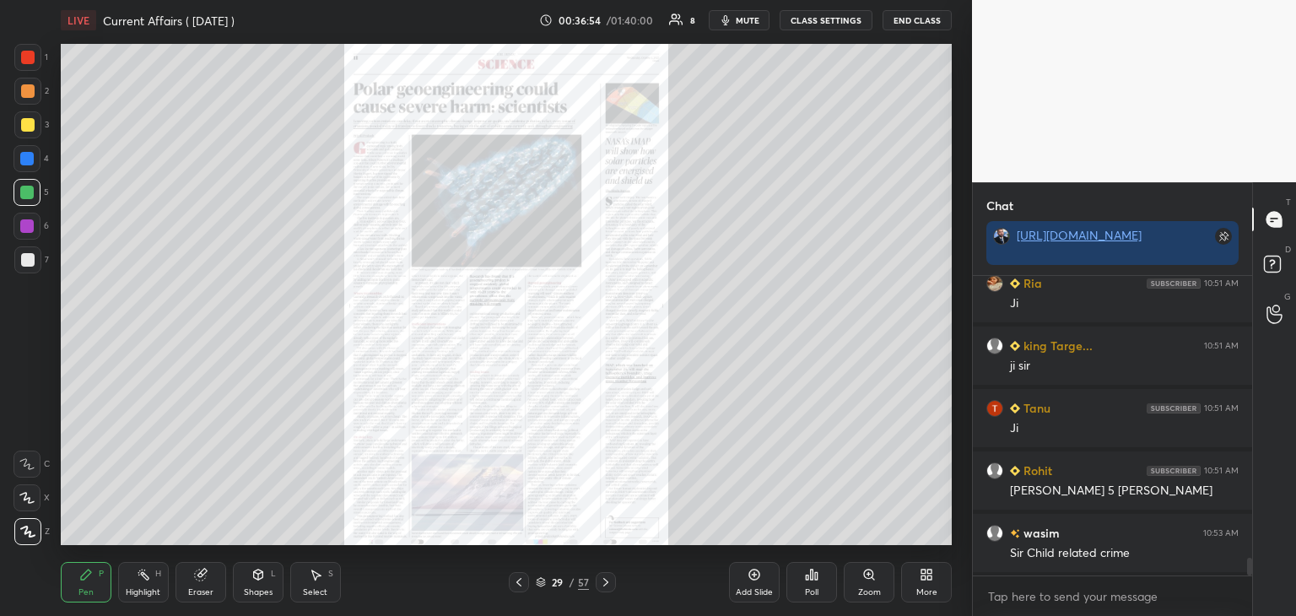
click at [606, 587] on icon at bounding box center [605, 581] width 13 height 13
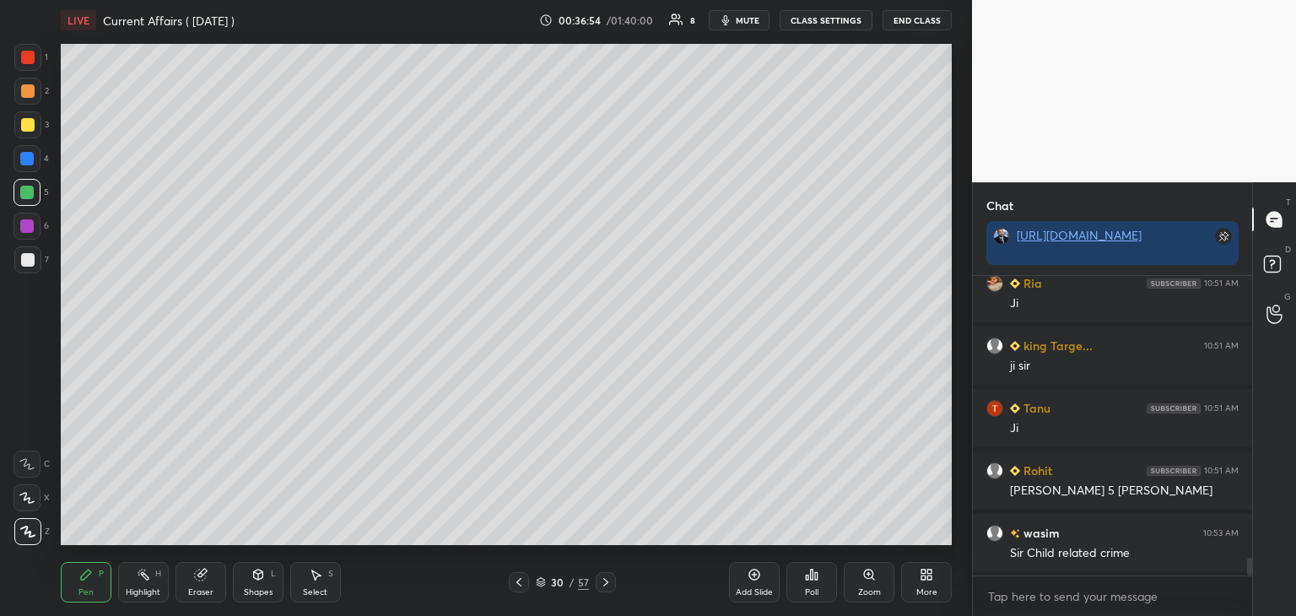
click at [607, 586] on icon at bounding box center [605, 581] width 13 height 13
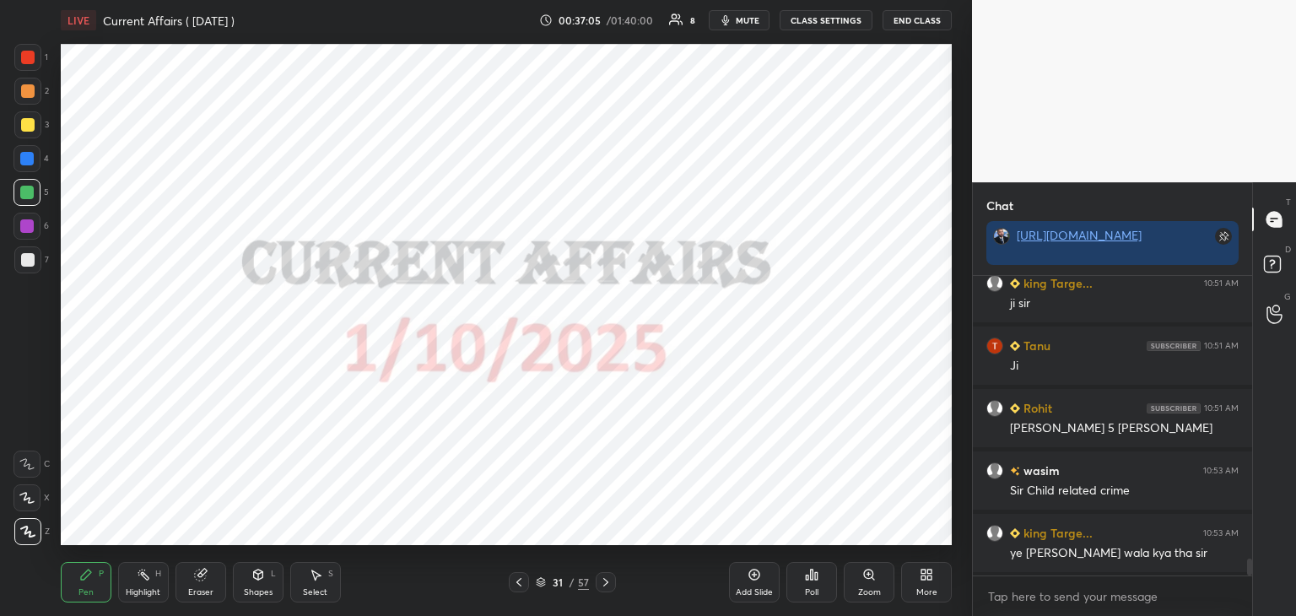
scroll to position [5001, 0]
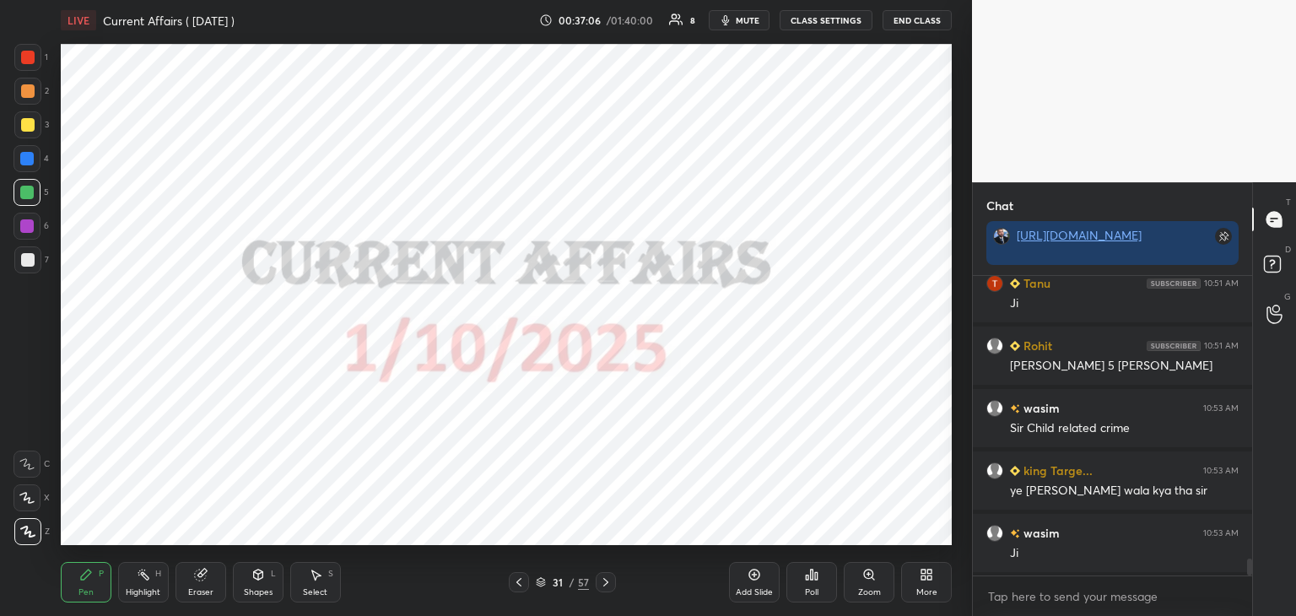
click at [517, 582] on icon at bounding box center [518, 581] width 13 height 13
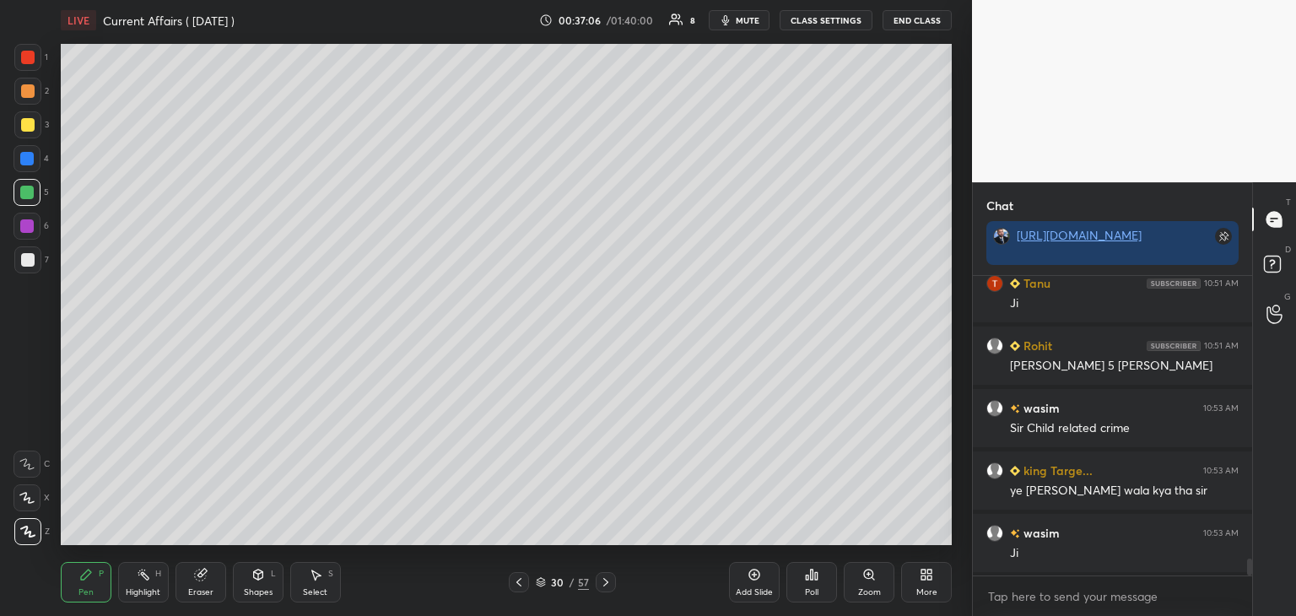
click at [515, 576] on icon at bounding box center [518, 581] width 13 height 13
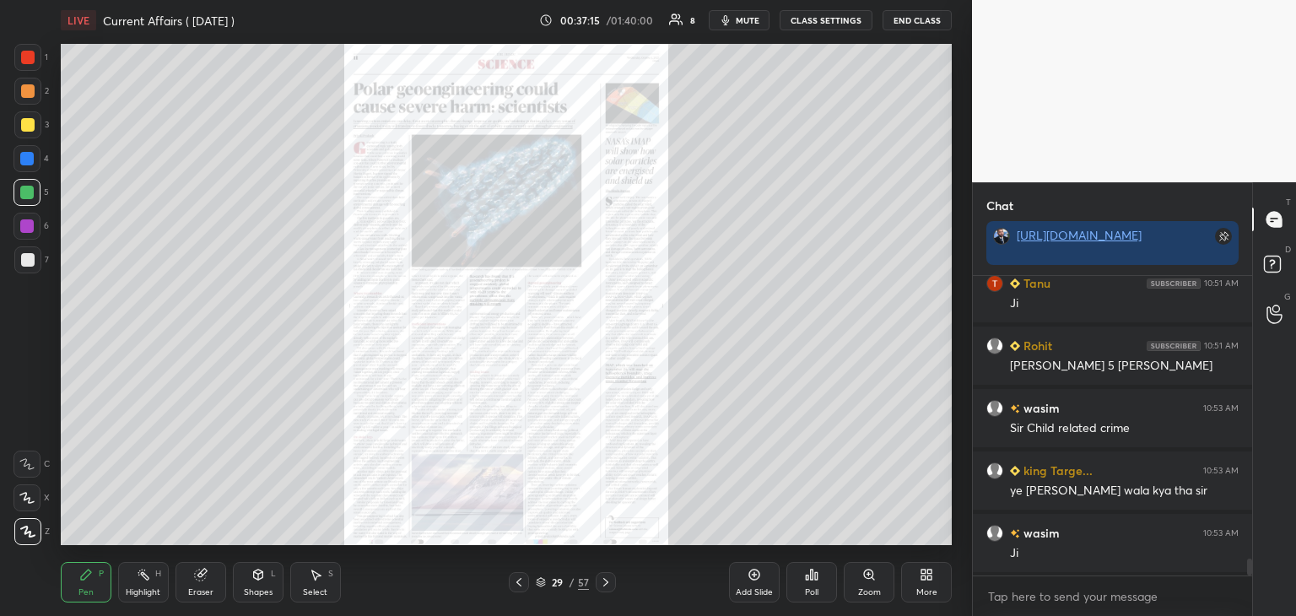
click at [607, 580] on icon at bounding box center [605, 581] width 13 height 13
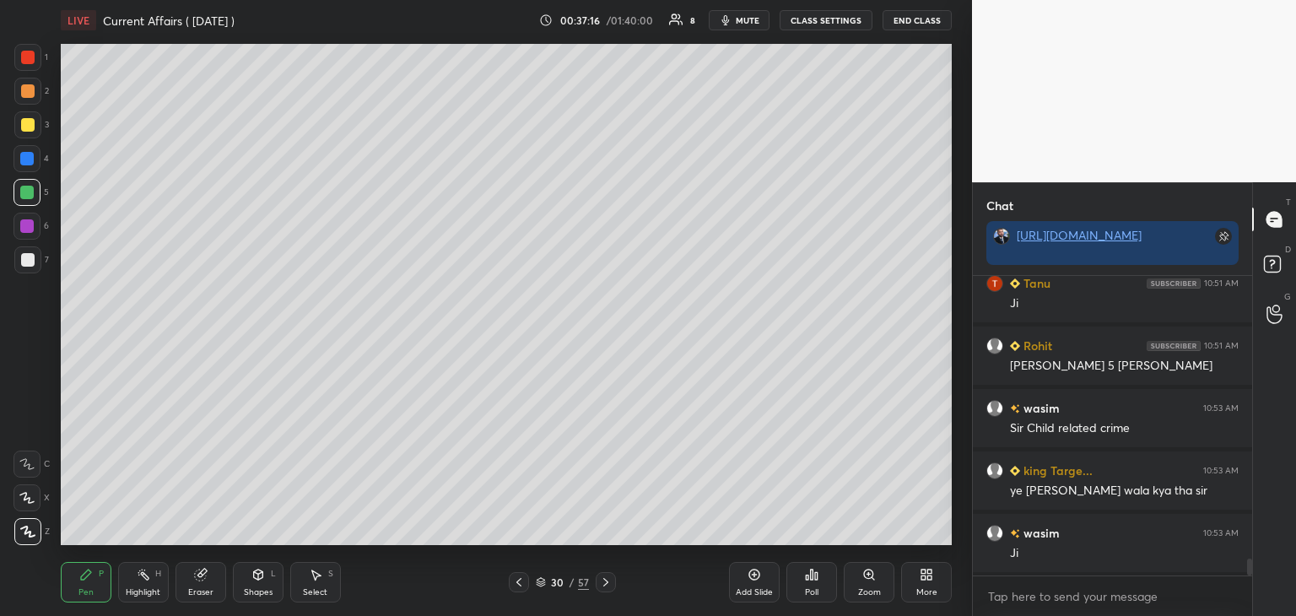
click at [605, 582] on icon at bounding box center [605, 581] width 13 height 13
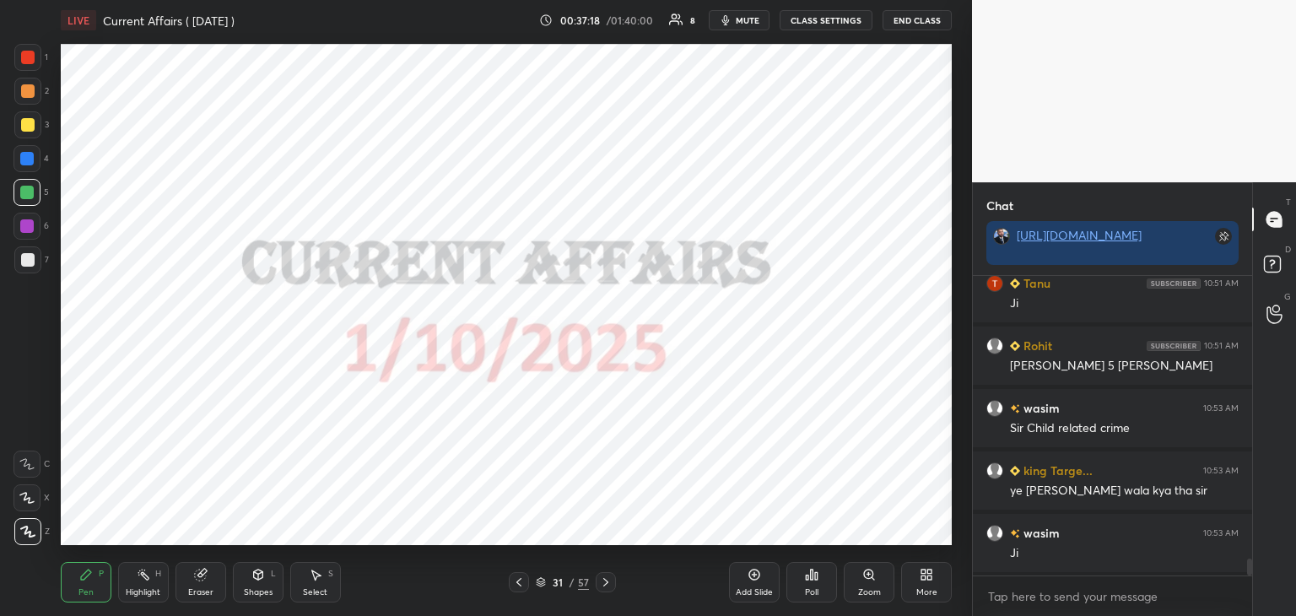
scroll to position [5064, 0]
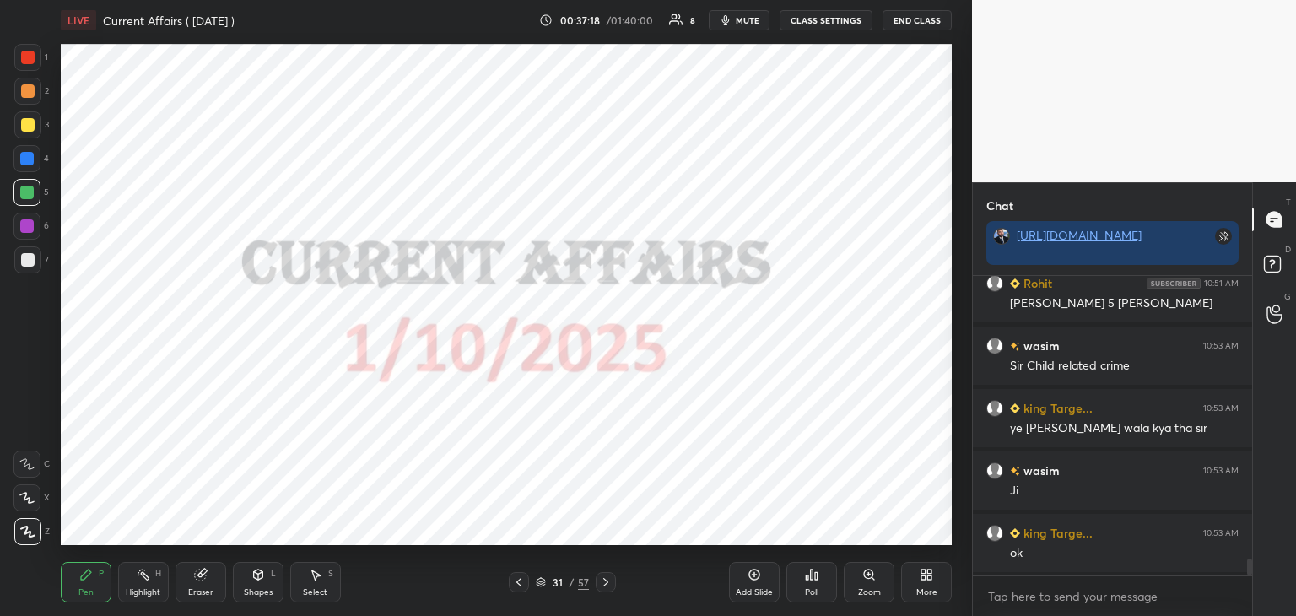
click at [30, 57] on div at bounding box center [27, 57] width 13 height 13
click at [610, 581] on icon at bounding box center [605, 581] width 13 height 13
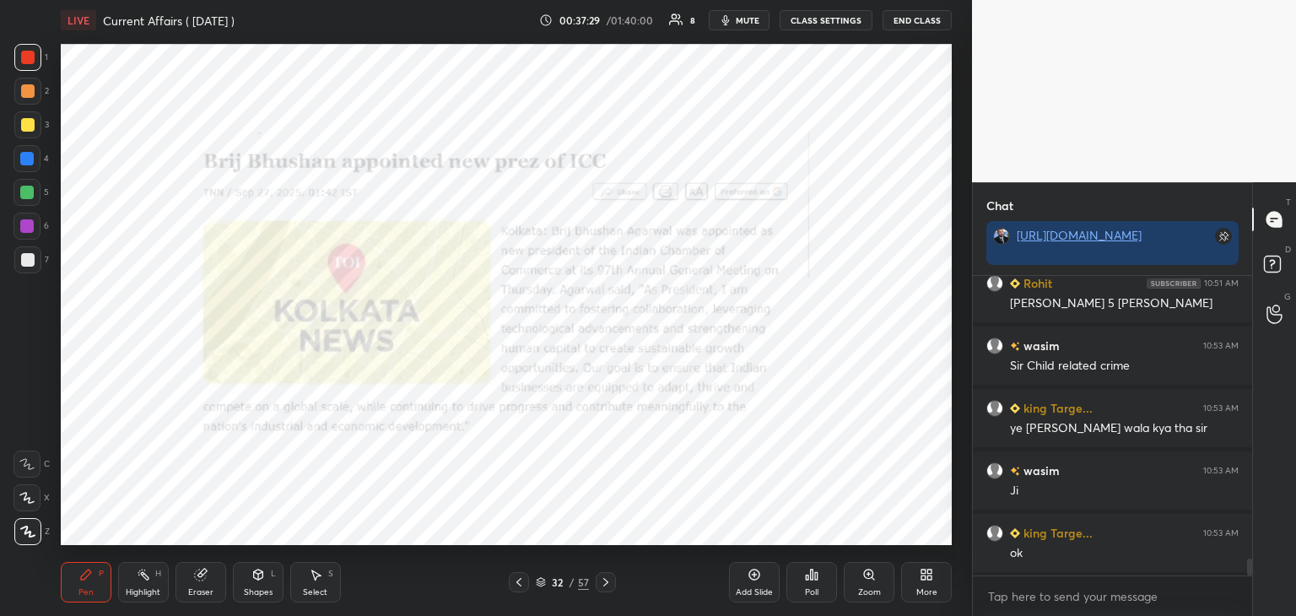
scroll to position [5104, 0]
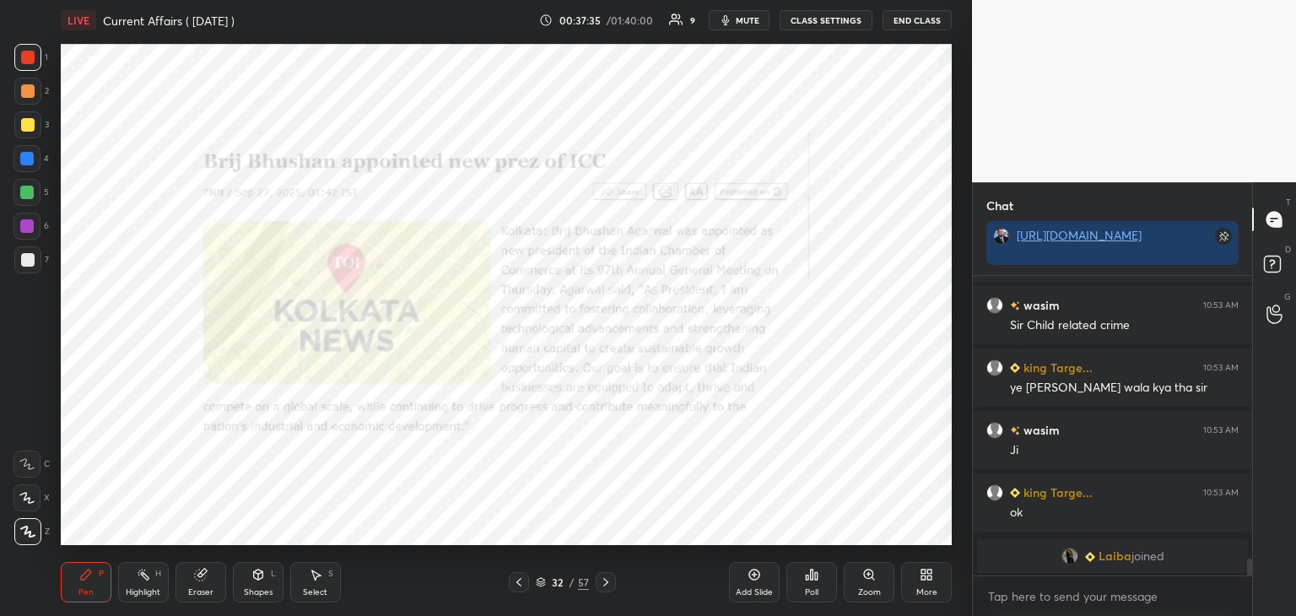
click at [1063, 558] on img "grid" at bounding box center [1069, 556] width 17 height 17
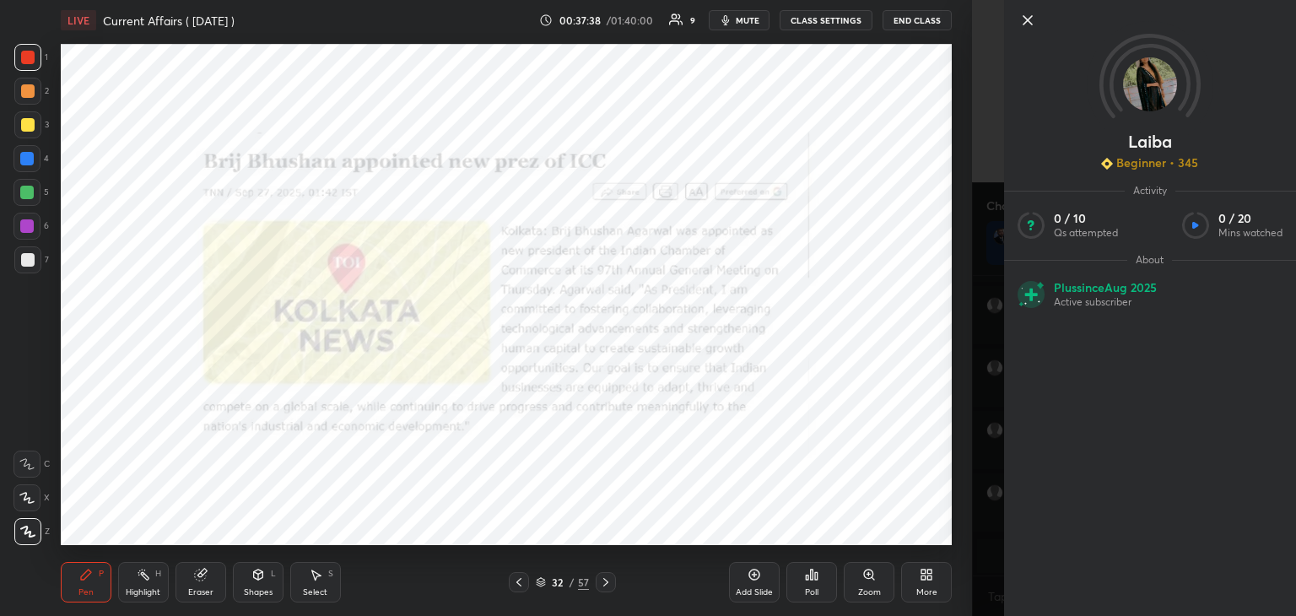
click at [1028, 25] on icon at bounding box center [1027, 20] width 20 height 20
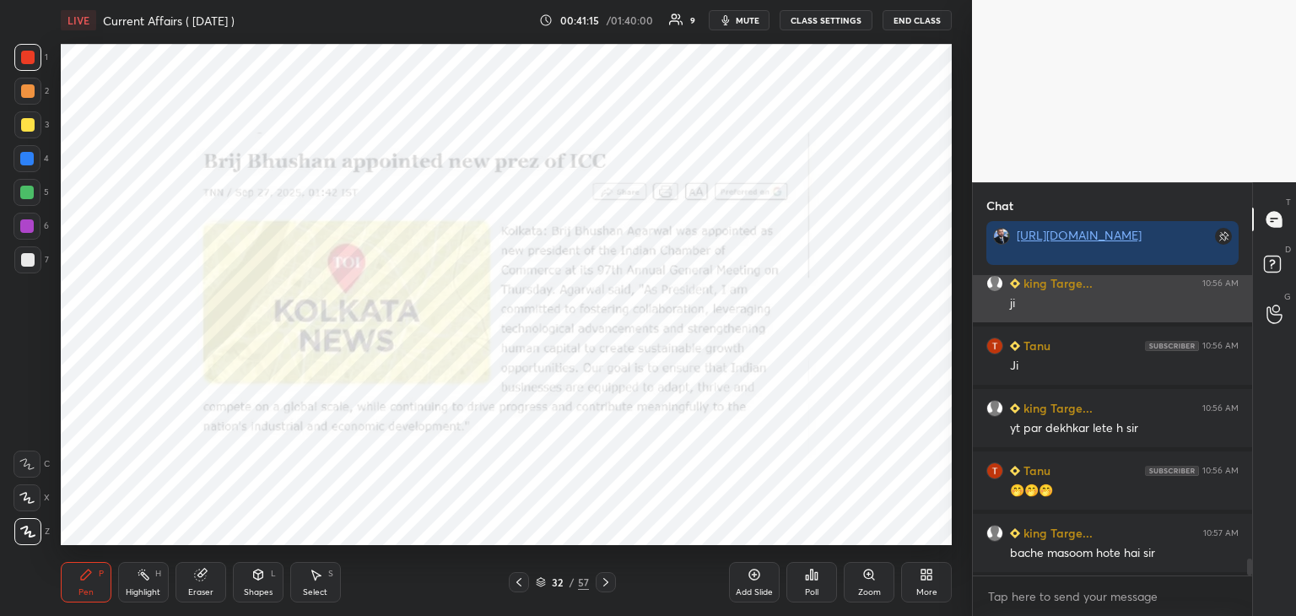
scroll to position [4968, 0]
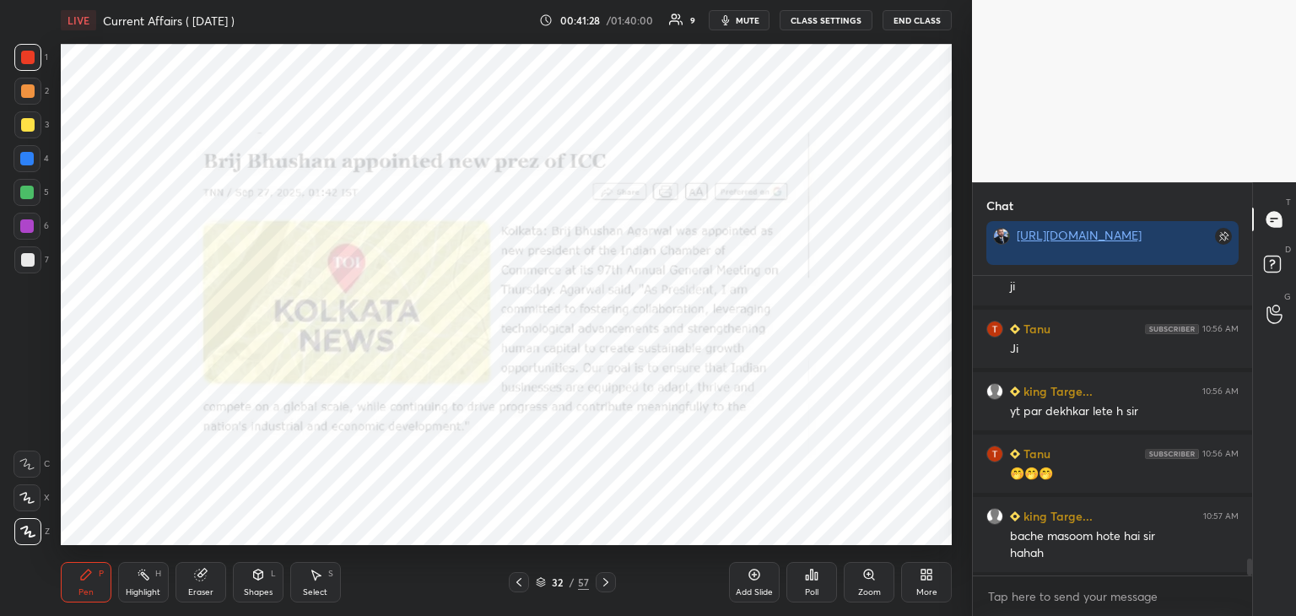
click at [27, 65] on div at bounding box center [27, 57] width 27 height 27
click at [603, 579] on icon at bounding box center [605, 582] width 5 height 8
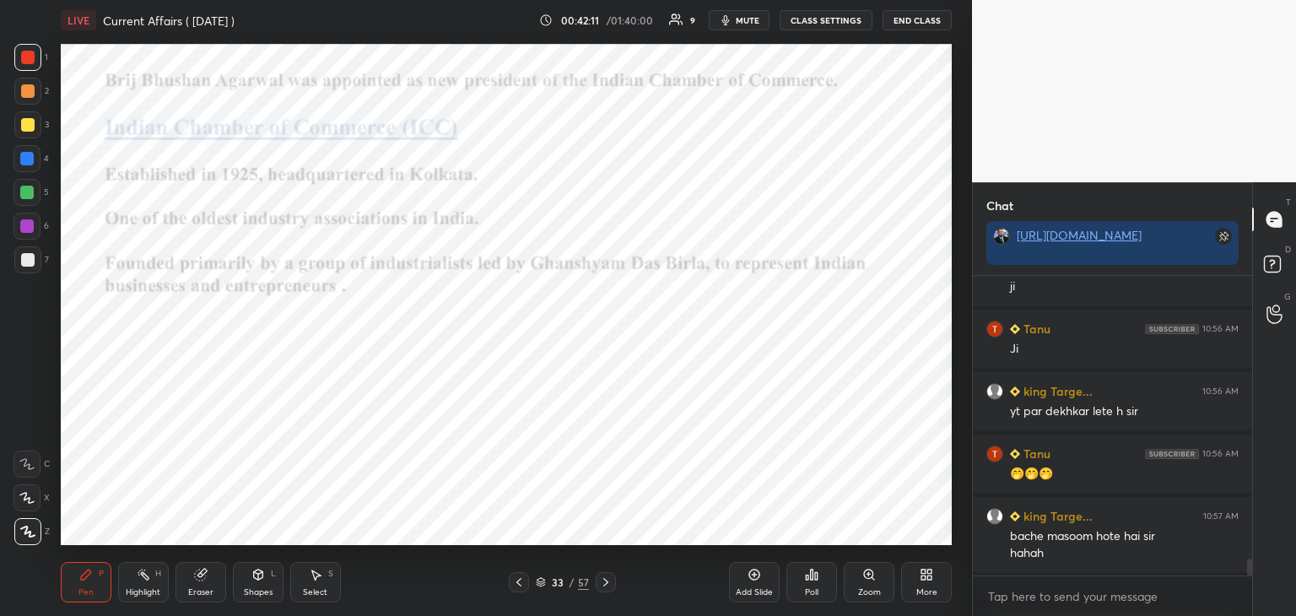
click at [605, 578] on icon at bounding box center [605, 581] width 13 height 13
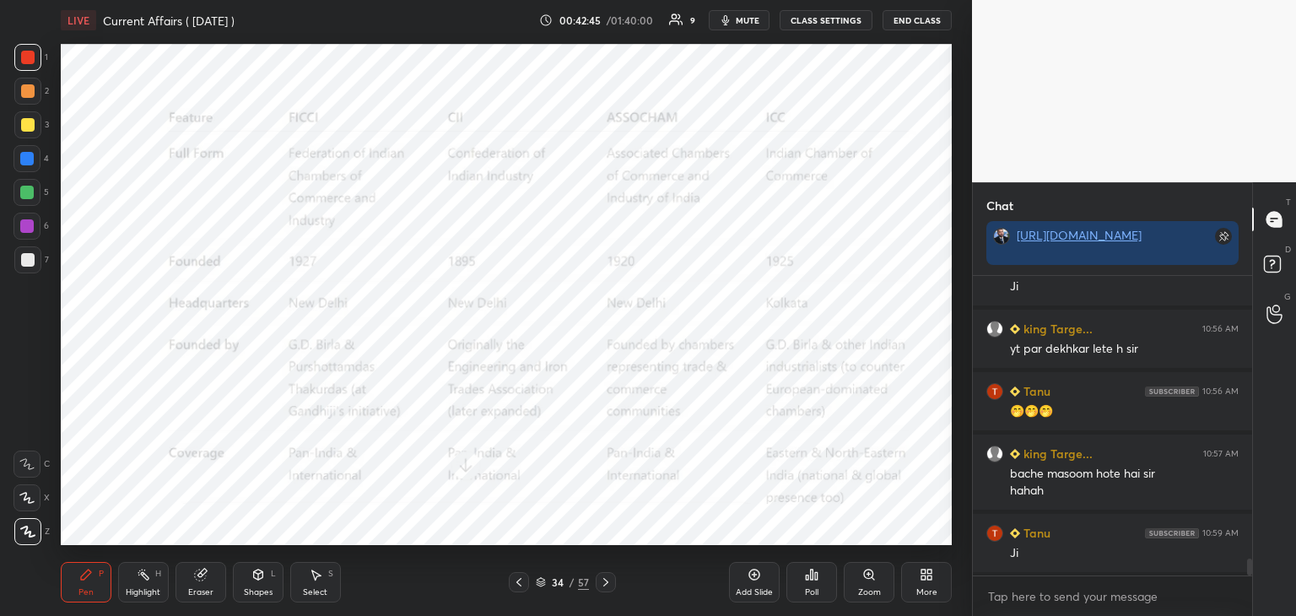
scroll to position [5093, 0]
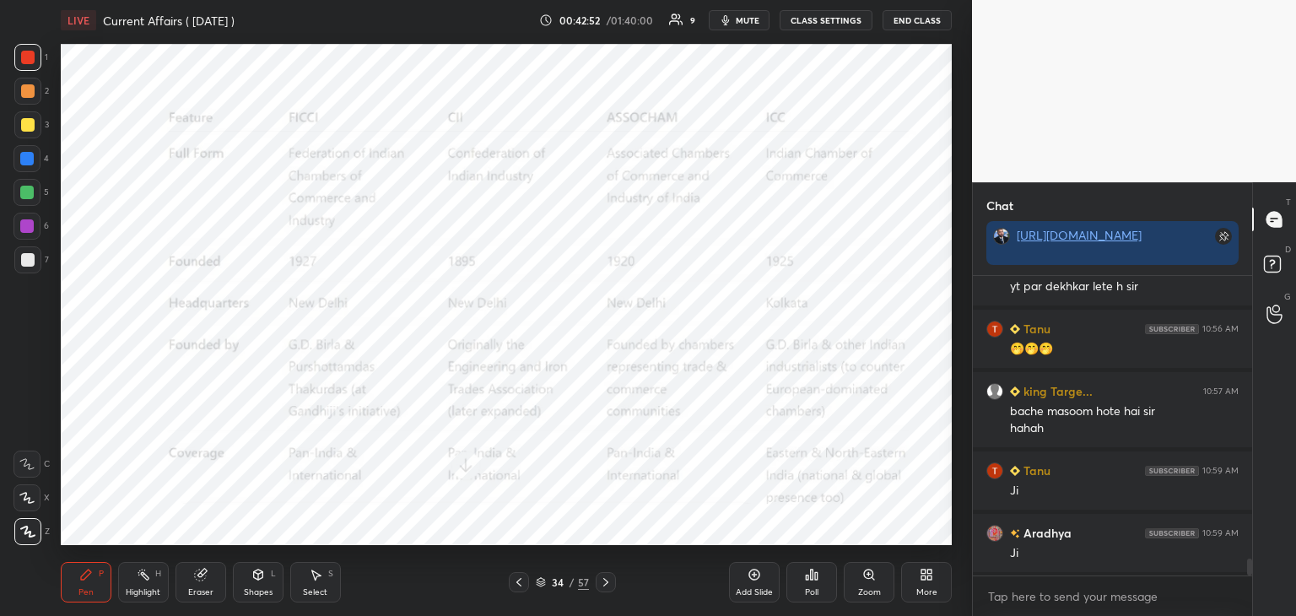
click at [31, 152] on div at bounding box center [26, 158] width 13 height 13
click at [609, 580] on icon at bounding box center [605, 581] width 13 height 13
click at [611, 586] on icon at bounding box center [605, 581] width 13 height 13
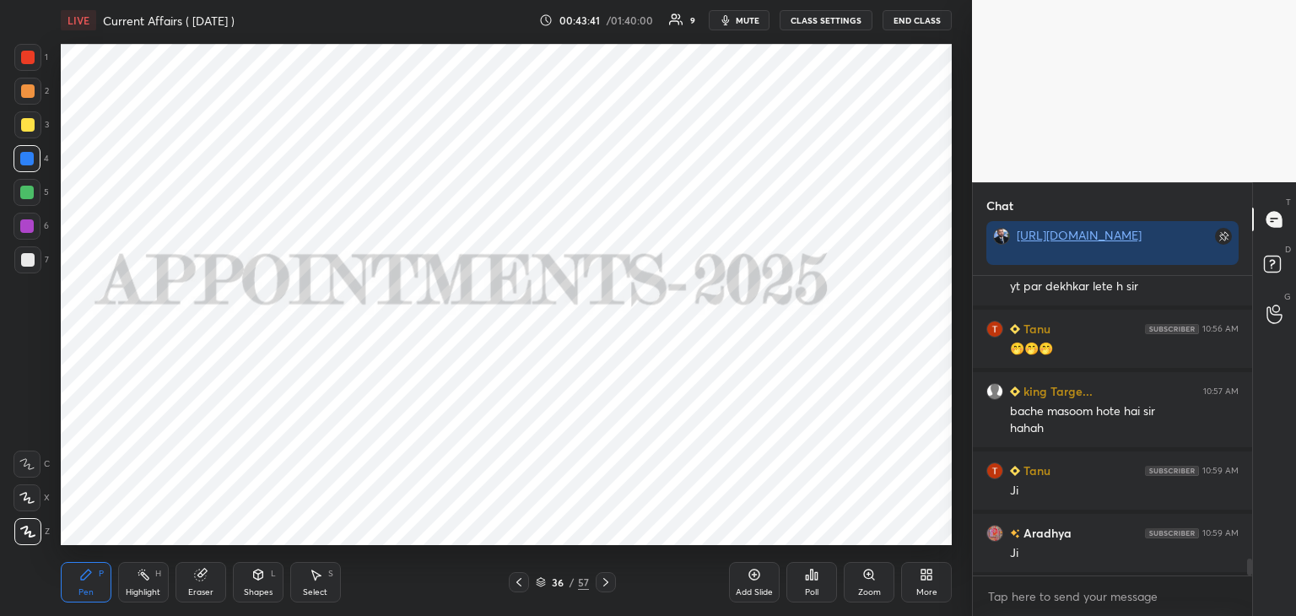
click at [607, 582] on icon at bounding box center [605, 581] width 13 height 13
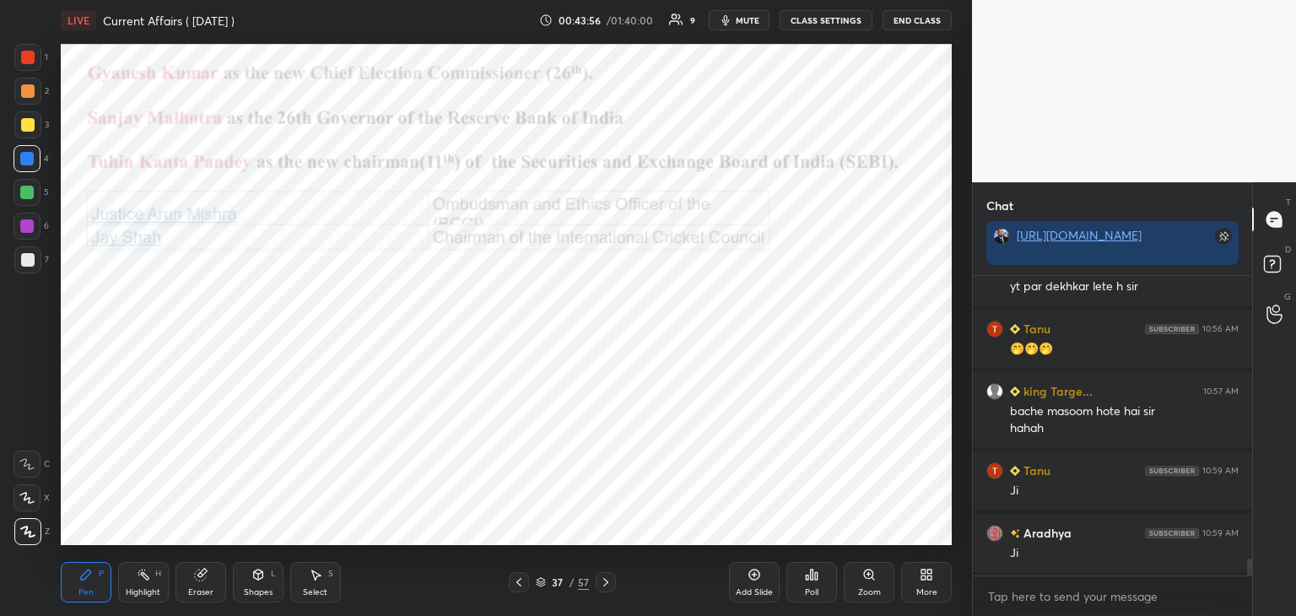
click at [604, 581] on icon at bounding box center [605, 581] width 13 height 13
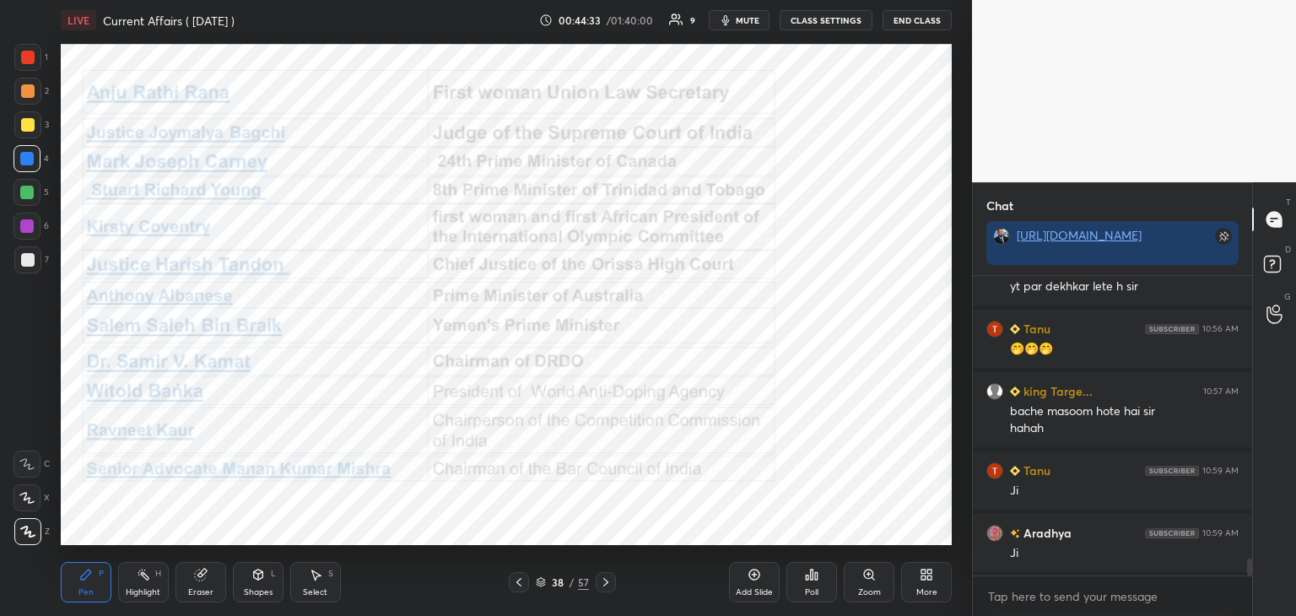
click at [605, 580] on icon at bounding box center [605, 581] width 13 height 13
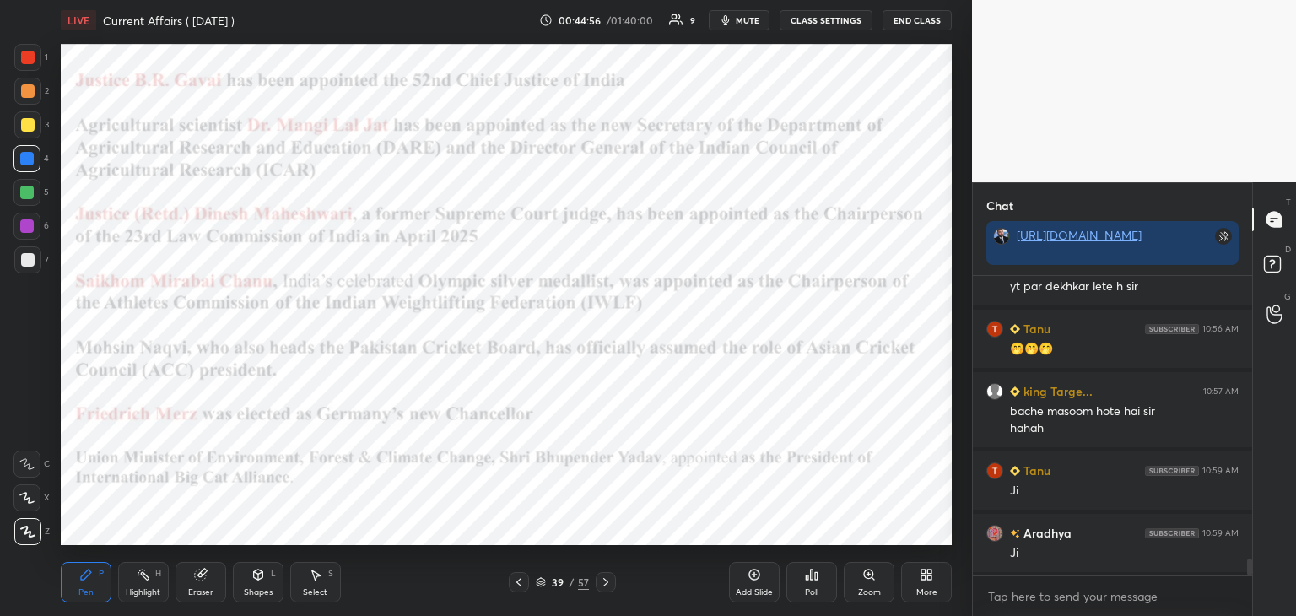
click at [605, 580] on icon at bounding box center [605, 582] width 5 height 8
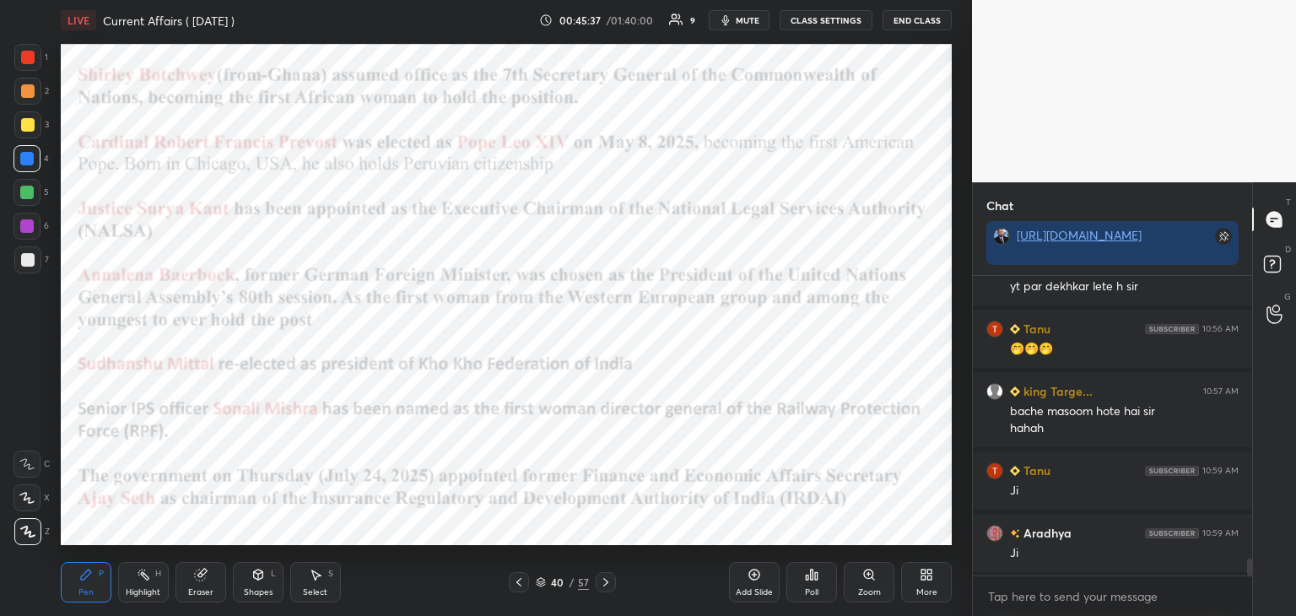
click at [604, 583] on icon at bounding box center [605, 581] width 13 height 13
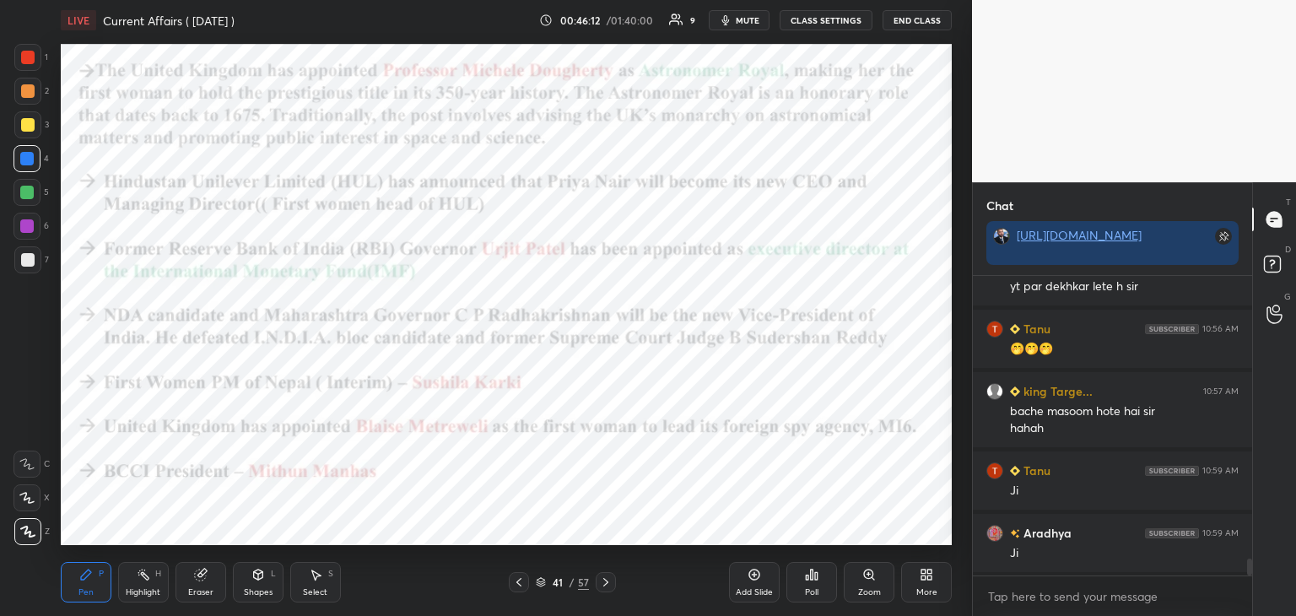
click at [605, 580] on icon at bounding box center [605, 581] width 13 height 13
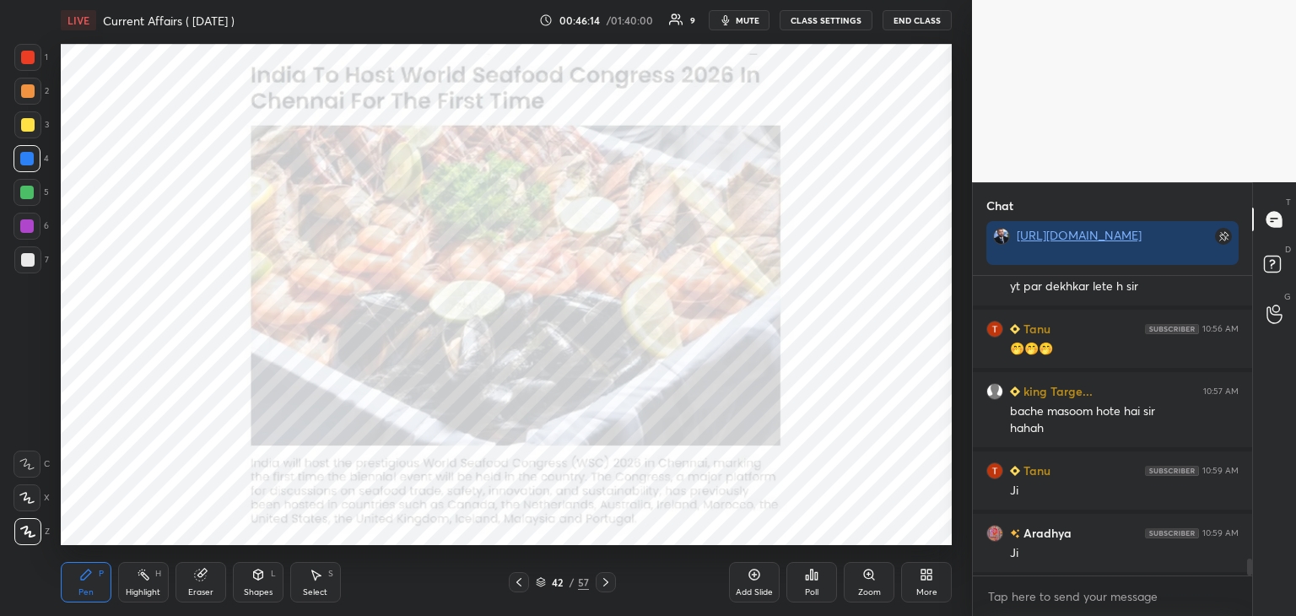
click at [521, 584] on icon at bounding box center [518, 581] width 13 height 13
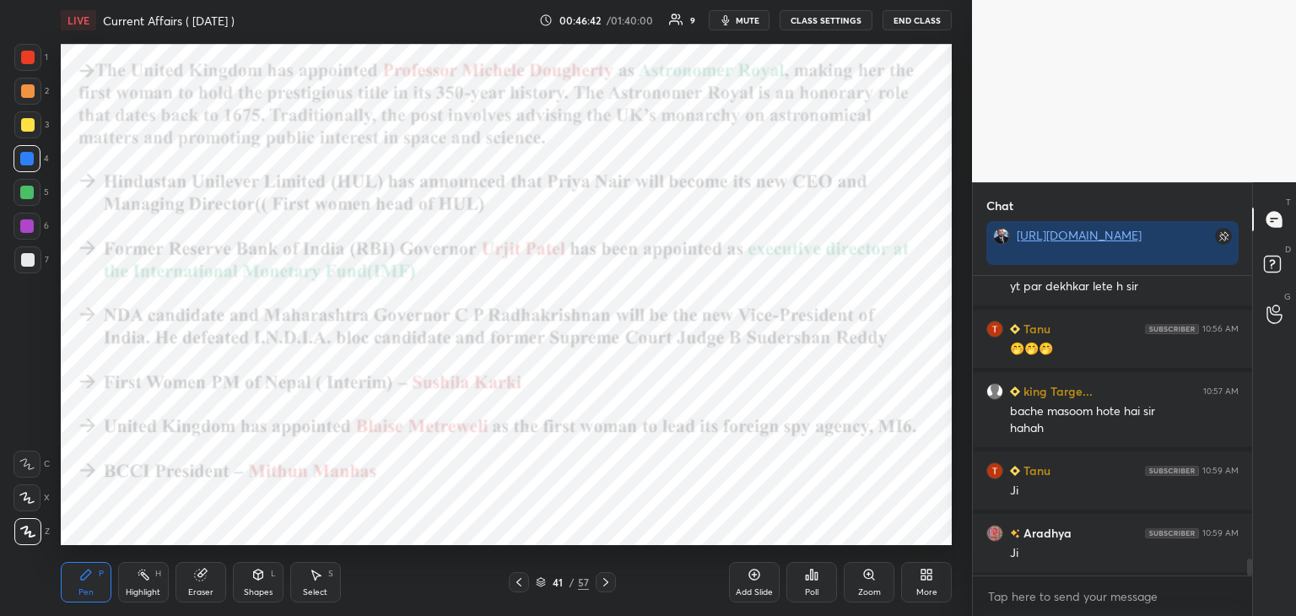
click at [611, 581] on icon at bounding box center [605, 581] width 13 height 13
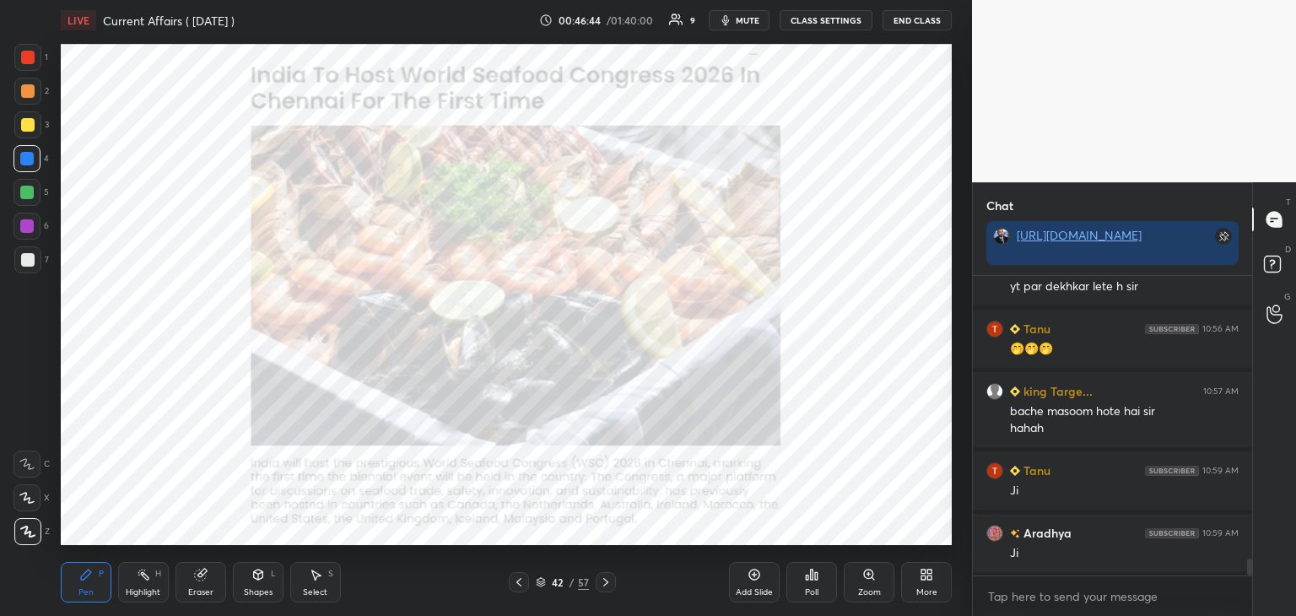
click at [25, 60] on div at bounding box center [27, 57] width 13 height 13
click at [607, 583] on icon at bounding box center [605, 581] width 13 height 13
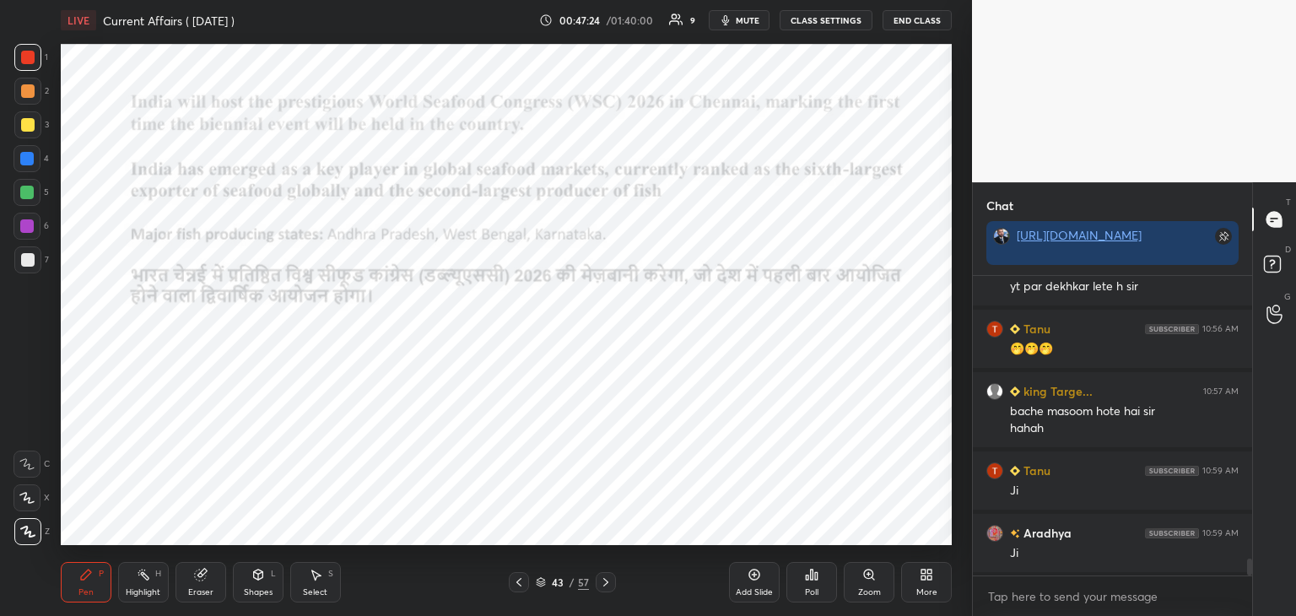
scroll to position [5155, 0]
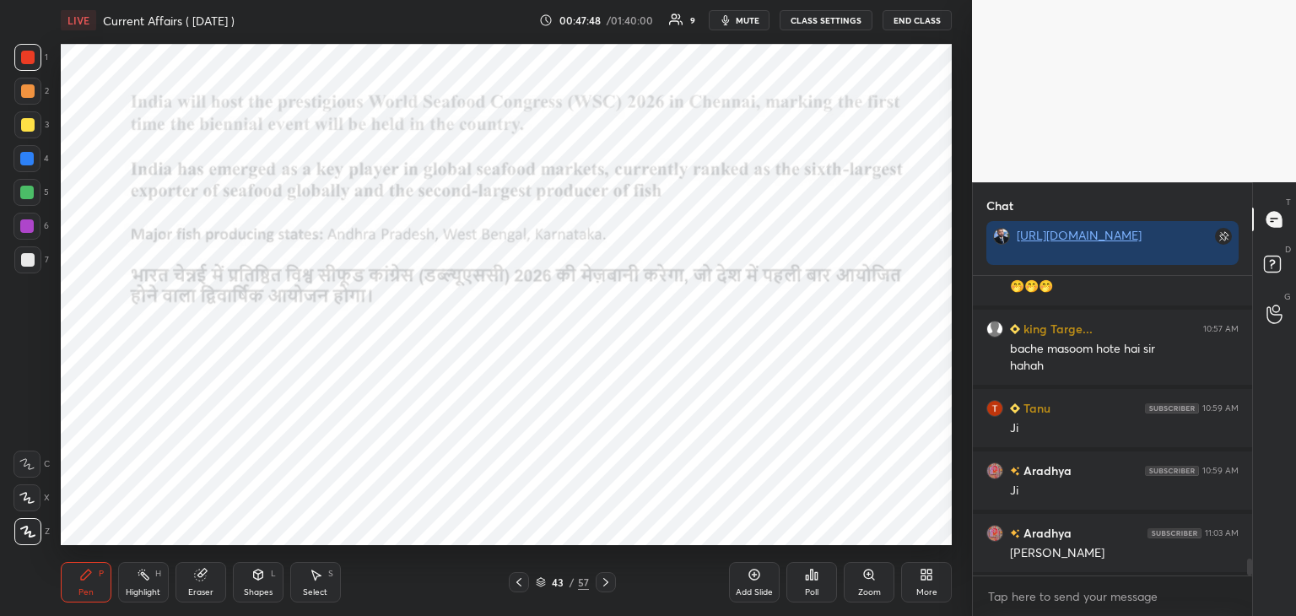
click at [606, 578] on icon at bounding box center [605, 581] width 13 height 13
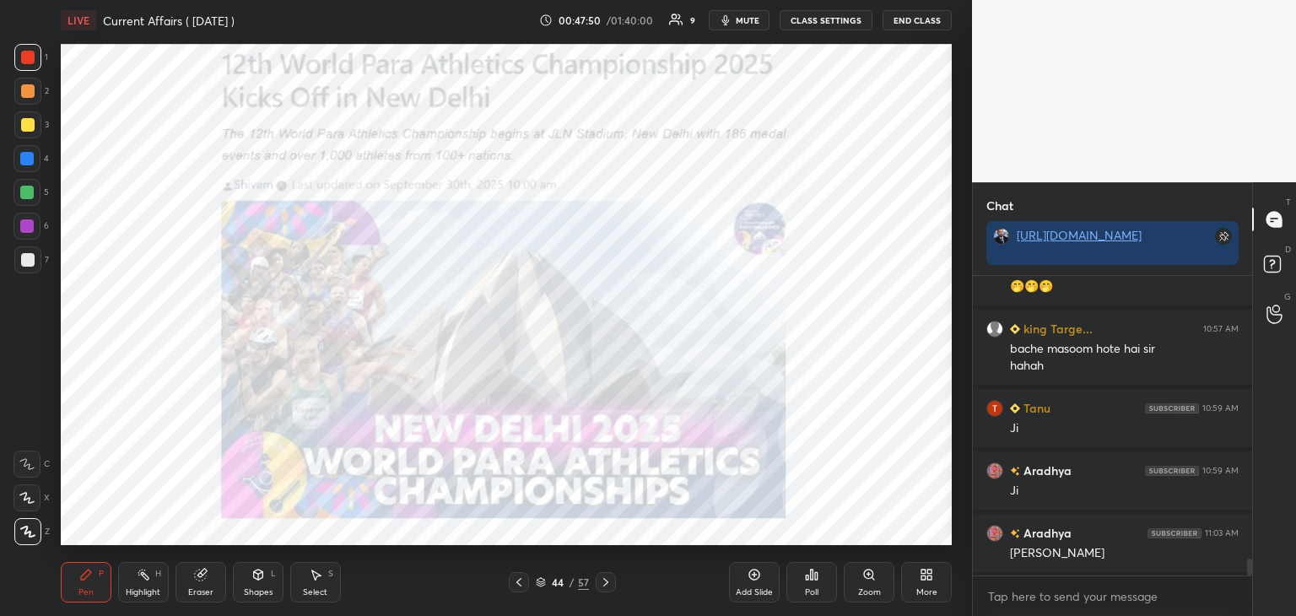
click at [515, 579] on icon at bounding box center [518, 581] width 13 height 13
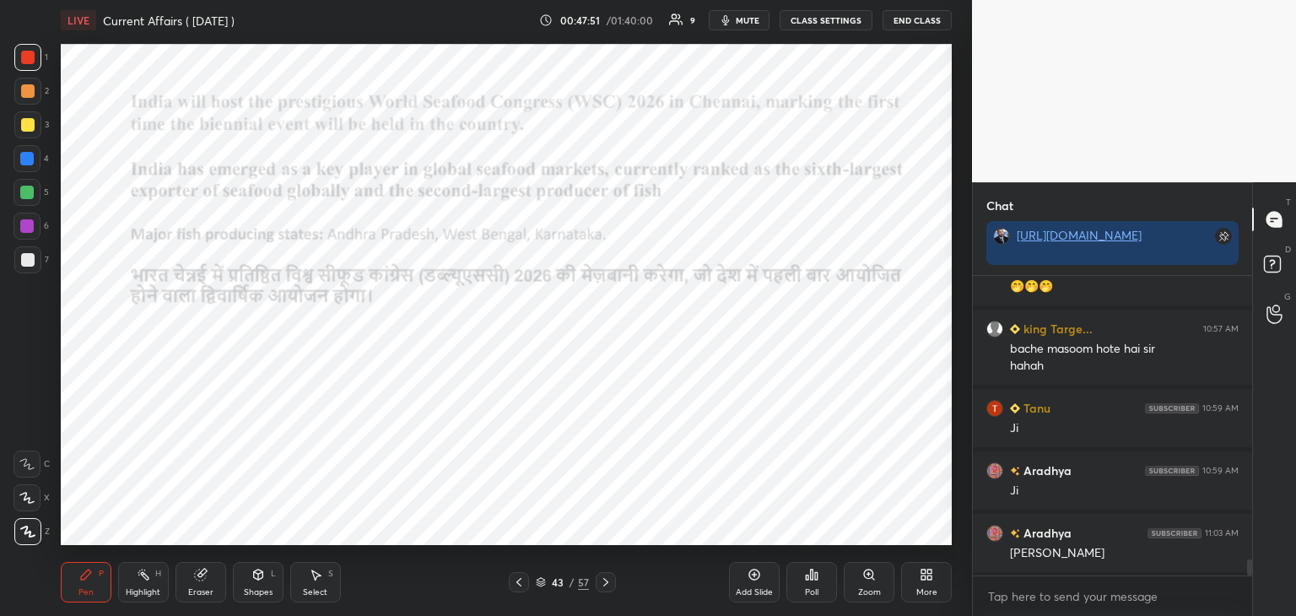
scroll to position [5217, 0]
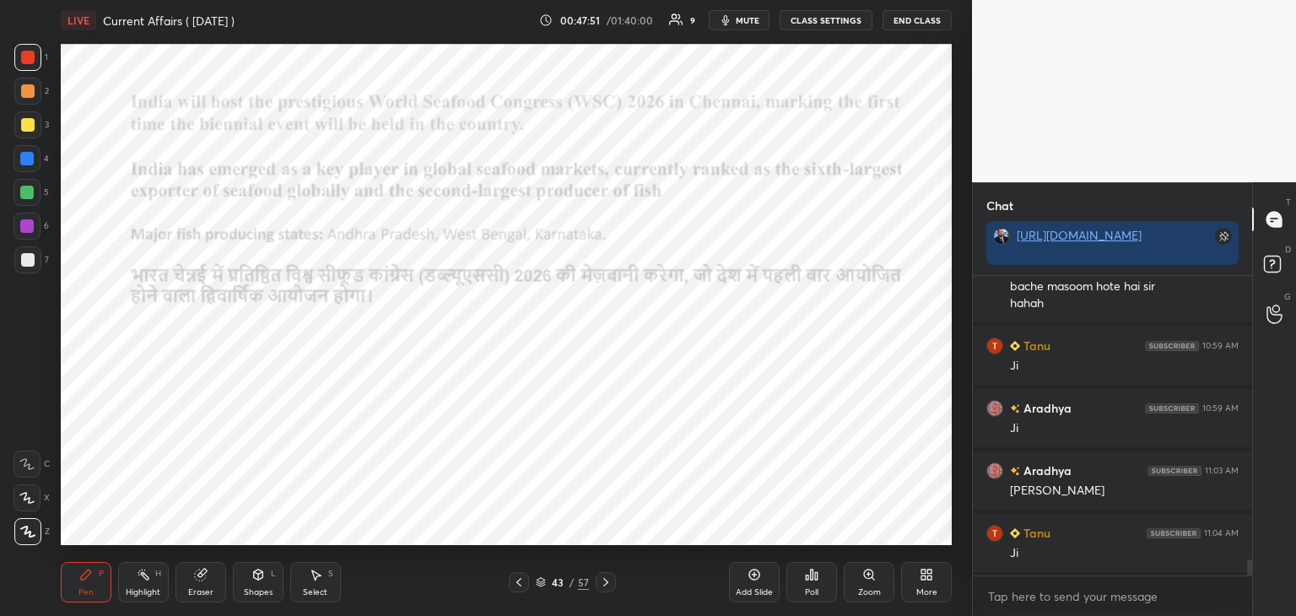
click at [758, 574] on icon at bounding box center [754, 574] width 11 height 11
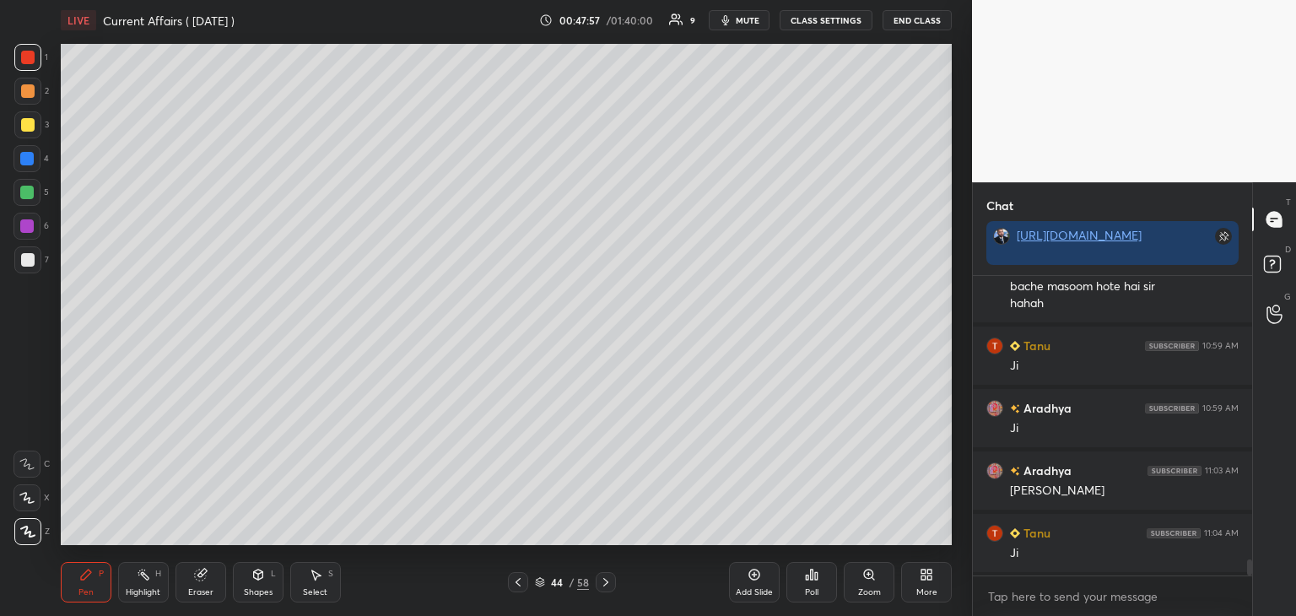
scroll to position [5280, 0]
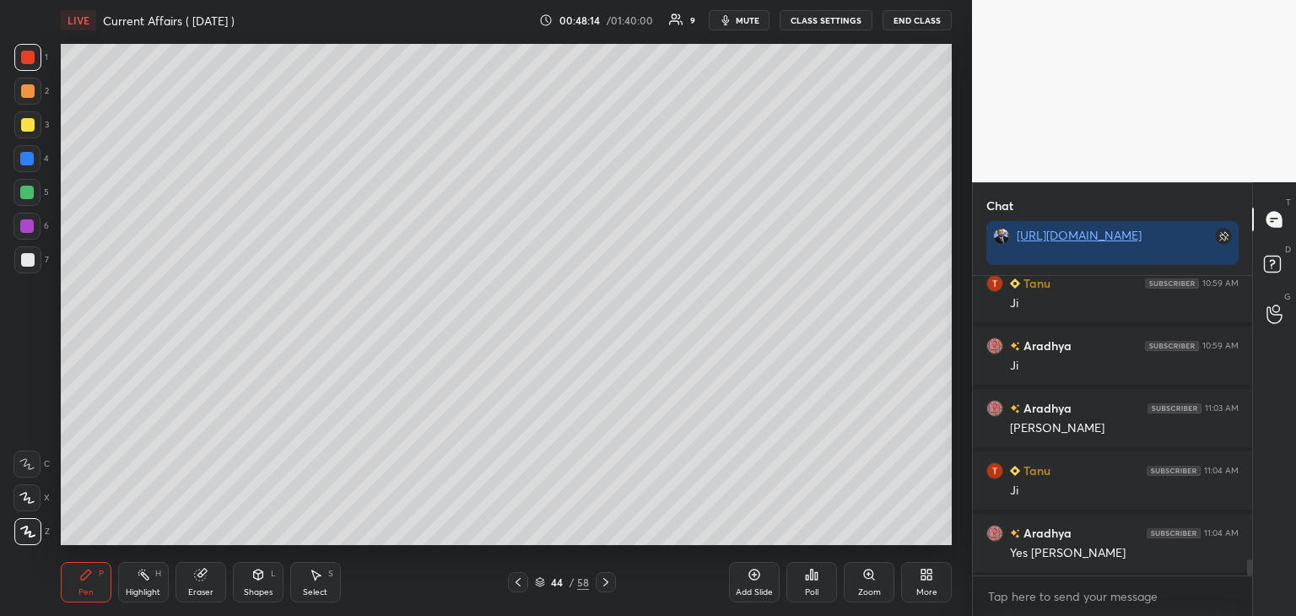
click at [33, 257] on div at bounding box center [27, 259] width 13 height 13
click at [607, 580] on icon at bounding box center [605, 581] width 13 height 13
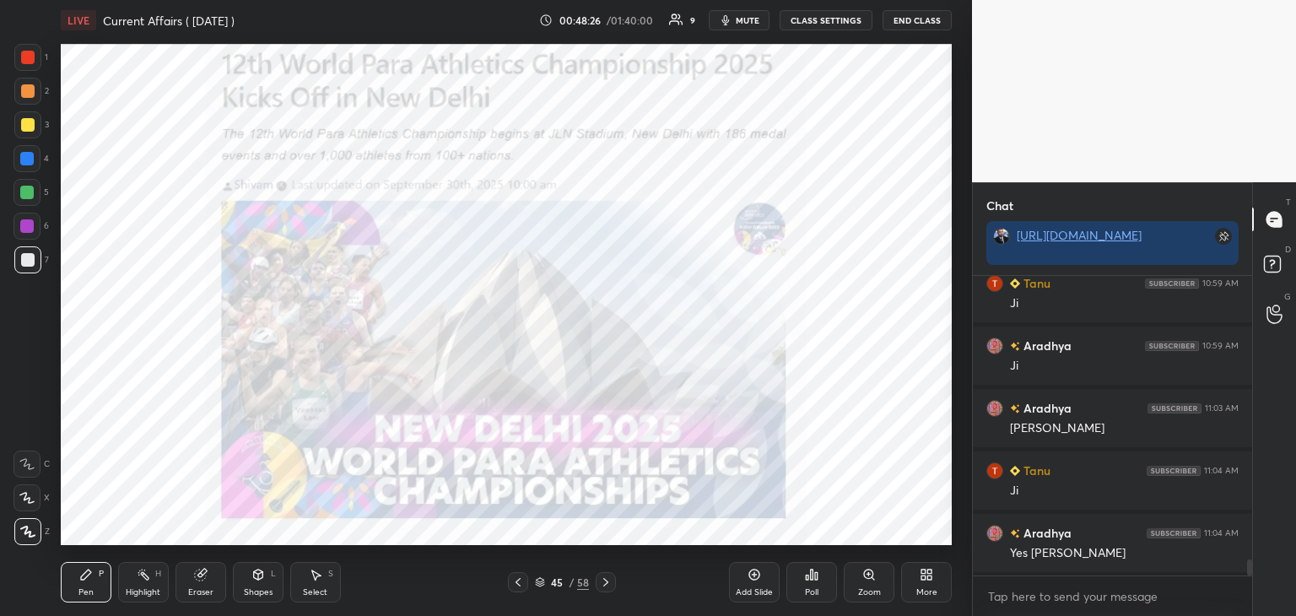
click at [27, 55] on div at bounding box center [27, 57] width 13 height 13
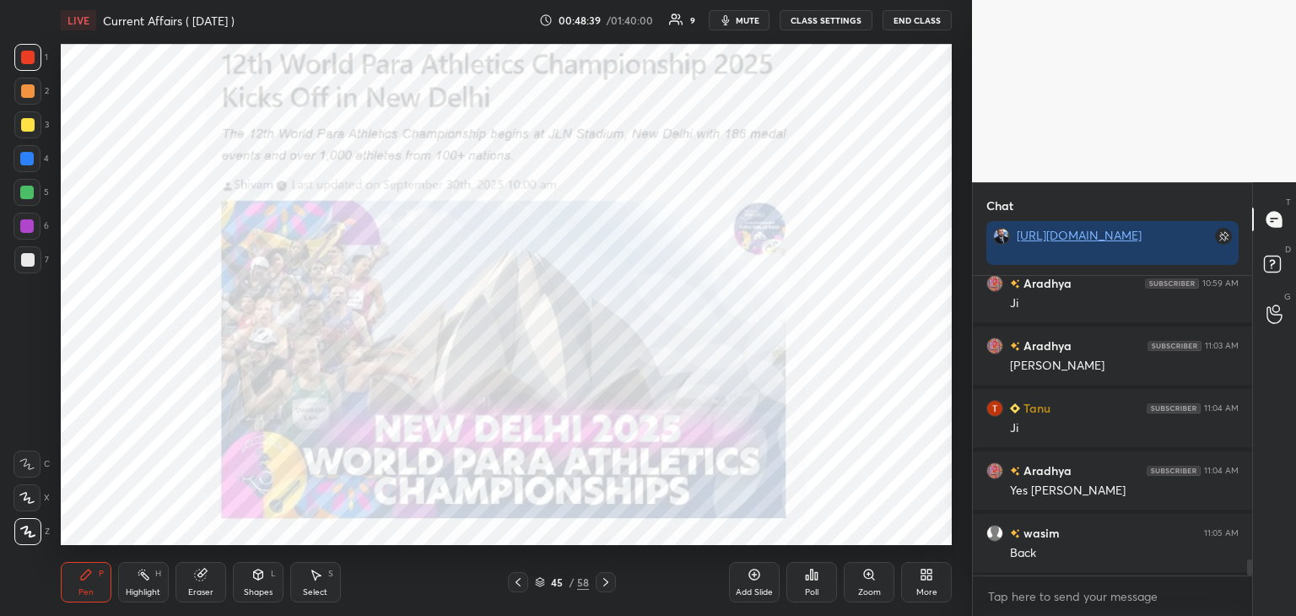
click at [611, 580] on icon at bounding box center [605, 581] width 13 height 13
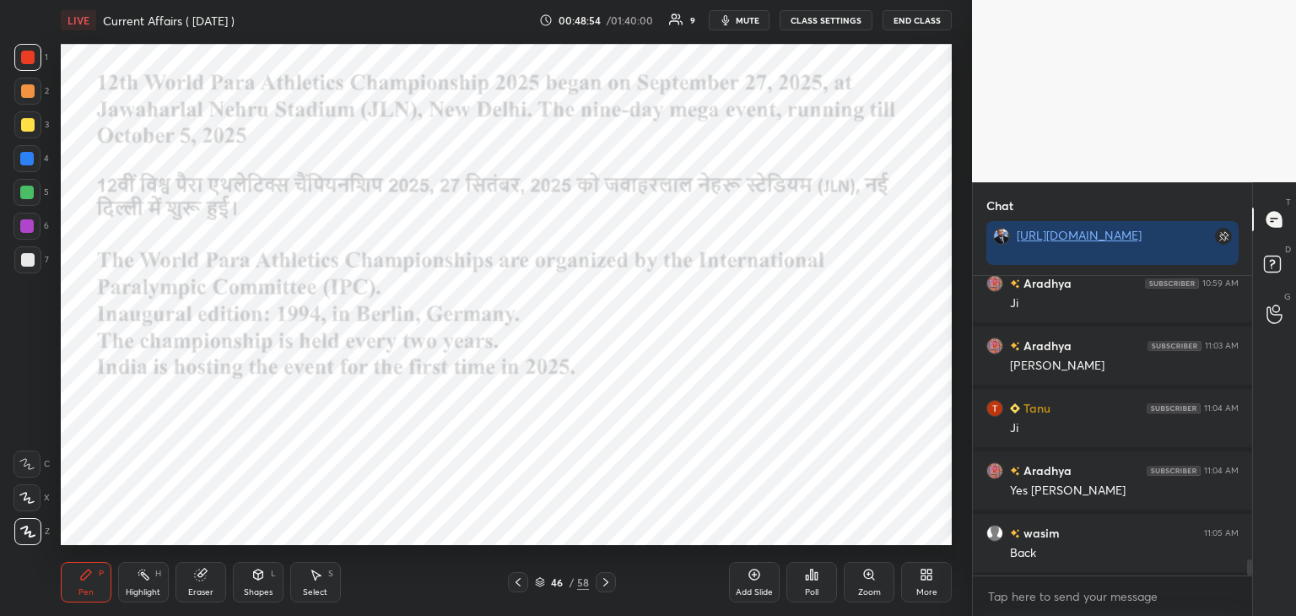
click at [520, 582] on icon at bounding box center [517, 581] width 13 height 13
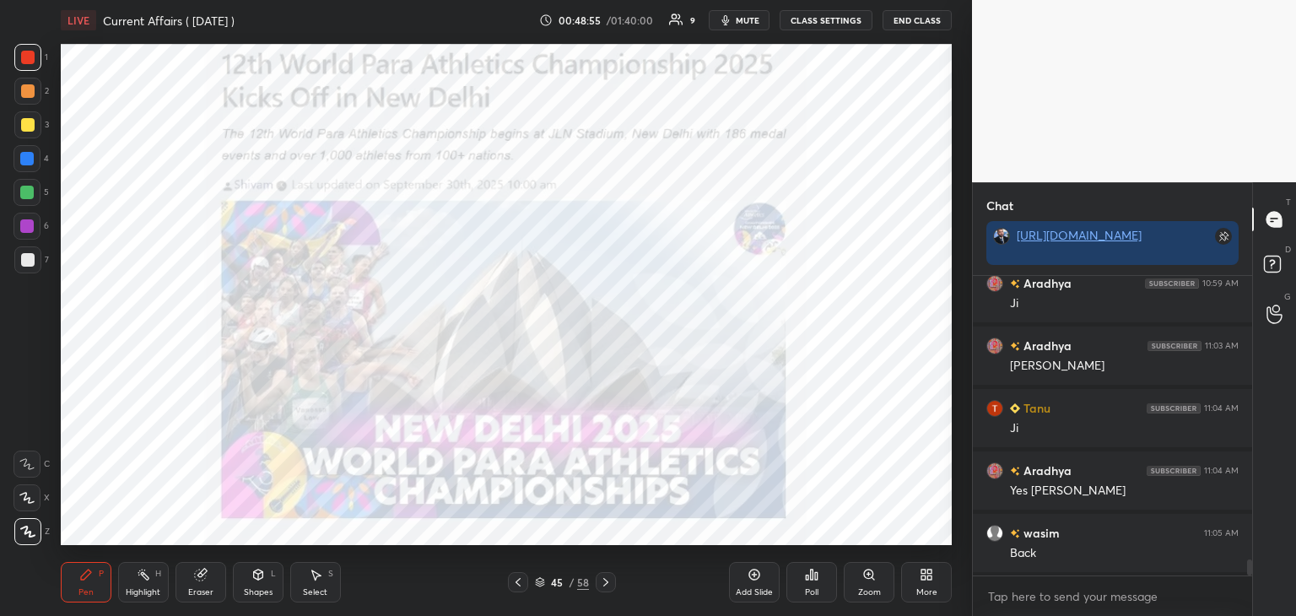
click at [516, 579] on icon at bounding box center [517, 581] width 13 height 13
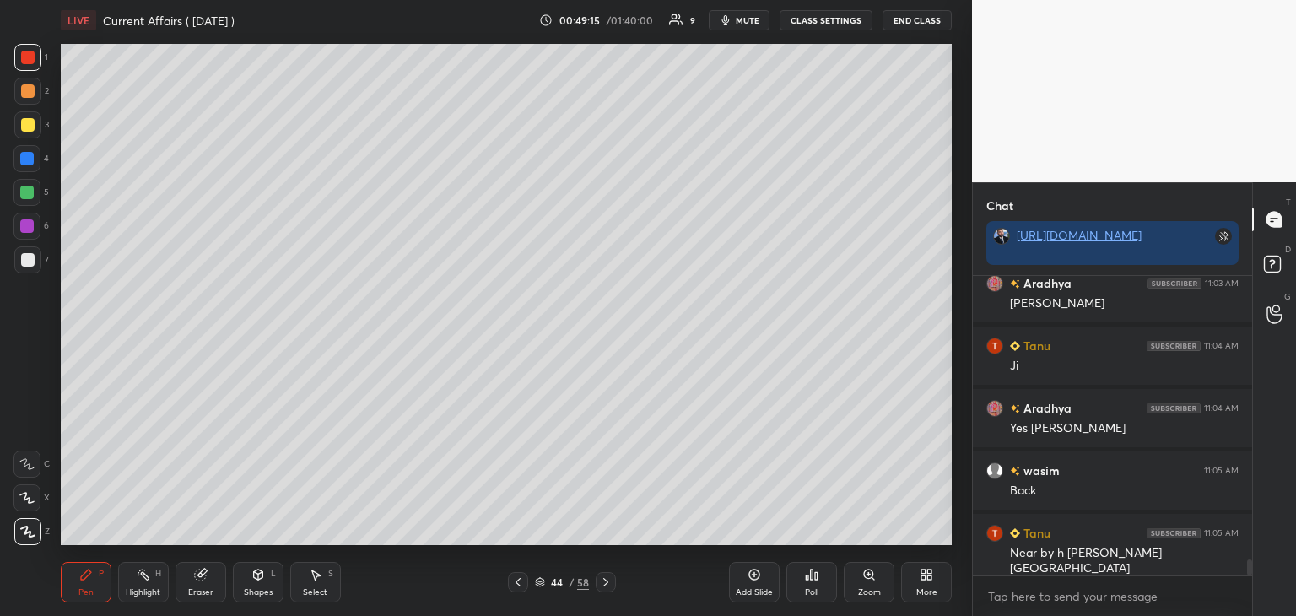
scroll to position [5467, 0]
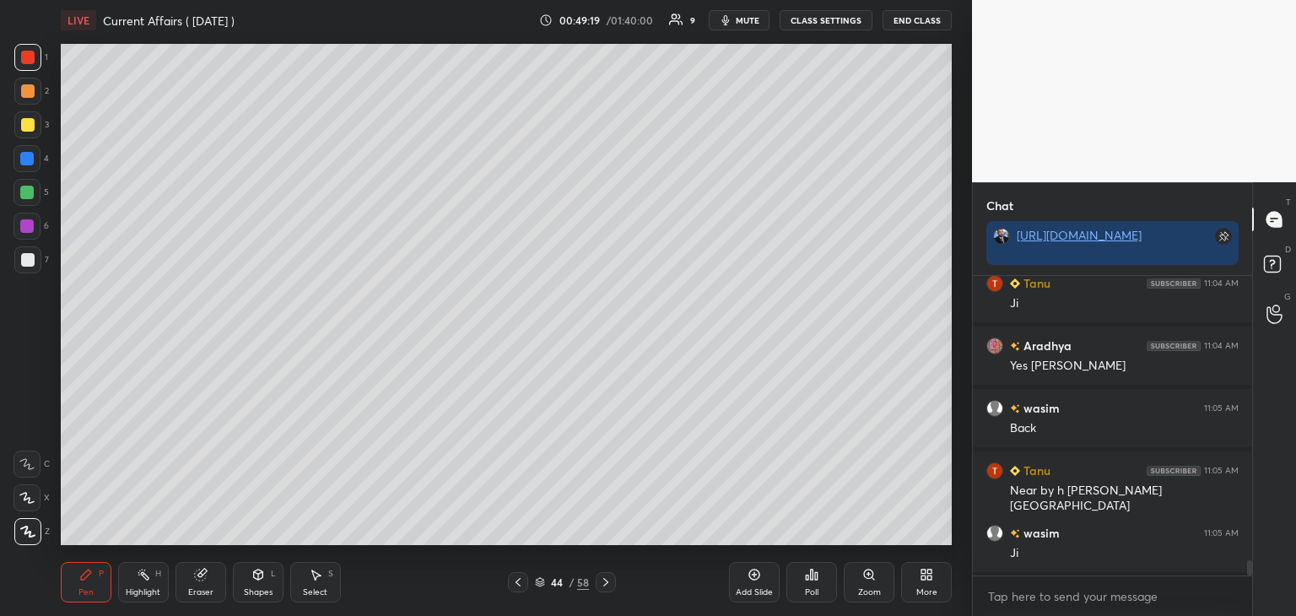
click at [605, 579] on icon at bounding box center [605, 581] width 13 height 13
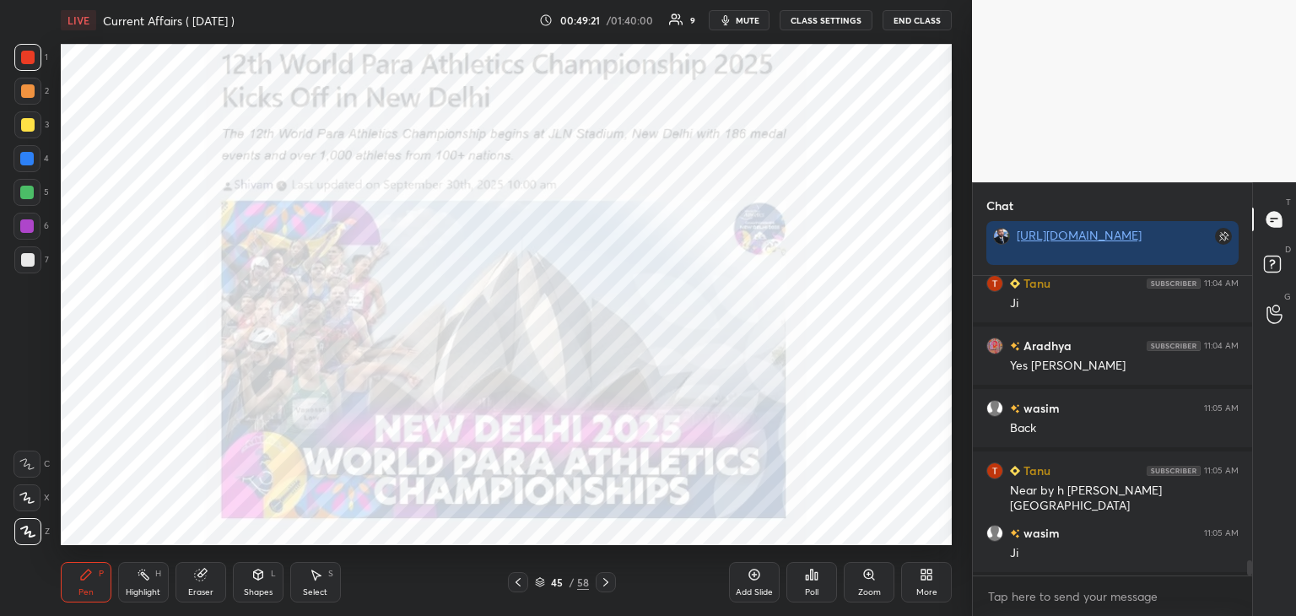
click at [607, 571] on div "Pen P Highlight H Eraser Shapes L Select S 45 / 58 Add Slide Poll Zoom More" at bounding box center [506, 581] width 891 height 67
click at [607, 575] on icon at bounding box center [605, 581] width 13 height 13
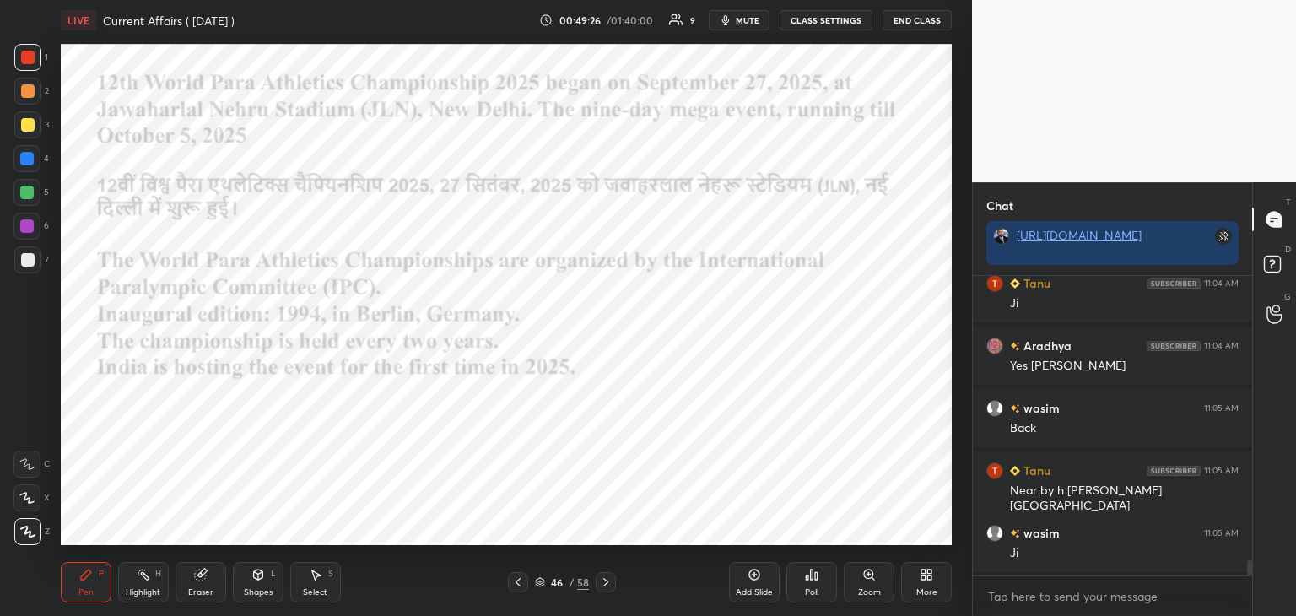
click at [34, 47] on div at bounding box center [27, 57] width 27 height 27
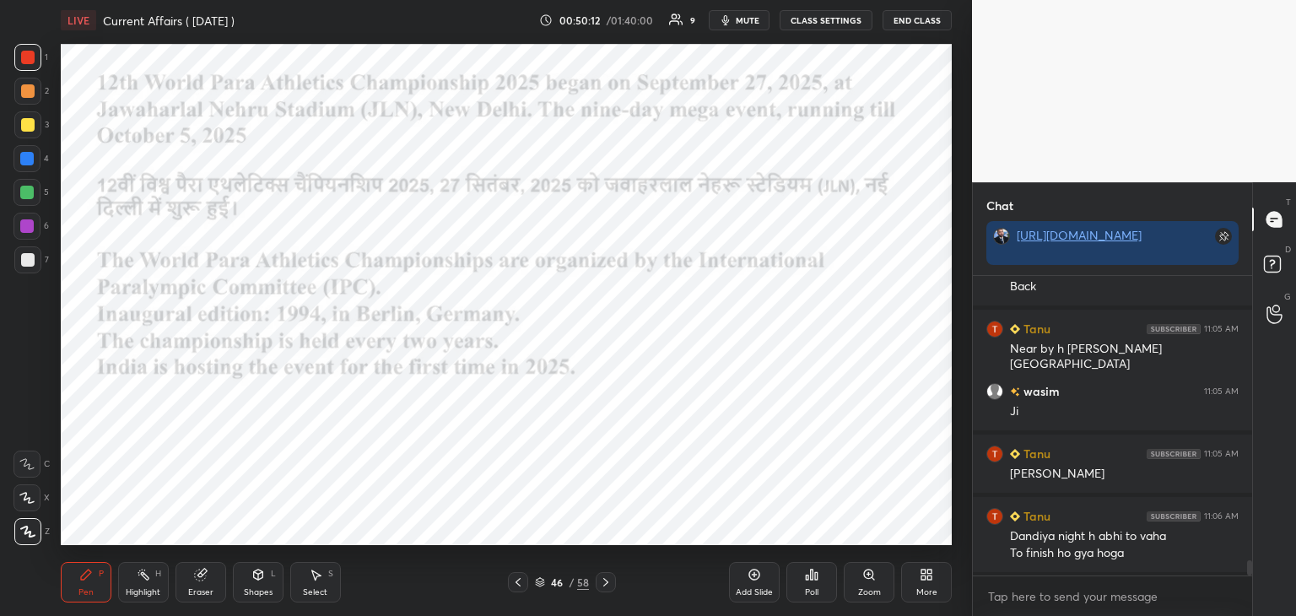
scroll to position [5626, 0]
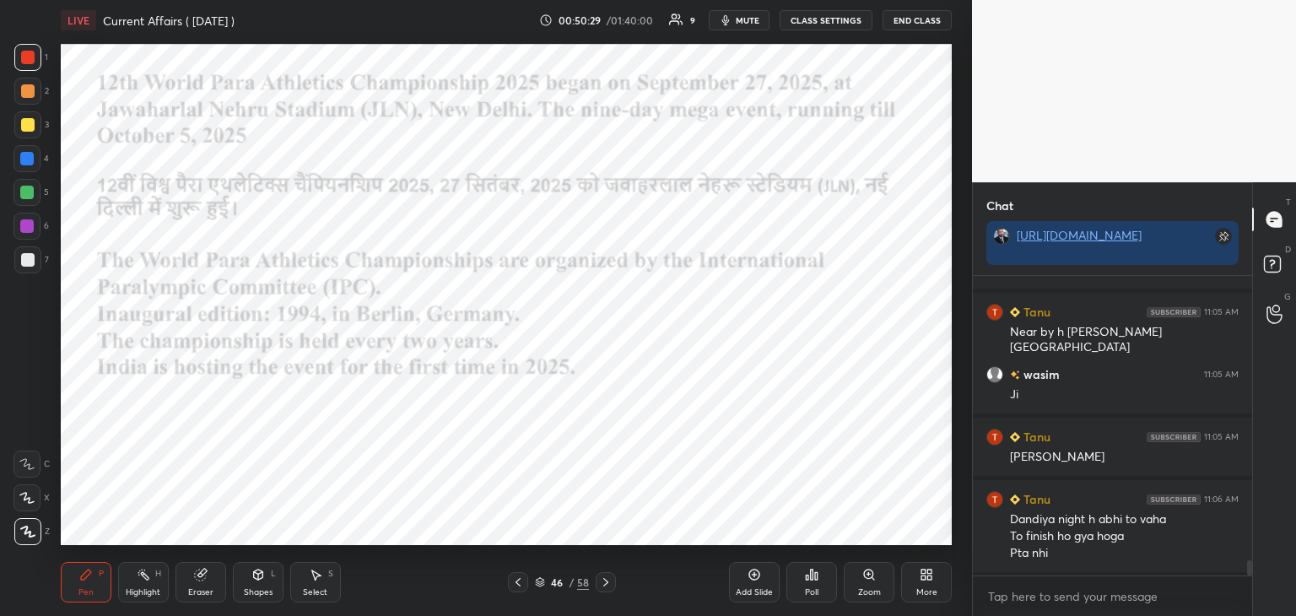
click at [607, 579] on icon at bounding box center [605, 581] width 13 height 13
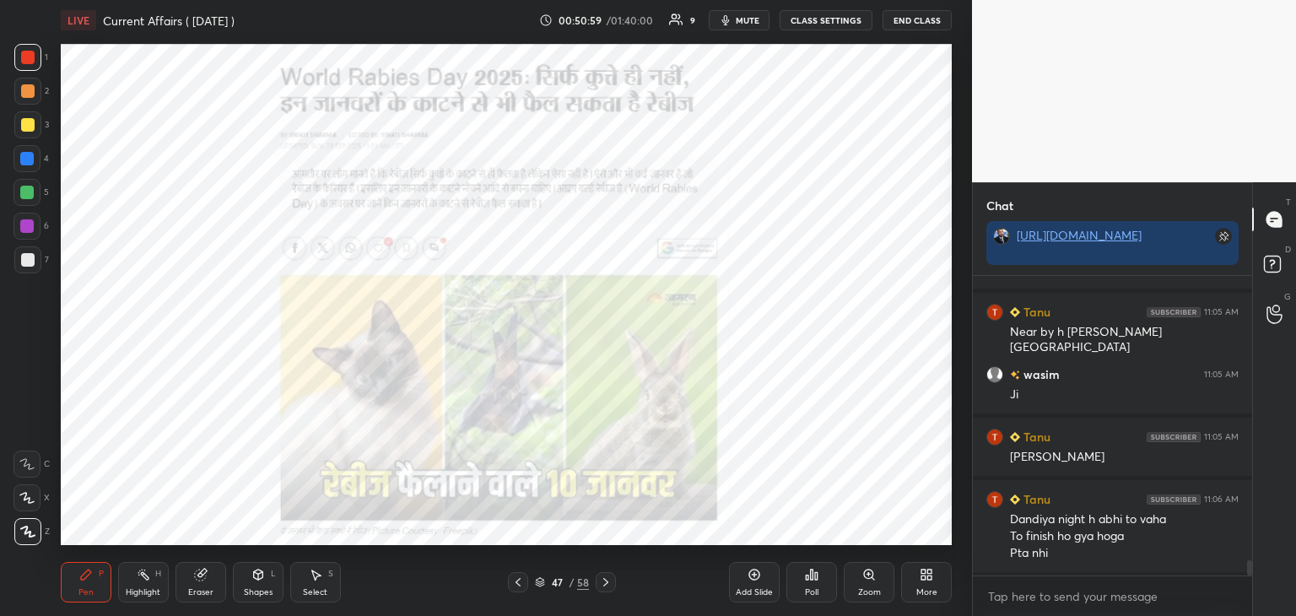
scroll to position [5688, 0]
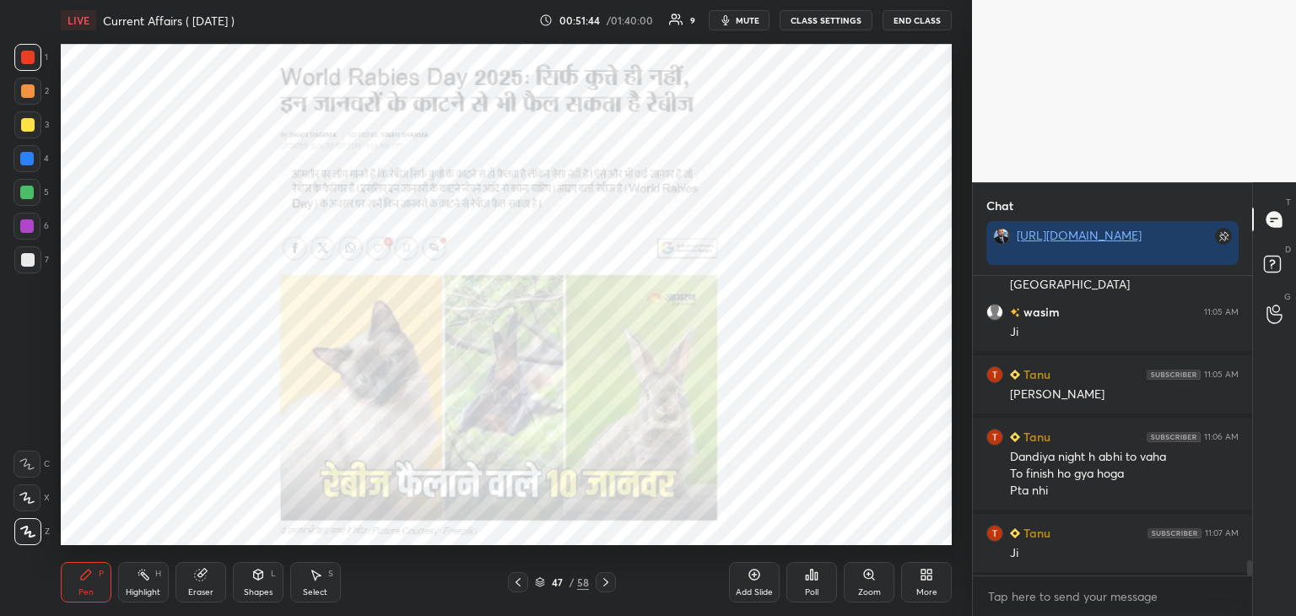
click at [607, 579] on icon at bounding box center [605, 581] width 13 height 13
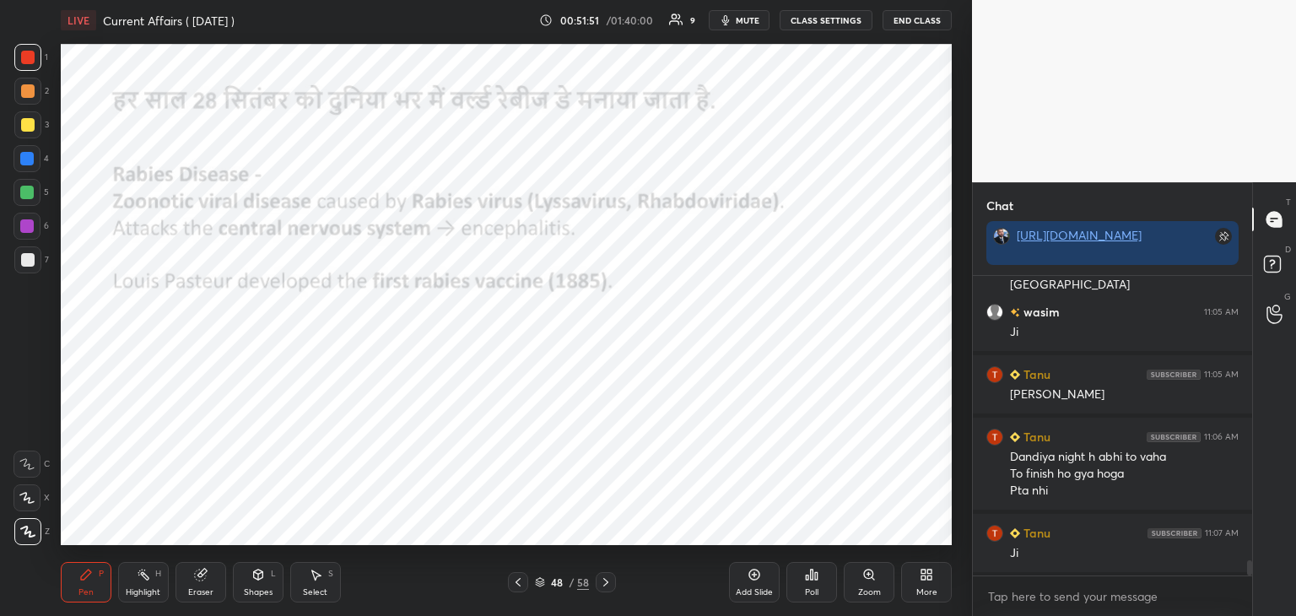
scroll to position [5751, 0]
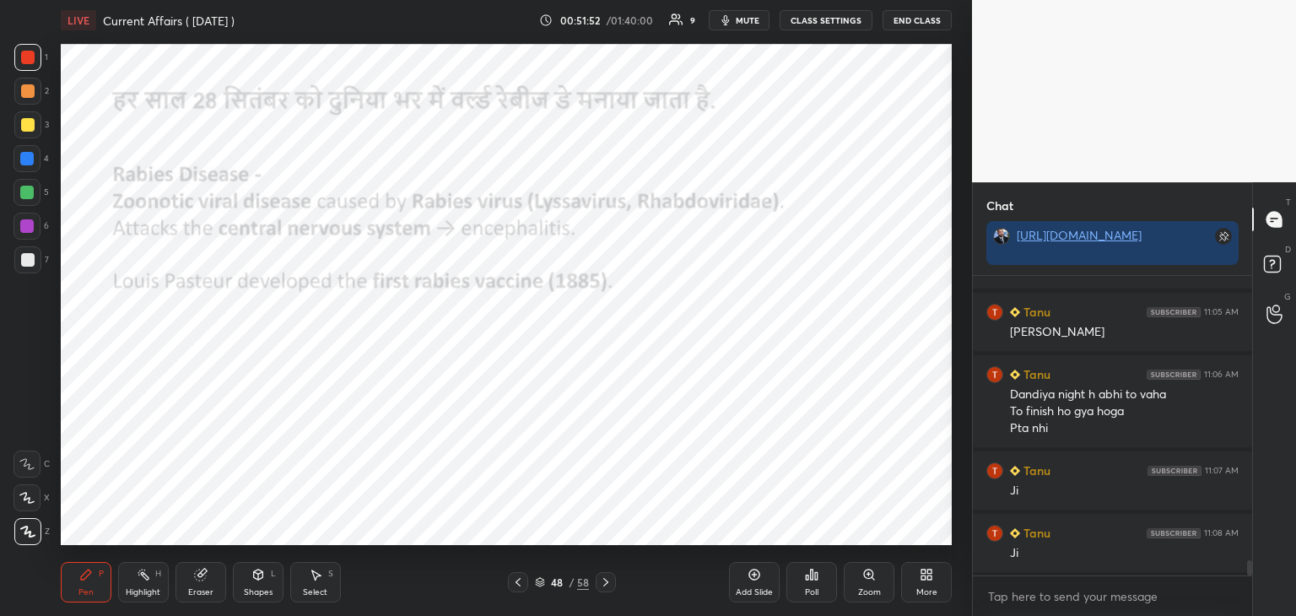
click at [30, 156] on div at bounding box center [26, 158] width 13 height 13
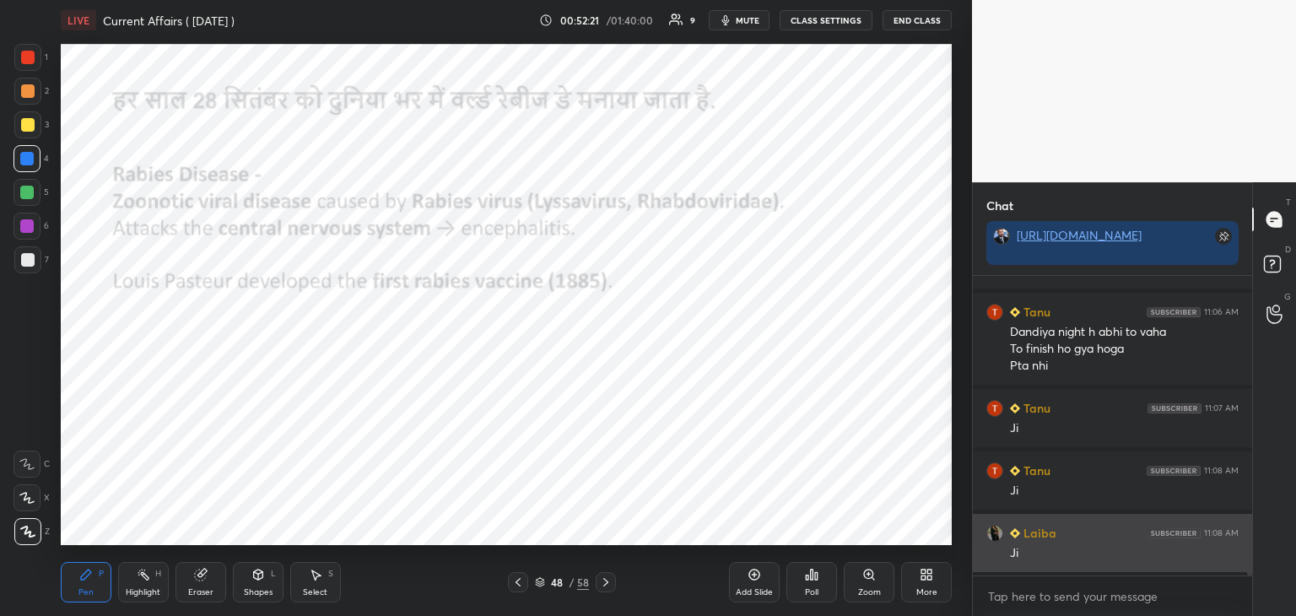
click at [993, 536] on img "grid" at bounding box center [994, 533] width 17 height 17
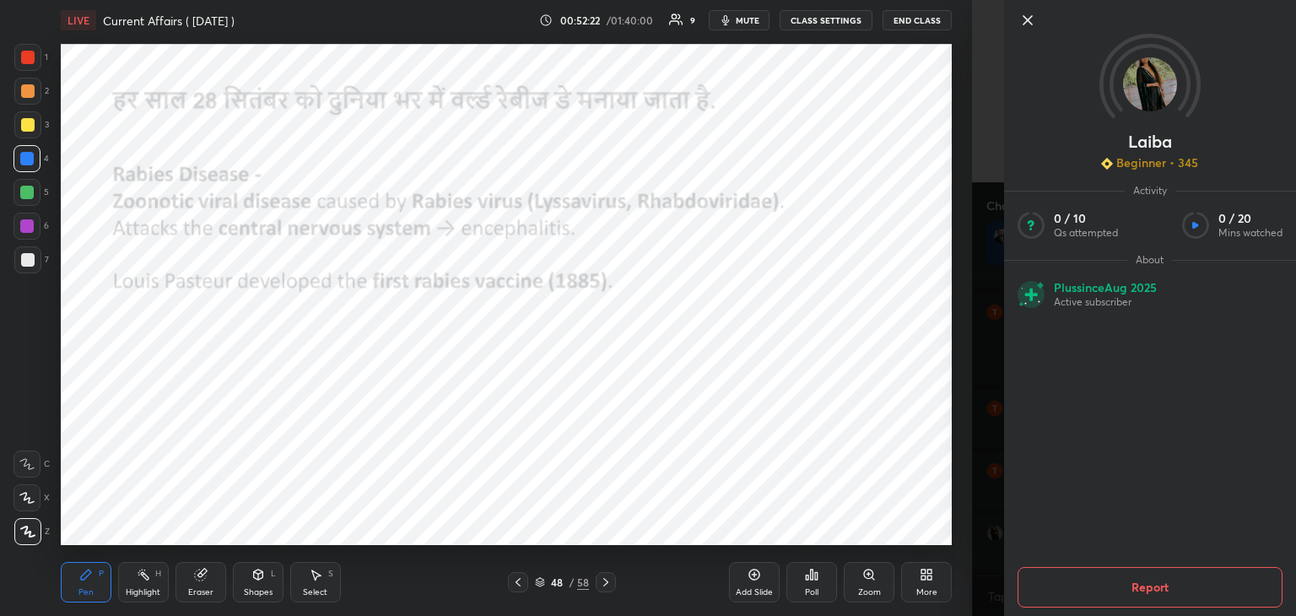
scroll to position [5875, 0]
click at [1025, 18] on icon at bounding box center [1027, 20] width 8 height 8
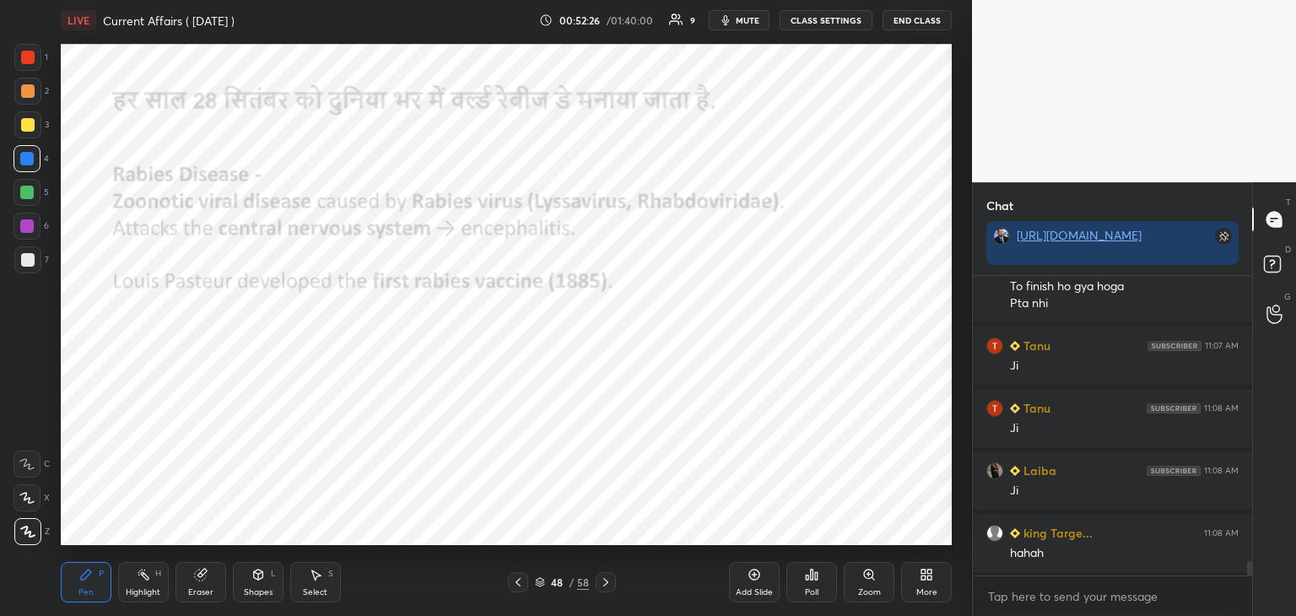
scroll to position [5938, 0]
click at [24, 62] on div at bounding box center [27, 57] width 13 height 13
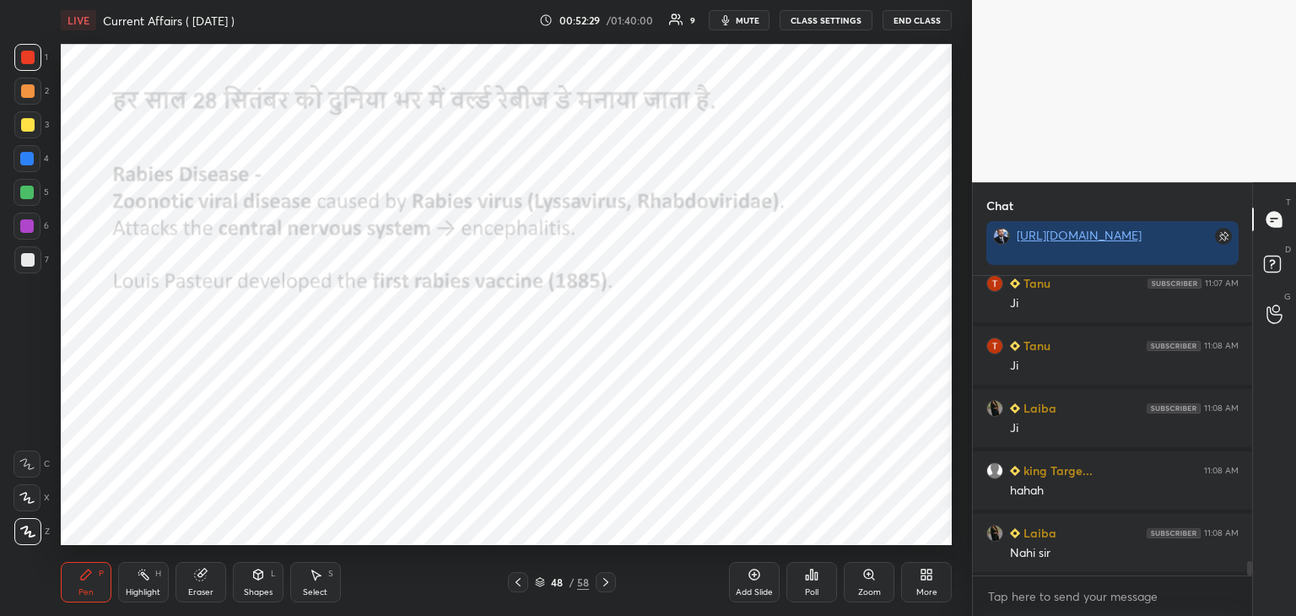
scroll to position [6000, 0]
click at [28, 224] on div at bounding box center [26, 225] width 13 height 13
click at [604, 578] on icon at bounding box center [605, 581] width 13 height 13
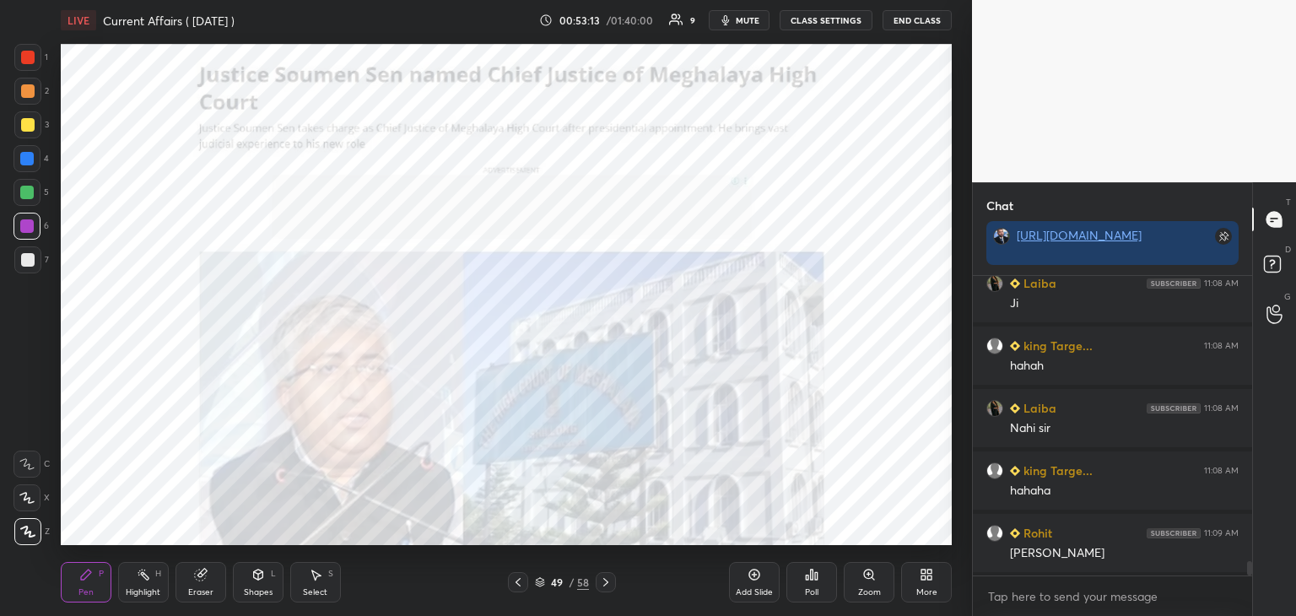
scroll to position [6125, 0]
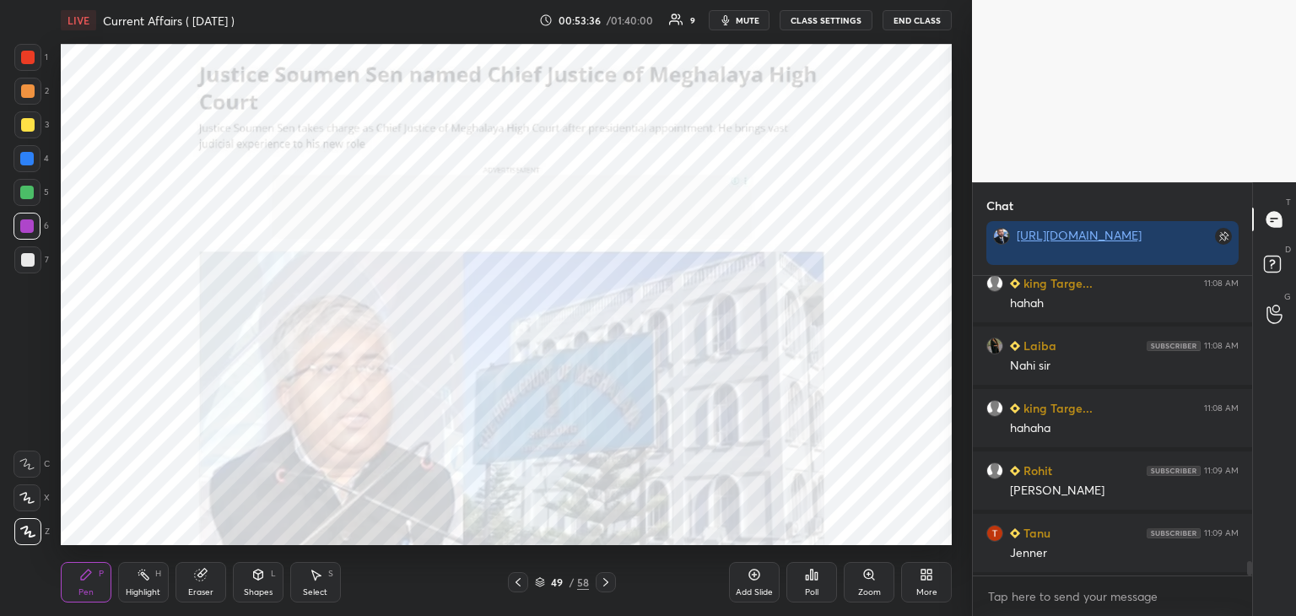
click at [607, 582] on icon at bounding box center [605, 582] width 5 height 8
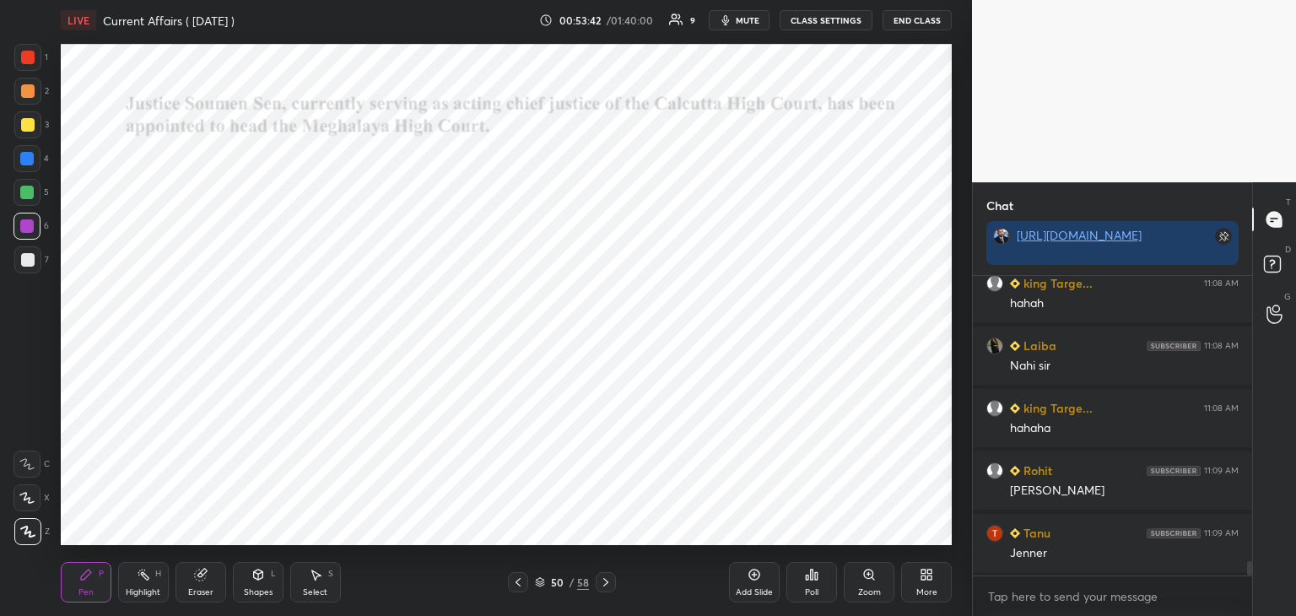
click at [18, 123] on div at bounding box center [27, 124] width 27 height 27
click at [26, 51] on div at bounding box center [27, 57] width 13 height 13
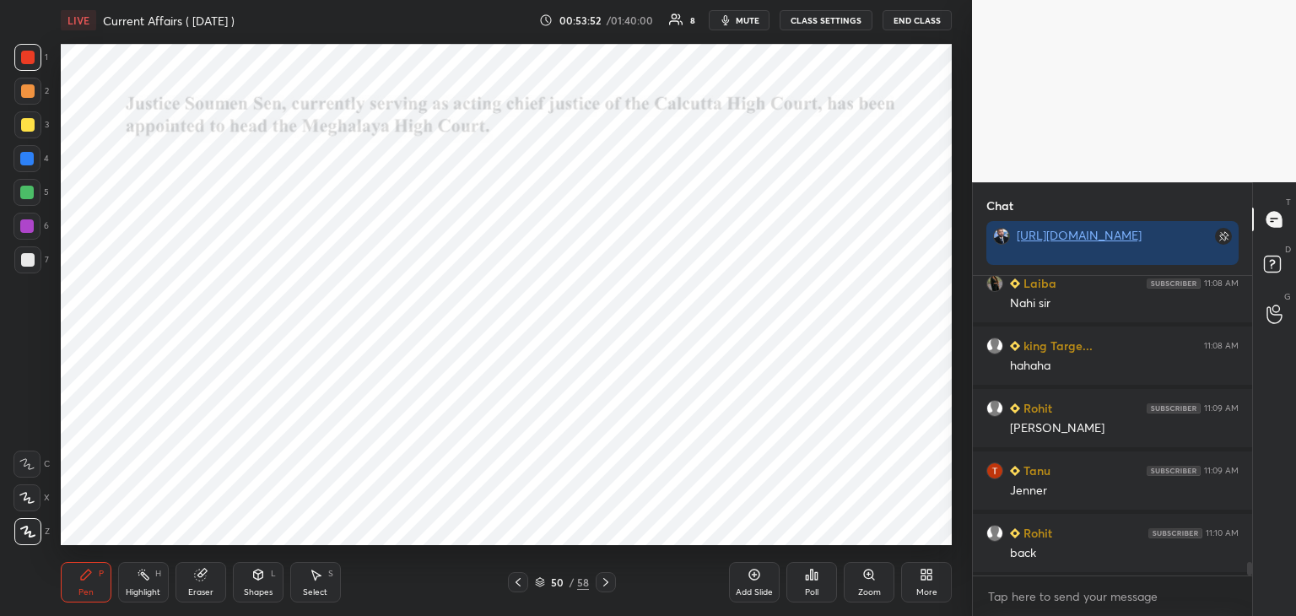
scroll to position [6250, 0]
click at [603, 581] on icon at bounding box center [605, 581] width 13 height 13
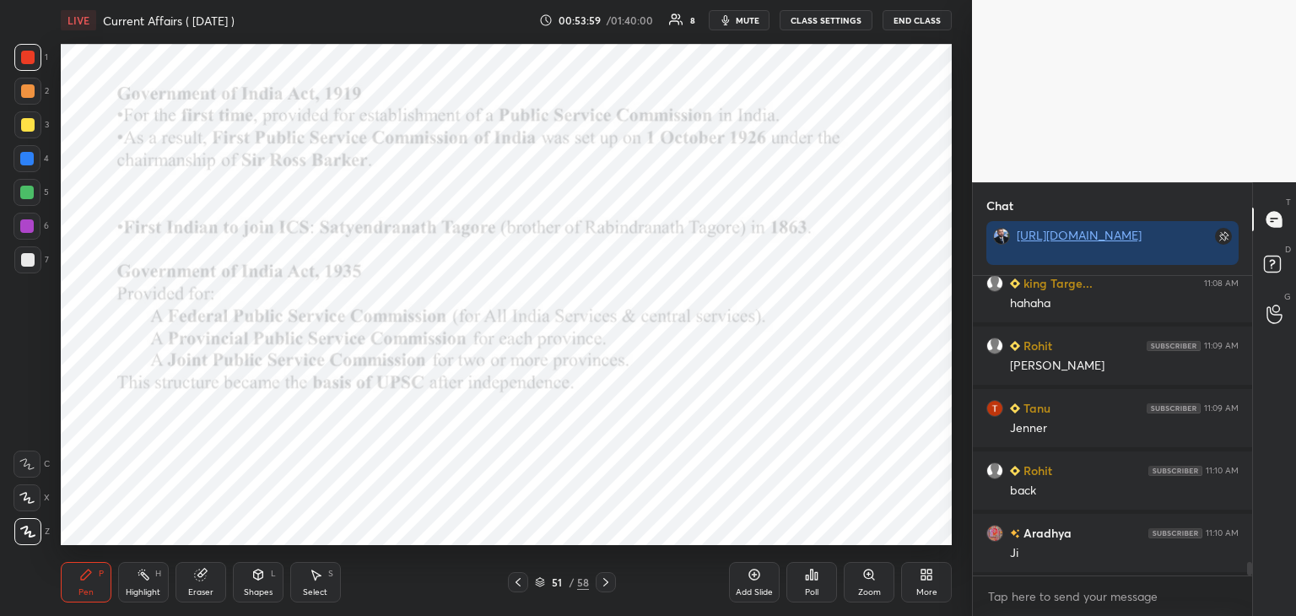
click at [516, 580] on icon at bounding box center [517, 581] width 13 height 13
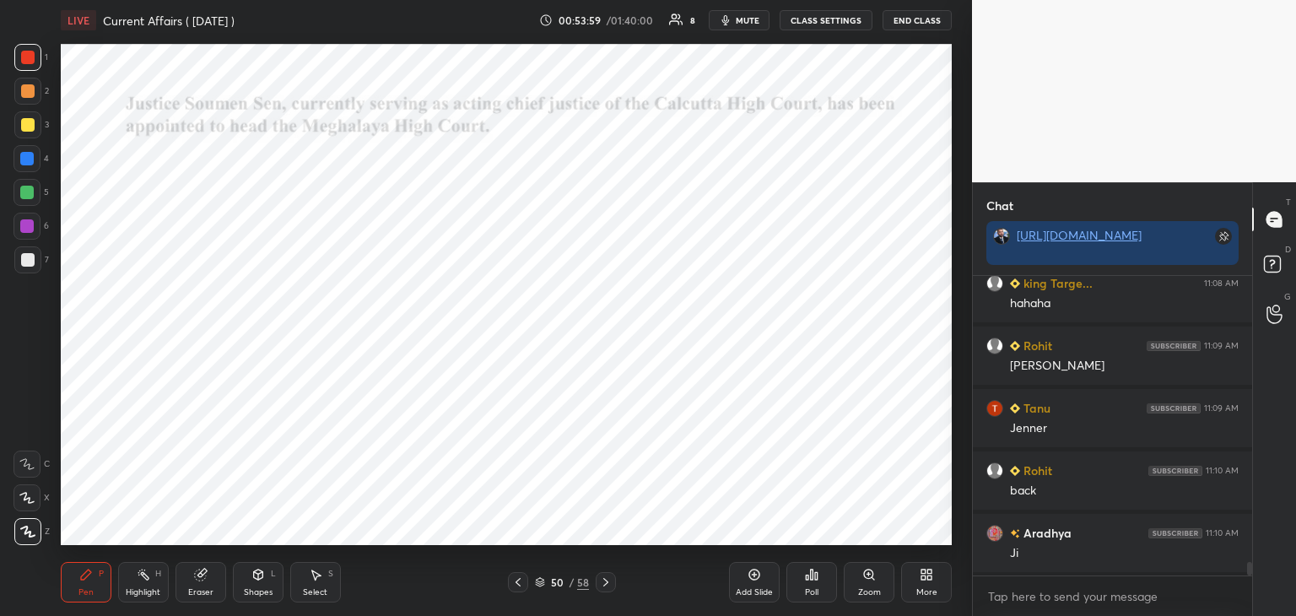
click at [517, 579] on icon at bounding box center [517, 581] width 13 height 13
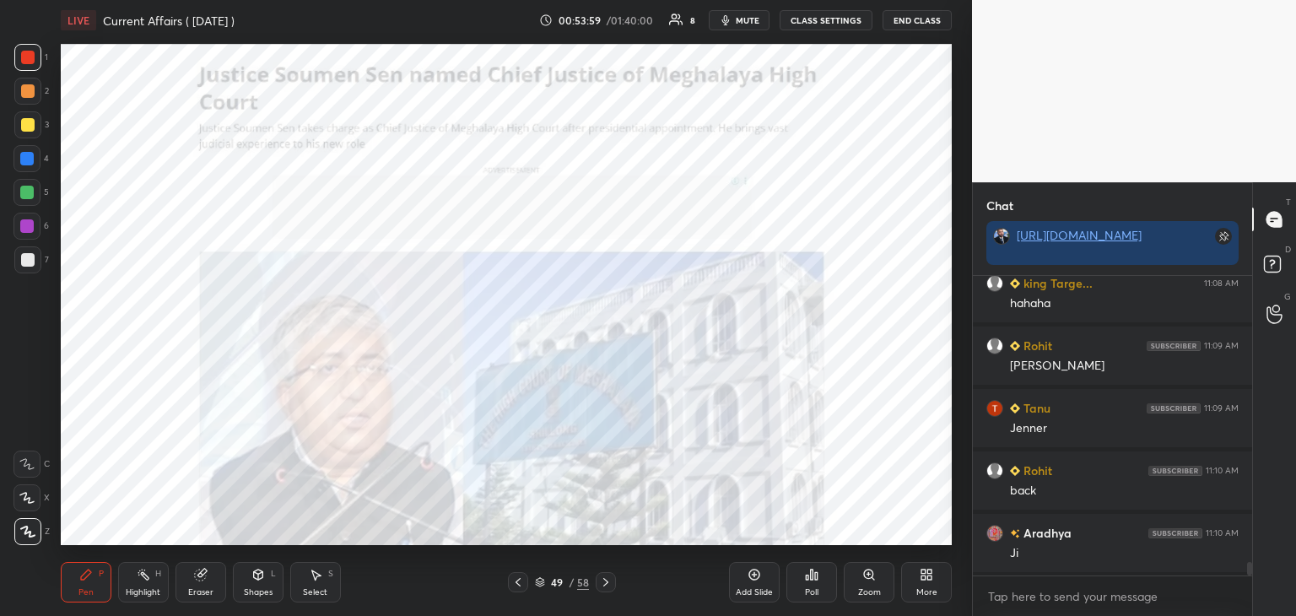
scroll to position [6312, 0]
click at [517, 578] on icon at bounding box center [517, 581] width 13 height 13
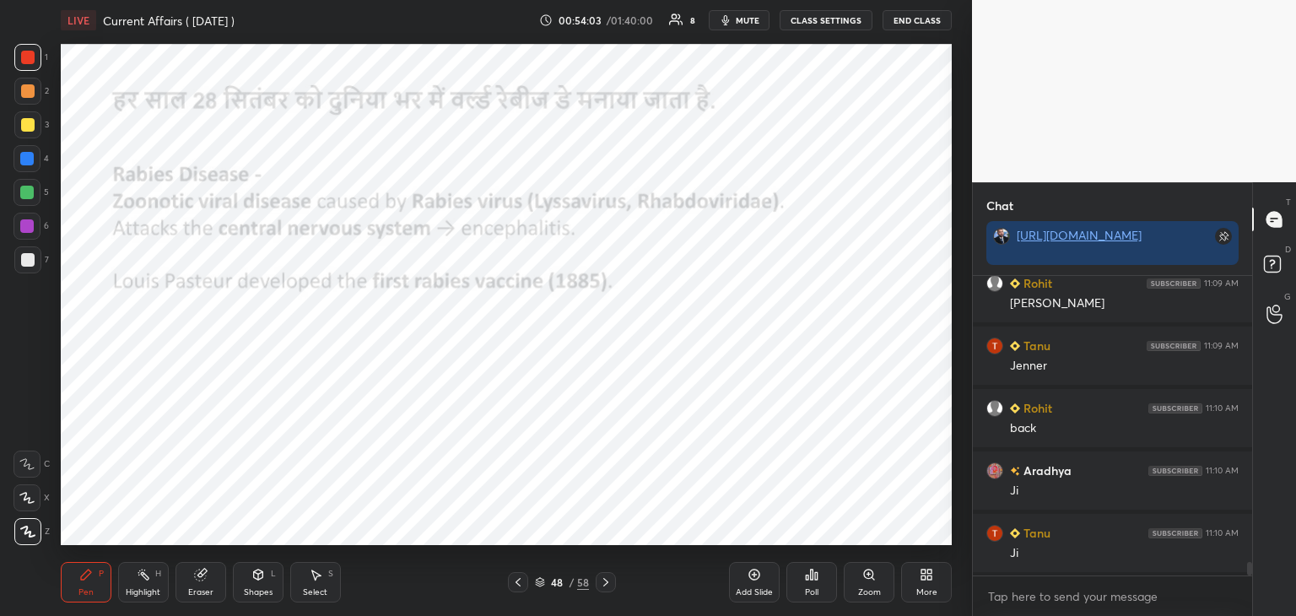
click at [209, 582] on div "Eraser" at bounding box center [200, 582] width 51 height 40
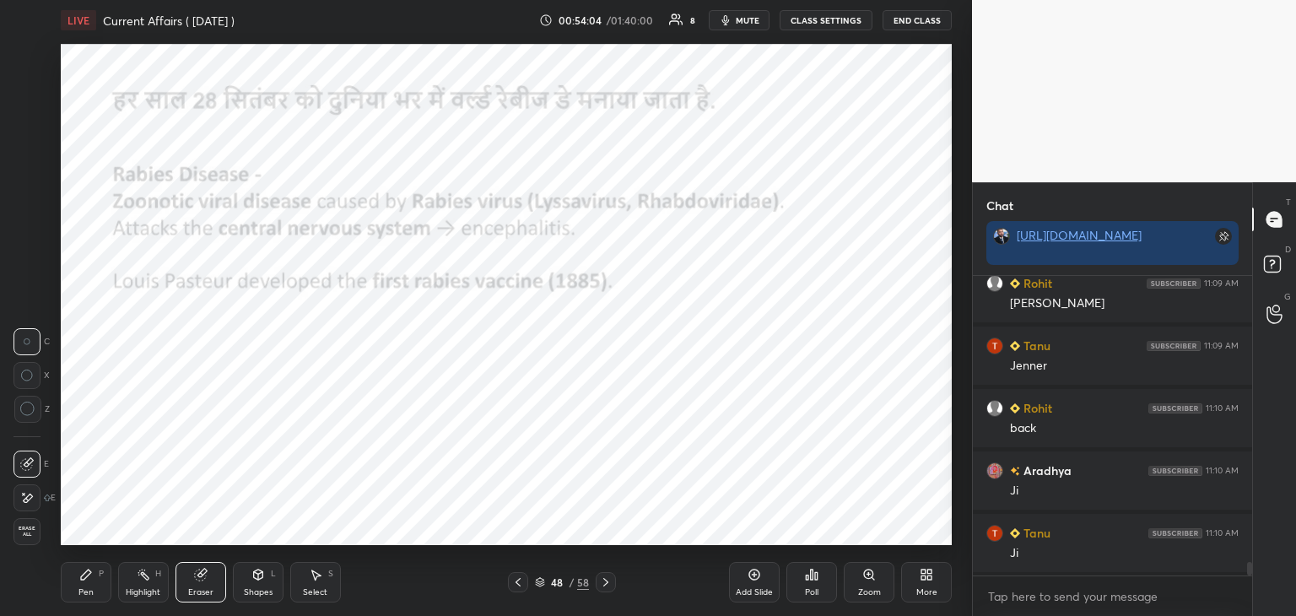
scroll to position [6375, 0]
click at [22, 530] on span "Erase all" at bounding box center [26, 532] width 25 height 12
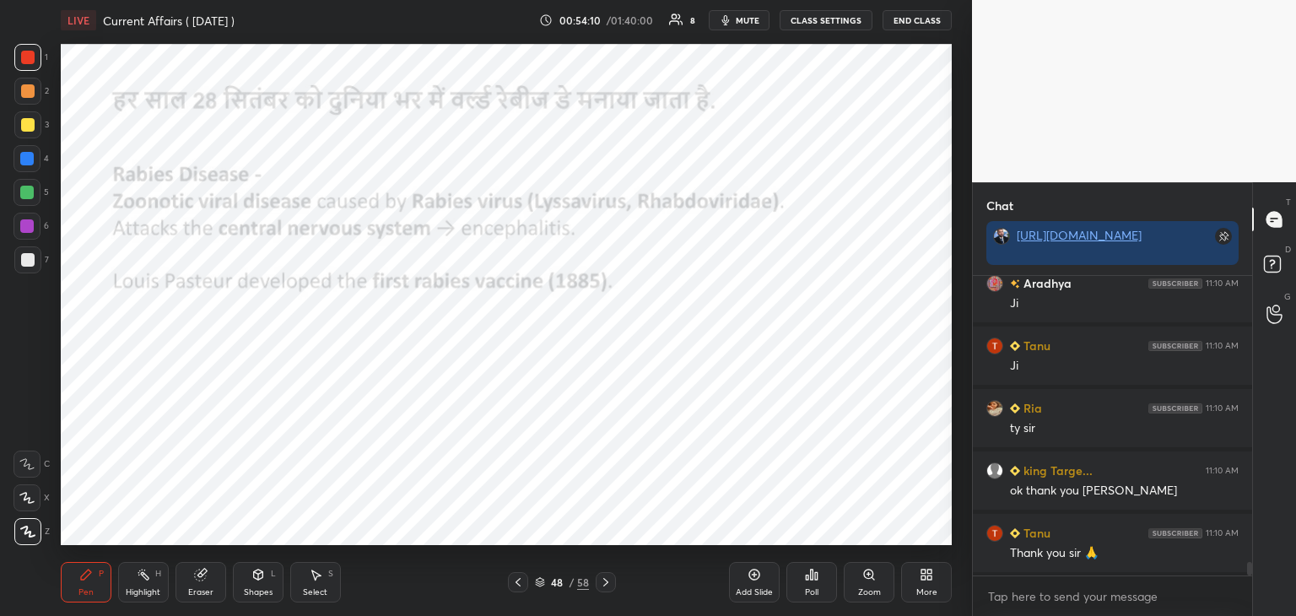
scroll to position [6562, 0]
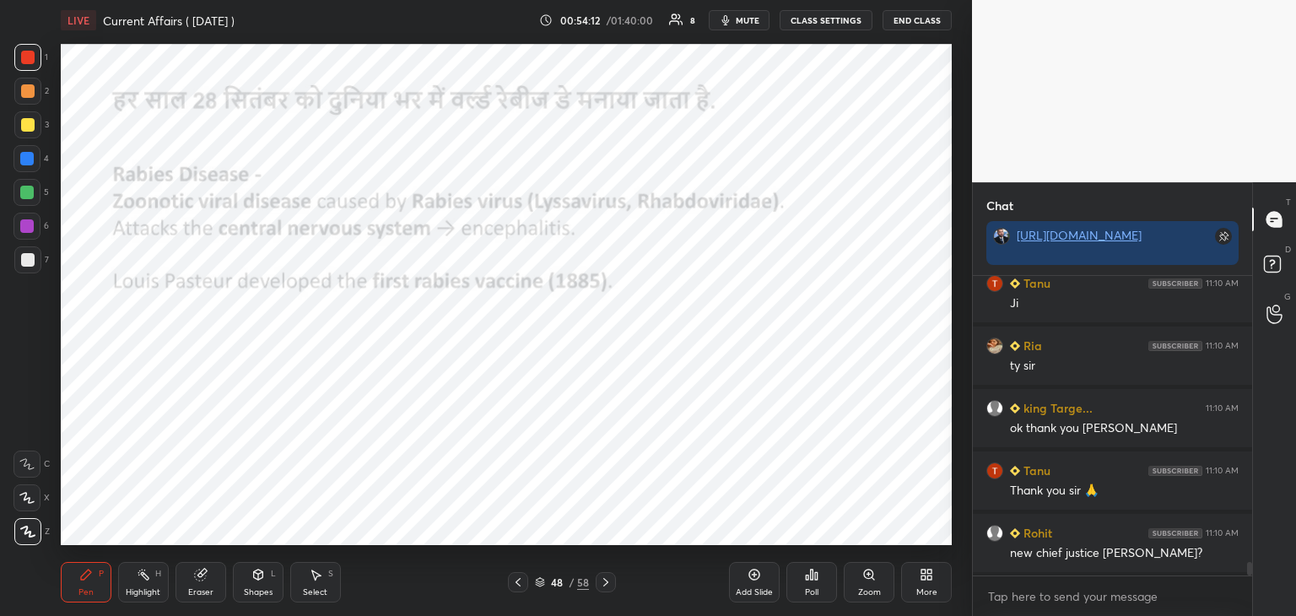
click at [607, 580] on icon at bounding box center [605, 581] width 13 height 13
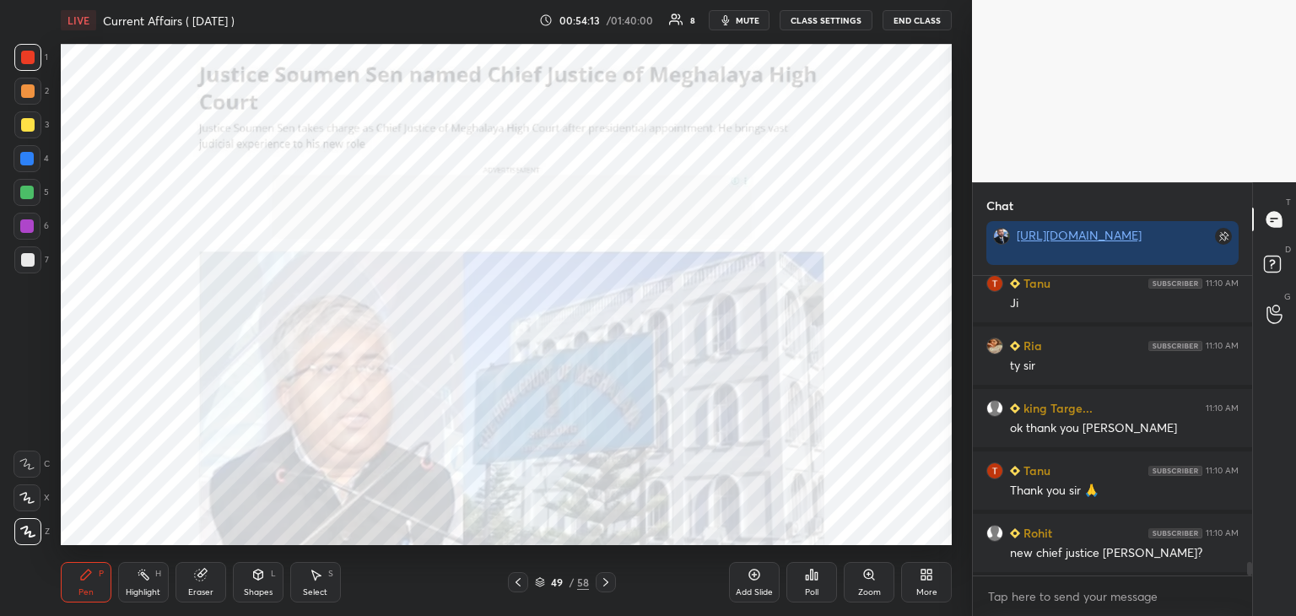
click at [606, 582] on icon at bounding box center [605, 581] width 13 height 13
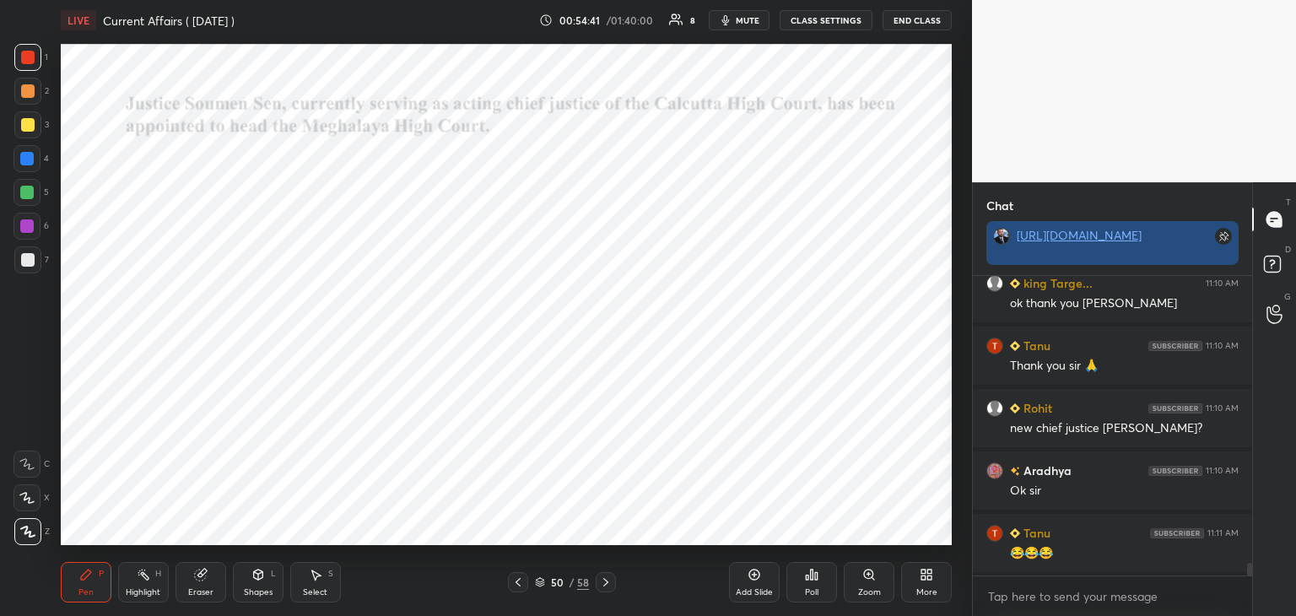
scroll to position [6750, 0]
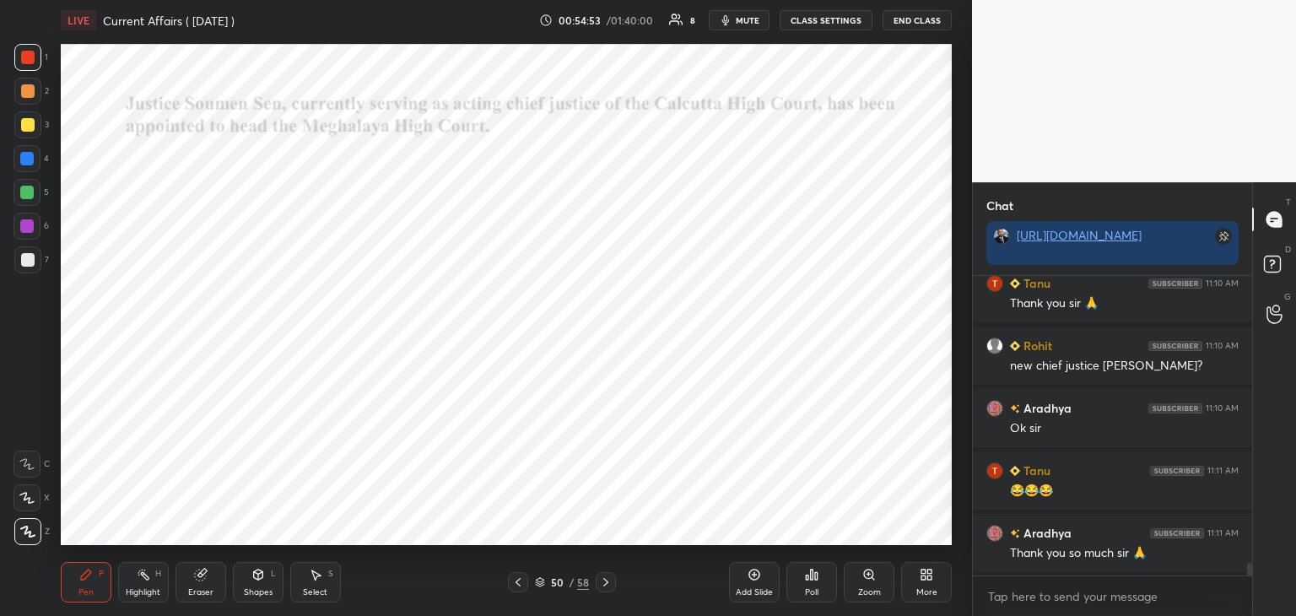
click at [540, 578] on icon at bounding box center [540, 580] width 8 height 4
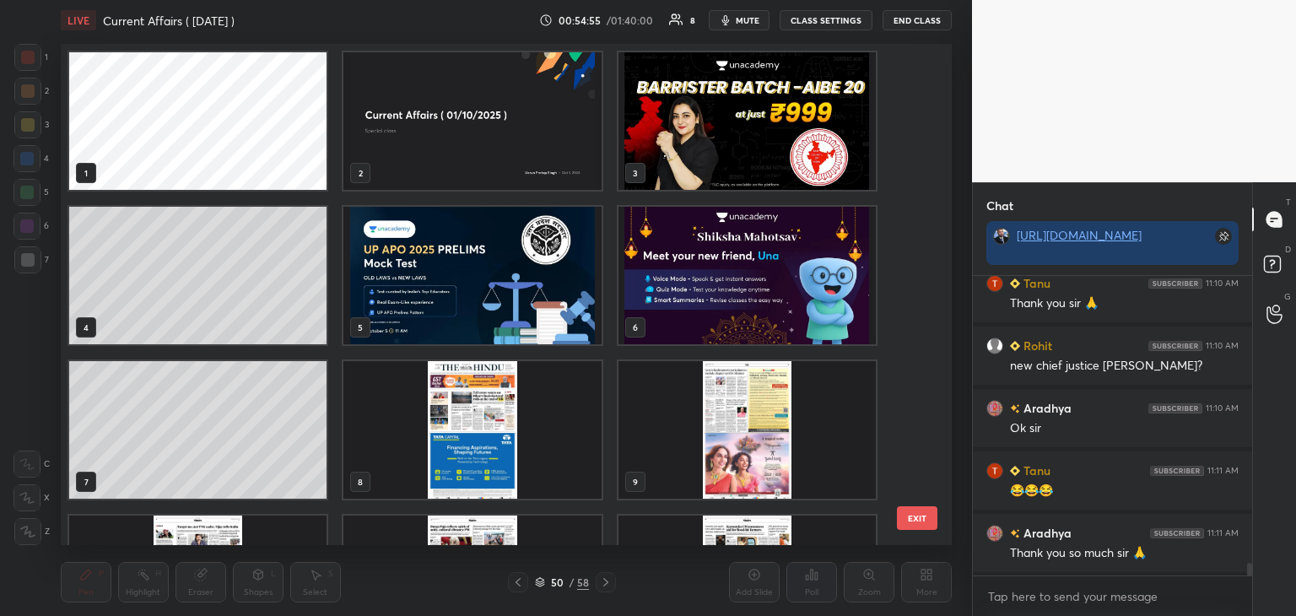
scroll to position [4, 0]
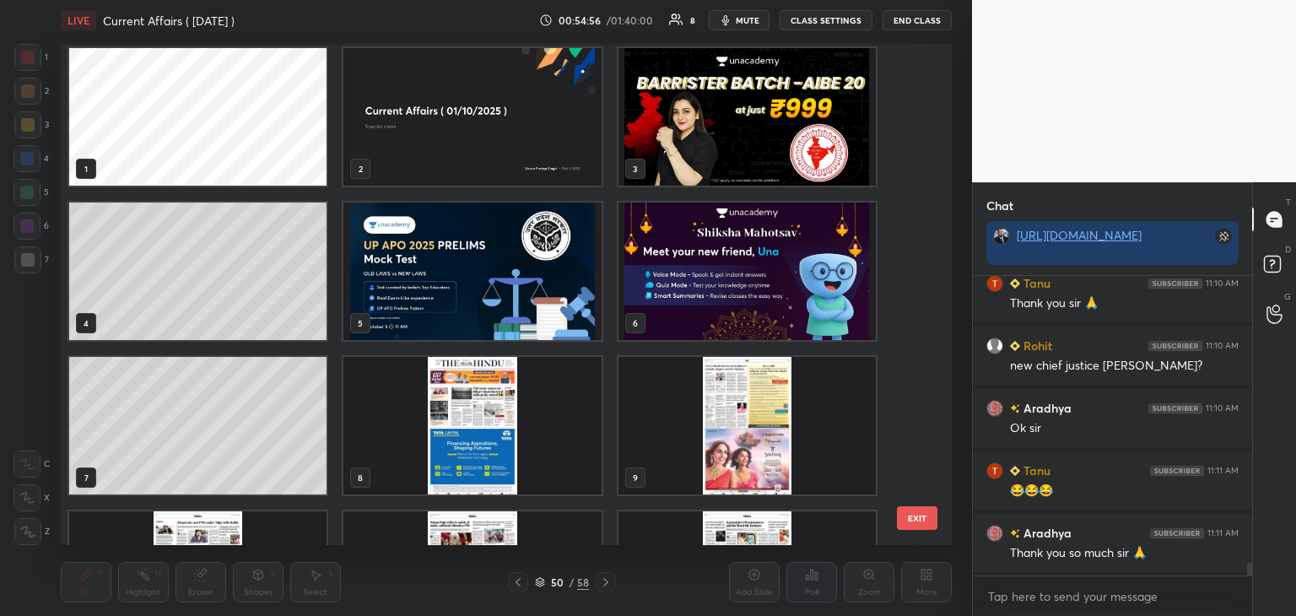
click at [726, 109] on img "grid" at bounding box center [746, 117] width 257 height 138
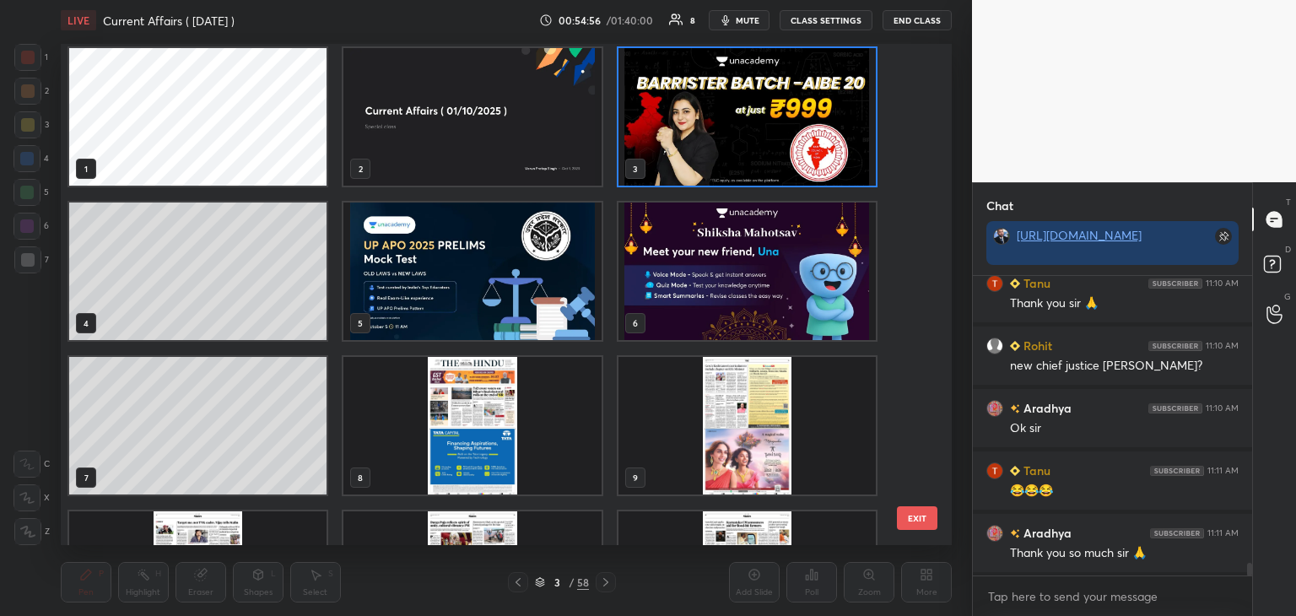
scroll to position [0, 0]
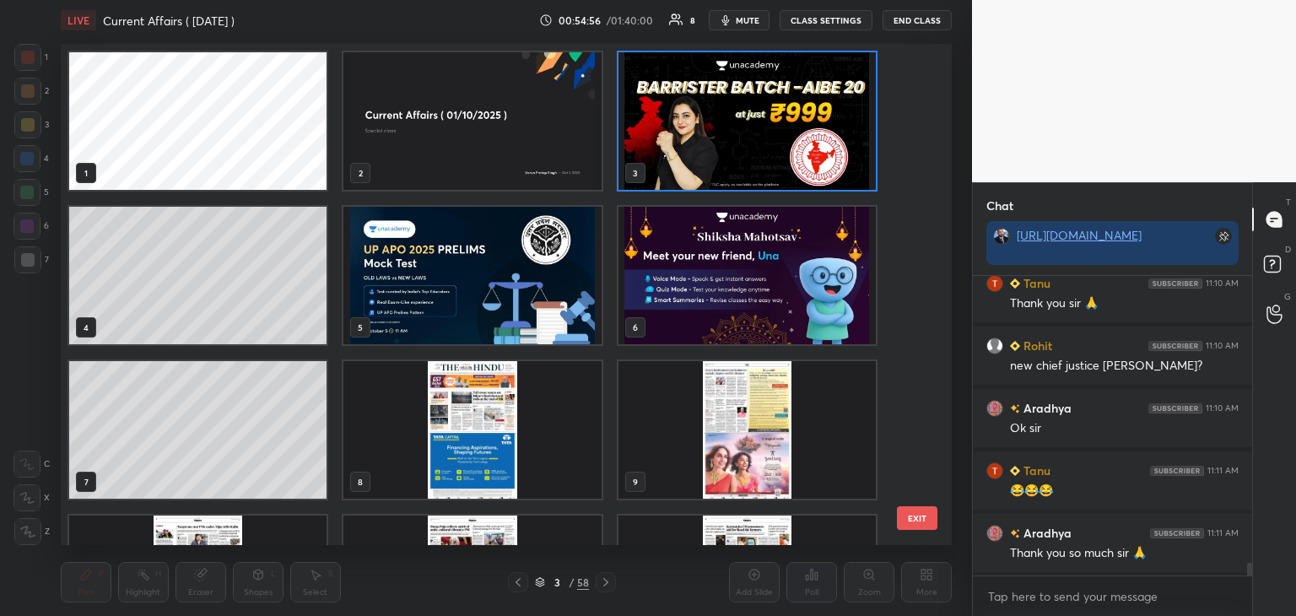
click at [737, 106] on img "grid" at bounding box center [746, 121] width 257 height 138
click at [742, 105] on img "grid" at bounding box center [746, 121] width 257 height 138
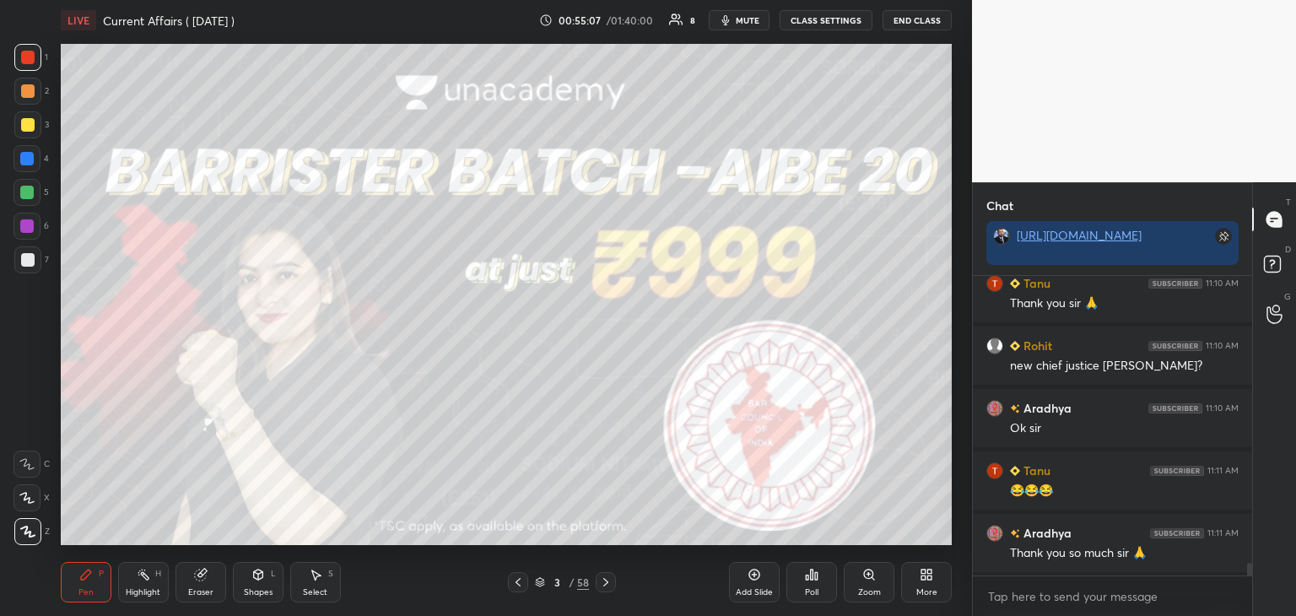
click at [605, 583] on icon at bounding box center [605, 581] width 13 height 13
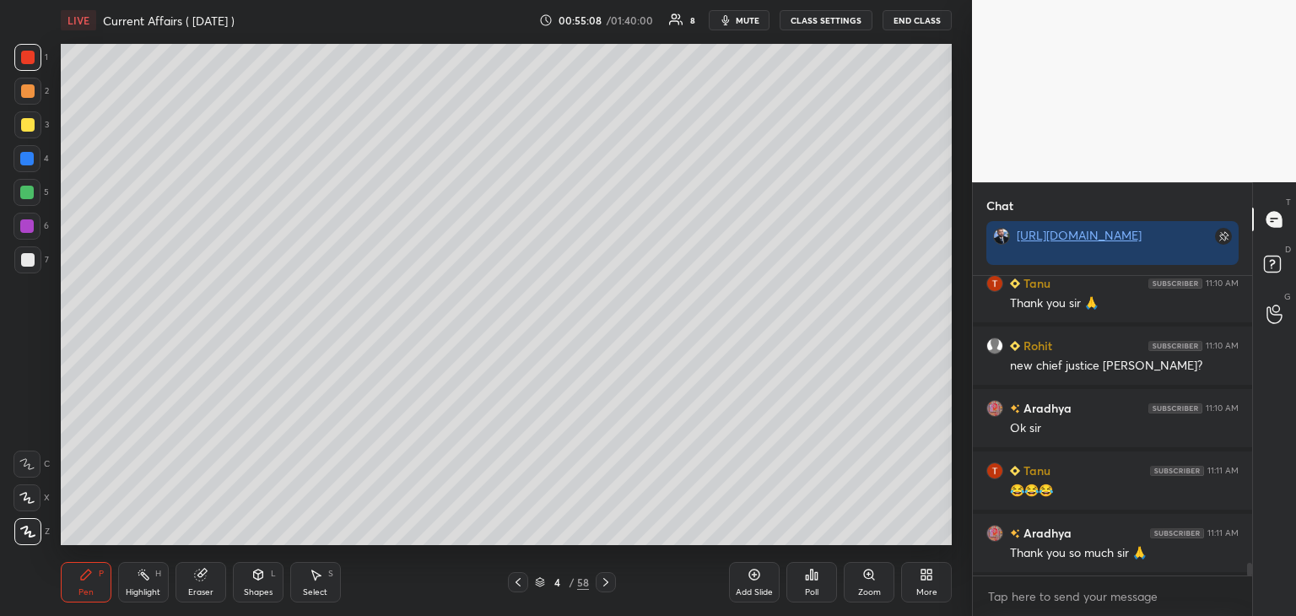
click at [606, 579] on icon at bounding box center [605, 581] width 13 height 13
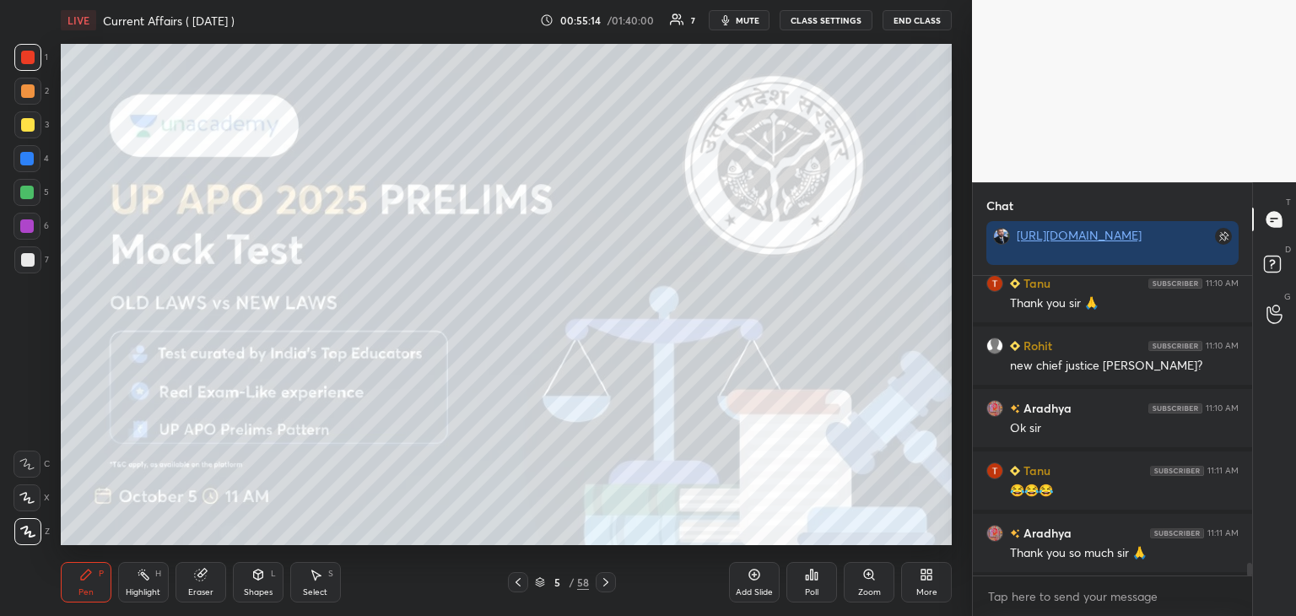
click at [605, 581] on icon at bounding box center [605, 581] width 13 height 13
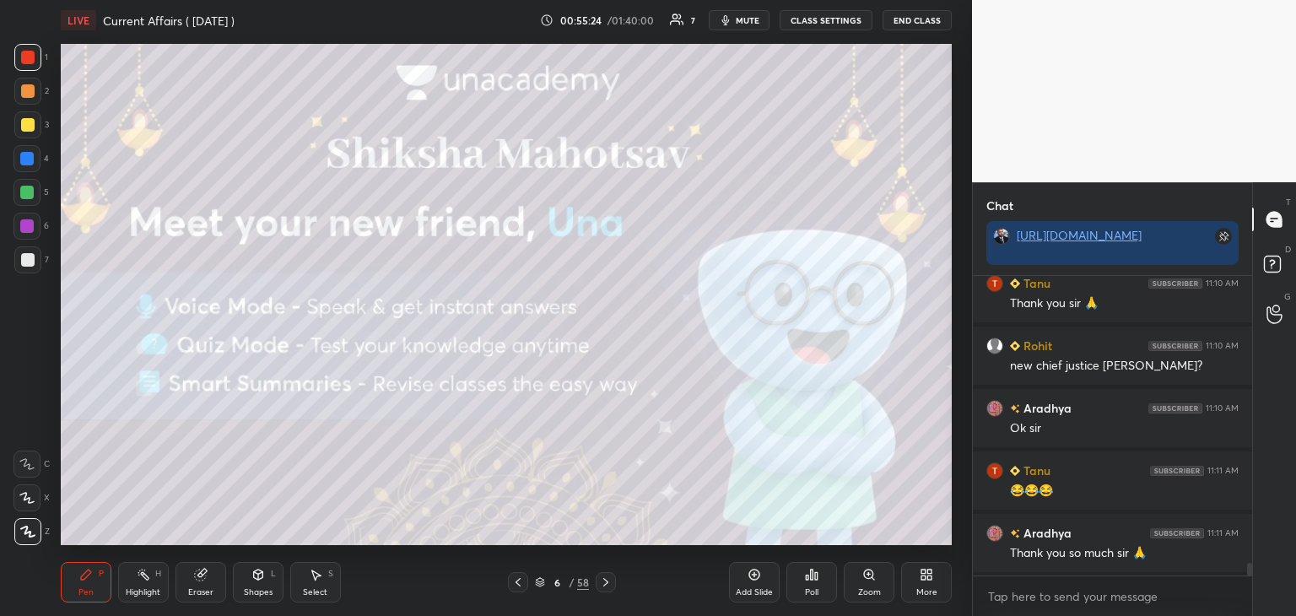
click at [607, 578] on icon at bounding box center [605, 581] width 13 height 13
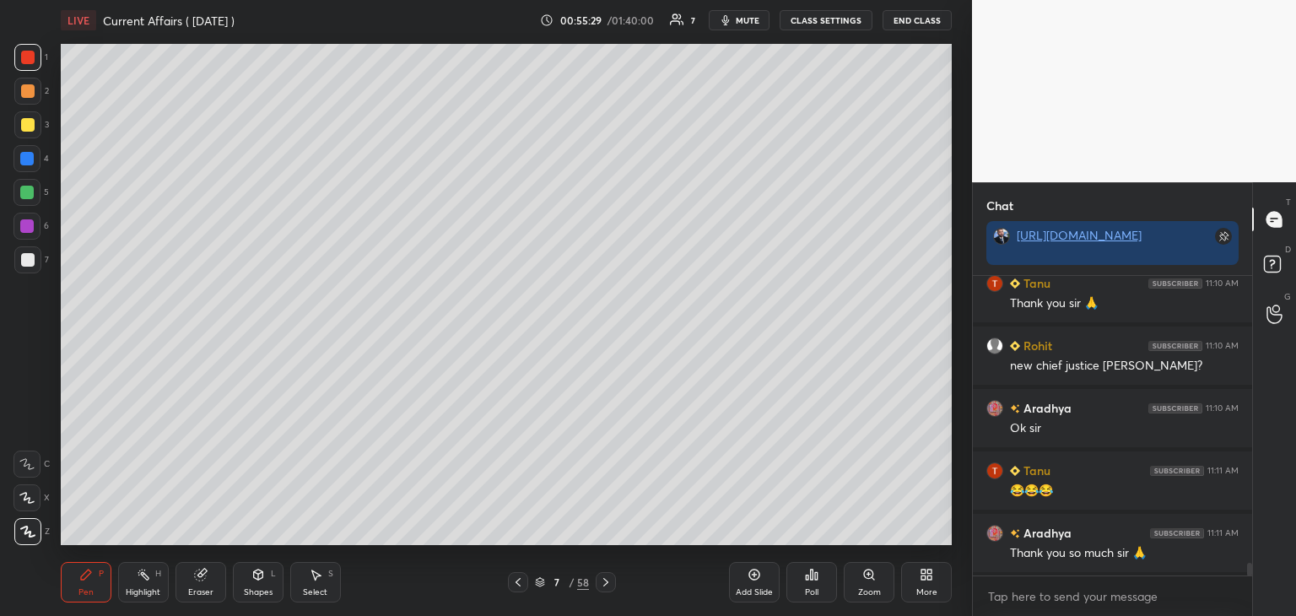
click at [920, 18] on button "End Class" at bounding box center [917, 20] width 69 height 20
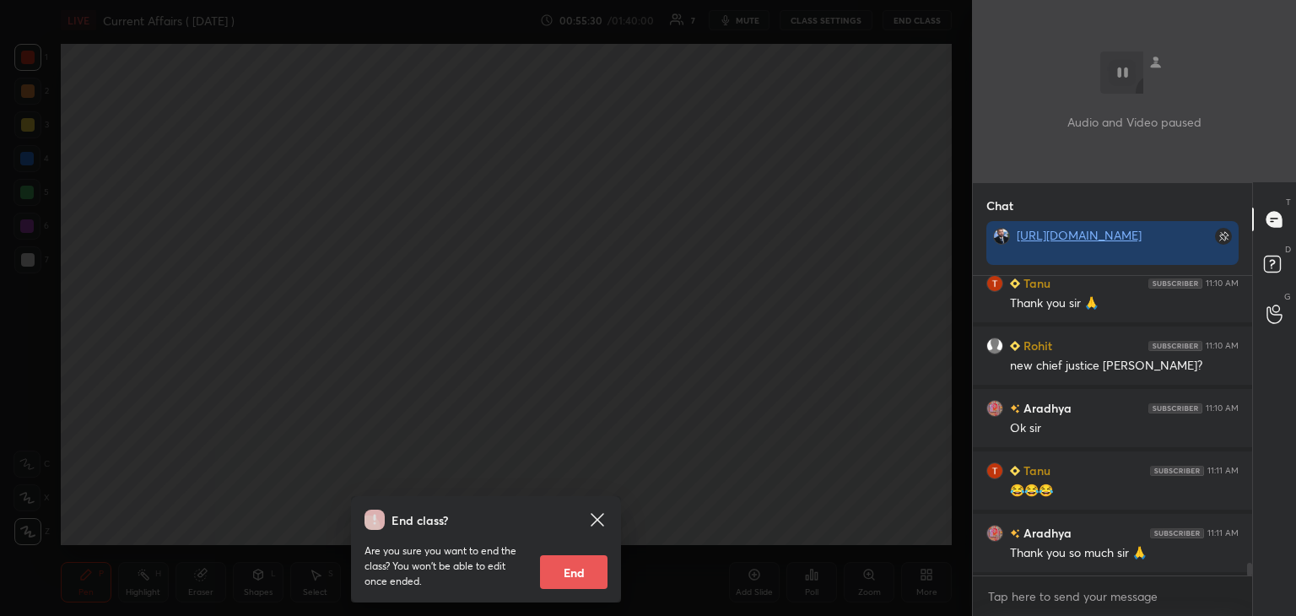
click at [586, 570] on button "End" at bounding box center [573, 572] width 67 height 34
type textarea "x"
